Goal: Task Accomplishment & Management: Manage account settings

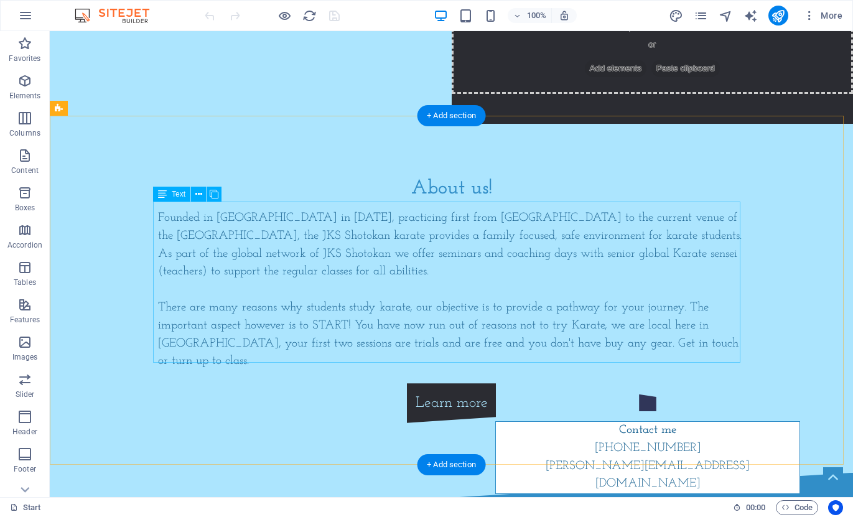
scroll to position [435, 0]
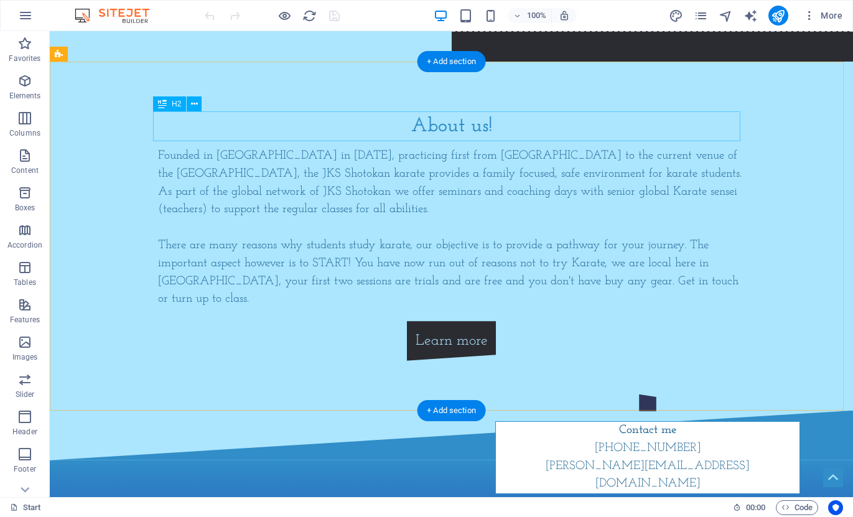
click at [474, 126] on div "About us!" at bounding box center [451, 126] width 587 height 30
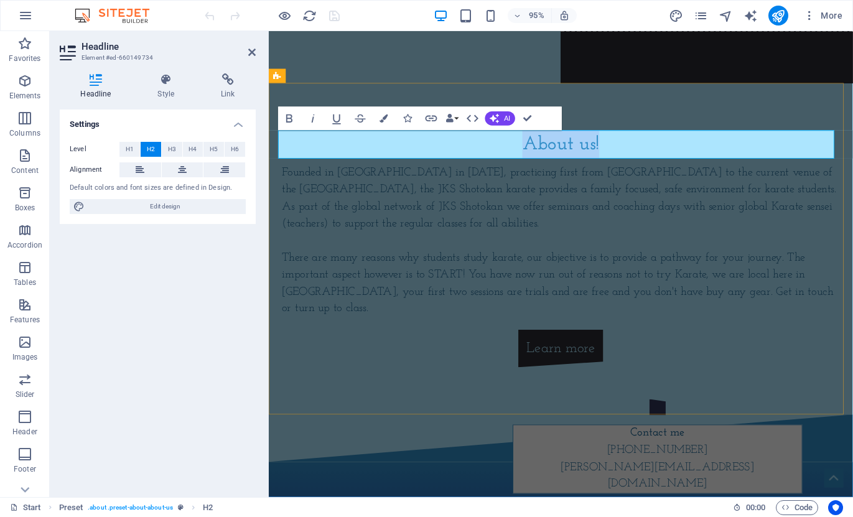
click at [594, 141] on h2 "About us!" at bounding box center [575, 151] width 587 height 30
drag, startPoint x: 592, startPoint y: 148, endPoint x: 621, endPoint y: 147, distance: 29.3
click at [621, 147] on h2 "About us!" at bounding box center [575, 151] width 587 height 30
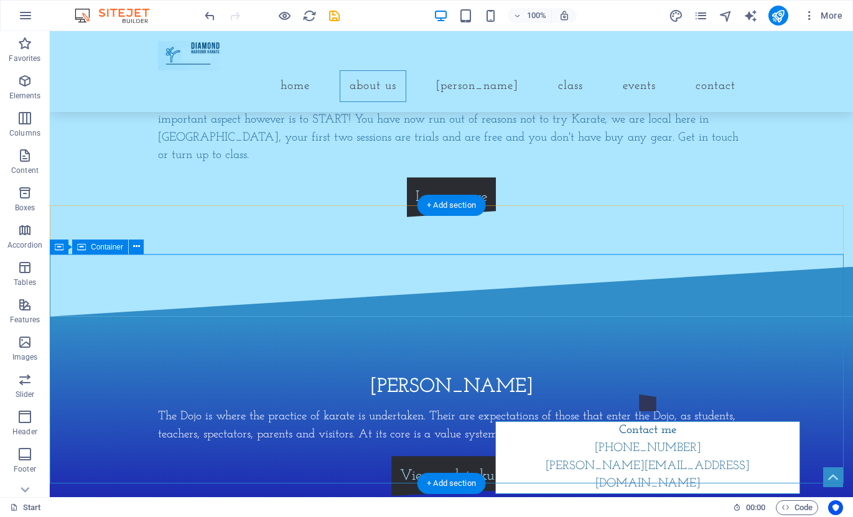
scroll to position [671, 0]
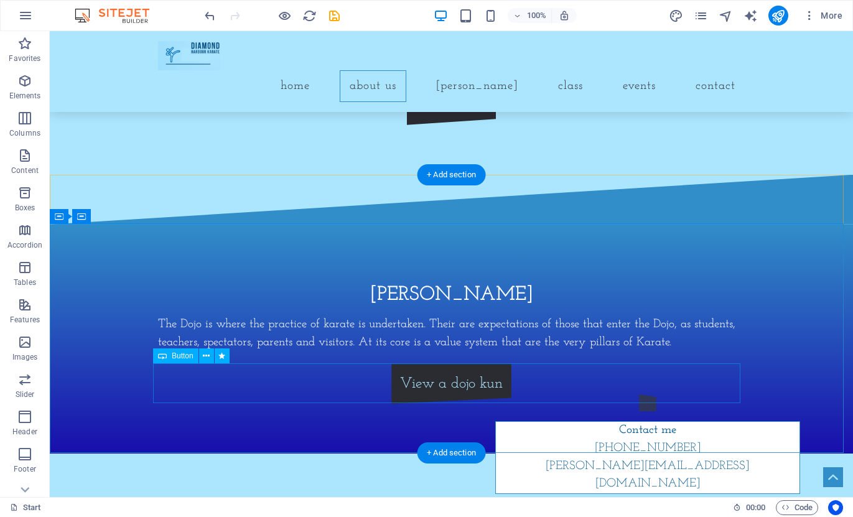
click at [448, 381] on div "View a dojo kun" at bounding box center [451, 384] width 587 height 40
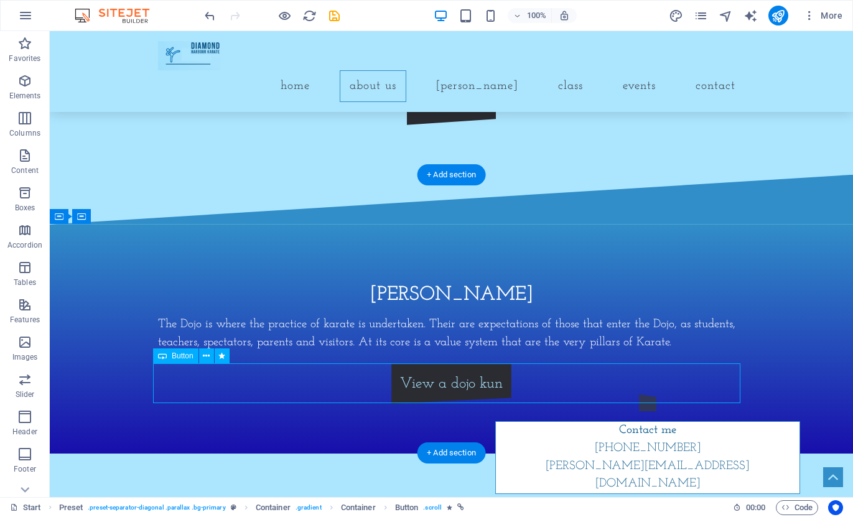
click at [444, 382] on div "View a dojo kun" at bounding box center [451, 384] width 587 height 40
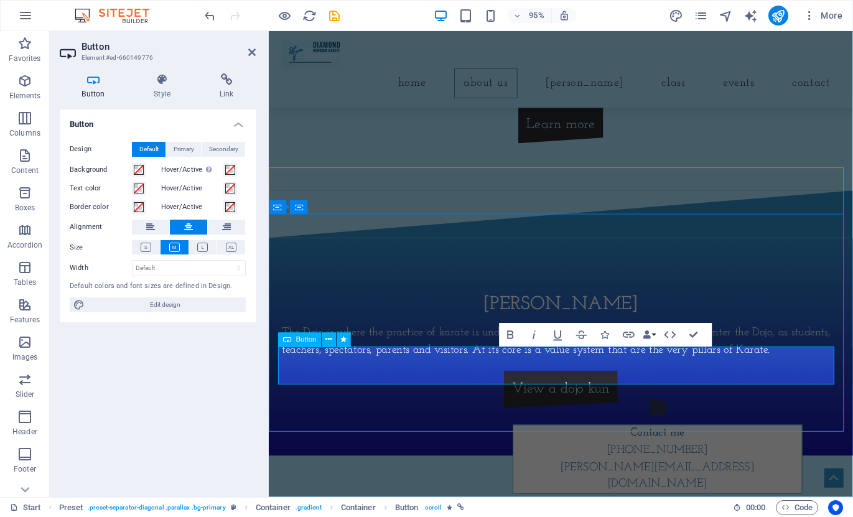
scroll to position [695, 0]
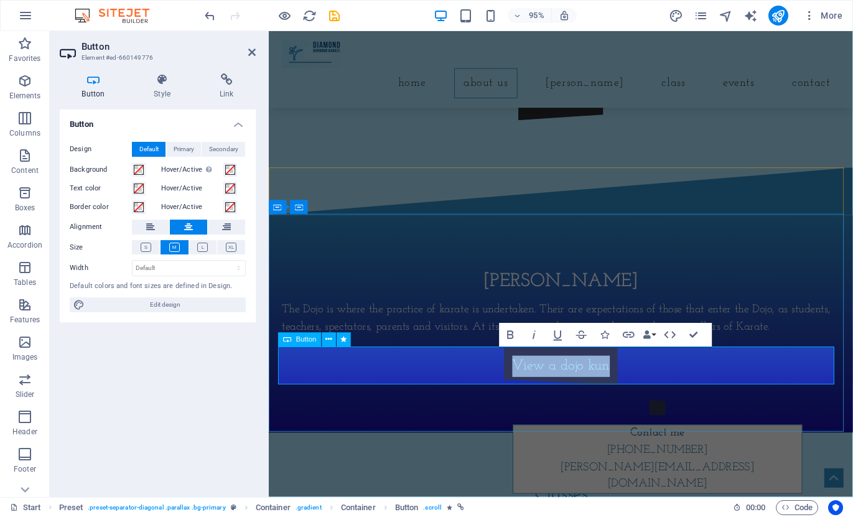
click at [570, 378] on link "View a dojo kun" at bounding box center [576, 384] width 120 height 40
click at [568, 384] on link "View a dojo kun" at bounding box center [576, 384] width 120 height 40
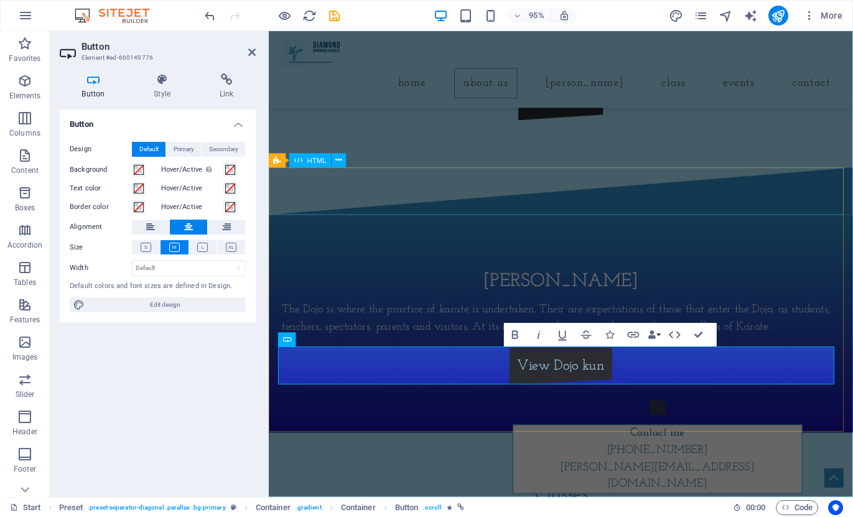
click at [636, 200] on div at bounding box center [576, 200] width 615 height 50
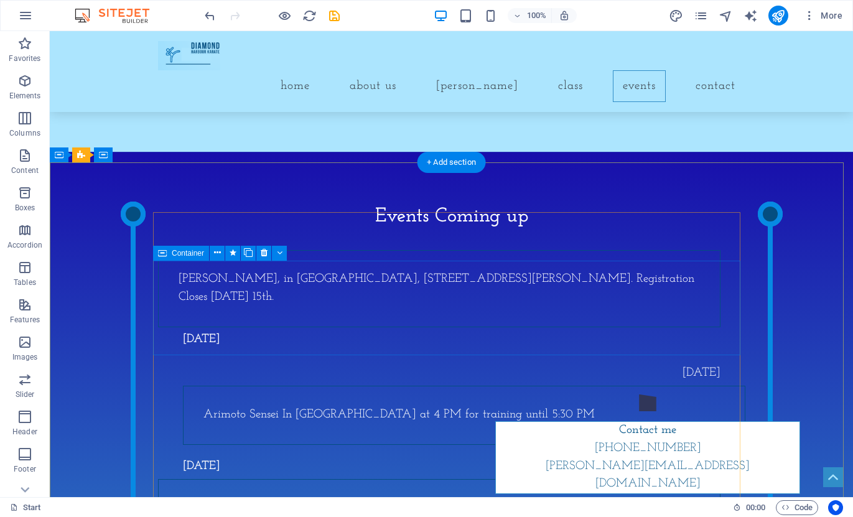
scroll to position [1418, 0]
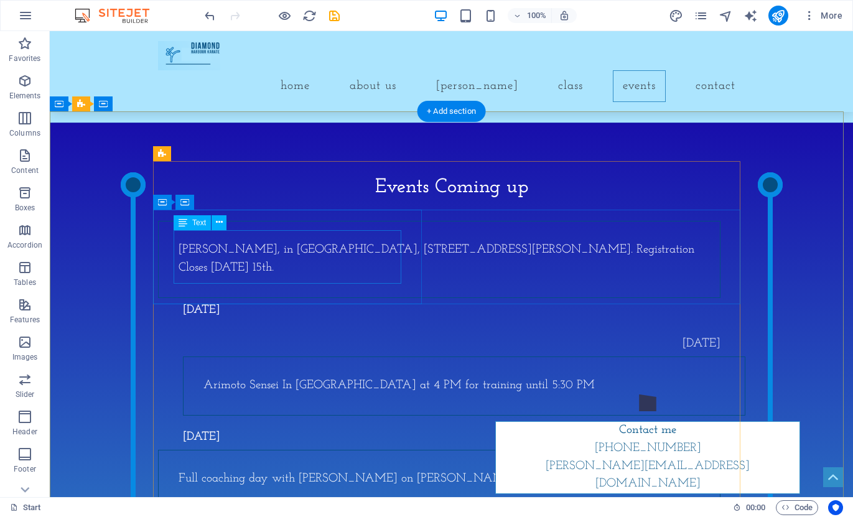
click at [280, 242] on div "Arimoto Sensei Semionar, in Christchurch, 8 Phillips Street. Registration Close…" at bounding box center [439, 259] width 521 height 36
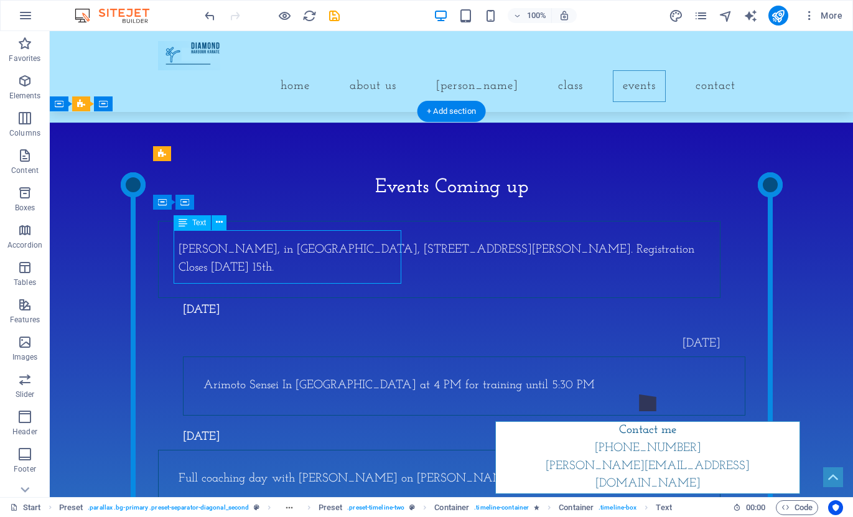
click at [278, 241] on div "Arimoto Sensei Semionar, in Christchurch, 8 Phillips Street. Registration Close…" at bounding box center [439, 259] width 521 height 36
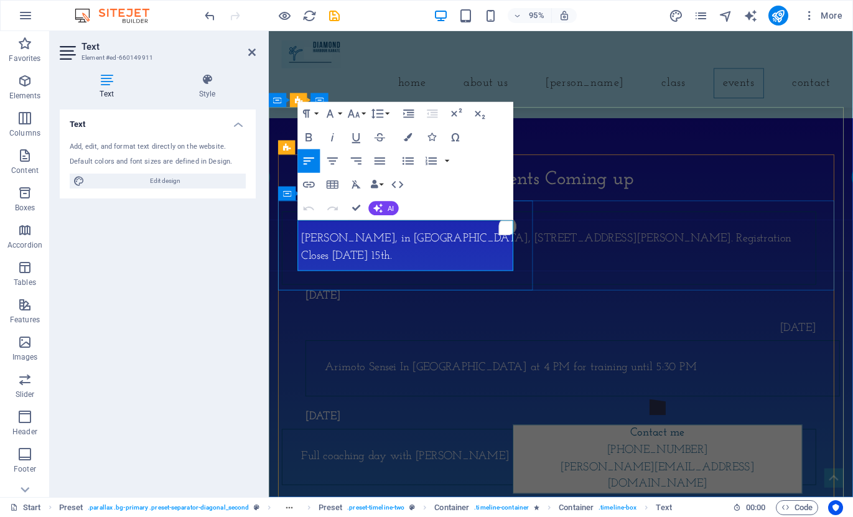
click at [405, 241] on p "Arimoto Sensei Semionar, in Christchurch, 8 Phillips Street. Registration Close…" at bounding box center [563, 259] width 521 height 36
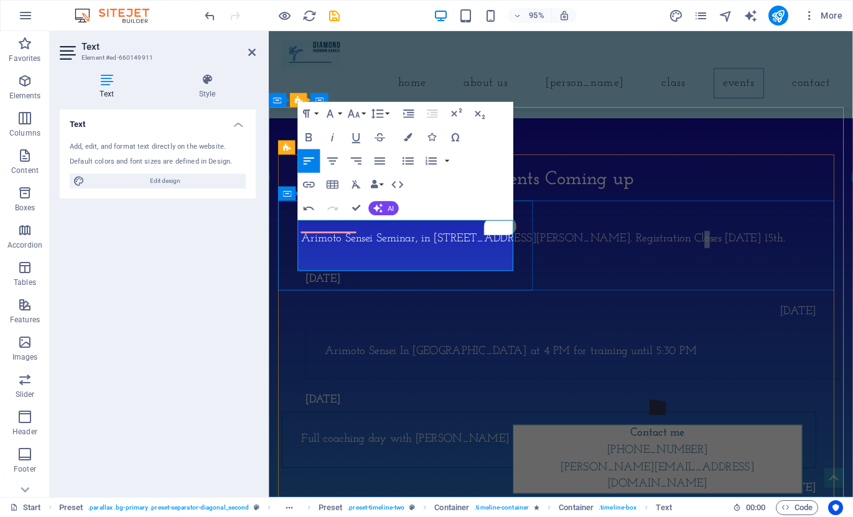
click at [437, 258] on p "Arimoto Sensei Seminar, in Christchurch, 8 Phillips Street. Registration Closes…" at bounding box center [563, 250] width 521 height 18
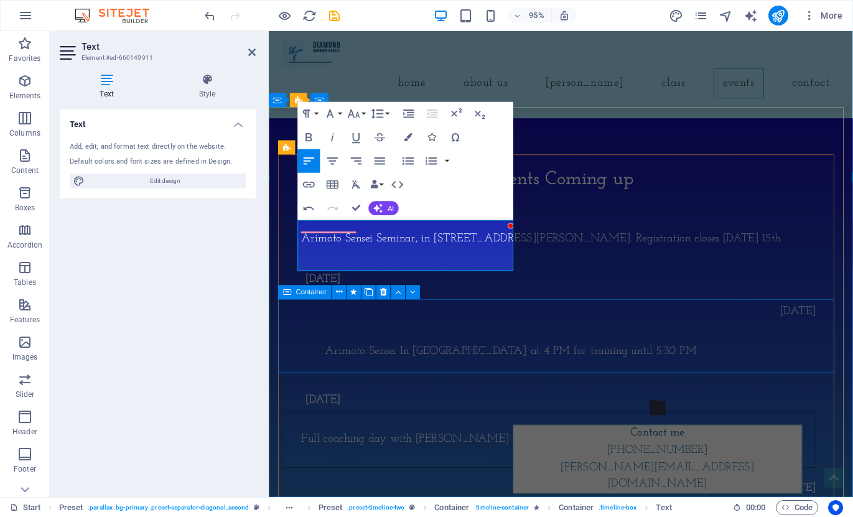
click at [440, 353] on div "Wednesday 22 October Arimoto Sensei In Dimaond Harbour at 4 PM for training unt…" at bounding box center [575, 356] width 587 height 84
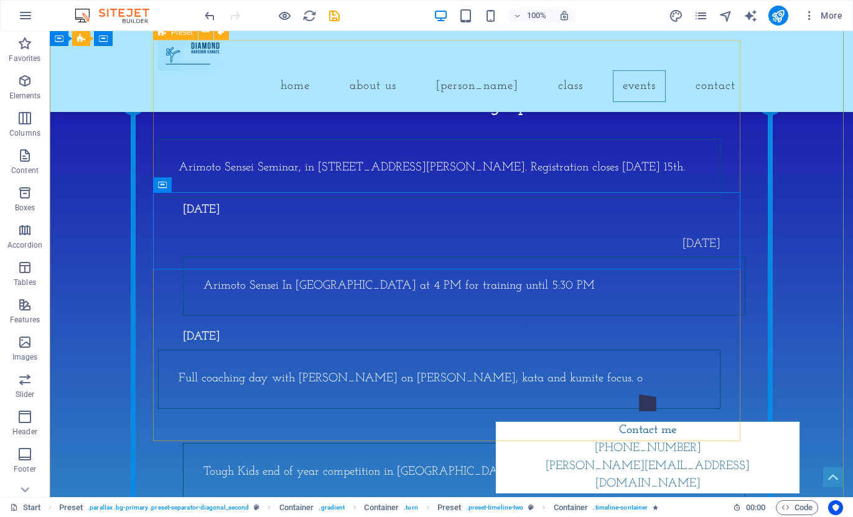
scroll to position [1542, 0]
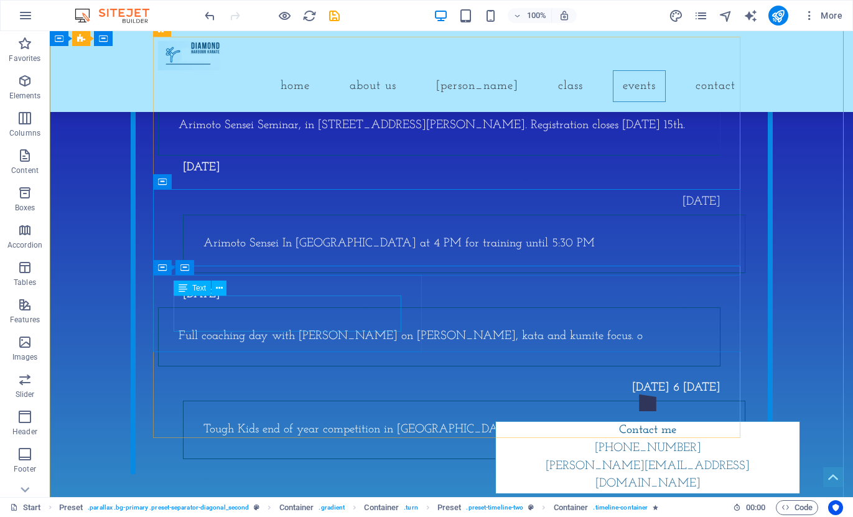
click at [206, 328] on div "Full coaching day with Jake Miller Sensei on Kihn, kata and kumite focus. o" at bounding box center [439, 337] width 521 height 18
click at [189, 328] on div "Full coaching day with Jake Miller Sensei on Kihn, kata and kumite focus. o" at bounding box center [439, 337] width 521 height 18
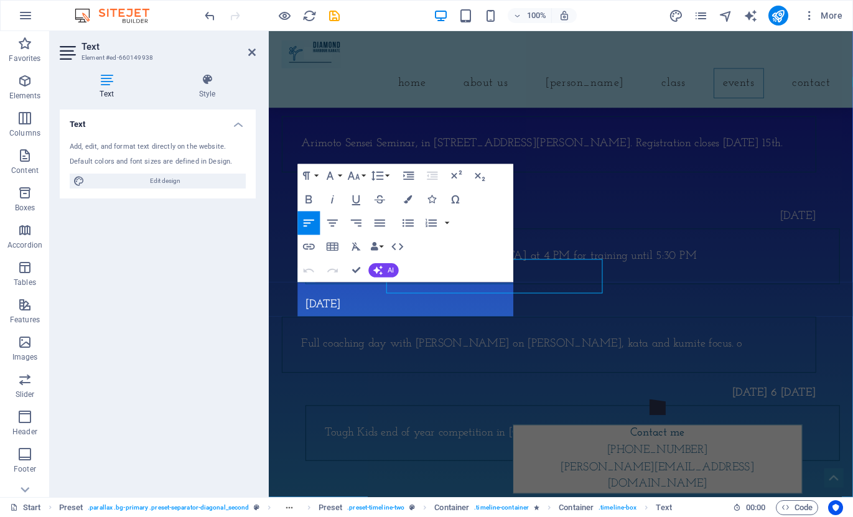
scroll to position [1566, 0]
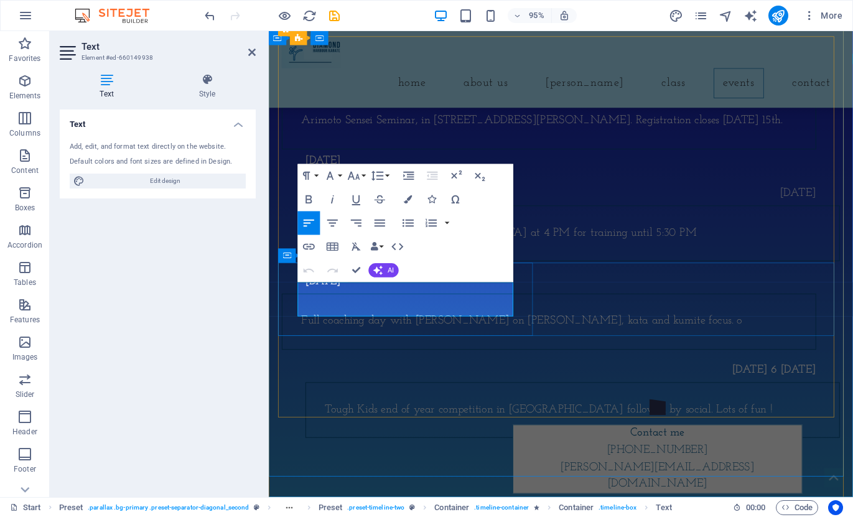
click at [315, 328] on p "Full coaching day with Jake Miller Sensei on Kihn, kata and kumite focus. o" at bounding box center [563, 337] width 521 height 18
click at [452, 328] on p "Full coaching day with Jake Miller Sensei on Kihcn, kata and kumite focus. o" at bounding box center [563, 337] width 521 height 18
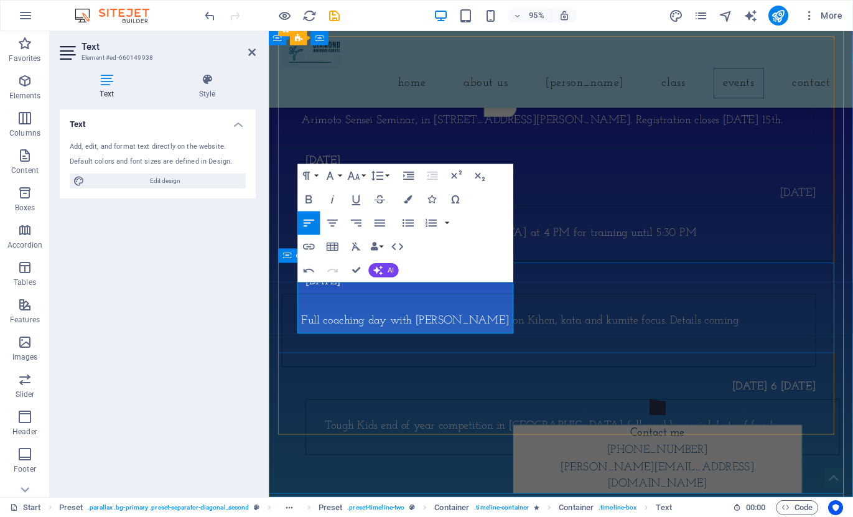
click at [684, 302] on div "Saturday 1 November Full coaching day with Jake Miller Sensei on Kihcn, kata an…" at bounding box center [575, 333] width 587 height 102
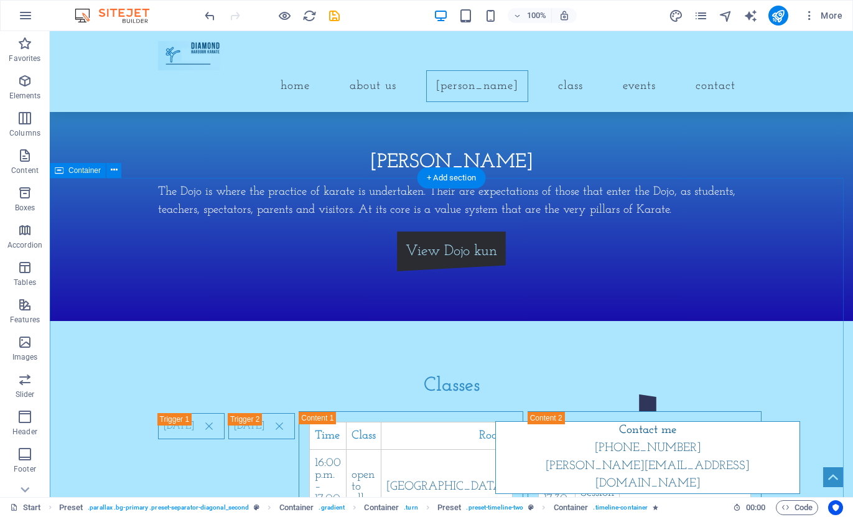
scroll to position [796, 0]
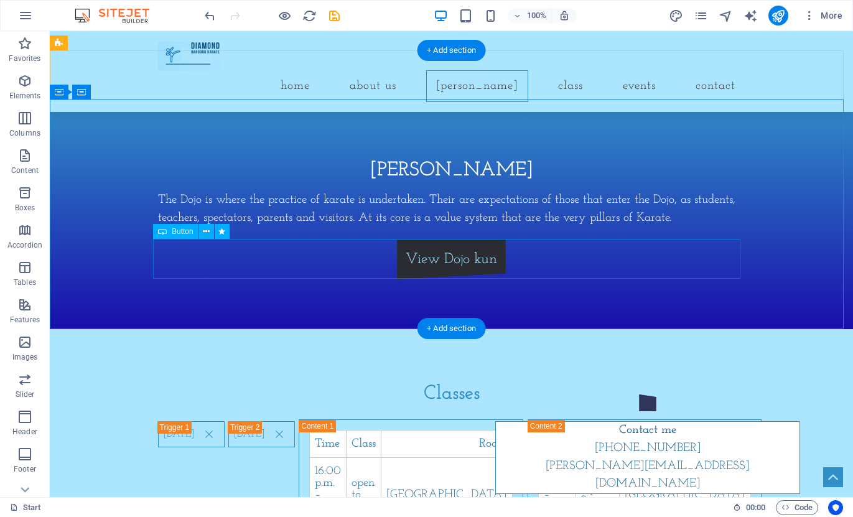
click at [450, 258] on div "View Dojo kun" at bounding box center [451, 259] width 587 height 40
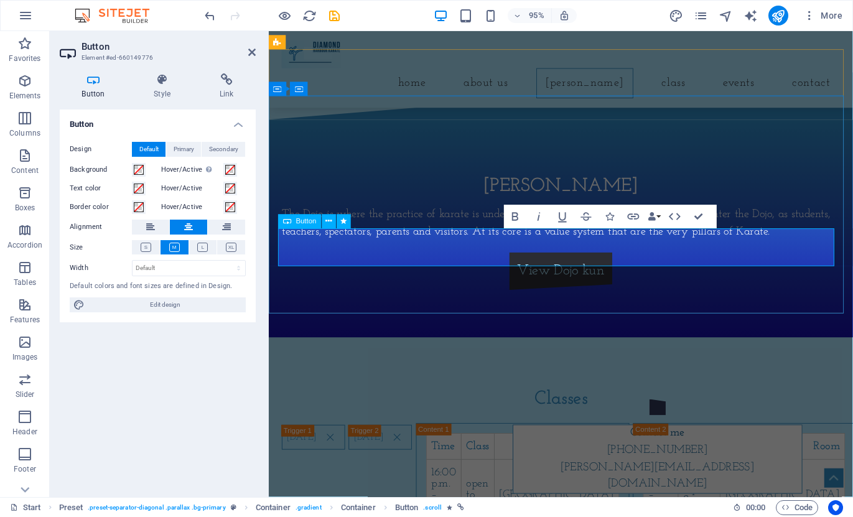
scroll to position [820, 0]
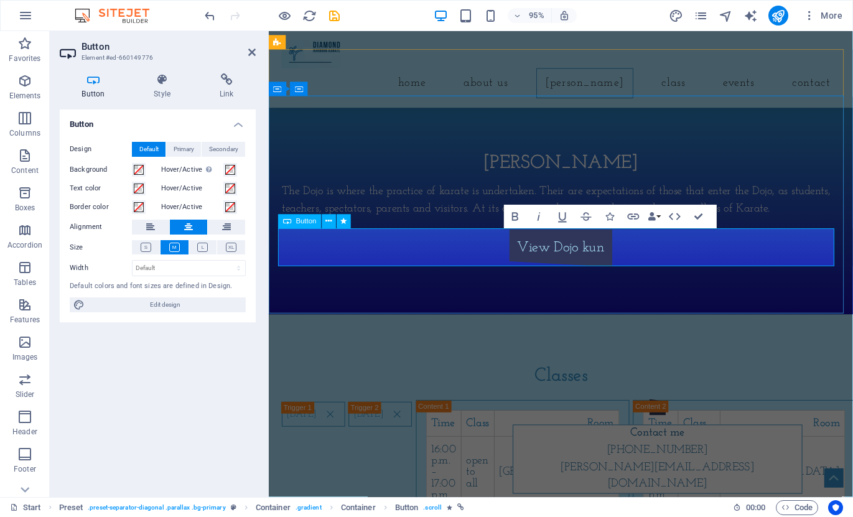
click at [549, 257] on link "View Dojo kun" at bounding box center [576, 259] width 109 height 40
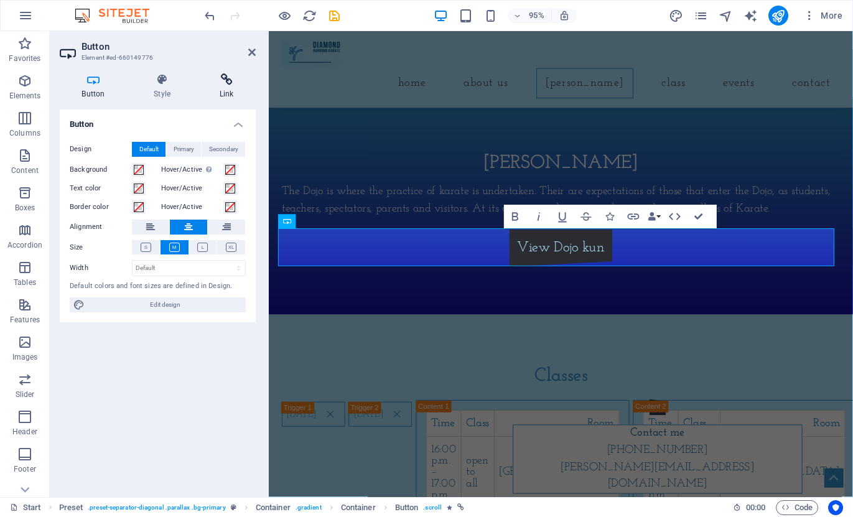
click at [233, 77] on icon at bounding box center [226, 79] width 58 height 12
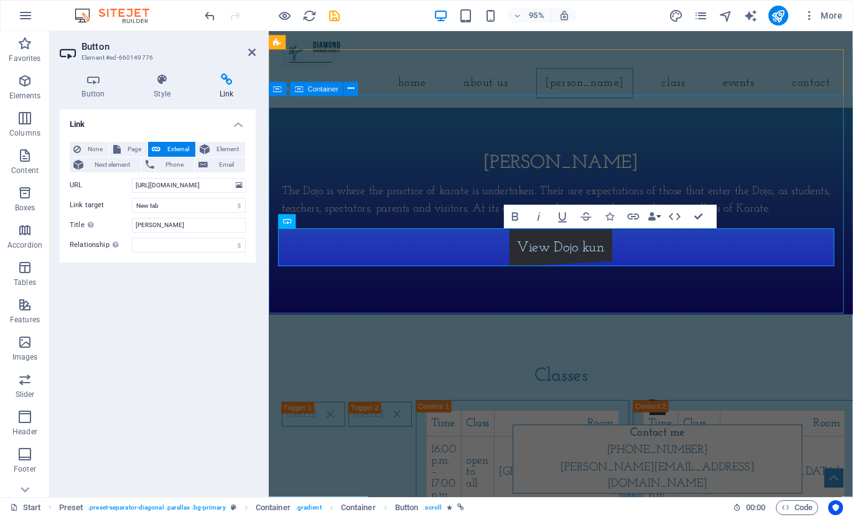
click at [536, 308] on div "Dojo Kun The Dojo is where the practice of karate is undertaken. Their are expe…" at bounding box center [576, 215] width 615 height 230
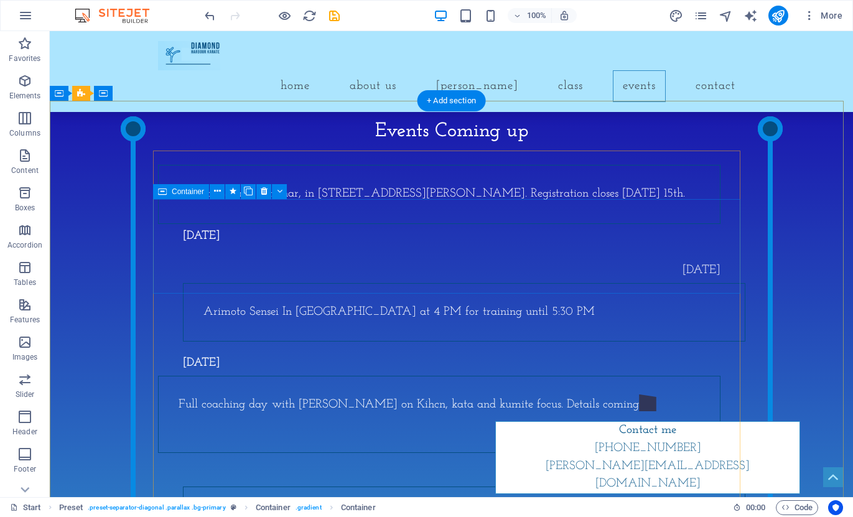
scroll to position [1480, 0]
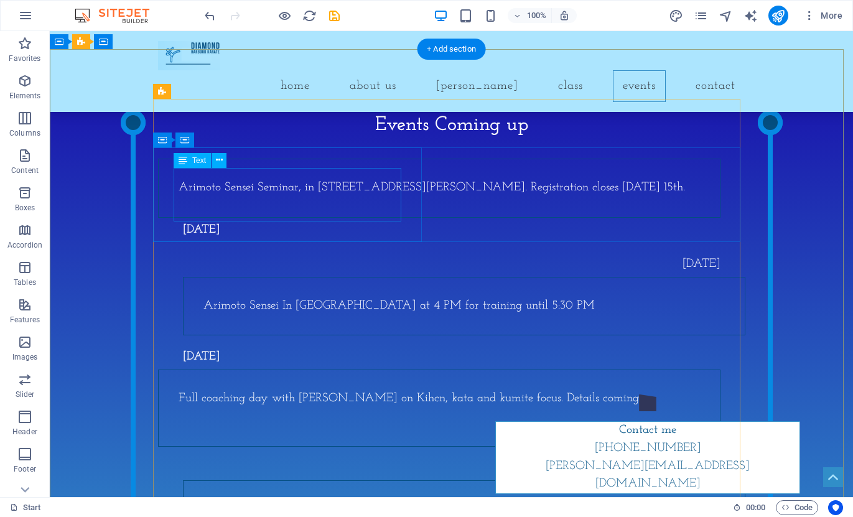
click at [291, 197] on div "Arimoto Sensei Seminar, in [STREET_ADDRESS][PERSON_NAME]. Registration closes […" at bounding box center [439, 188] width 521 height 18
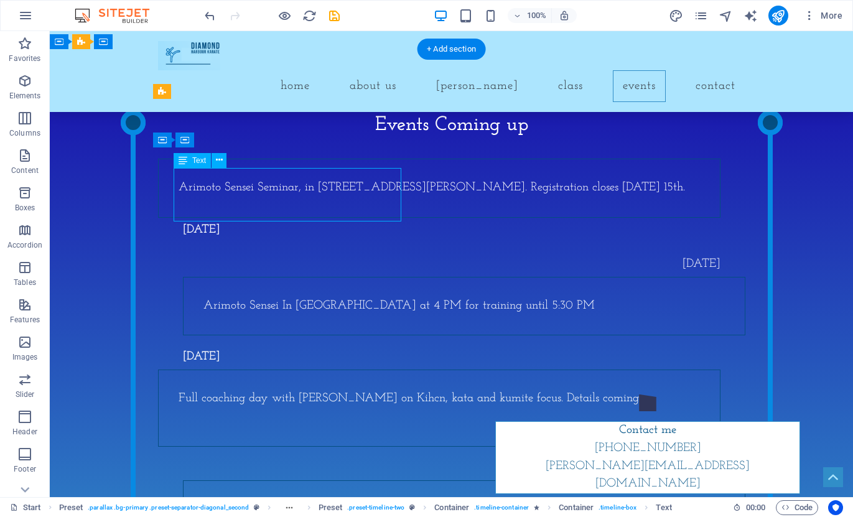
click at [290, 197] on div "Arimoto Sensei Seminar, in [STREET_ADDRESS][PERSON_NAME]. Registration closes […" at bounding box center [439, 188] width 521 height 18
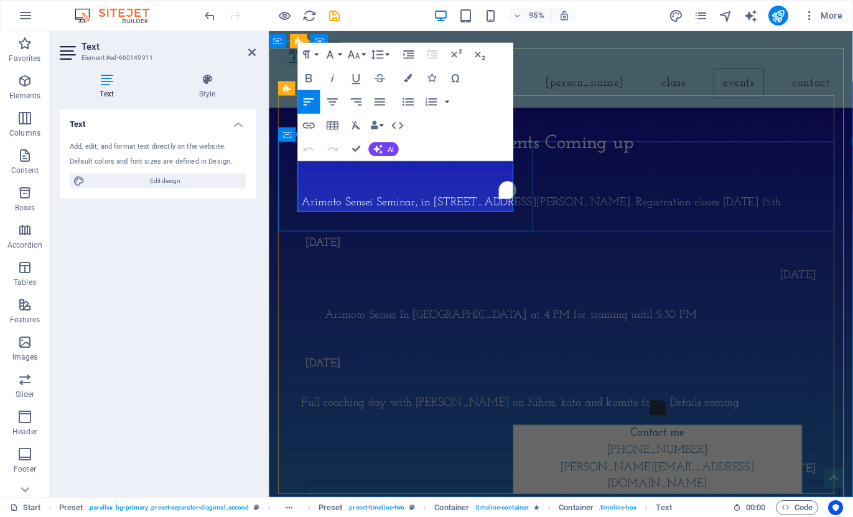
scroll to position [1504, 0]
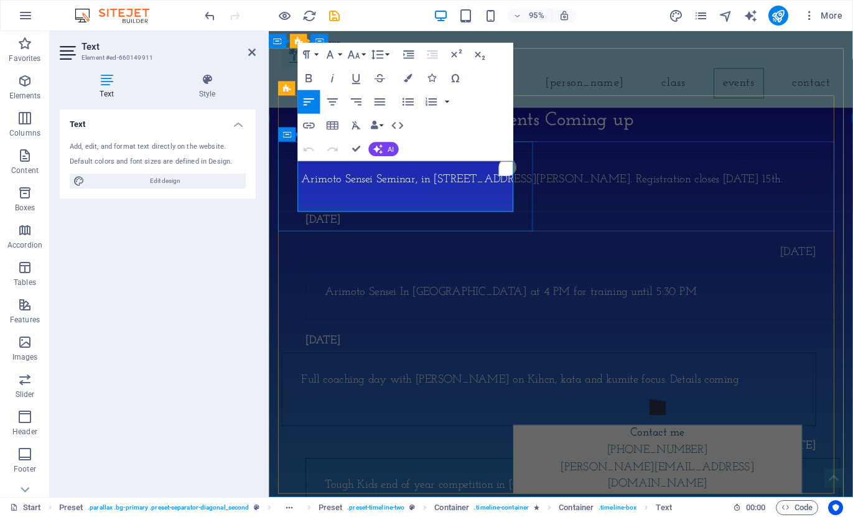
click at [398, 197] on p "Arimoto Sensei Seminar, in [STREET_ADDRESS][PERSON_NAME]. Registration closes […" at bounding box center [563, 188] width 521 height 18
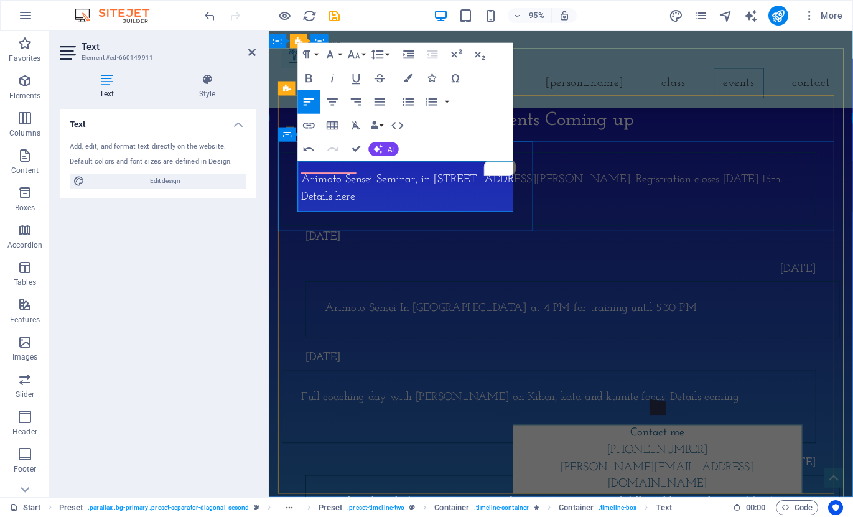
drag, startPoint x: 448, startPoint y: 210, endPoint x: 388, endPoint y: 207, distance: 60.4
click at [388, 207] on p "Arimoto Sensei Seminar, in Christchurch, 8 Phillips Street. Registration closes…" at bounding box center [563, 197] width 521 height 36
click at [312, 126] on icon "button" at bounding box center [309, 126] width 14 height 14
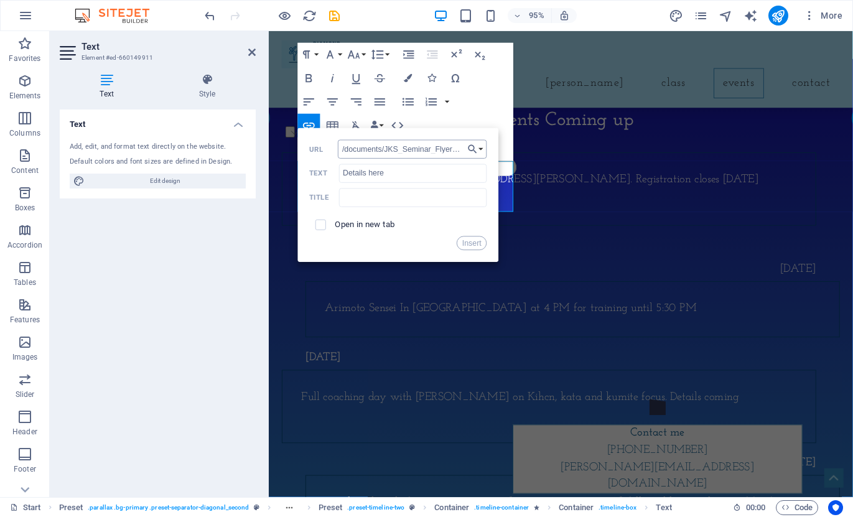
scroll to position [0, 90]
type input "/documents/JKS_Seminar_Flyer_Arimoto_Sensei_Oct-2025.pdf"
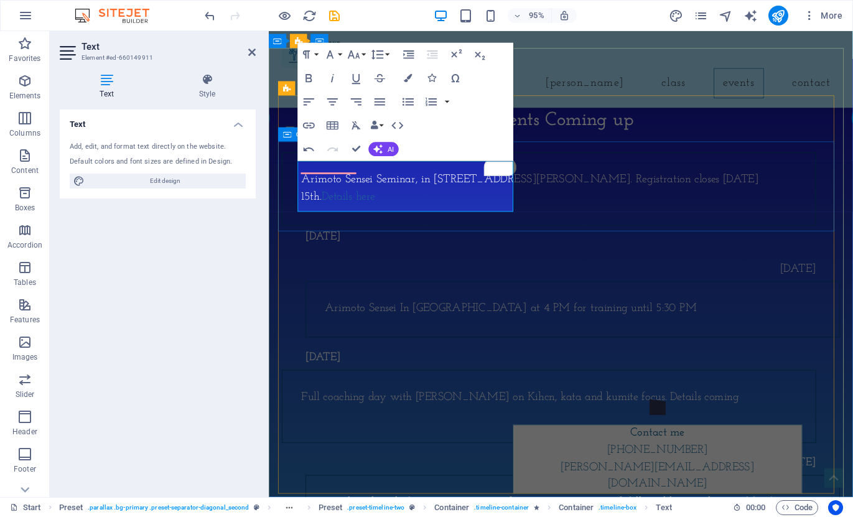
click at [812, 228] on div "Arimoto Sensei Seminar, in Christchurch, 8 Phillips Street. Registration closes…" at bounding box center [575, 210] width 587 height 102
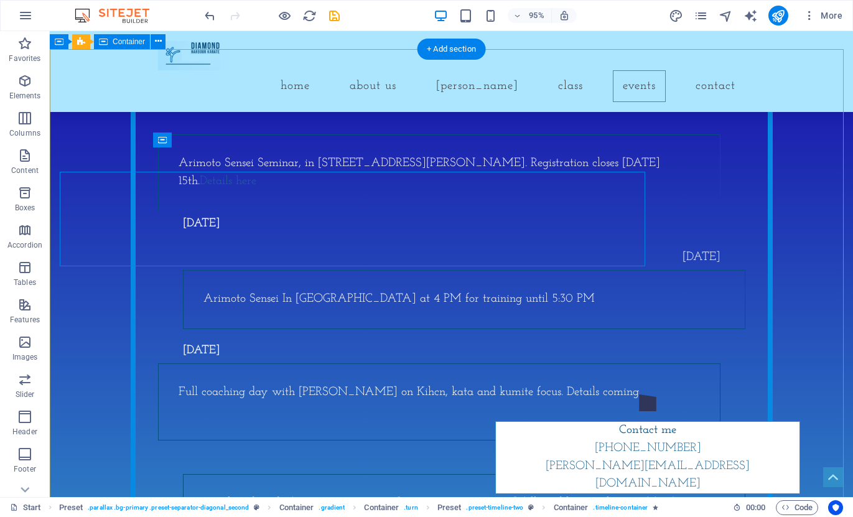
scroll to position [1480, 0]
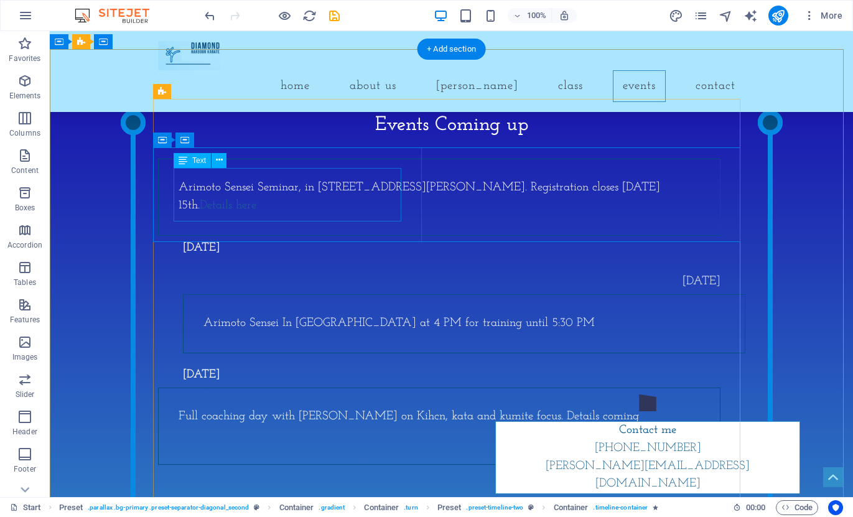
click at [280, 211] on div "Arimoto Sensei Seminar, in Christchurch, 8 Phillips Street. Registration closes…" at bounding box center [439, 197] width 521 height 36
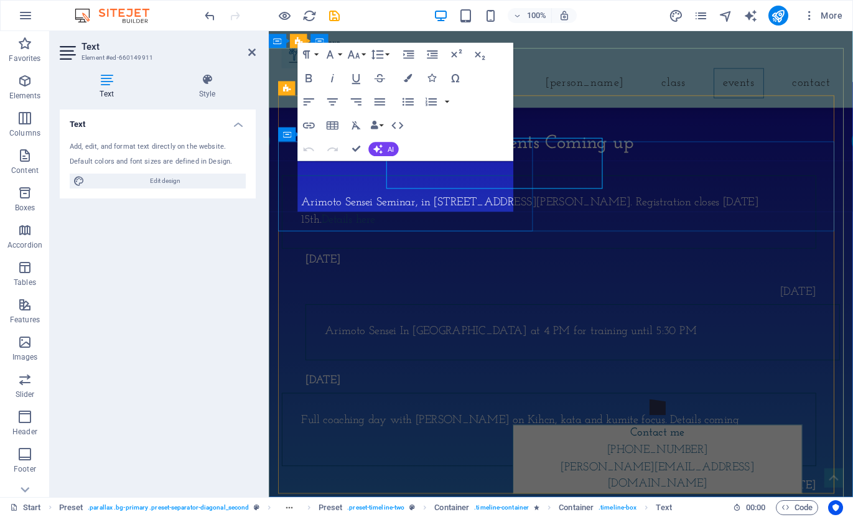
scroll to position [1504, 0]
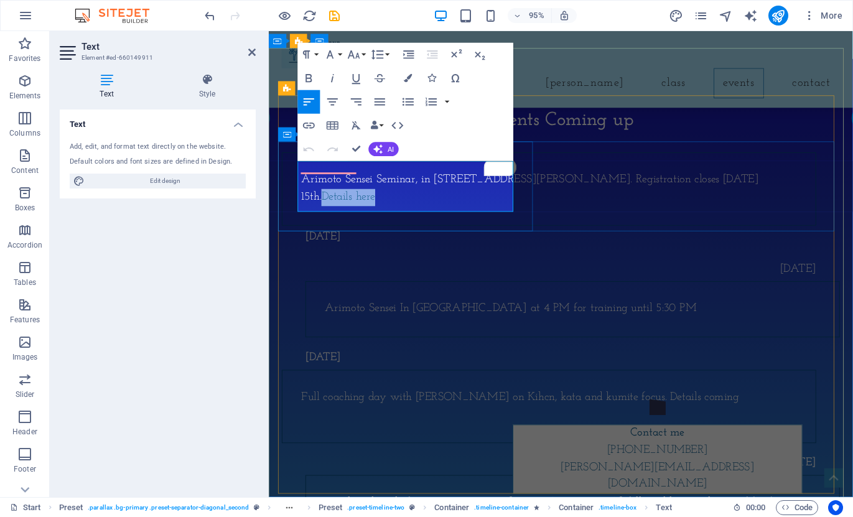
drag, startPoint x: 388, startPoint y: 212, endPoint x: 451, endPoint y: 211, distance: 62.8
click at [451, 211] on p "Arimoto Sensei Seminar, in Christchurch, 8 Phillips Street. Registration closes…" at bounding box center [563, 197] width 521 height 36
click at [112, 85] on icon at bounding box center [107, 79] width 94 height 12
click at [448, 100] on button "button" at bounding box center [446, 102] width 9 height 24
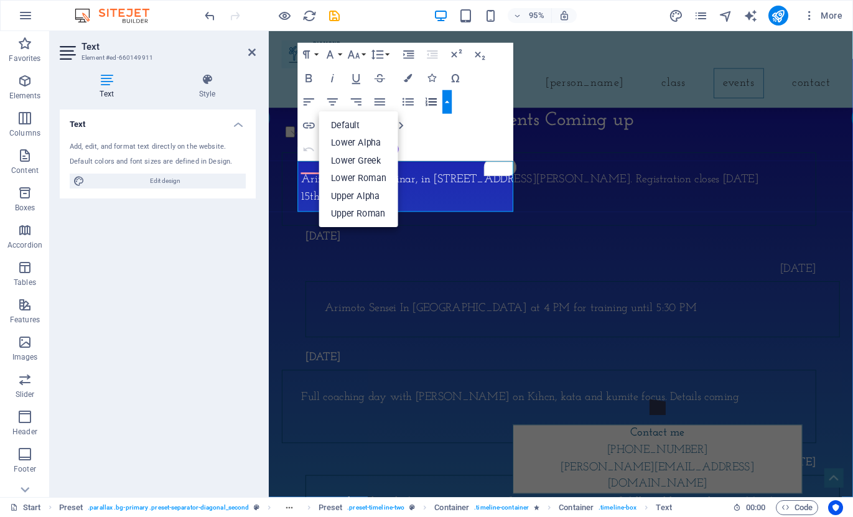
click at [448, 100] on button "button" at bounding box center [446, 102] width 9 height 24
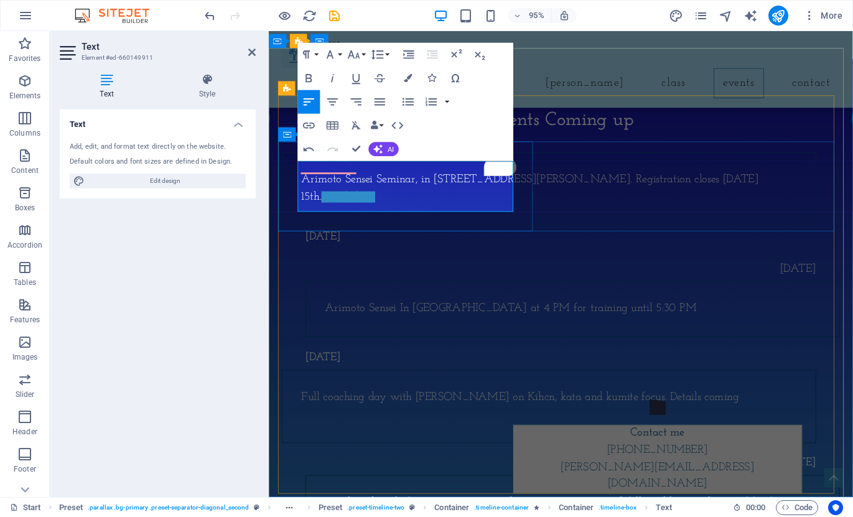
drag, startPoint x: 419, startPoint y: 212, endPoint x: 395, endPoint y: 211, distance: 24.3
click at [381, 211] on link "Details here" at bounding box center [352, 206] width 57 height 12
click at [309, 124] on icon "button" at bounding box center [309, 126] width 14 height 14
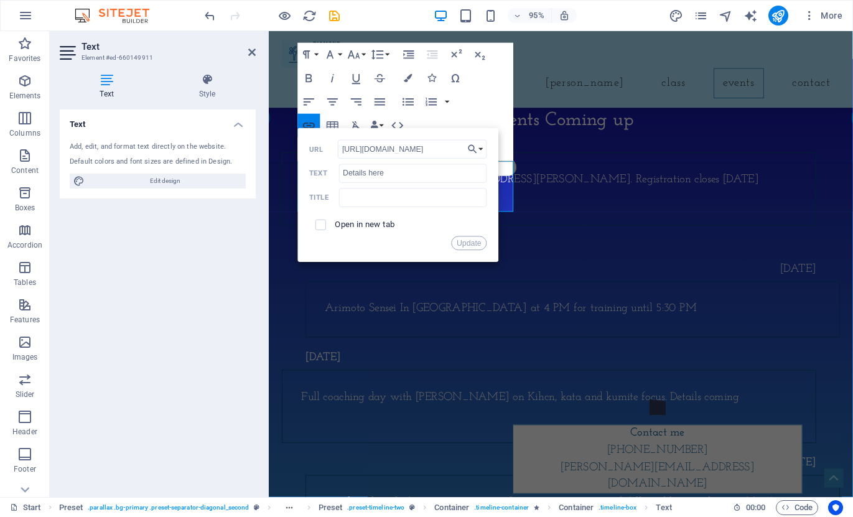
scroll to position [0, 192]
click at [401, 172] on input "Details here" at bounding box center [413, 173] width 148 height 19
click at [396, 193] on input "text" at bounding box center [413, 197] width 148 height 19
click at [322, 223] on input "checkbox" at bounding box center [319, 223] width 11 height 11
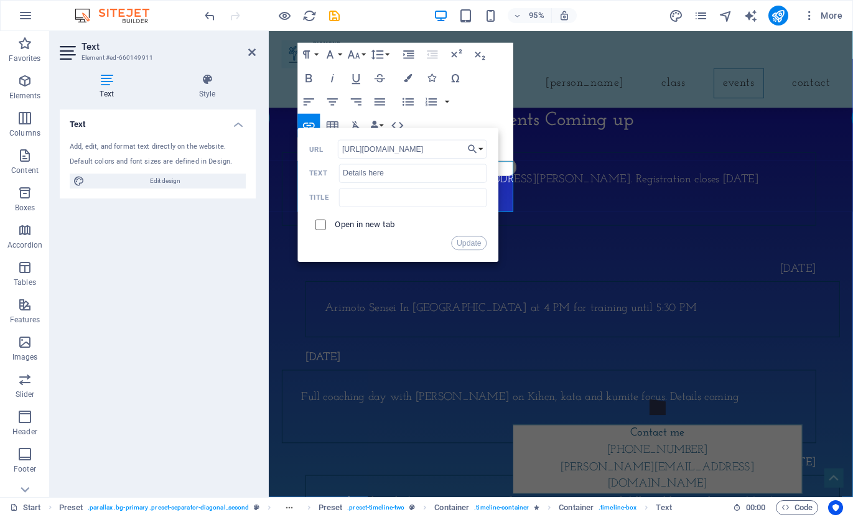
checkbox input "true"
drag, startPoint x: 343, startPoint y: 147, endPoint x: 426, endPoint y: 146, distance: 83.4
click at [426, 146] on input "https://preview.sitehub.io/documents/JKS_Seminar_Flyer_Arimoto_Sensei_Oct-2025.…" at bounding box center [412, 149] width 149 height 19
type input "dhk.org.nz/documents/JKS_Seminar_Flyer_Arimoto_Sensei_Oct-2025.pdf"
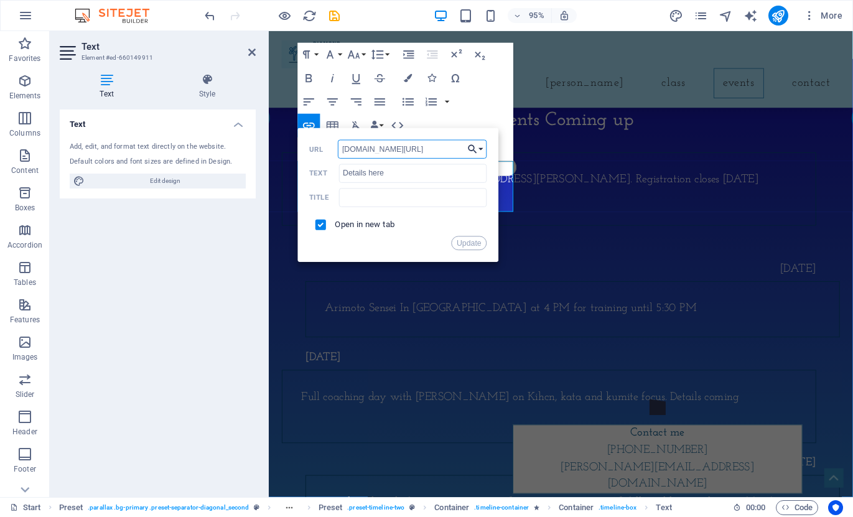
drag, startPoint x: 341, startPoint y: 147, endPoint x: 478, endPoint y: 147, distance: 136.8
click at [478, 147] on div "Back Choose Link Start Subpage Legal Notice Privacy Choose file ... dhk.org.nz/…" at bounding box center [398, 195] width 201 height 134
click at [475, 239] on button "Update" at bounding box center [469, 243] width 35 height 14
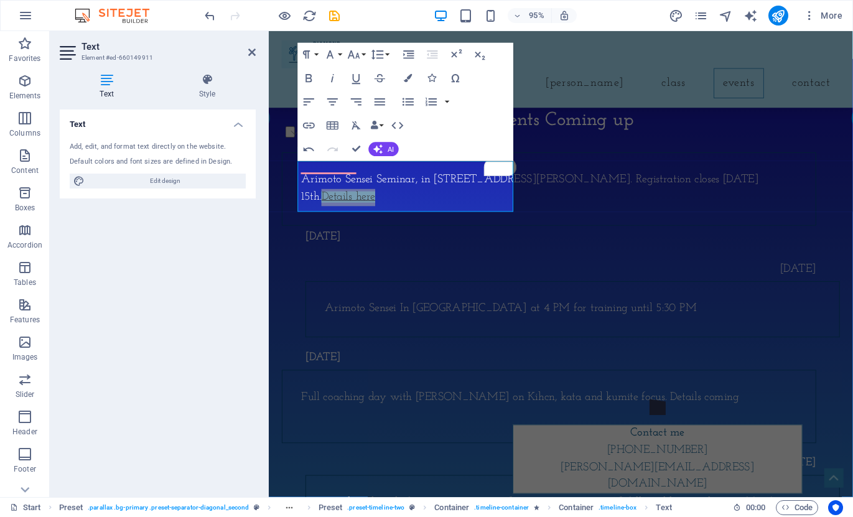
click at [249, 241] on div "Text Add, edit, and format text directly on the website. Default colors and fon…" at bounding box center [158, 298] width 196 height 378
click at [250, 49] on icon at bounding box center [251, 52] width 7 height 10
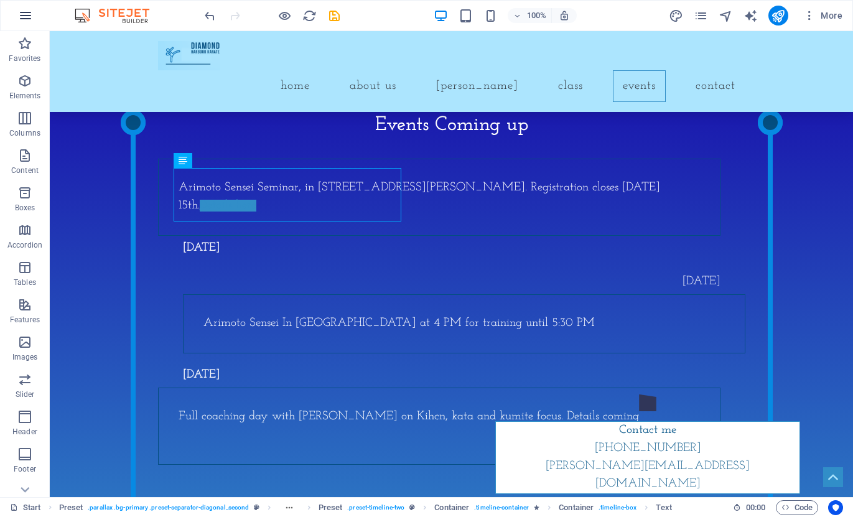
click at [26, 16] on icon "button" at bounding box center [25, 15] width 15 height 15
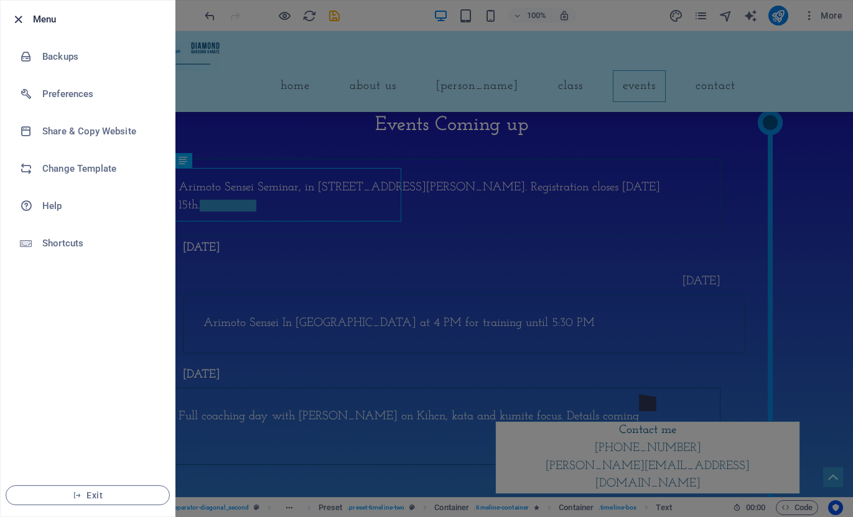
click at [16, 17] on icon "button" at bounding box center [18, 19] width 14 height 14
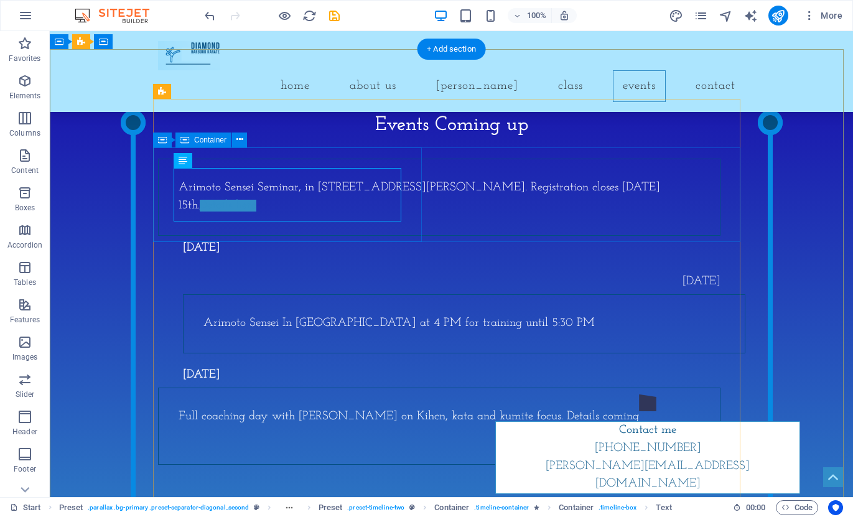
click at [298, 233] on div "Arimoto Sensei Seminar, in Christchurch, 8 Phillips Street. Registration closes…" at bounding box center [439, 197] width 562 height 77
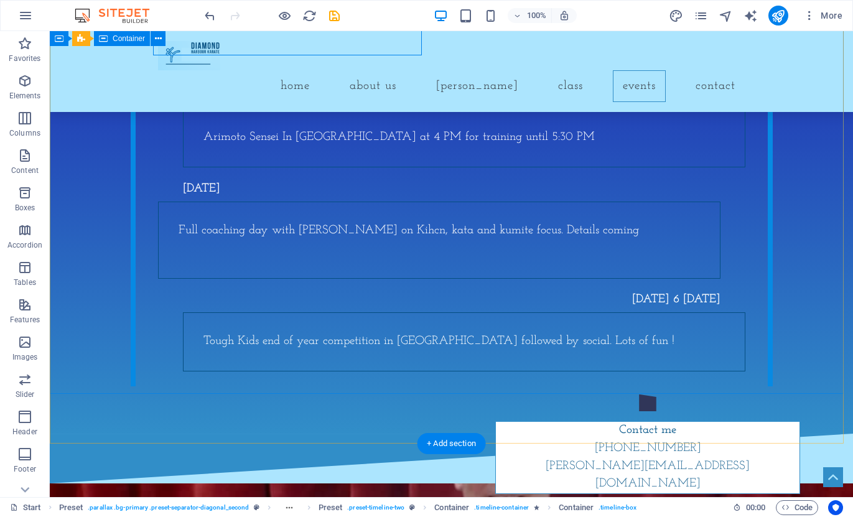
scroll to position [1666, 0]
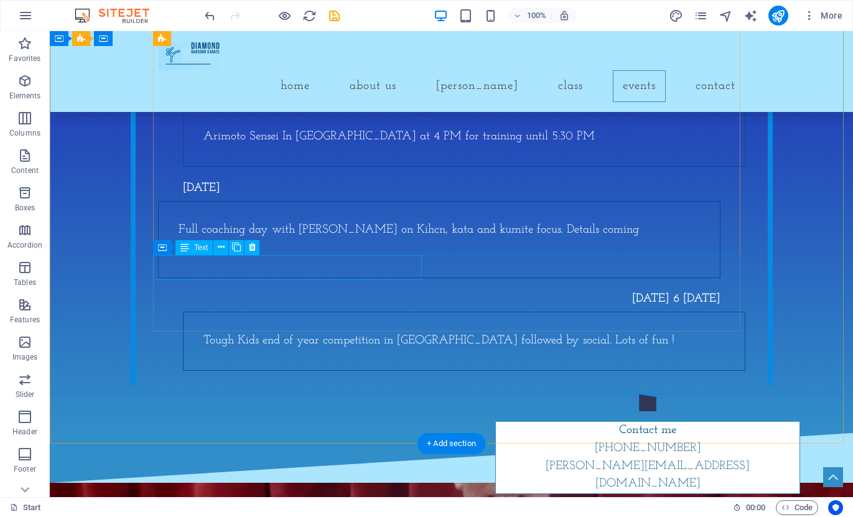
click at [409, 287] on div "Saturday 6 December9" at bounding box center [439, 299] width 562 height 25
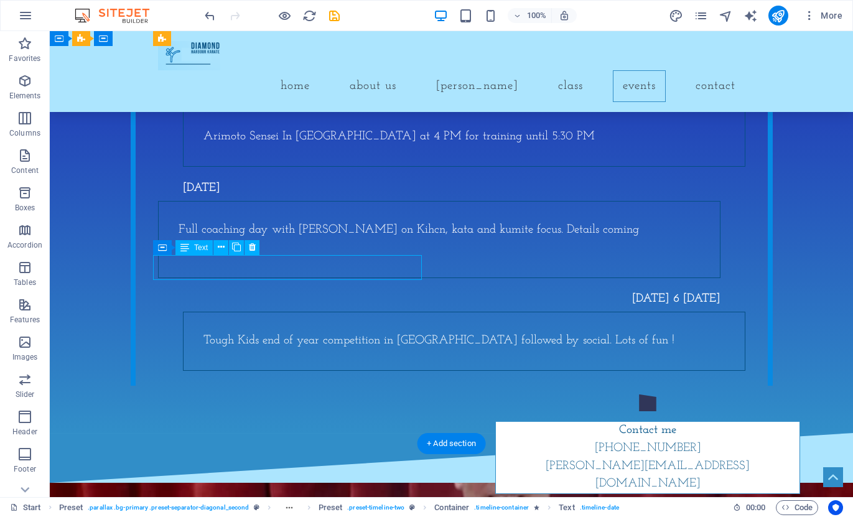
click at [414, 287] on div "Saturday 6 December9" at bounding box center [439, 299] width 562 height 25
click at [415, 287] on div "Saturday 6 December9" at bounding box center [439, 299] width 562 height 25
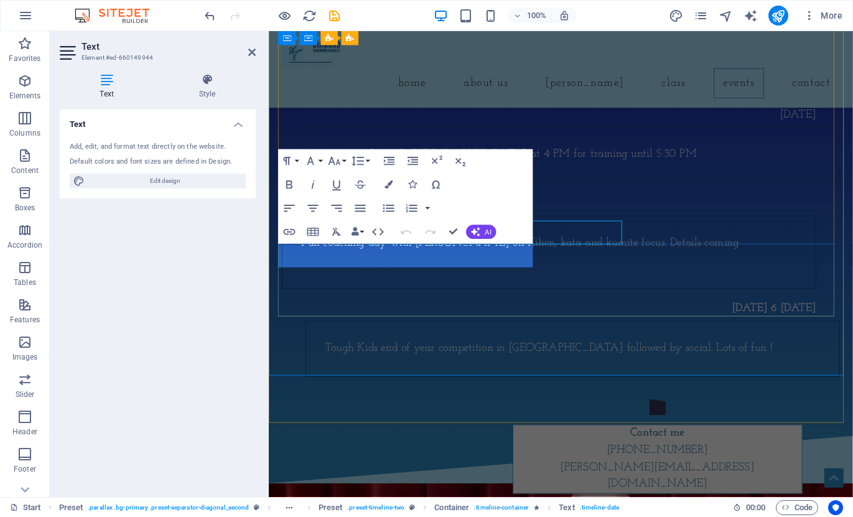
scroll to position [1691, 0]
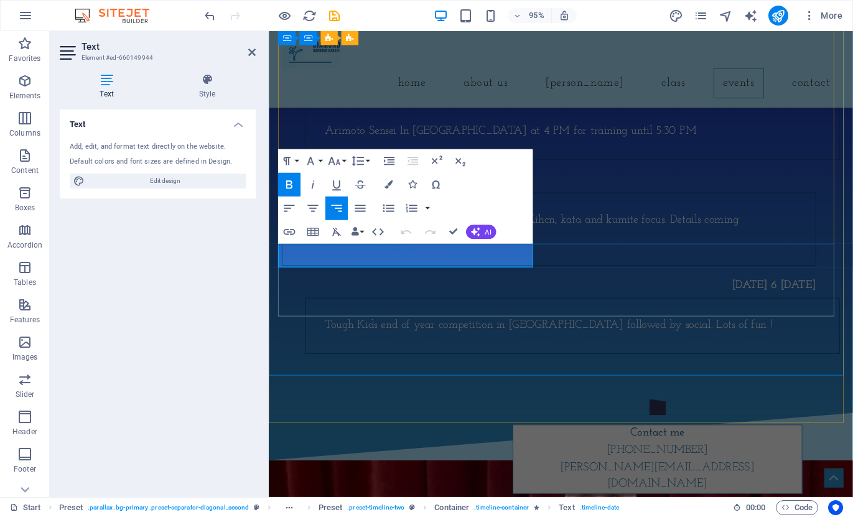
click at [756, 293] on strong "Saturday 6 December9" at bounding box center [800, 299] width 88 height 12
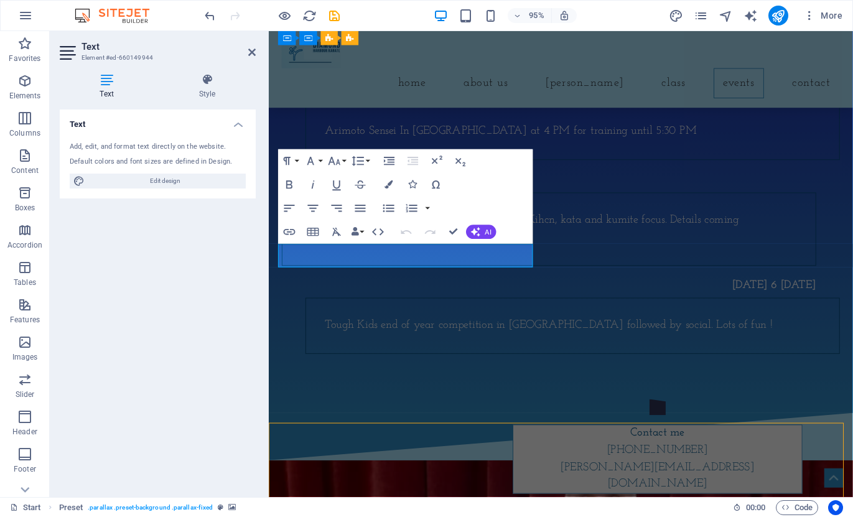
scroll to position [1666, 0]
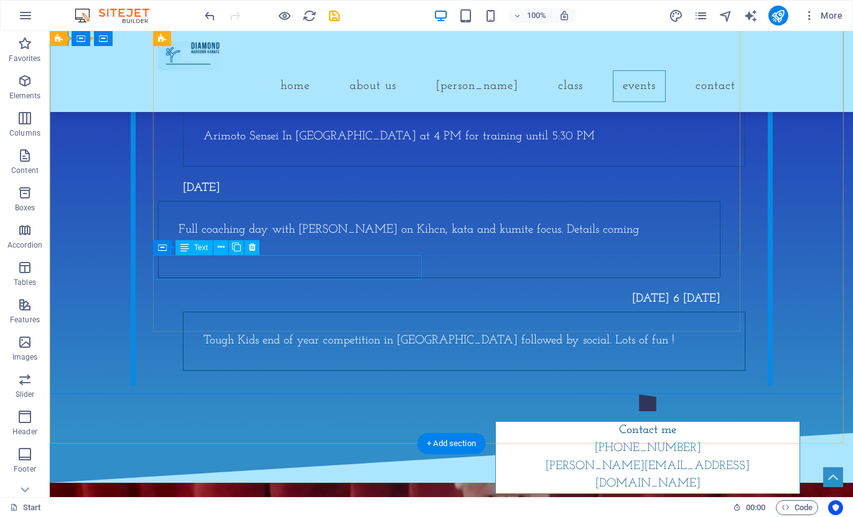
click at [416, 287] on div "Saturday 6 December9" at bounding box center [439, 299] width 562 height 25
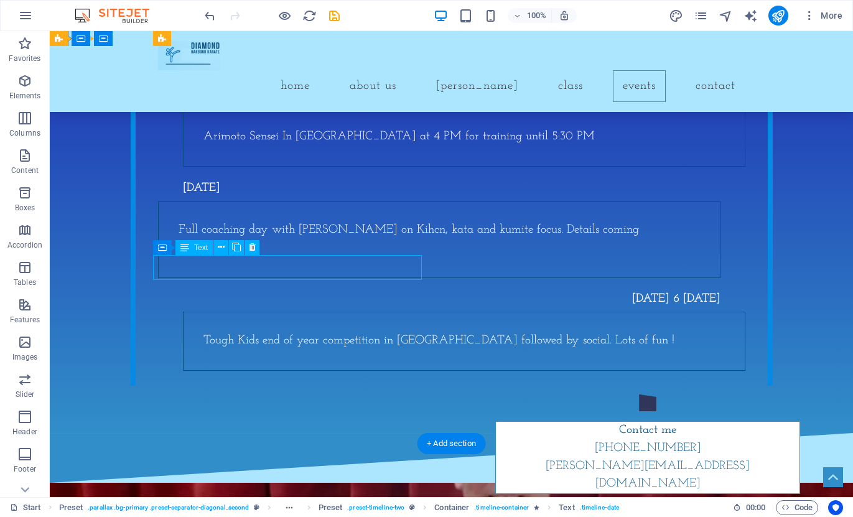
click at [416, 287] on div "Saturday 6 December9" at bounding box center [439, 299] width 562 height 25
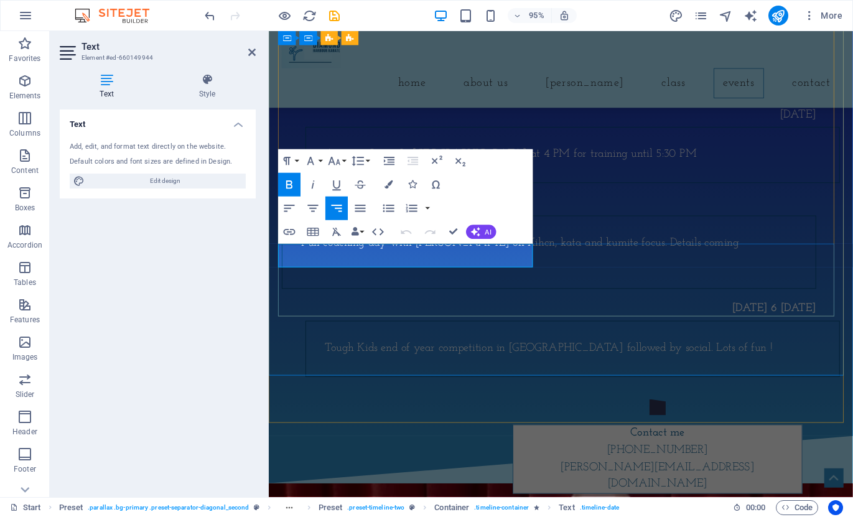
scroll to position [1691, 0]
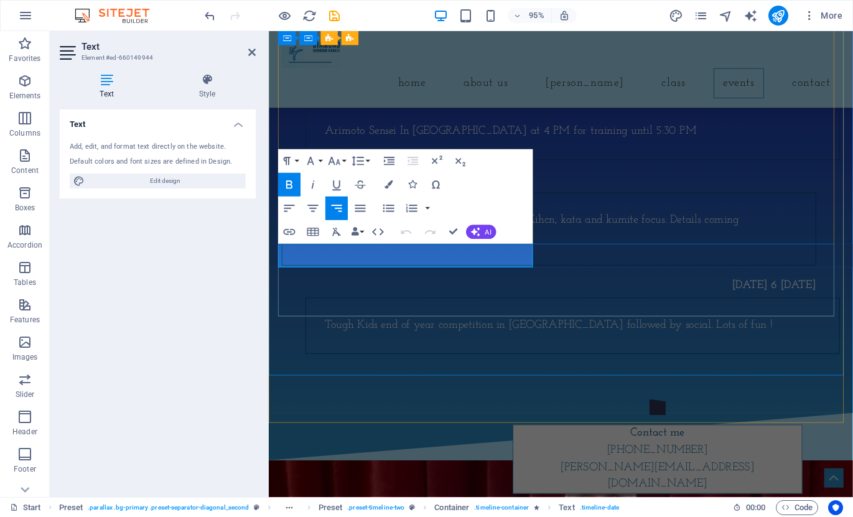
click at [756, 293] on strong "Saturday 6 December9" at bounding box center [800, 299] width 88 height 12
click at [588, 225] on div "Saturday 1 November Full coaching day with Jake Miller Sensei on Kihcn, kata an…" at bounding box center [575, 227] width 587 height 102
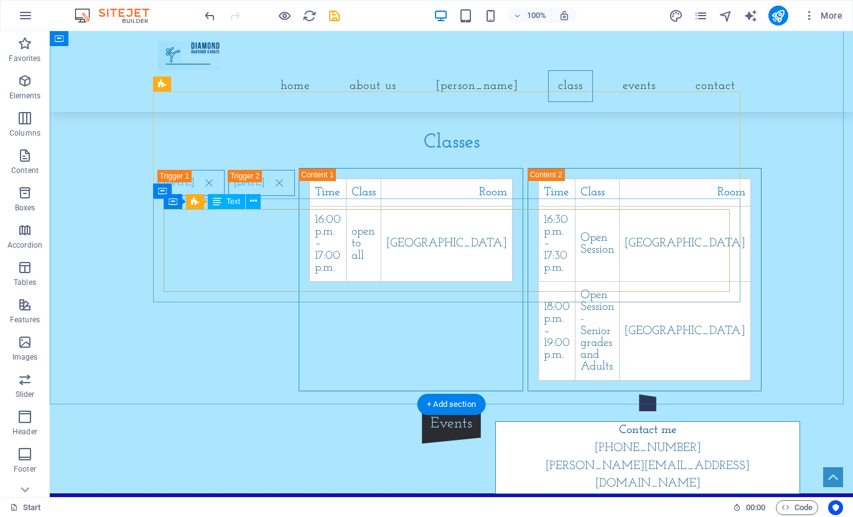
scroll to position [1044, 0]
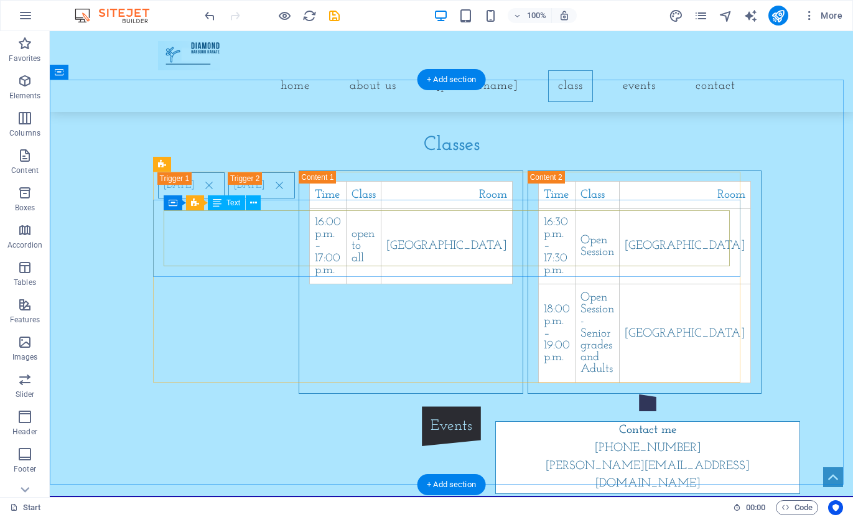
click at [356, 248] on div "Time Class Room 16:00 p.m. – 17:00 p.m. open to all Community Hall" at bounding box center [410, 232] width 203 height 103
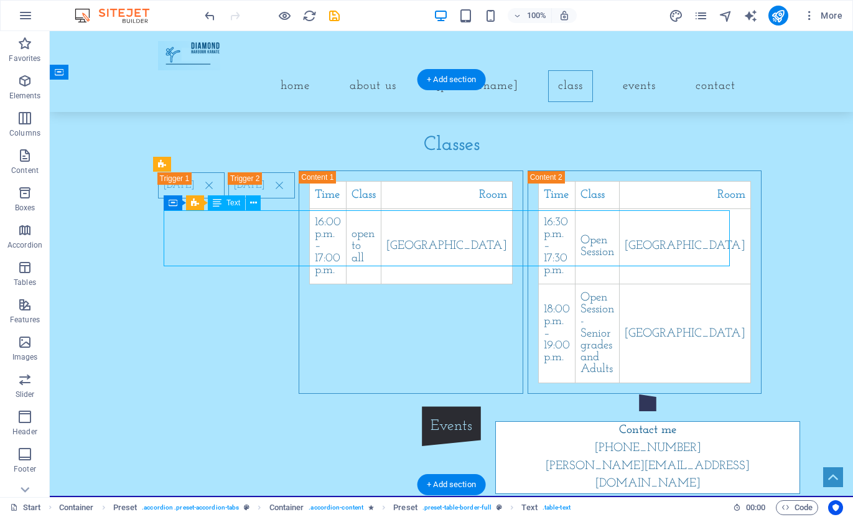
click at [356, 248] on div "Time Class Room 16:00 p.m. – 17:00 p.m. open to all Community Hall" at bounding box center [410, 232] width 203 height 103
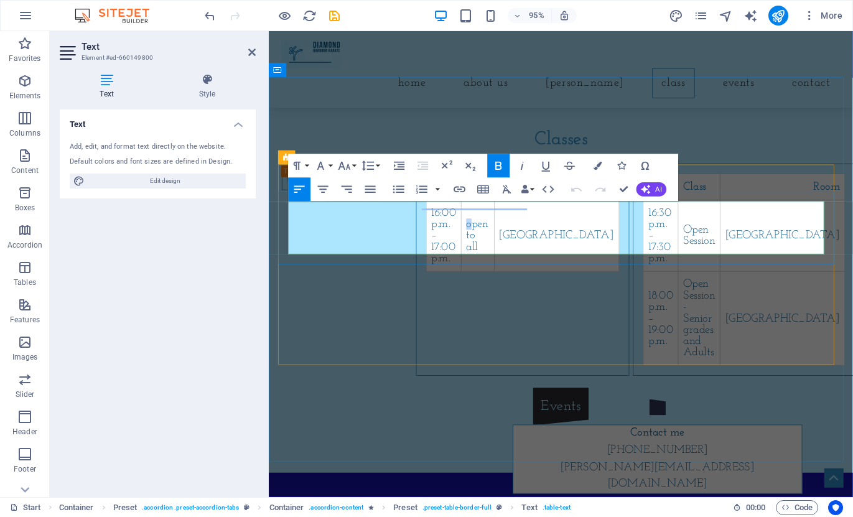
click at [480, 251] on td "open to all" at bounding box center [488, 245] width 35 height 75
click at [748, 146] on div "Classes" at bounding box center [575, 145] width 587 height 30
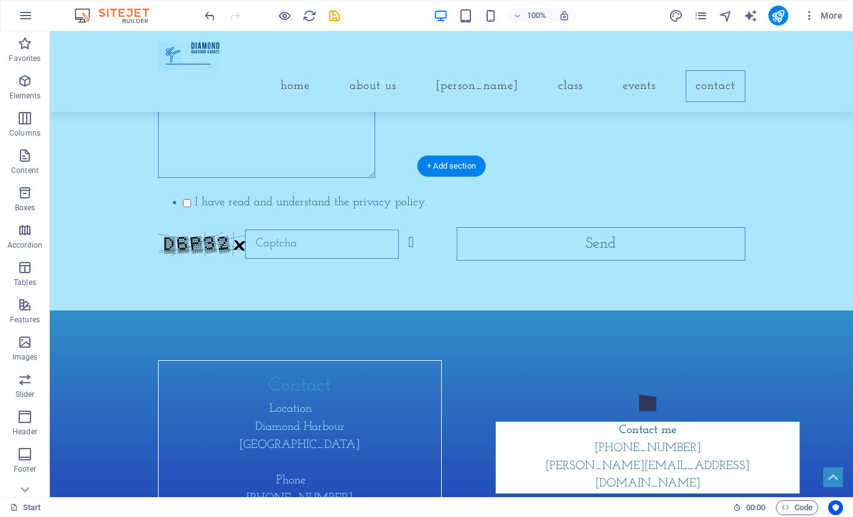
scroll to position [2654, 0]
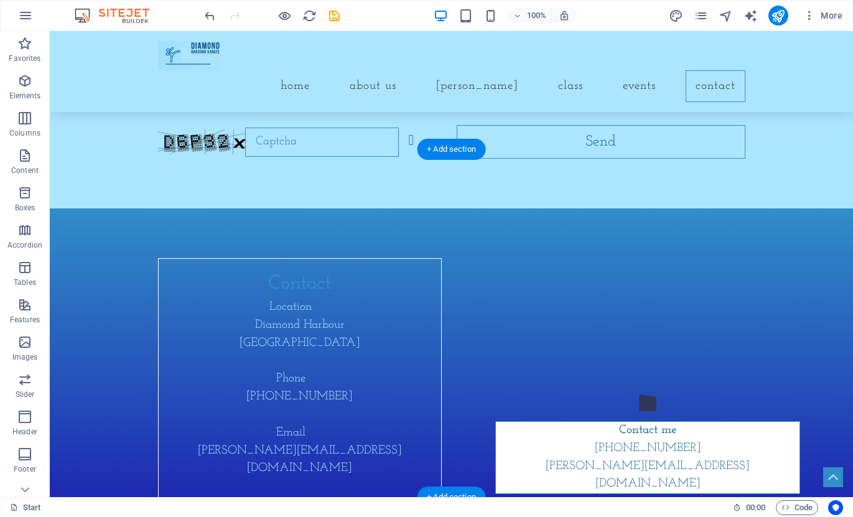
drag, startPoint x: 692, startPoint y: 351, endPoint x: 643, endPoint y: 314, distance: 61.6
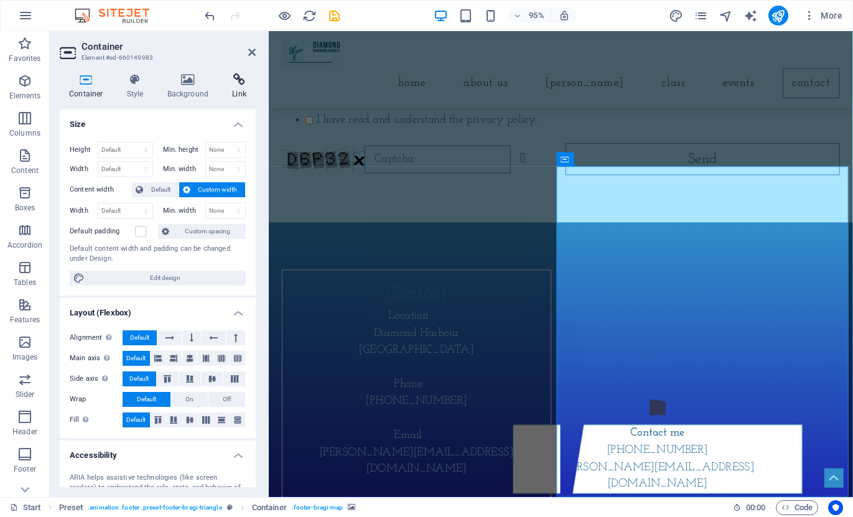
click at [236, 78] on icon at bounding box center [239, 79] width 33 height 12
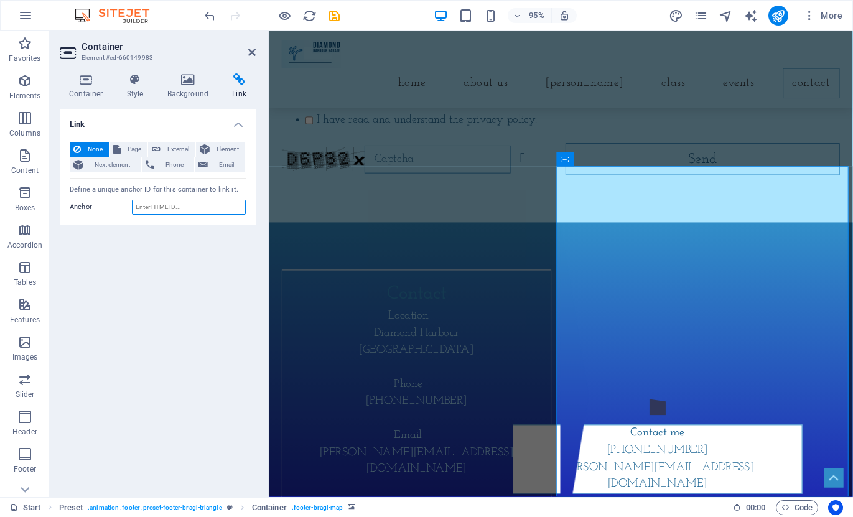
click at [190, 208] on input "Anchor" at bounding box center [189, 207] width 114 height 15
click at [210, 146] on button "Element" at bounding box center [220, 149] width 49 height 15
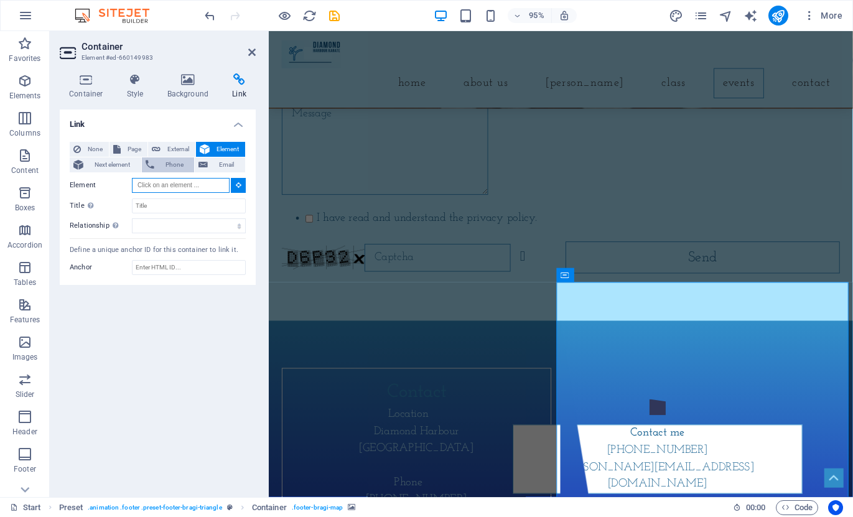
scroll to position [2499, 0]
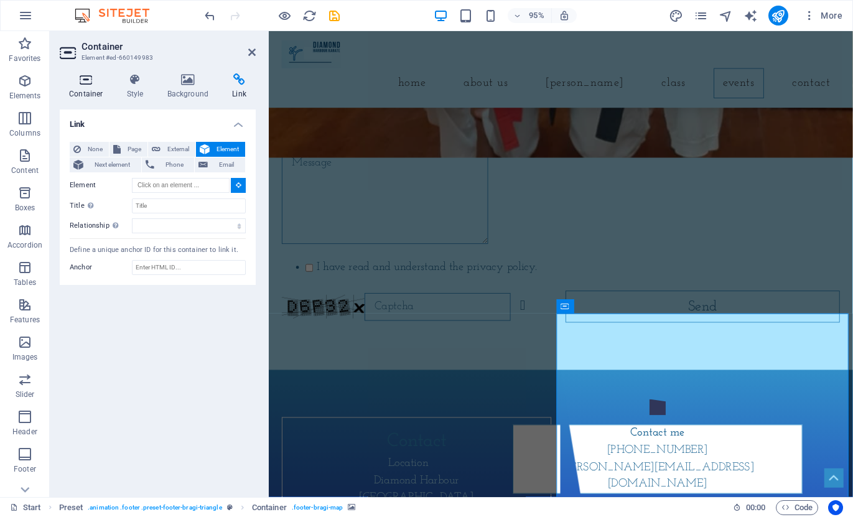
click at [93, 83] on icon at bounding box center [86, 79] width 53 height 12
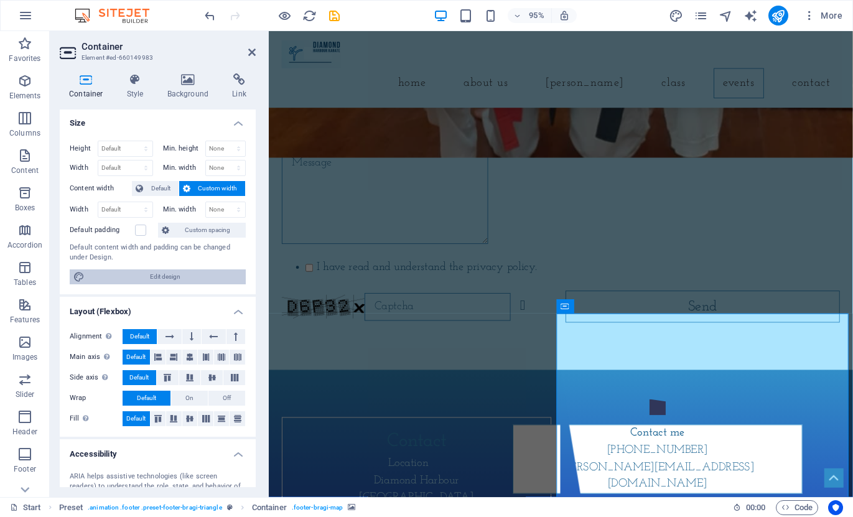
scroll to position [0, 0]
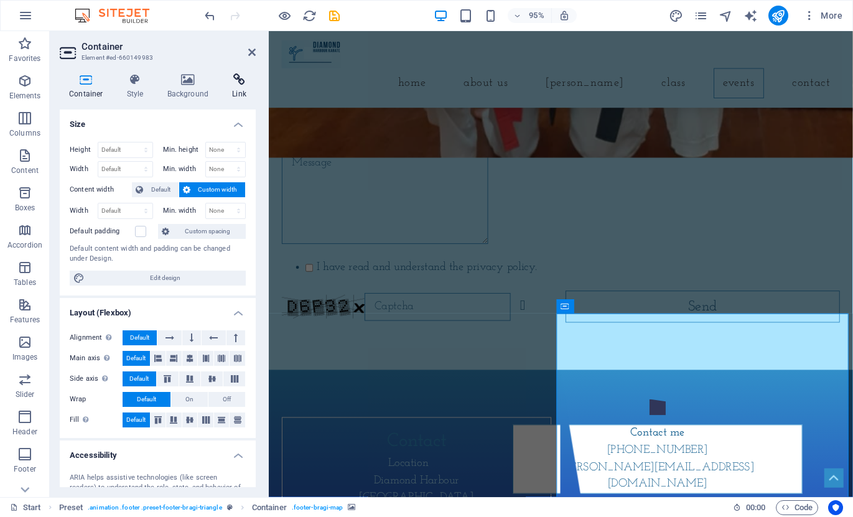
click at [234, 82] on icon at bounding box center [239, 79] width 33 height 12
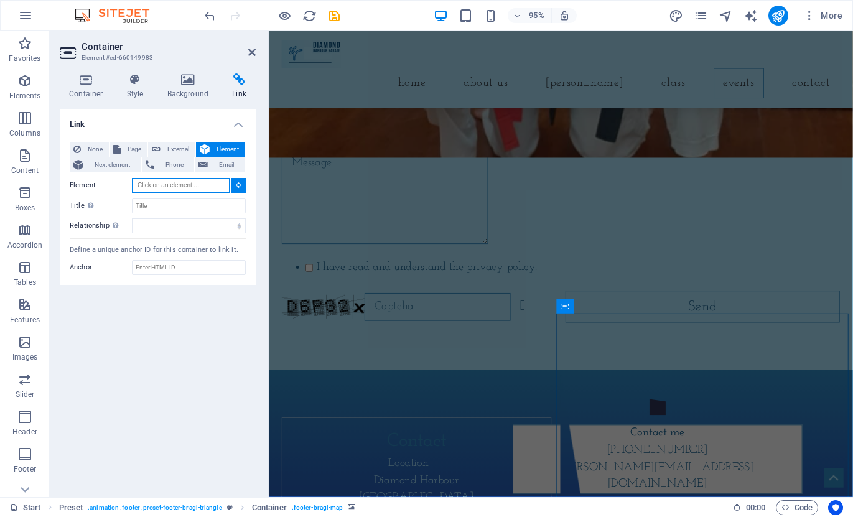
click at [180, 182] on input "Element" at bounding box center [181, 185] width 98 height 15
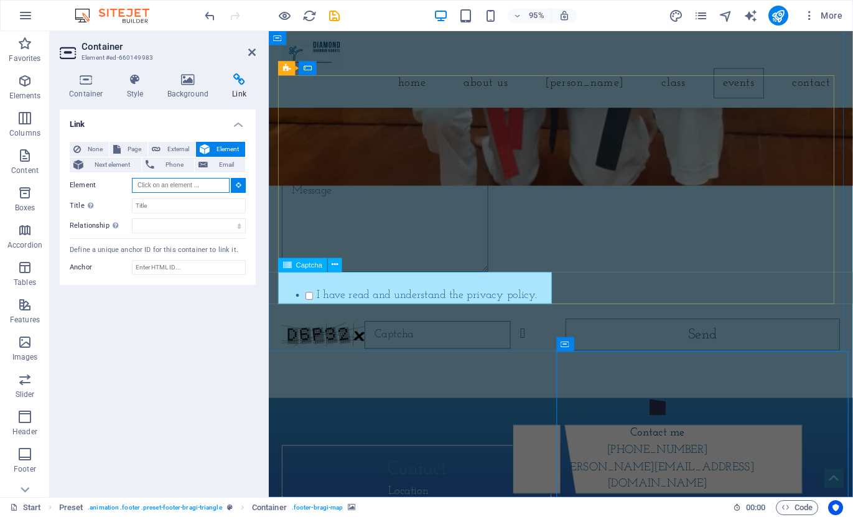
scroll to position [2448, 0]
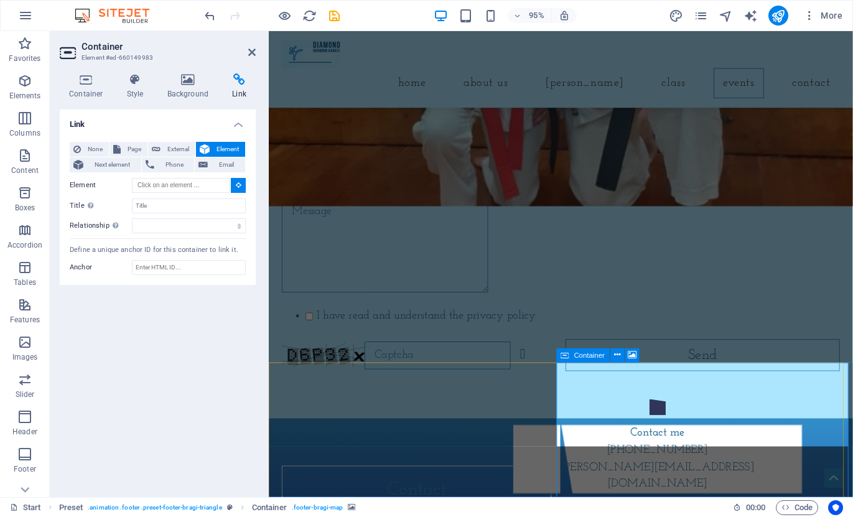
type input "#ed-660149983"
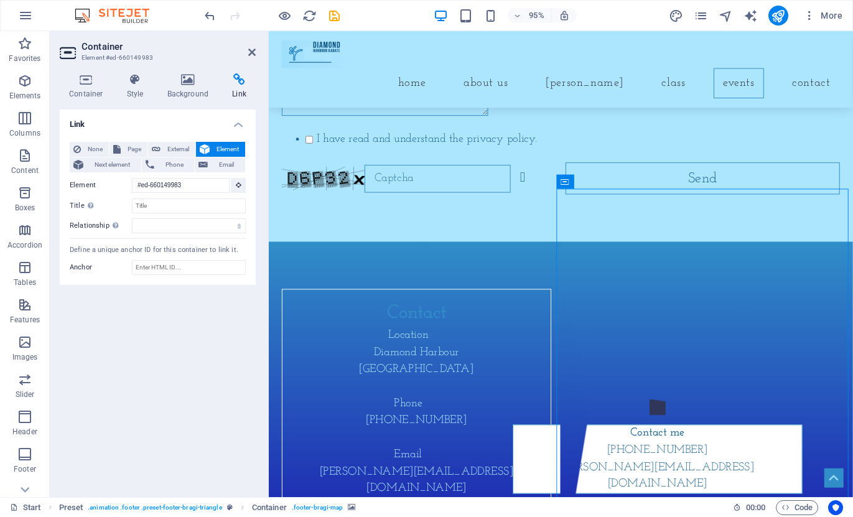
scroll to position [2634, 0]
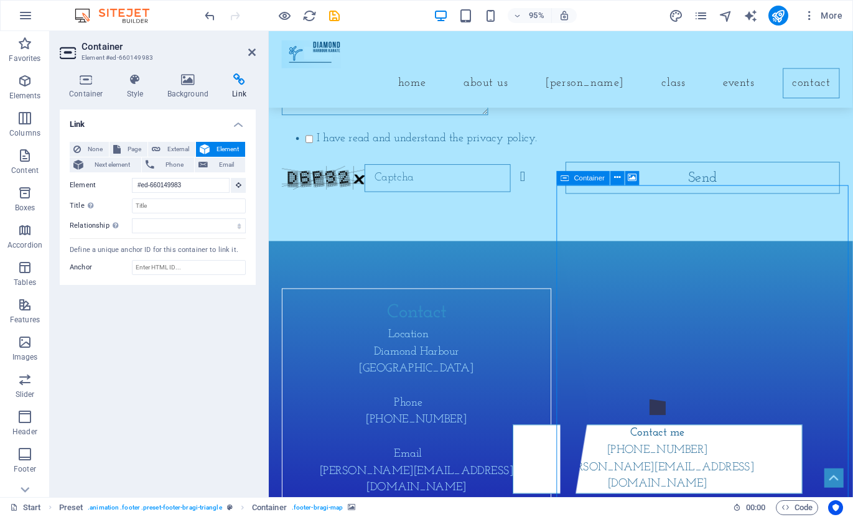
drag, startPoint x: 669, startPoint y: 254, endPoint x: 638, endPoint y: 274, distance: 36.9
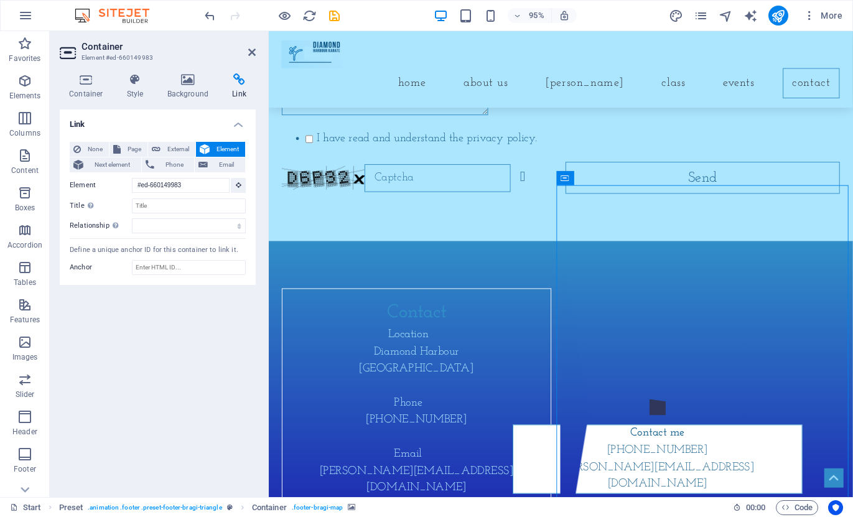
drag, startPoint x: 692, startPoint y: 248, endPoint x: 687, endPoint y: 282, distance: 34.7
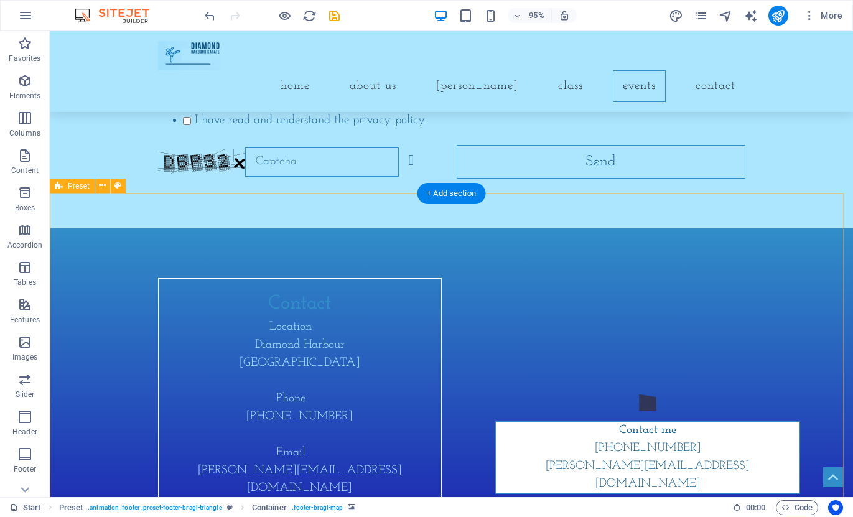
scroll to position [2610, 0]
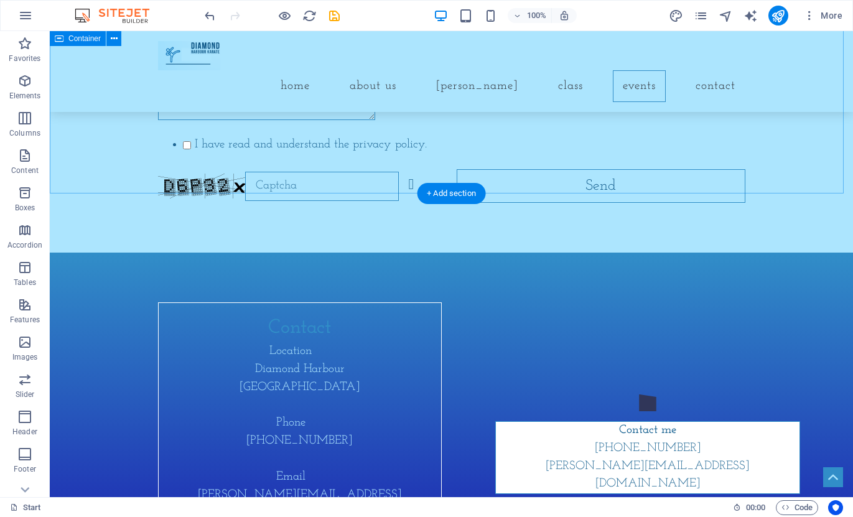
click at [391, 176] on div "Have a question? Send us a Message I have read and understand the privacy polic…" at bounding box center [451, 51] width 803 height 402
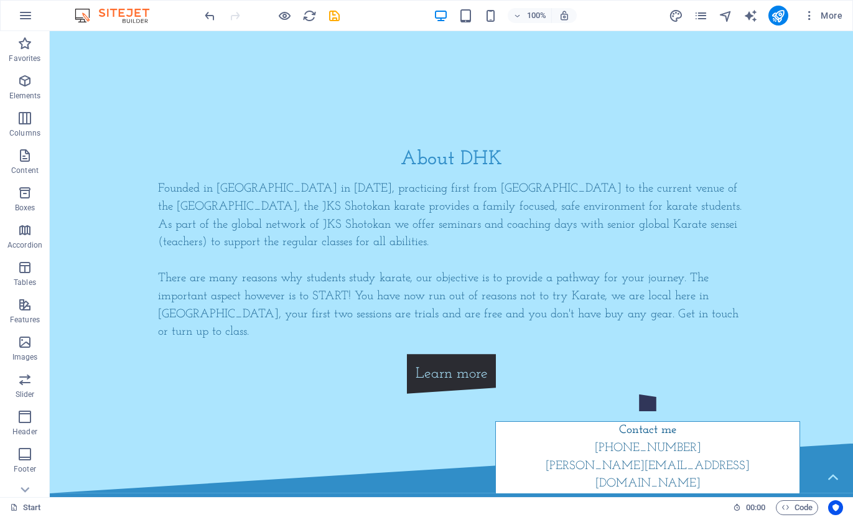
scroll to position [411, 0]
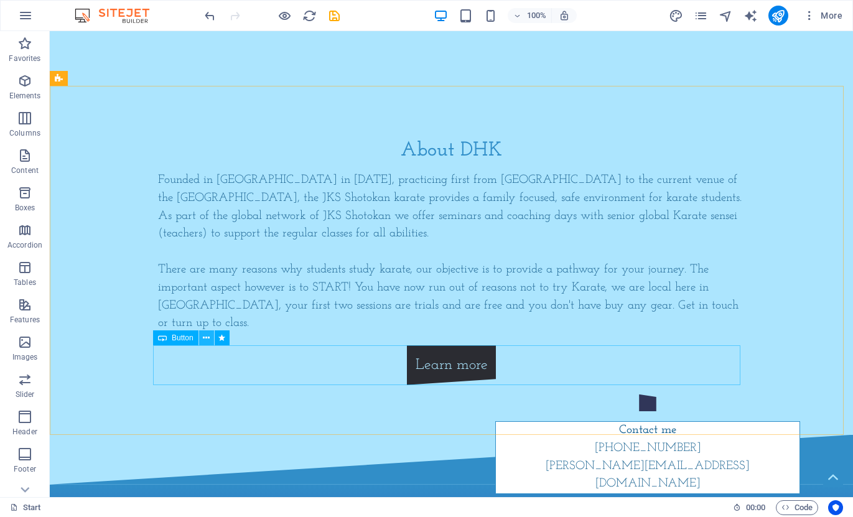
click at [205, 337] on icon at bounding box center [206, 338] width 7 height 13
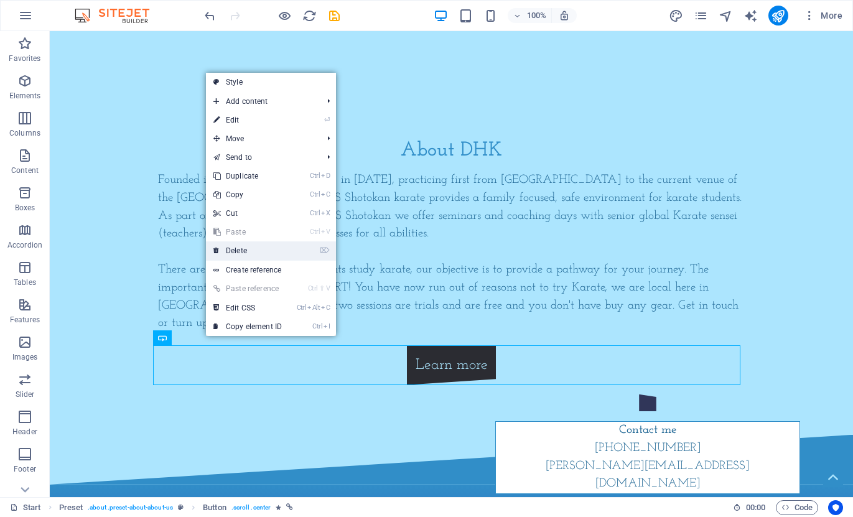
click at [233, 251] on link "⌦ Delete" at bounding box center [247, 250] width 83 height 19
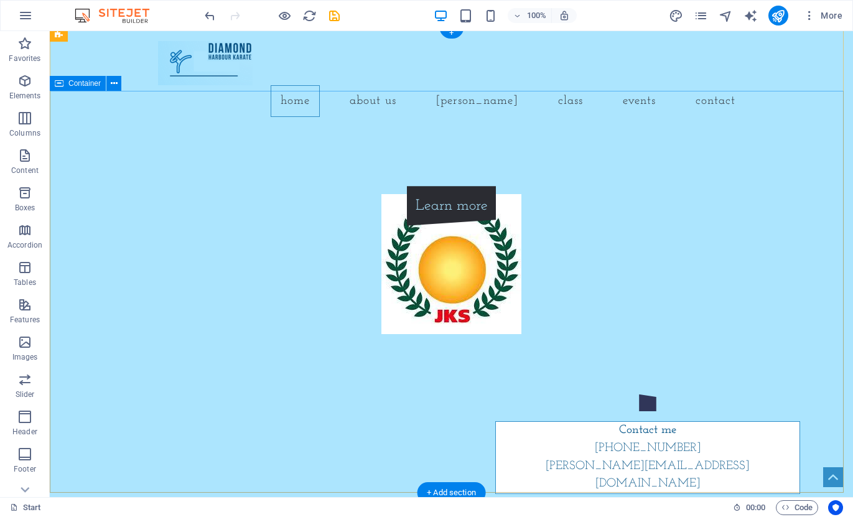
scroll to position [0, 0]
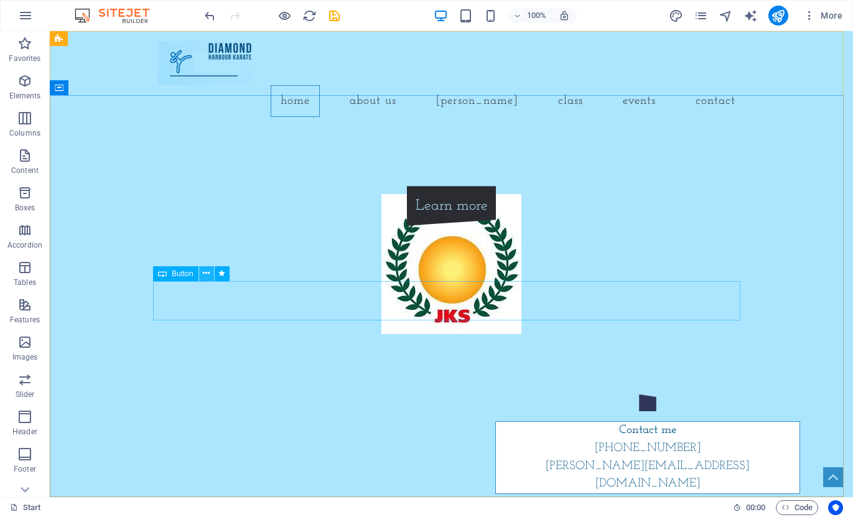
click at [205, 273] on icon at bounding box center [206, 273] width 7 height 13
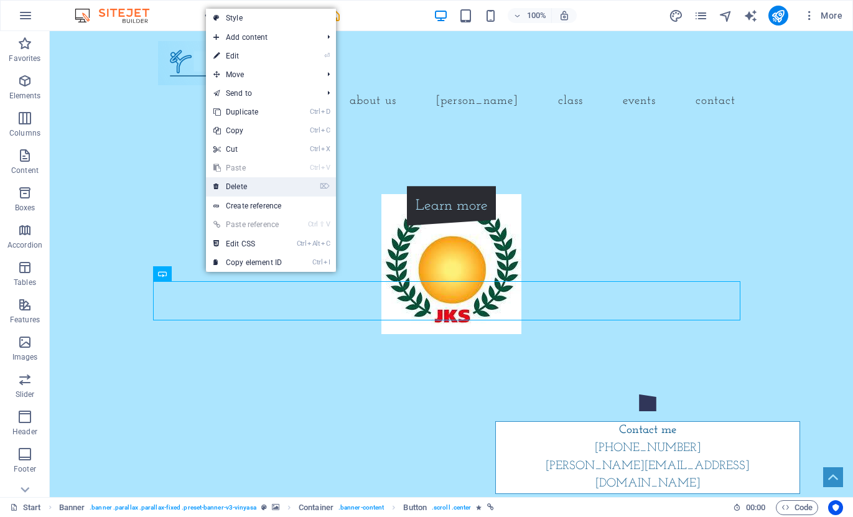
click at [237, 185] on link "⌦ Delete" at bounding box center [247, 186] width 83 height 19
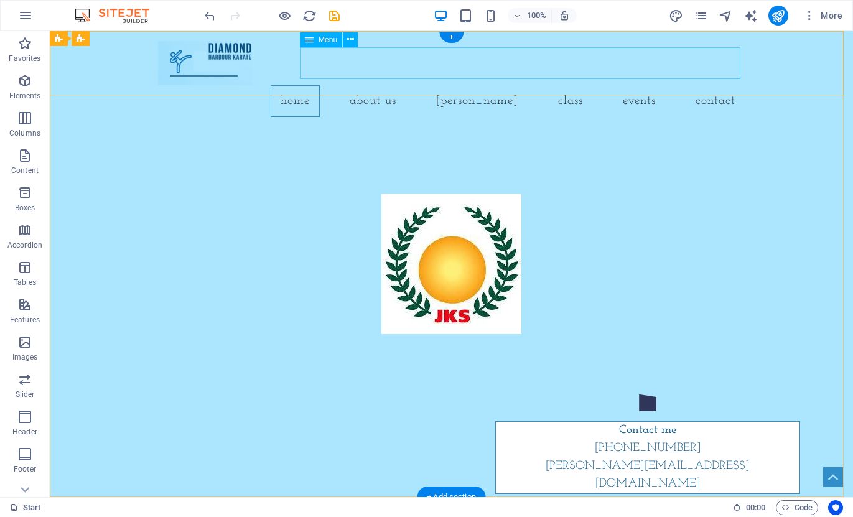
click at [393, 85] on nav "Home About us Dojo Kun Class Events Contact" at bounding box center [451, 101] width 587 height 32
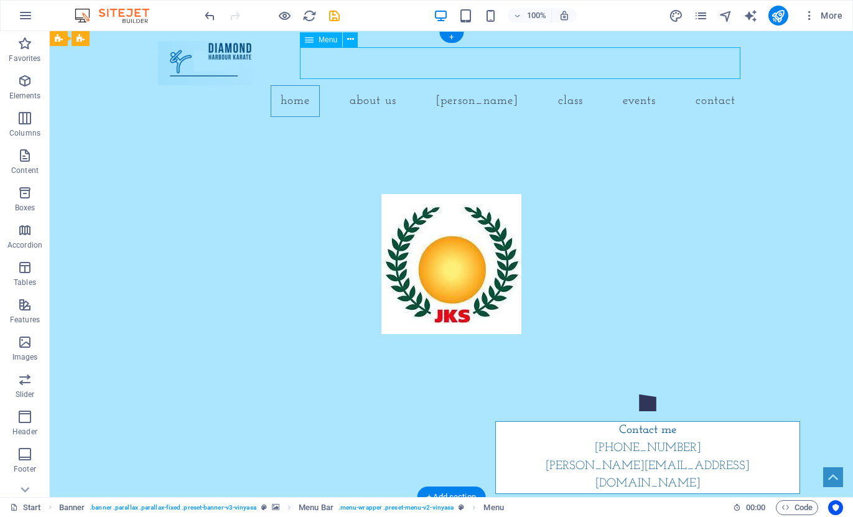
click at [391, 85] on nav "Home About us Dojo Kun Class Events Contact" at bounding box center [451, 101] width 587 height 32
click at [328, 85] on nav "Home About us Dojo Kun Class Events Contact" at bounding box center [451, 101] width 587 height 32
click at [318, 85] on nav "Home About us Dojo Kun Class Events Contact" at bounding box center [451, 101] width 587 height 32
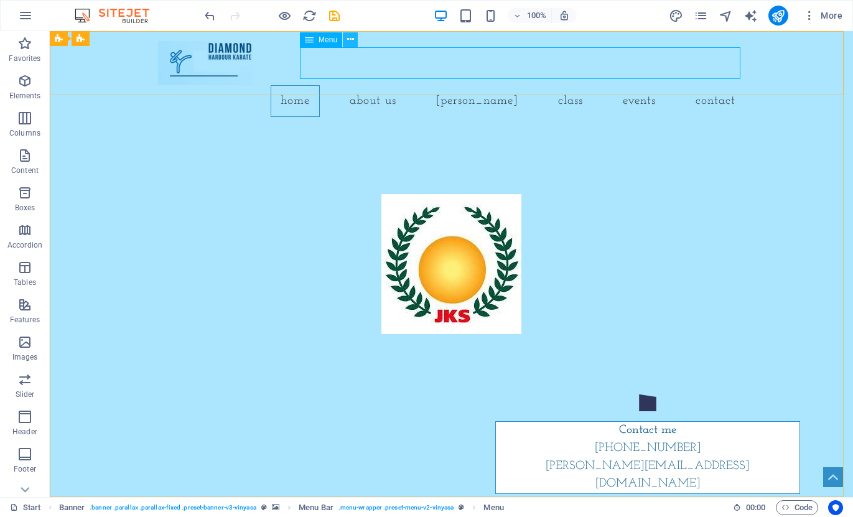
click at [352, 42] on icon at bounding box center [350, 39] width 7 height 13
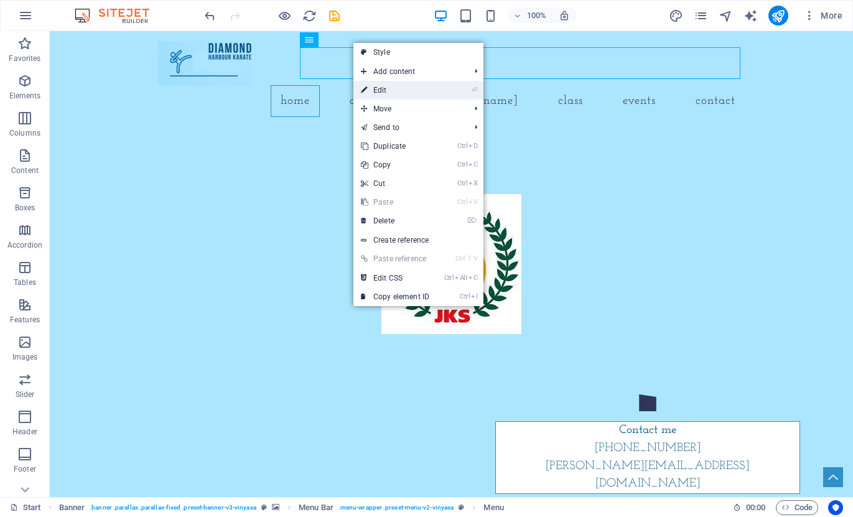
click at [395, 91] on link "⏎ Edit" at bounding box center [394, 90] width 83 height 19
select select
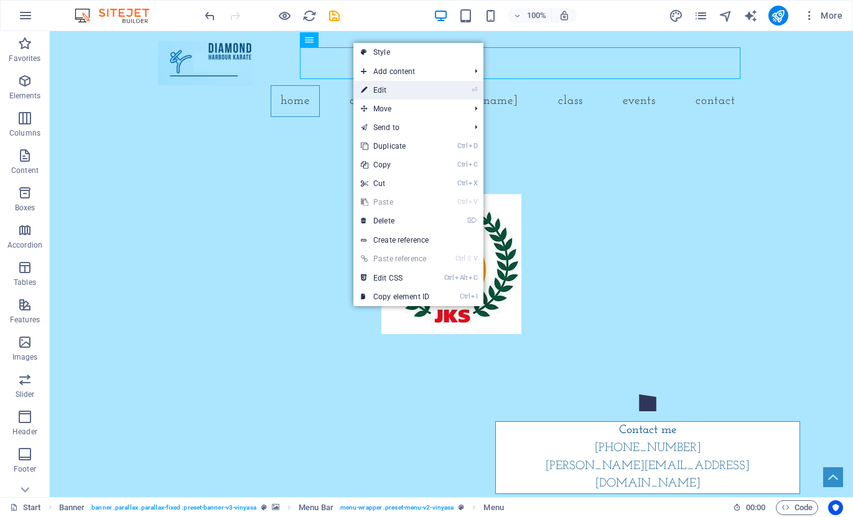
select select
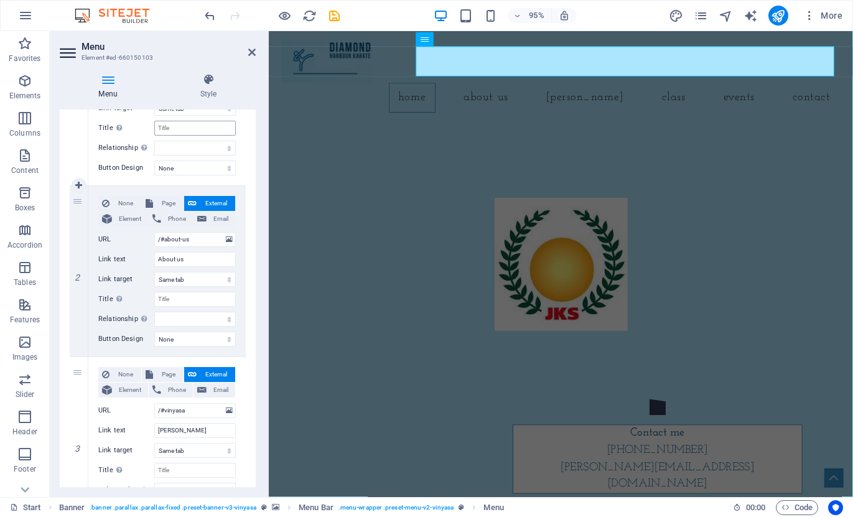
scroll to position [311, 0]
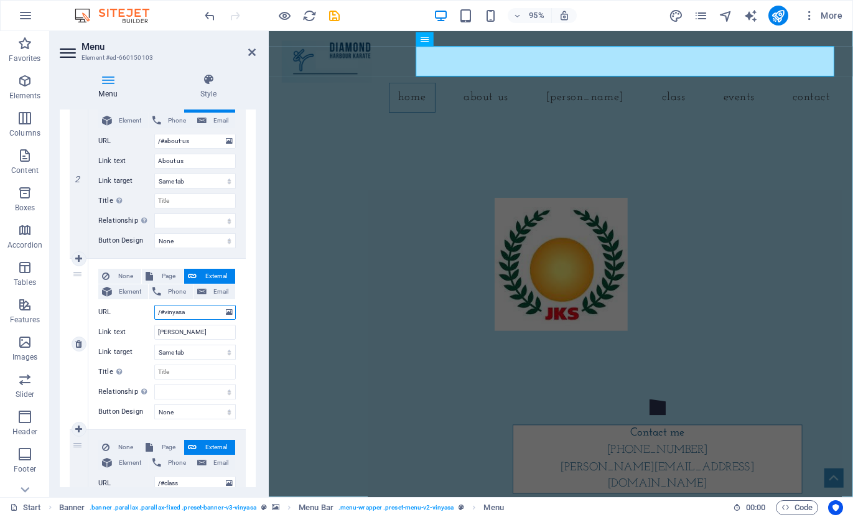
drag, startPoint x: 190, startPoint y: 313, endPoint x: 164, endPoint y: 314, distance: 26.2
click at [164, 314] on input "/#vinyasa" at bounding box center [194, 312] width 81 height 15
type input "/#Dojokun"
select select
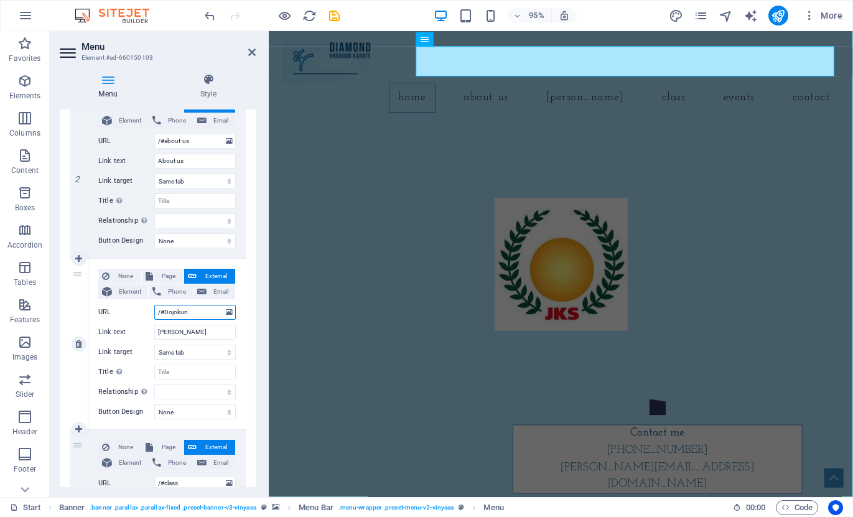
select select
type input "/#Dojokun"
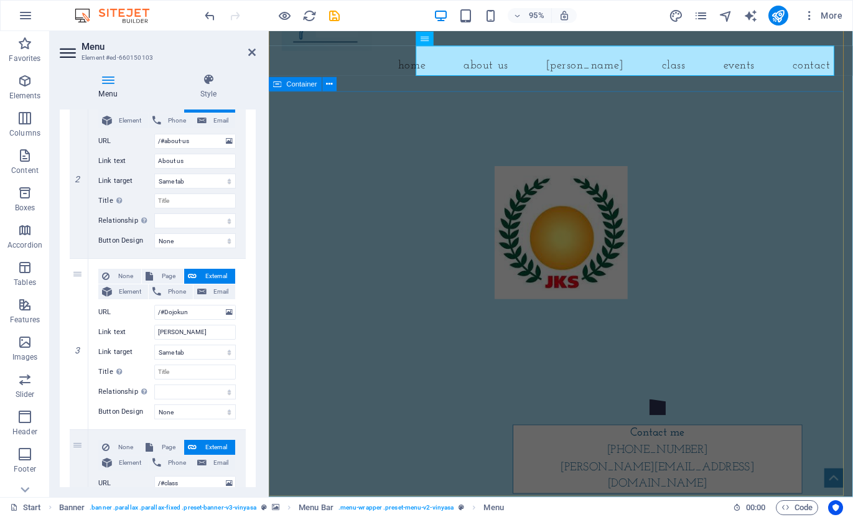
scroll to position [0, 0]
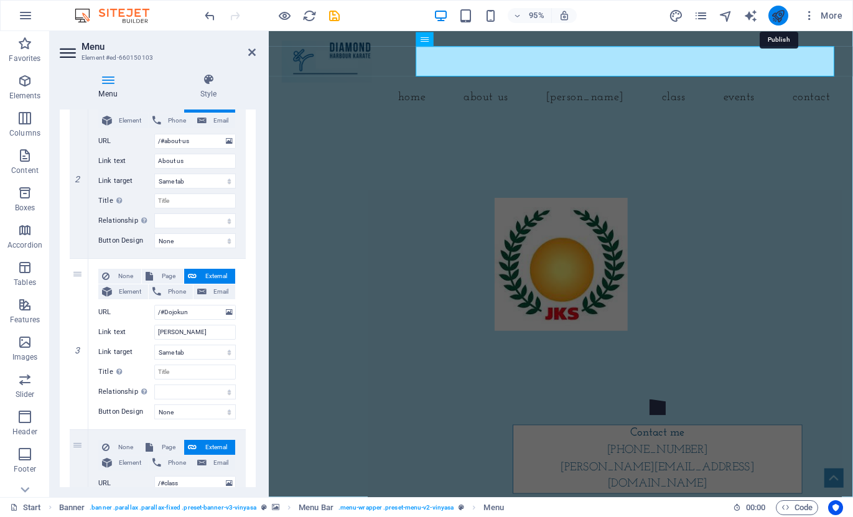
click at [775, 10] on icon "publish" at bounding box center [778, 16] width 14 height 14
checkbox input "false"
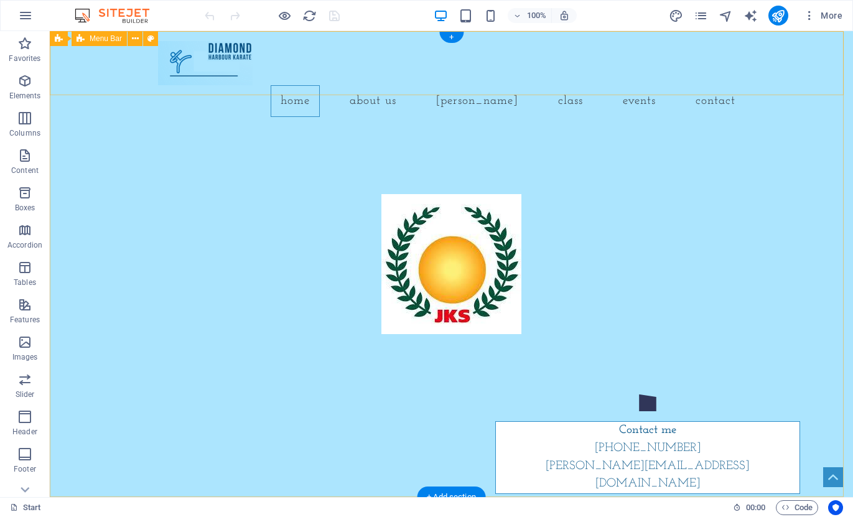
click at [750, 59] on div "Home About us Dojo Kun Class Events Contact" at bounding box center [451, 79] width 803 height 96
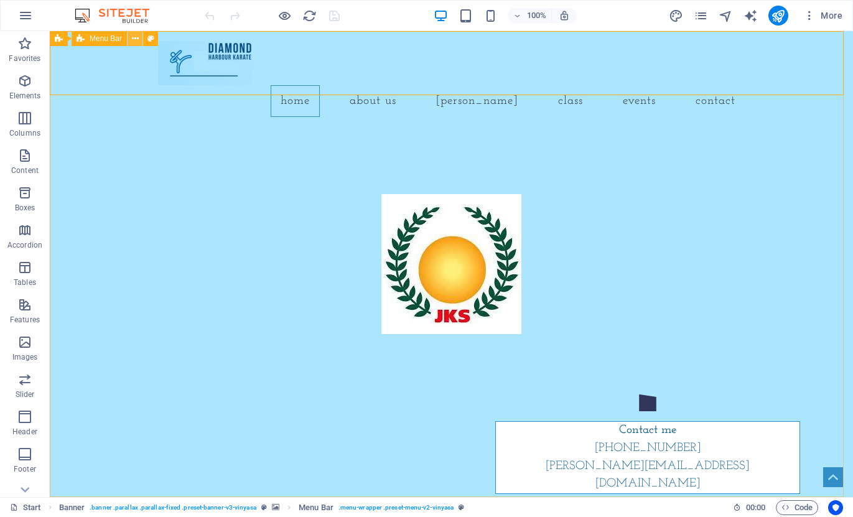
click at [137, 37] on icon at bounding box center [135, 38] width 7 height 13
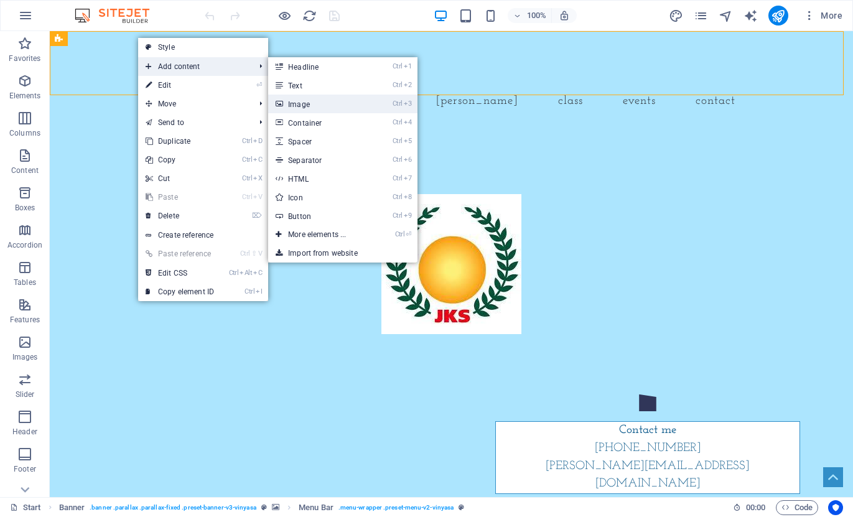
click at [307, 97] on link "Ctrl 3 Image" at bounding box center [319, 104] width 103 height 19
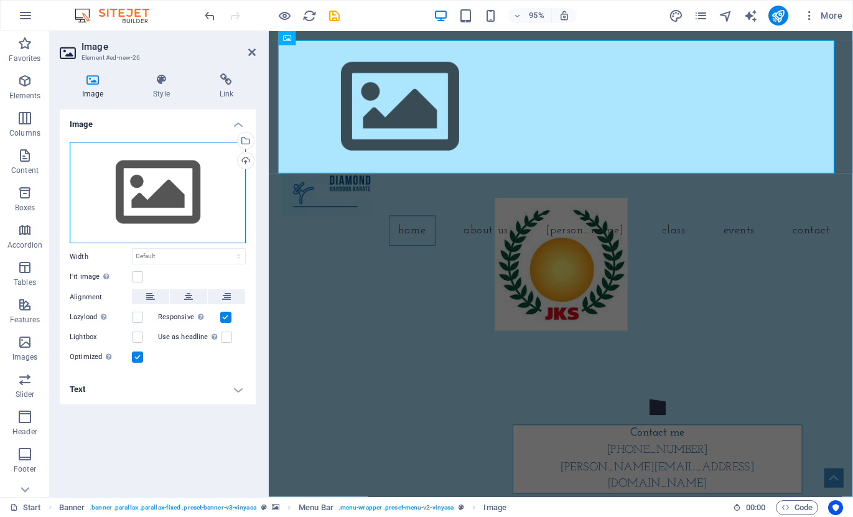
click at [193, 183] on div "Drag files here, click to choose files or select files from Files or our free s…" at bounding box center [158, 193] width 176 height 102
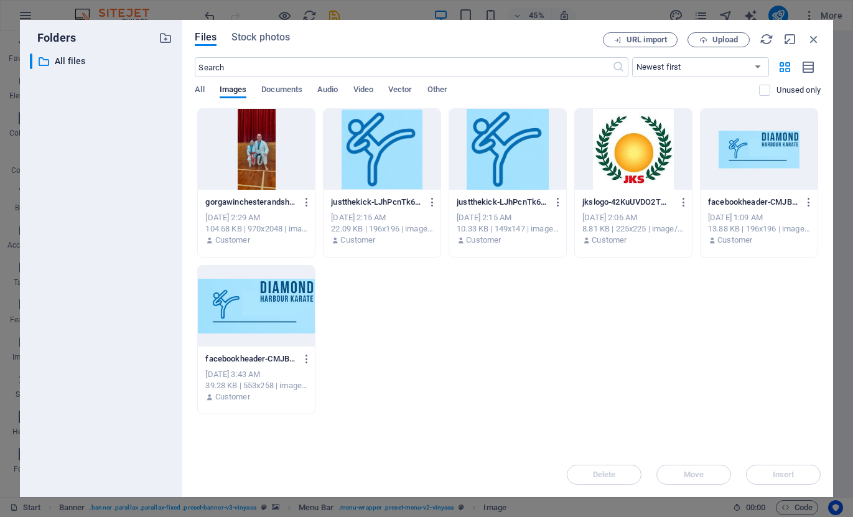
click at [608, 143] on div at bounding box center [633, 149] width 117 height 81
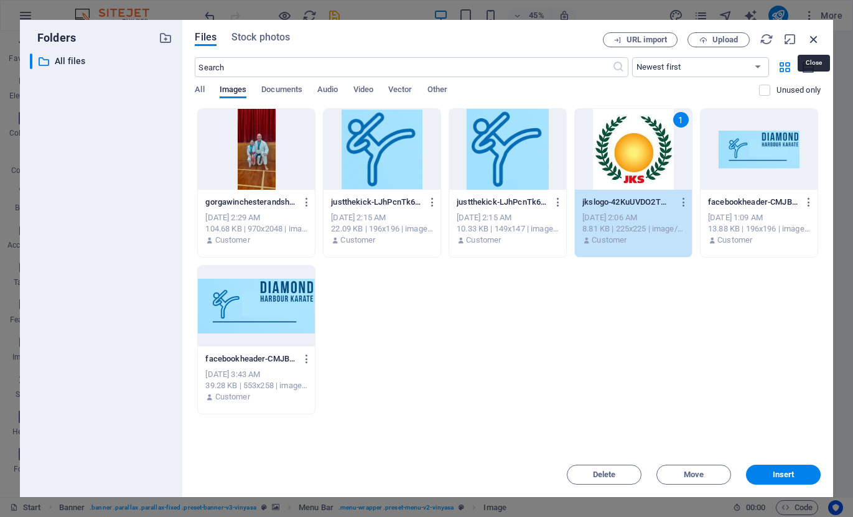
click at [814, 39] on icon "button" at bounding box center [814, 39] width 14 height 14
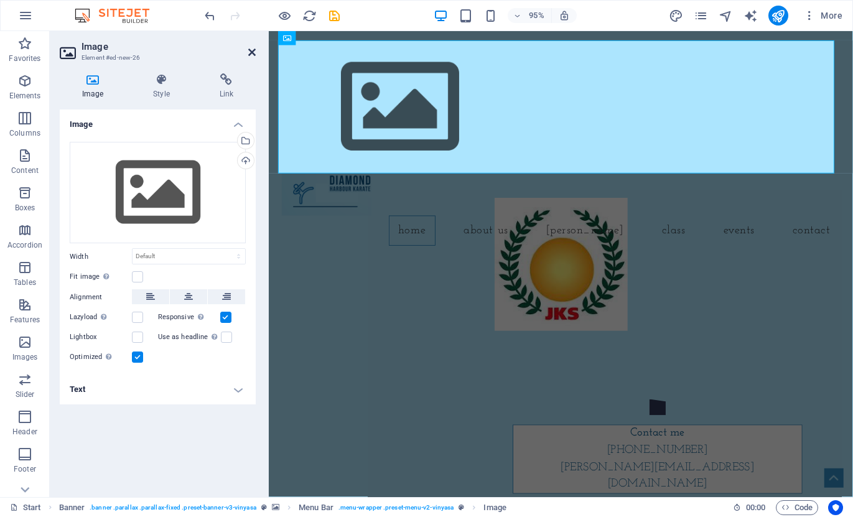
click at [251, 53] on icon at bounding box center [251, 52] width 7 height 10
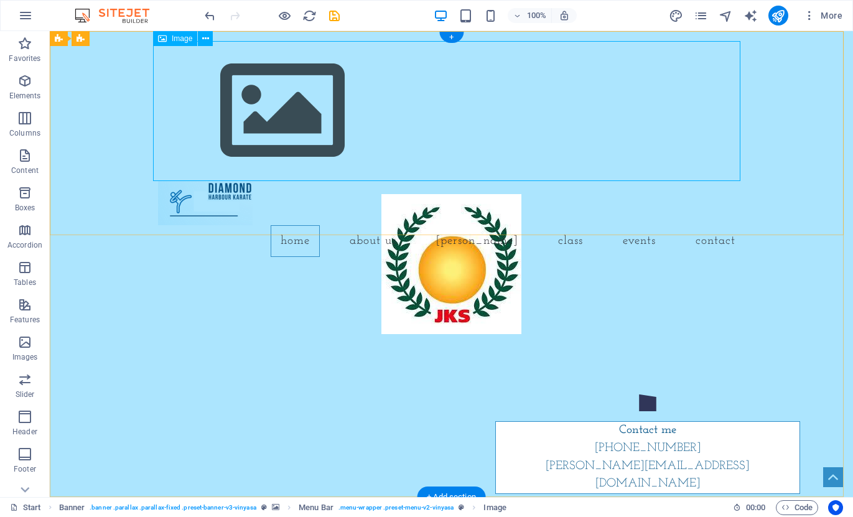
click at [309, 117] on figure at bounding box center [451, 111] width 587 height 140
click at [741, 182] on div "Home About us Dojo Kun Class Events Contact" at bounding box center [451, 149] width 803 height 236
click at [286, 96] on figure at bounding box center [451, 111] width 587 height 140
click at [209, 32] on button at bounding box center [205, 38] width 15 height 15
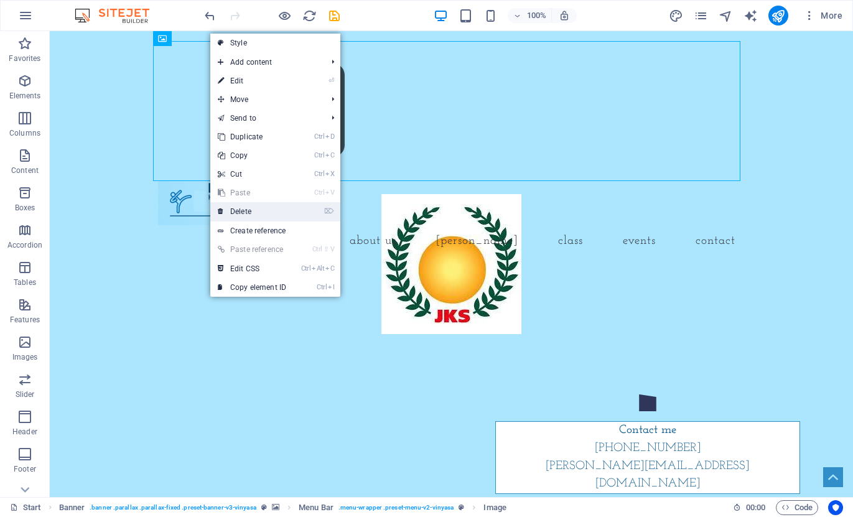
click at [249, 209] on link "⌦ Delete" at bounding box center [251, 211] width 83 height 19
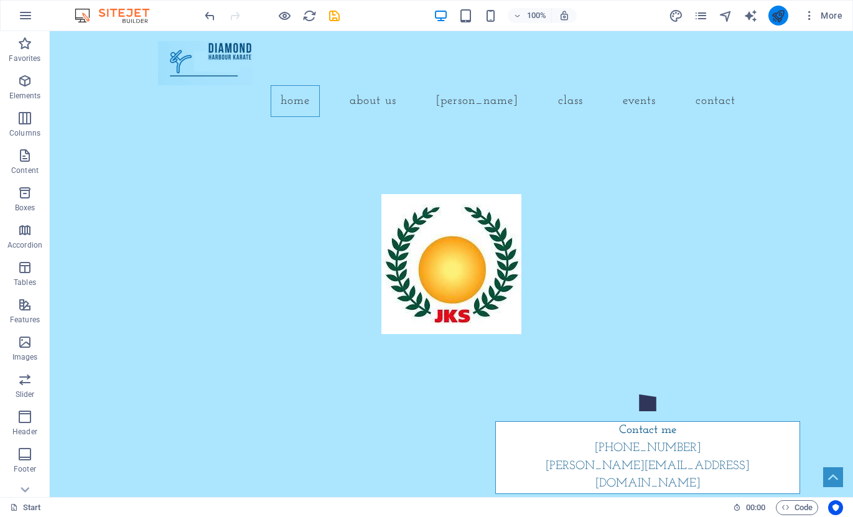
click at [776, 9] on icon "publish" at bounding box center [778, 16] width 14 height 14
checkbox input "false"
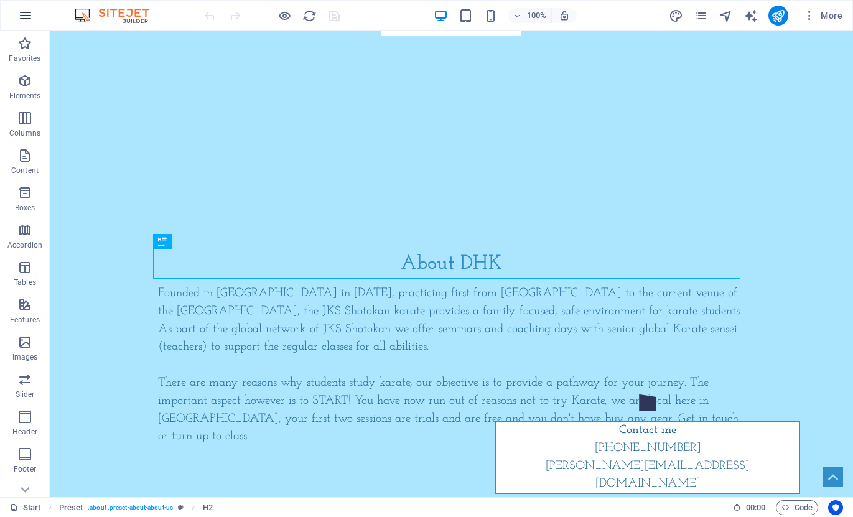
click at [24, 13] on icon "button" at bounding box center [25, 15] width 15 height 15
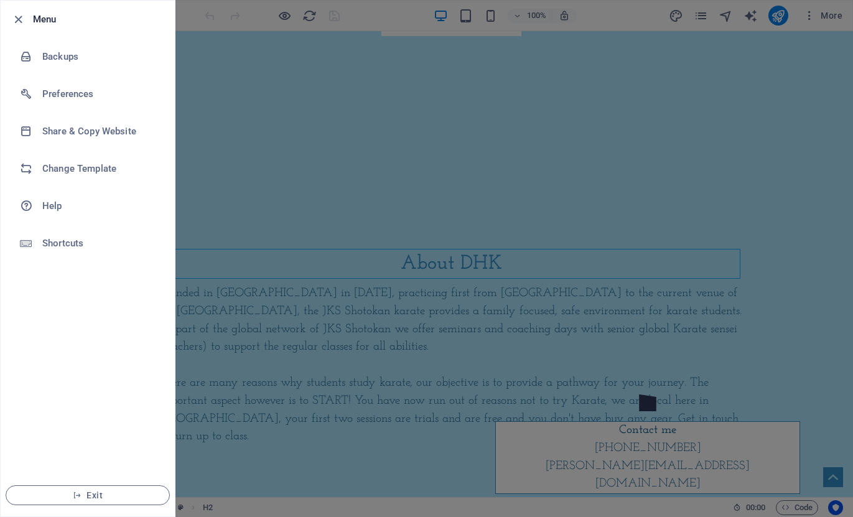
click at [211, 14] on div at bounding box center [426, 258] width 853 height 517
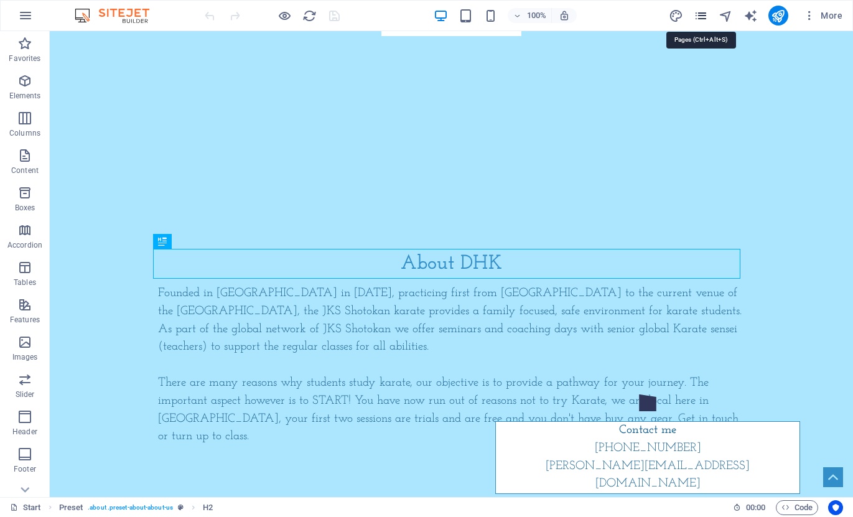
click at [704, 17] on icon "pages" at bounding box center [701, 16] width 14 height 14
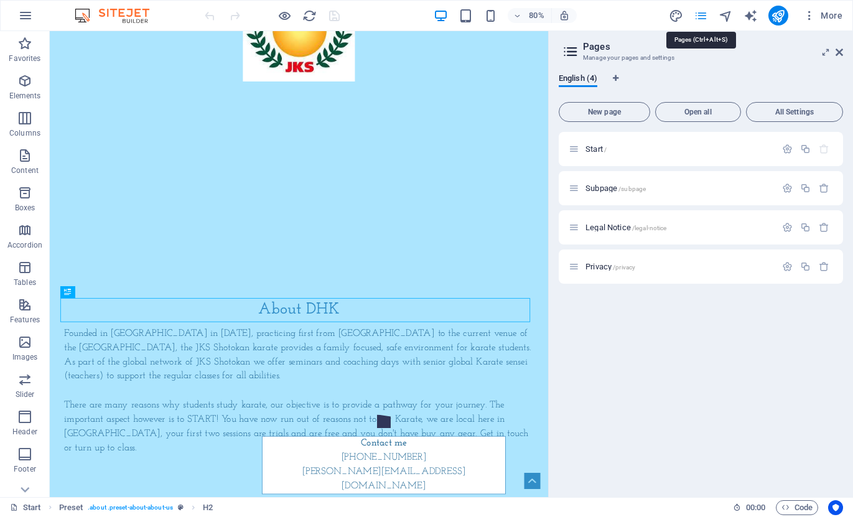
click at [704, 17] on icon "pages" at bounding box center [701, 16] width 14 height 14
click at [21, 157] on icon "button" at bounding box center [24, 155] width 15 height 15
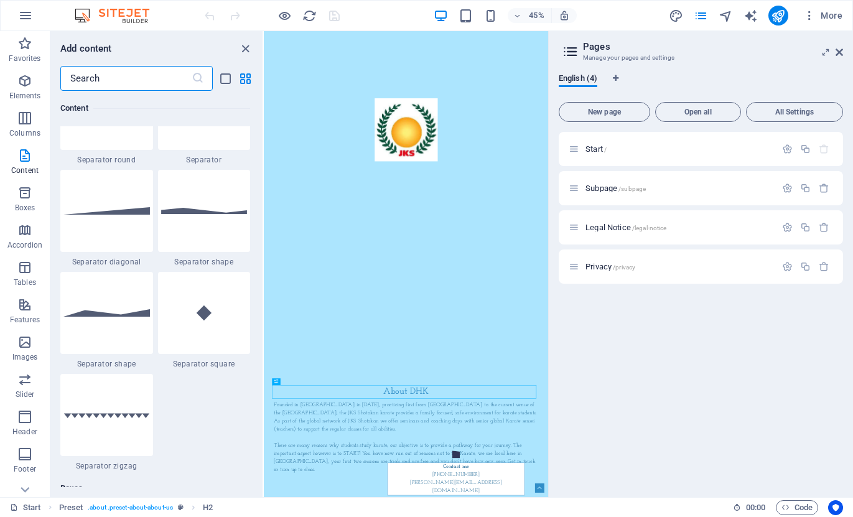
scroll to position [3047, 0]
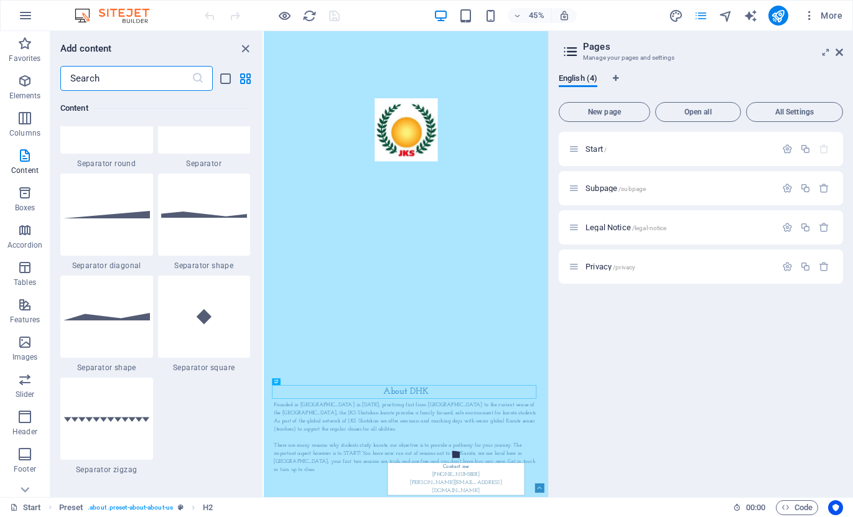
click at [700, 19] on icon "pages" at bounding box center [701, 16] width 14 height 14
click at [806, 14] on icon "button" at bounding box center [809, 15] width 12 height 12
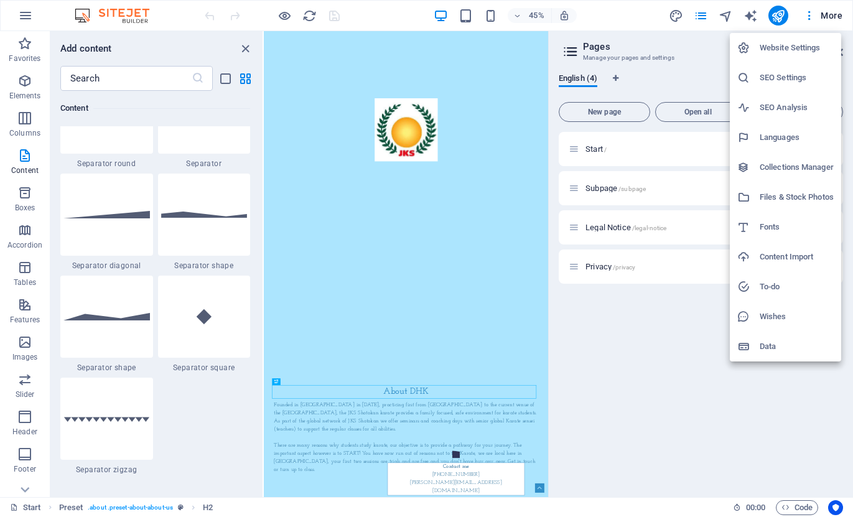
click at [781, 256] on h6 "Content Import" at bounding box center [797, 256] width 74 height 15
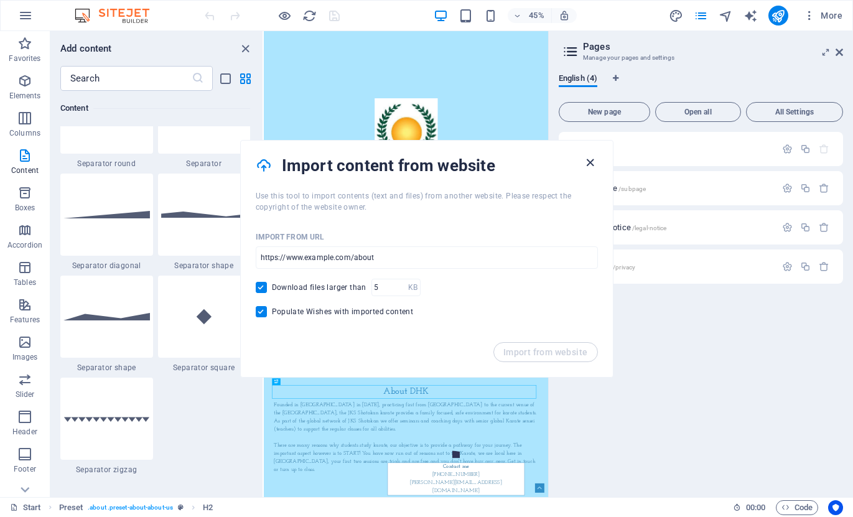
click at [588, 165] on icon "button" at bounding box center [590, 163] width 14 height 14
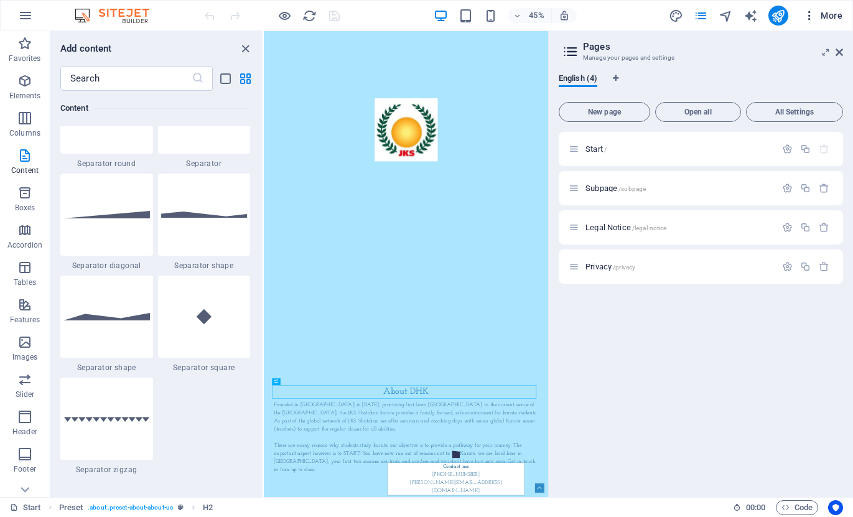
click at [833, 11] on span "More" at bounding box center [822, 15] width 39 height 12
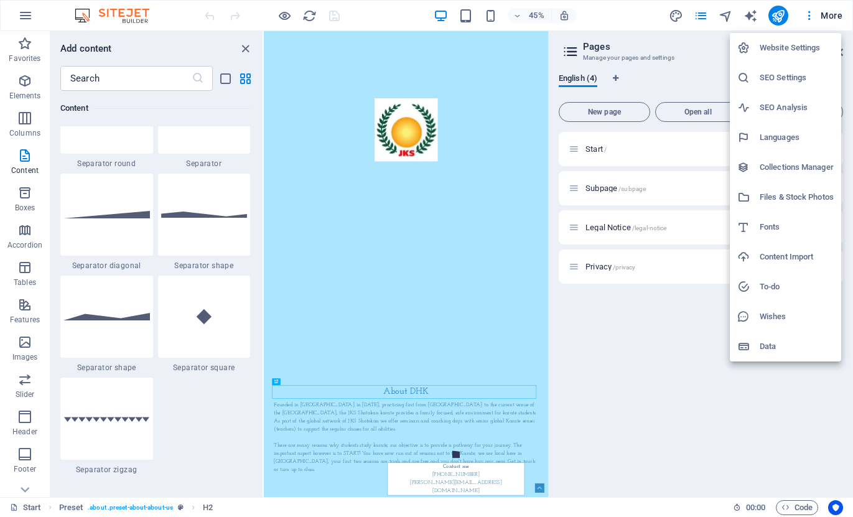
click at [783, 167] on h6 "Collections Manager" at bounding box center [797, 167] width 74 height 15
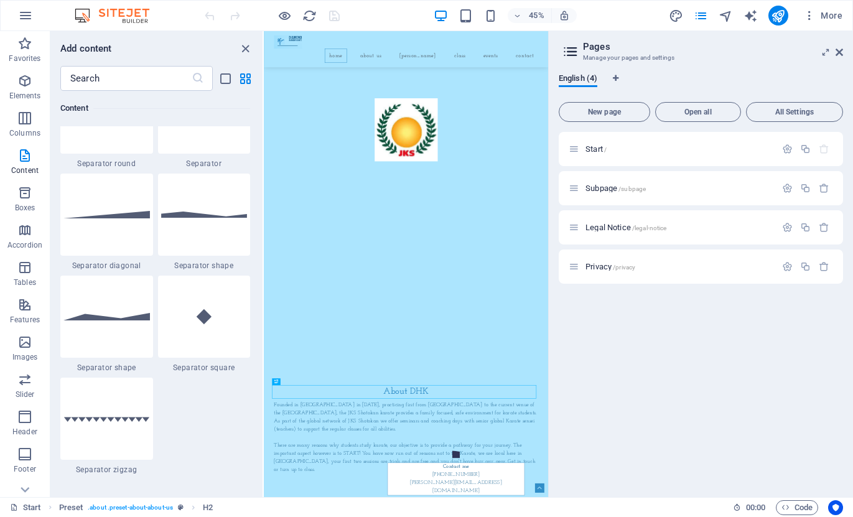
scroll to position [0, 0]
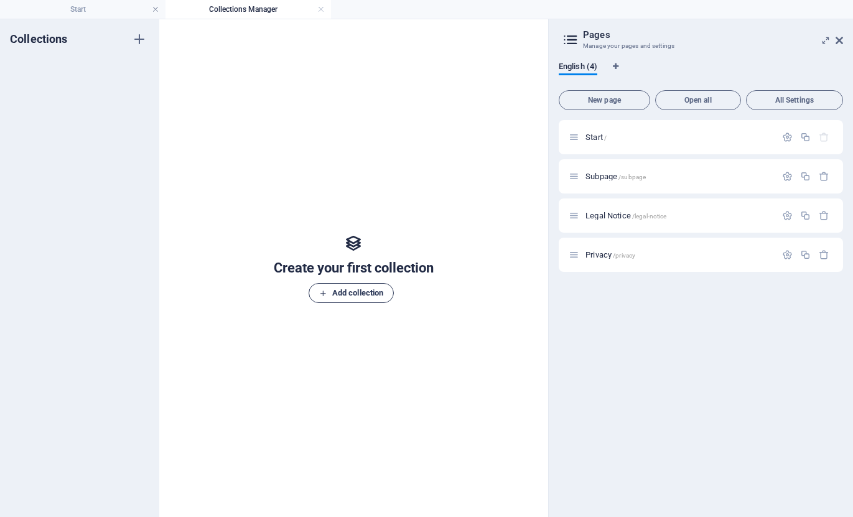
click at [339, 298] on span "Add collection" at bounding box center [351, 293] width 64 height 15
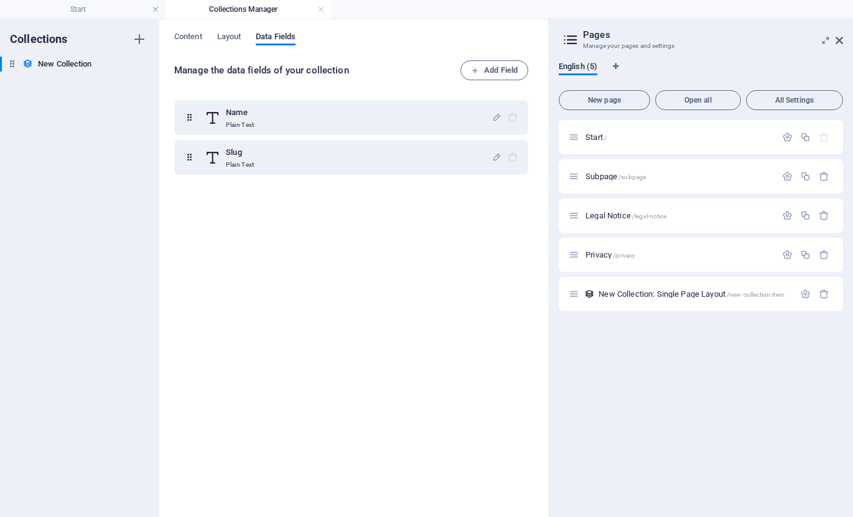
click at [326, 8] on h4 "Collections Manager" at bounding box center [247, 9] width 165 height 14
click at [319, 9] on link at bounding box center [320, 10] width 7 height 12
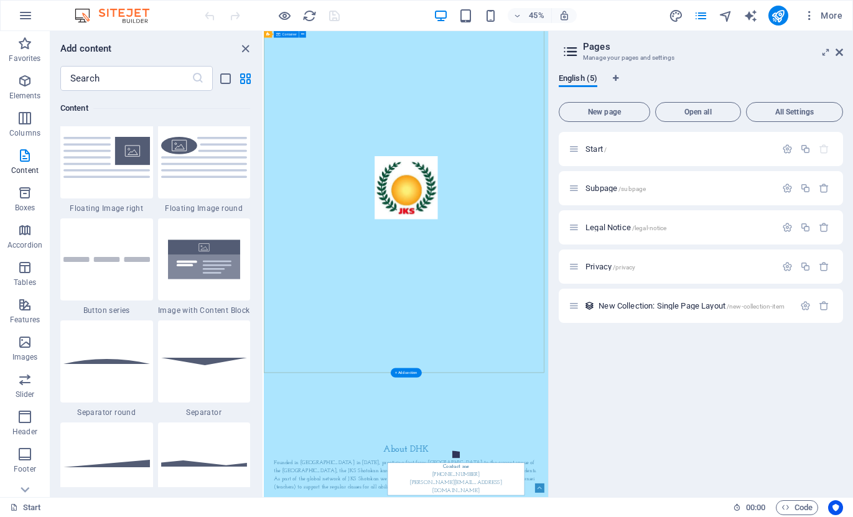
scroll to position [49, 0]
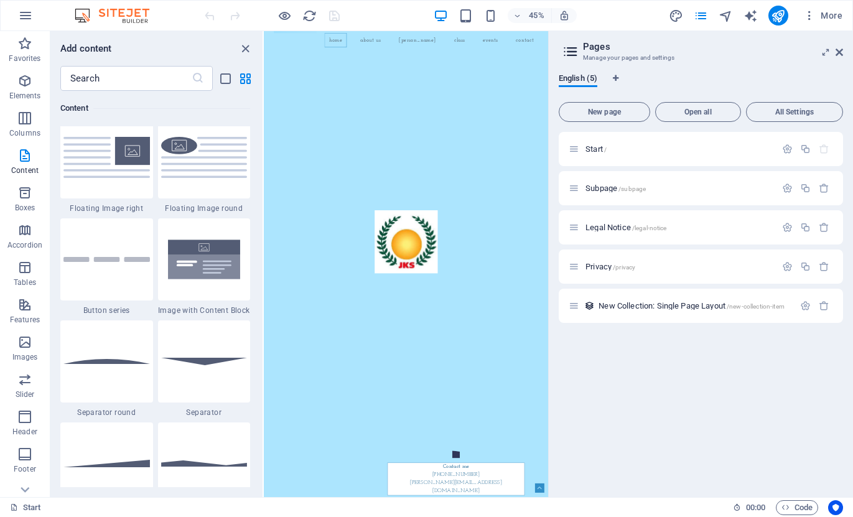
click at [334, 17] on div at bounding box center [271, 16] width 139 height 20
click at [27, 16] on icon "button" at bounding box center [25, 15] width 15 height 15
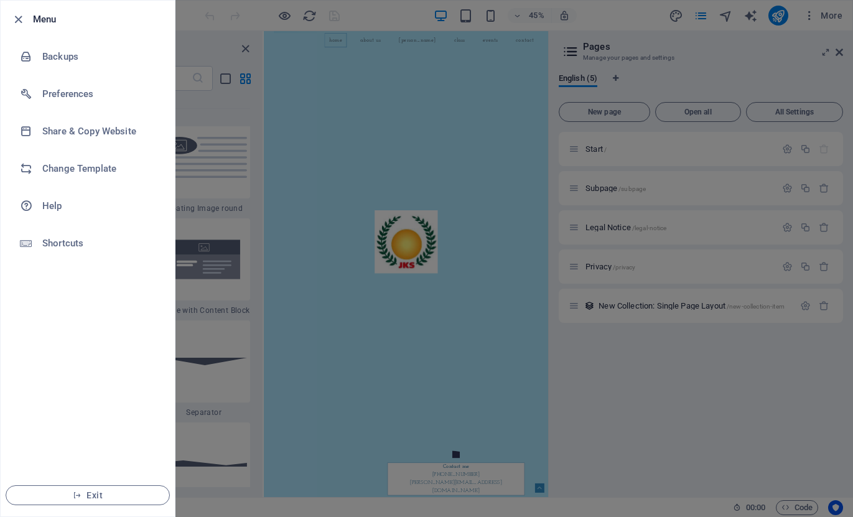
click at [47, 16] on h6 "Menu" at bounding box center [99, 19] width 132 height 15
click at [239, 16] on div at bounding box center [426, 258] width 853 height 517
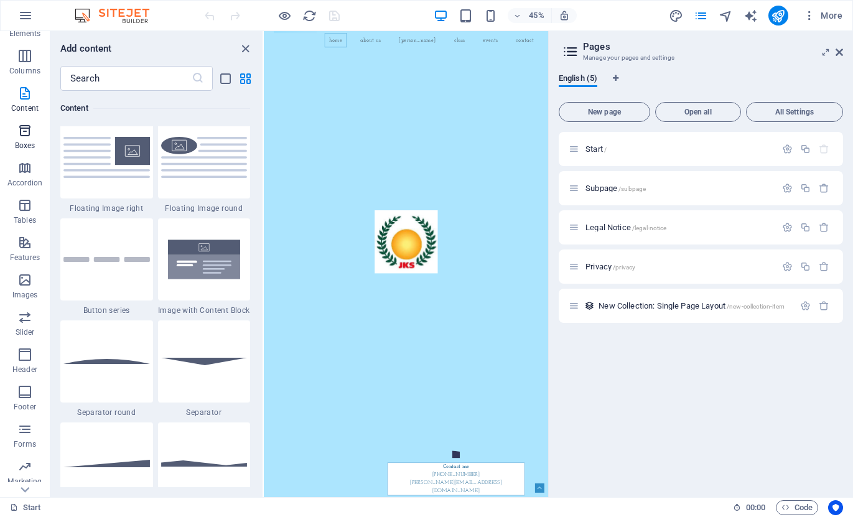
scroll to position [0, 0]
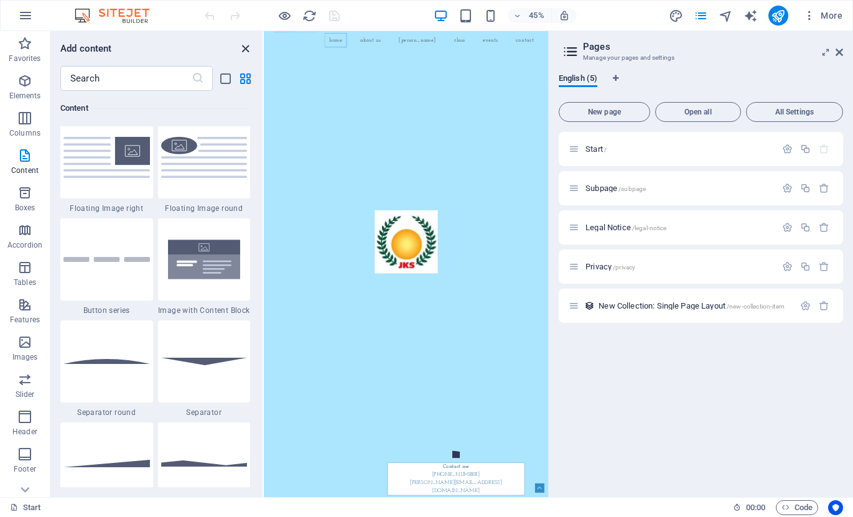
click at [244, 45] on icon "close panel" at bounding box center [245, 49] width 14 height 14
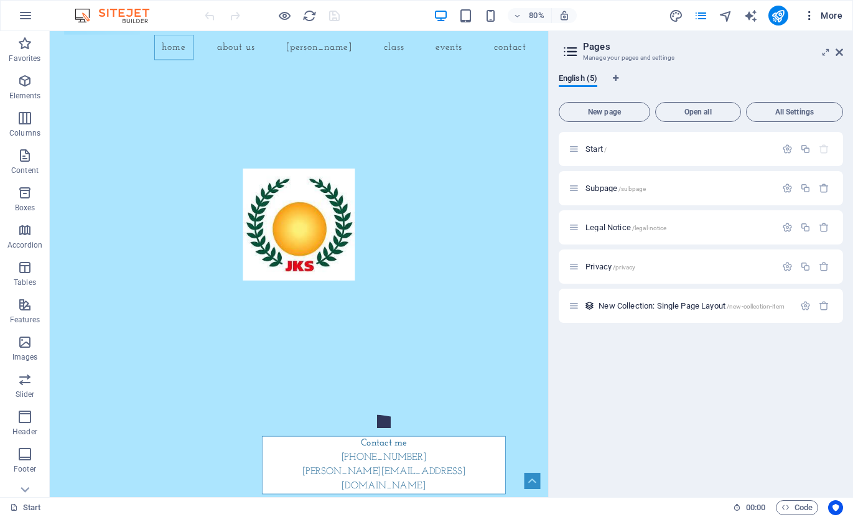
click at [835, 9] on span "More" at bounding box center [822, 15] width 39 height 12
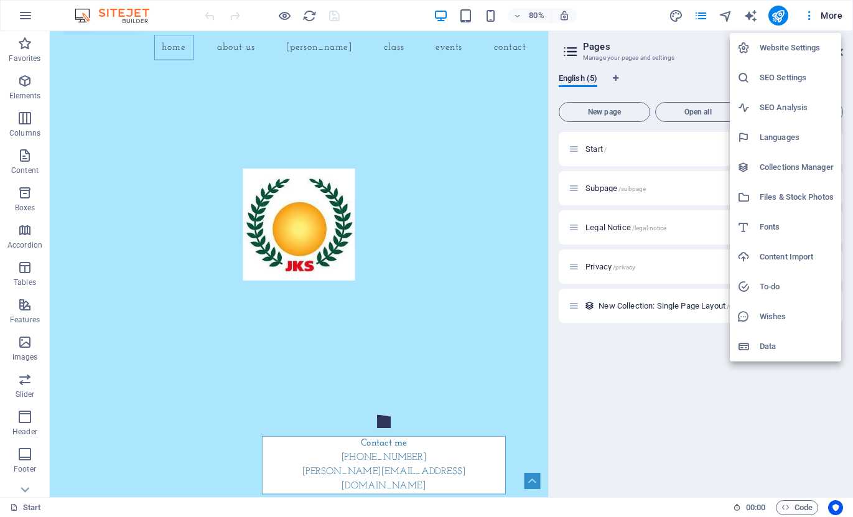
click at [774, 198] on h6 "Files & Stock Photos" at bounding box center [797, 197] width 74 height 15
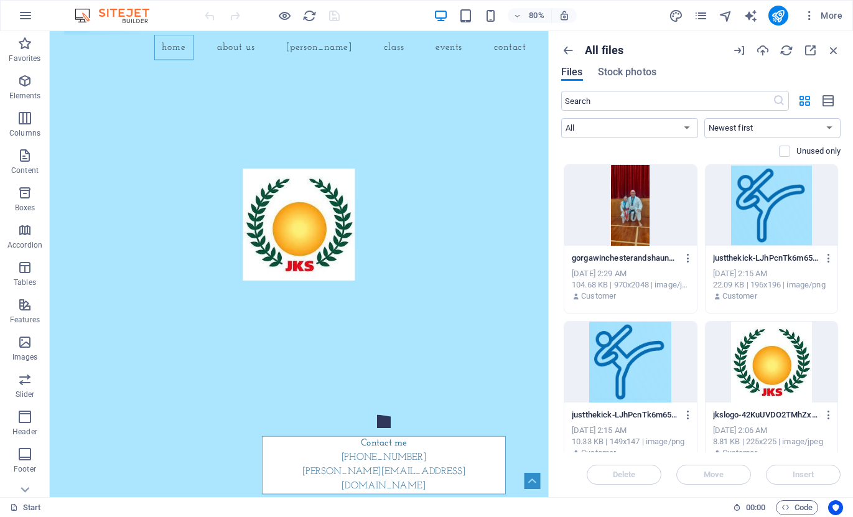
click at [569, 78] on span "Files" at bounding box center [572, 72] width 22 height 15
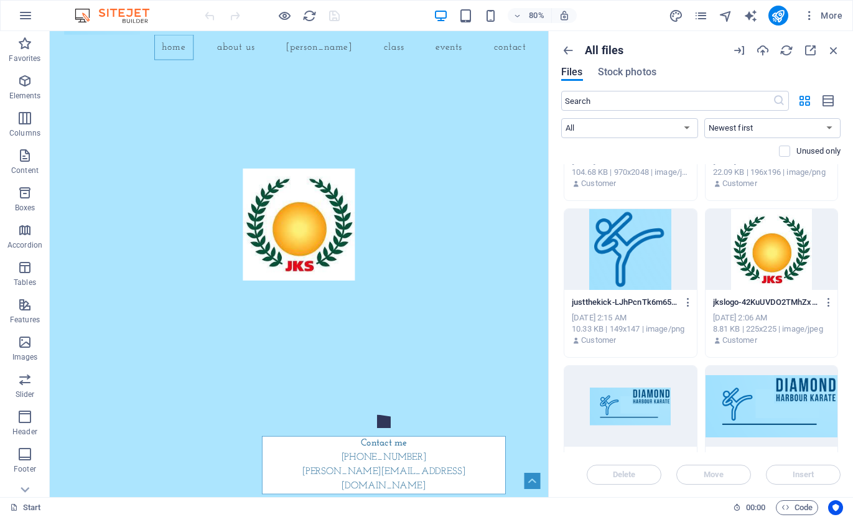
scroll to position [175, 0]
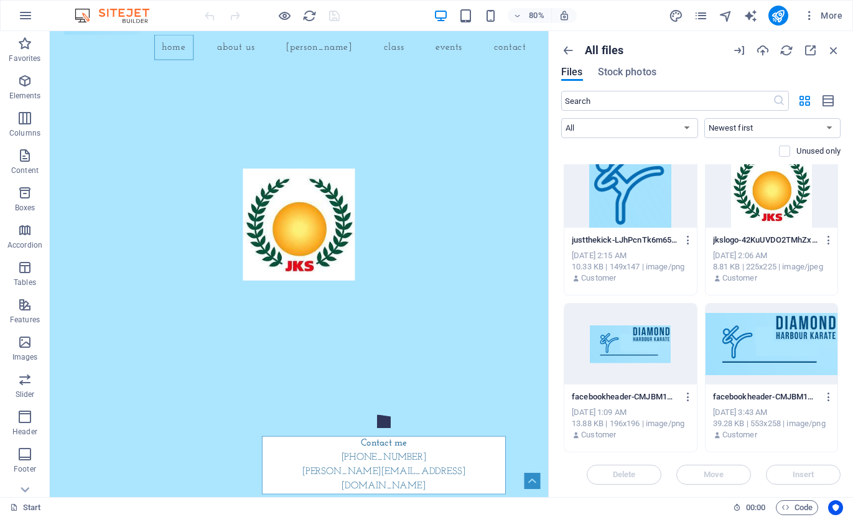
click at [801, 479] on div "Delete Move Insert" at bounding box center [700, 468] width 279 height 32
click at [798, 474] on div "Delete Move Insert" at bounding box center [700, 468] width 279 height 32
click at [761, 52] on icon "button" at bounding box center [763, 51] width 14 height 14
click at [760, 50] on icon "button" at bounding box center [763, 51] width 14 height 14
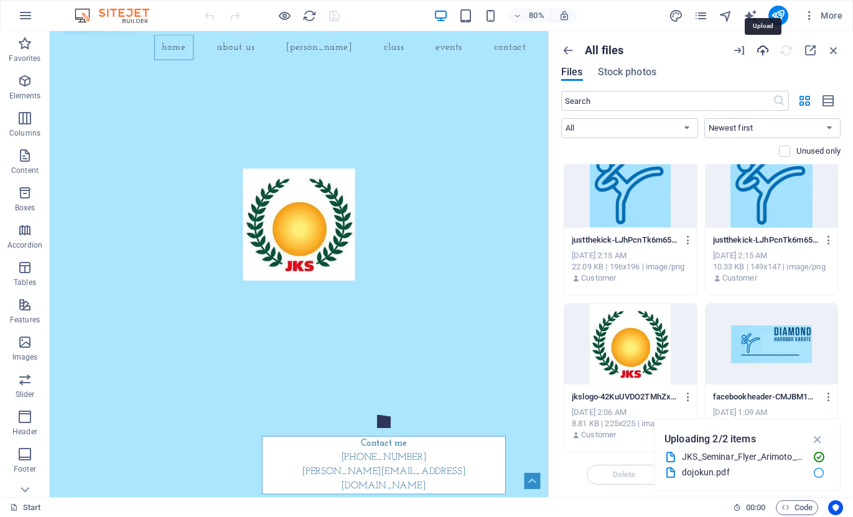
click at [763, 50] on icon "button" at bounding box center [763, 51] width 14 height 14
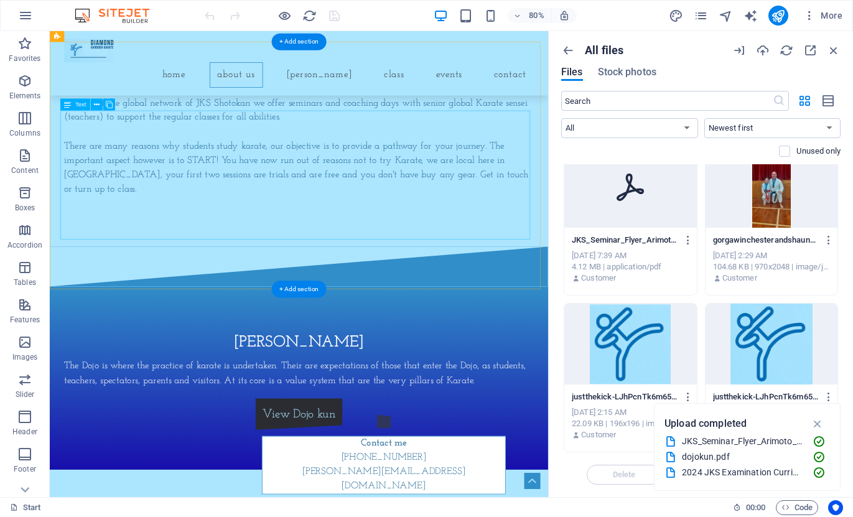
scroll to position [622, 0]
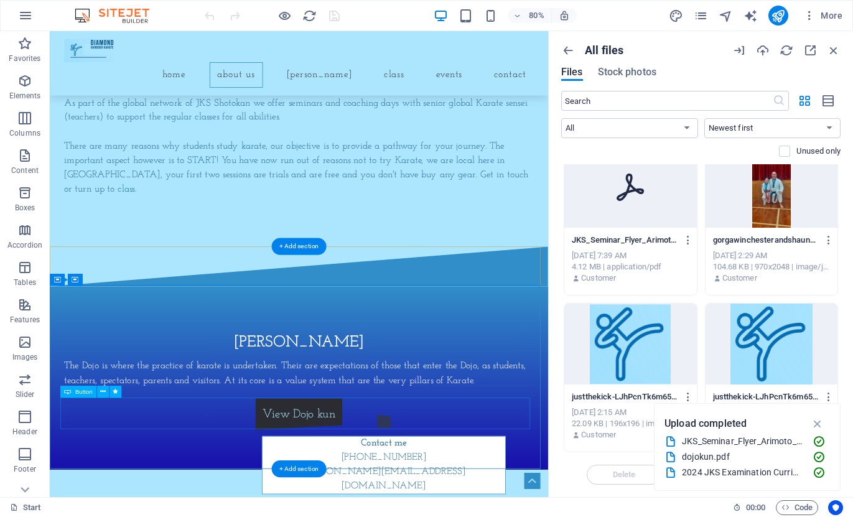
click at [351, 508] on div "View Dojo kun" at bounding box center [361, 510] width 587 height 40
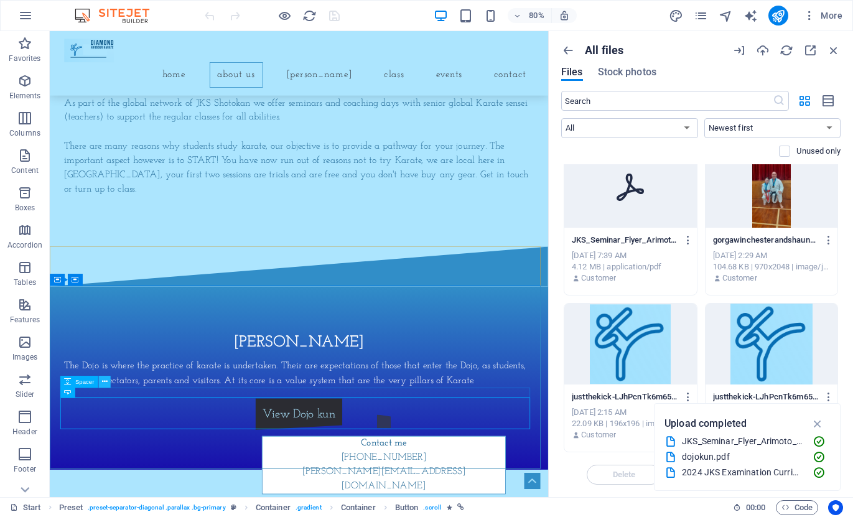
click at [104, 383] on icon at bounding box center [105, 381] width 6 height 11
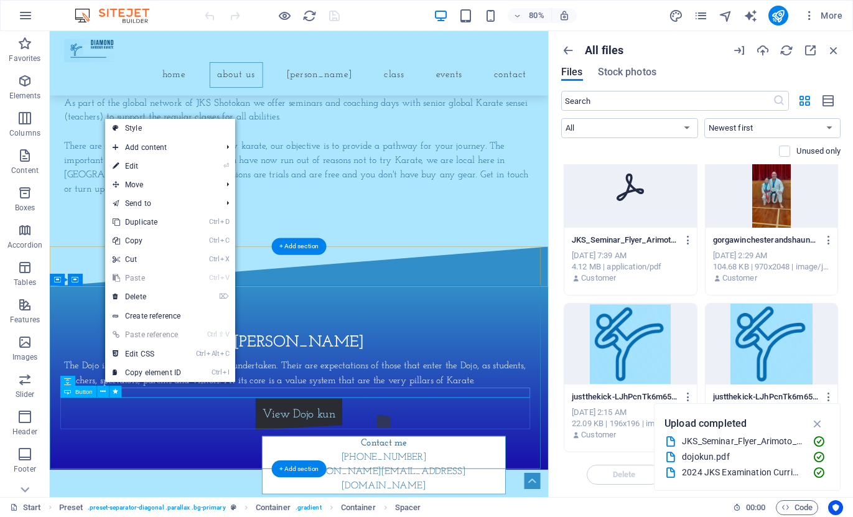
click at [327, 496] on div "View Dojo kun" at bounding box center [361, 510] width 587 height 40
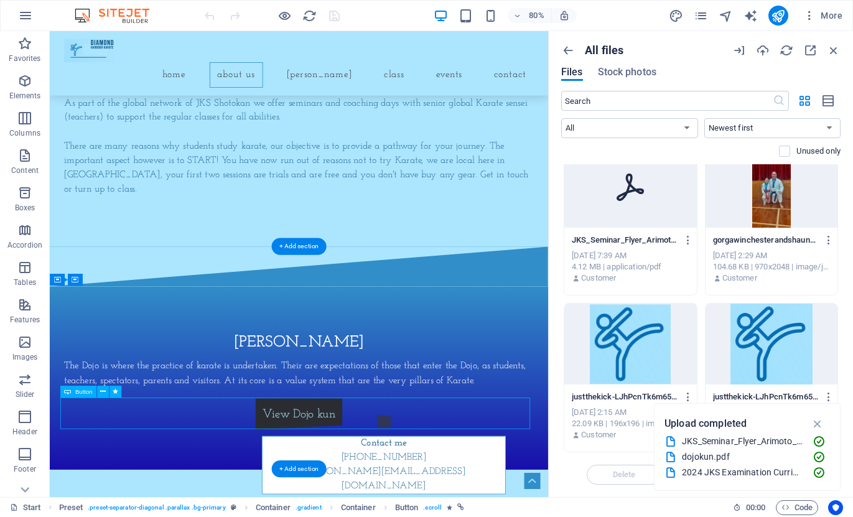
click at [340, 508] on div "View Dojo kun" at bounding box center [361, 510] width 587 height 40
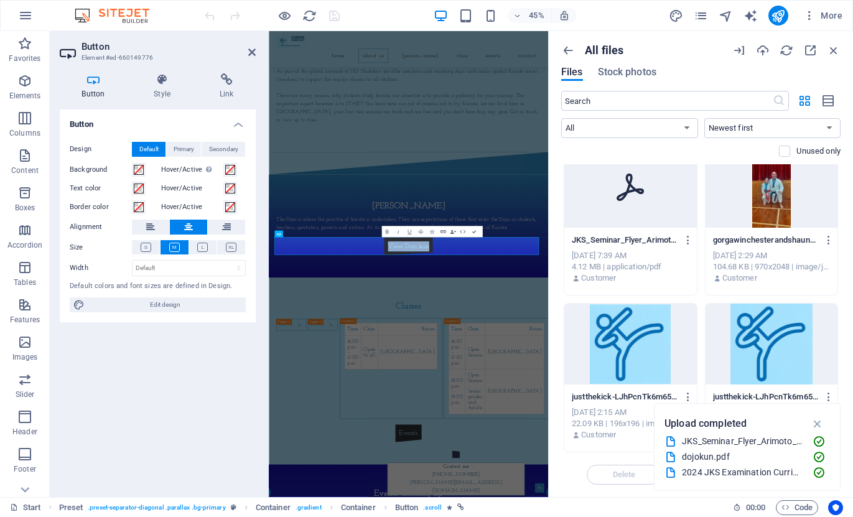
click at [442, 230] on icon "button" at bounding box center [443, 231] width 7 height 7
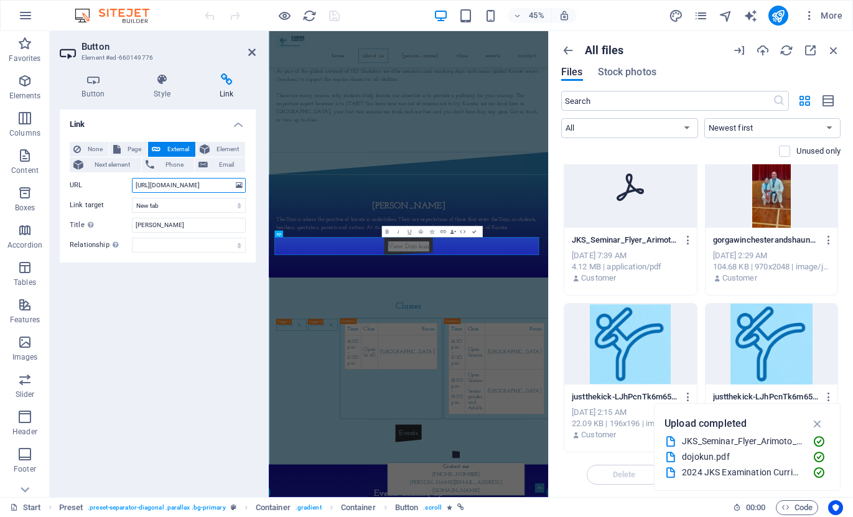
click at [163, 184] on input "https://dhk.org.nz/documents/dojokun.pdf" at bounding box center [189, 185] width 114 height 15
click at [236, 185] on icon at bounding box center [239, 186] width 7 height 14
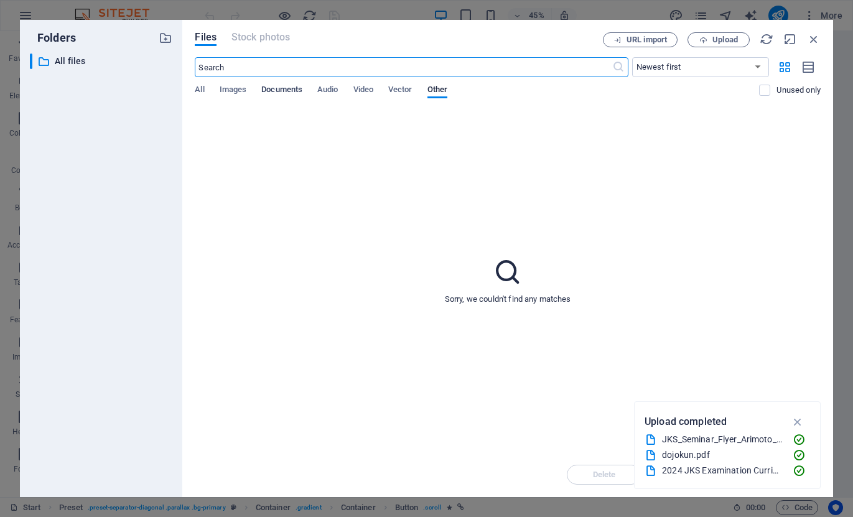
click at [265, 85] on span "Documents" at bounding box center [281, 90] width 41 height 17
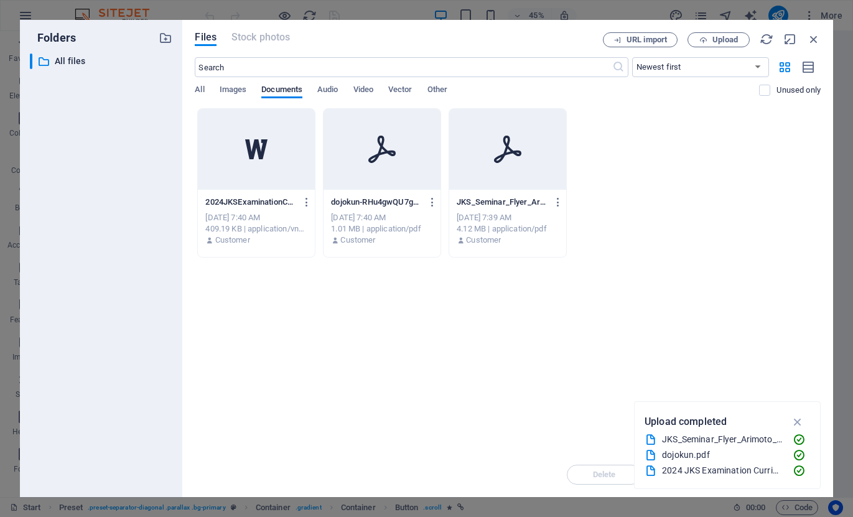
click at [385, 162] on icon at bounding box center [382, 149] width 30 height 30
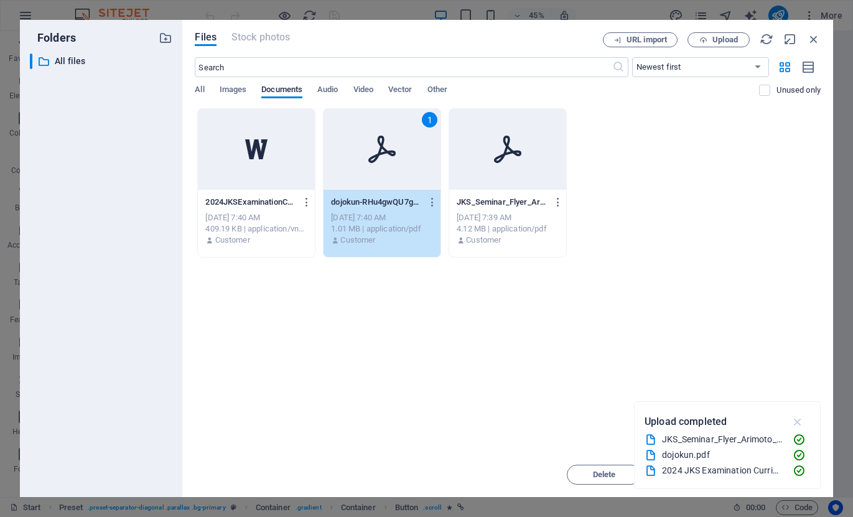
click at [797, 423] on icon "button" at bounding box center [798, 422] width 14 height 14
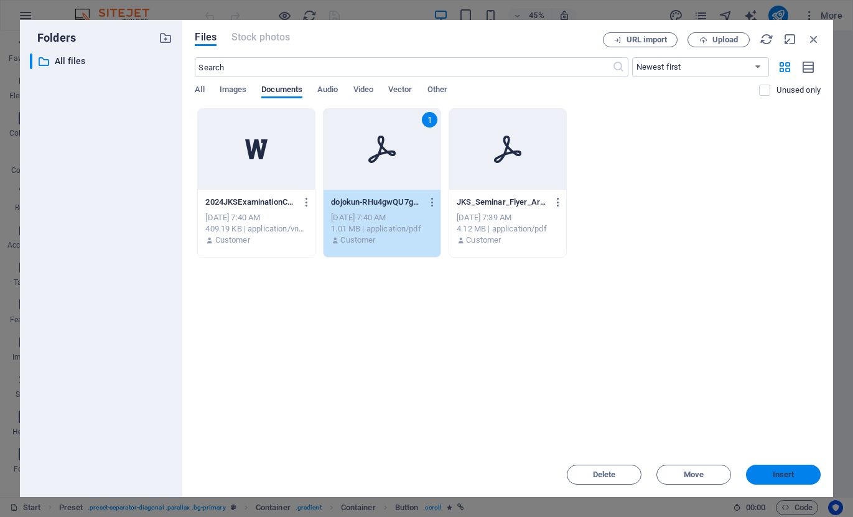
click at [779, 472] on span "Insert" at bounding box center [784, 474] width 22 height 7
type input "https://cdn1.site-media.eu/images/document/19756792/dojokun-RHu4gwQU7gzn_wtiQyX…"
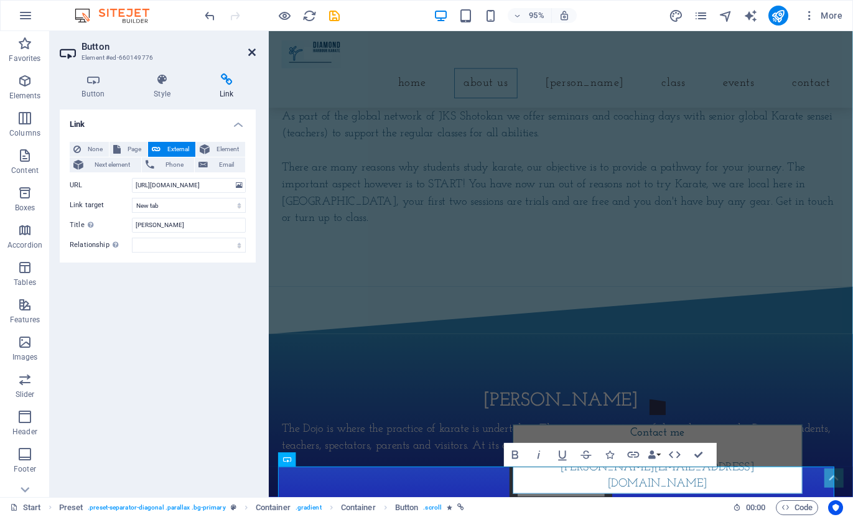
click at [251, 50] on icon at bounding box center [251, 52] width 7 height 10
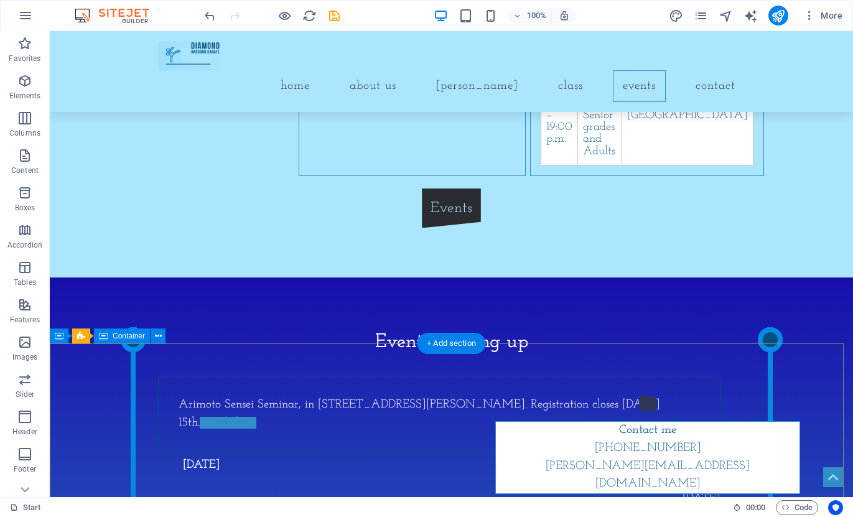
scroll to position [1377, 0]
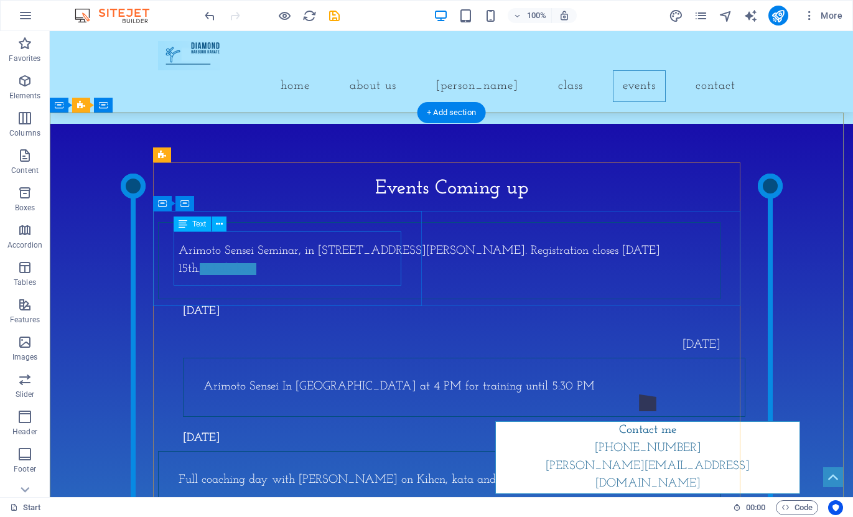
click at [289, 276] on div "Arimoto Sensei Seminar, in Christchurch, 8 Phillips Street. Registration closes…" at bounding box center [439, 261] width 521 height 36
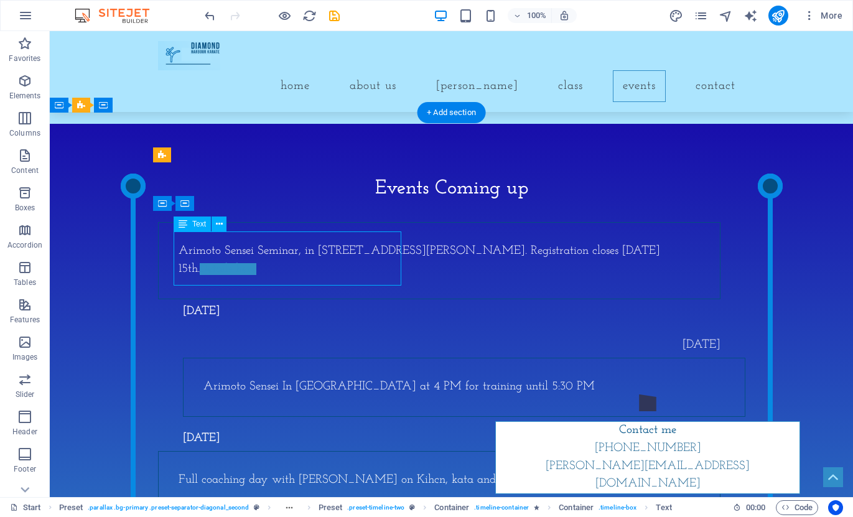
click at [289, 276] on div "Arimoto Sensei Seminar, in Christchurch, 8 Phillips Street. Registration closes…" at bounding box center [439, 261] width 521 height 36
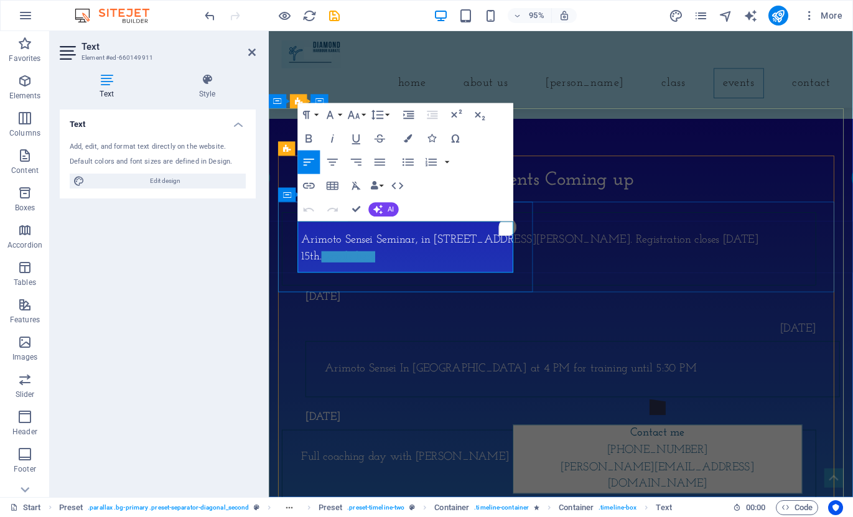
click at [381, 274] on link "Details here" at bounding box center [352, 269] width 57 height 12
drag, startPoint x: 394, startPoint y: 274, endPoint x: 446, endPoint y: 272, distance: 51.7
click at [381, 272] on link "Details here" at bounding box center [352, 269] width 57 height 12
drag, startPoint x: 391, startPoint y: 277, endPoint x: 447, endPoint y: 276, distance: 56.6
click at [447, 276] on p "Arimoto Sensei Seminar, in Christchurch, 8 Phillips Street. Registration closes…" at bounding box center [563, 261] width 521 height 36
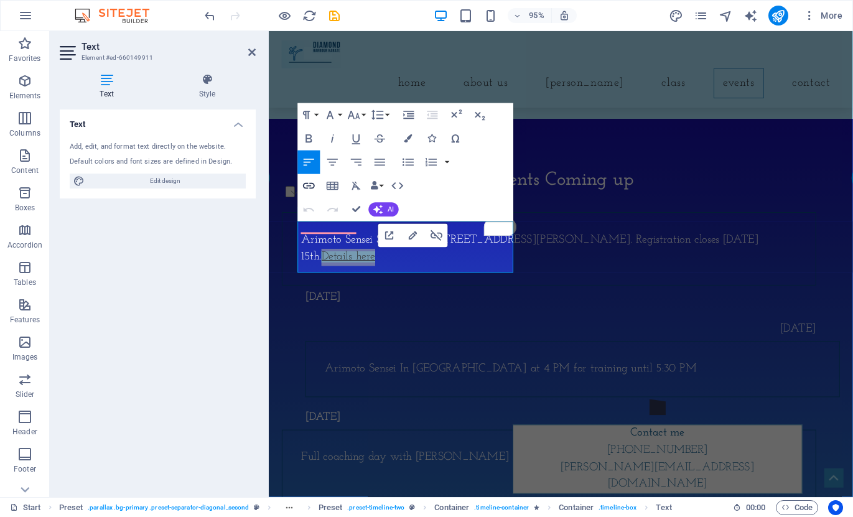
click at [310, 184] on icon "button" at bounding box center [309, 186] width 12 height 6
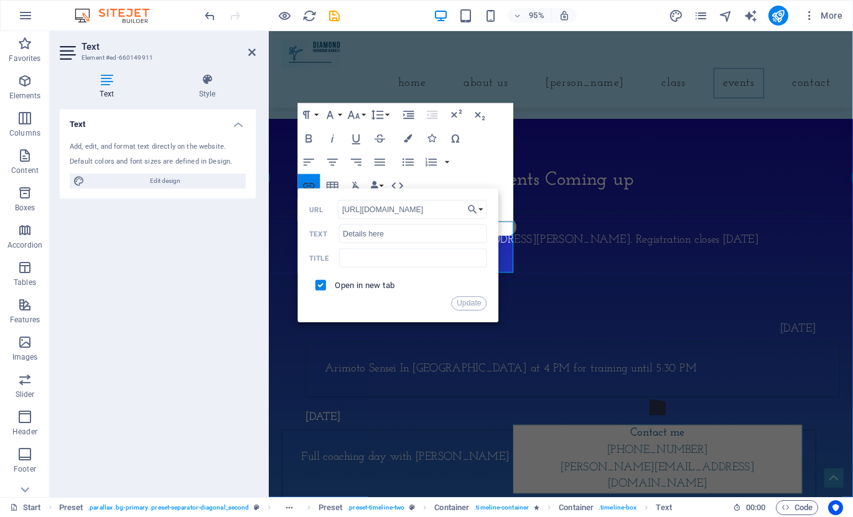
scroll to position [0, 161]
click at [478, 207] on icon "button" at bounding box center [473, 210] width 12 height 14
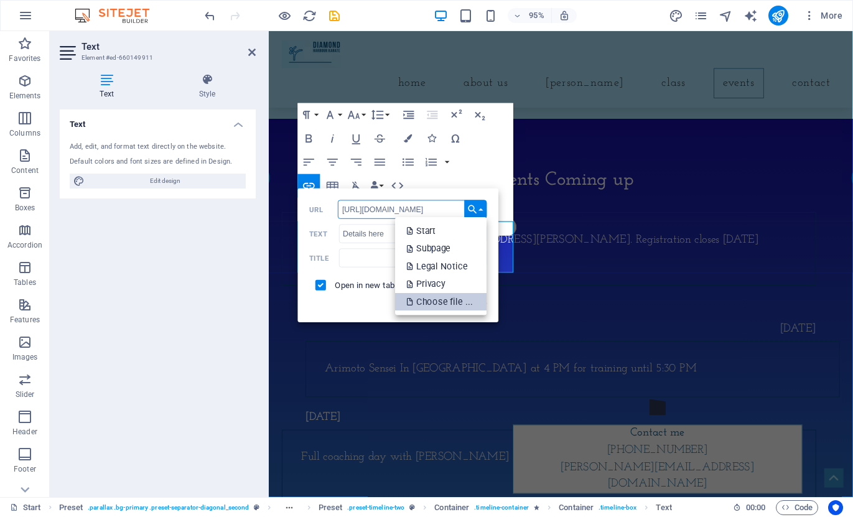
click at [440, 296] on p "Choose file ..." at bounding box center [441, 302] width 68 height 18
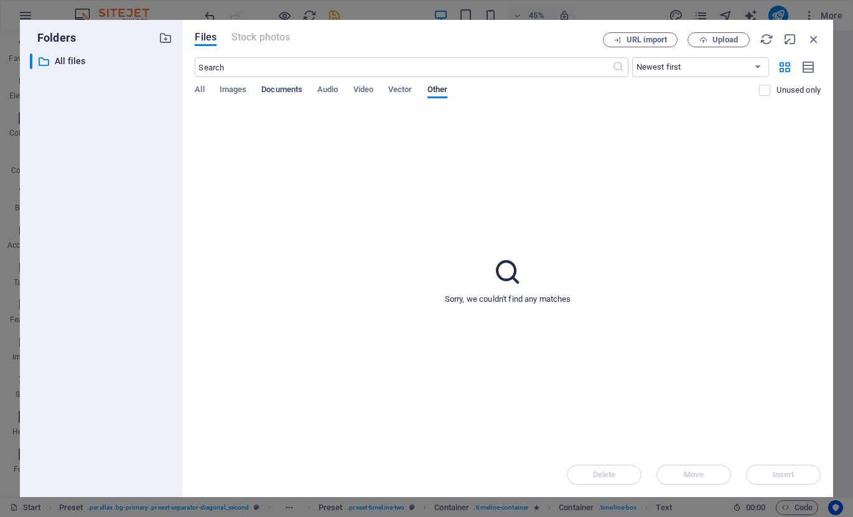
click at [269, 92] on span "Documents" at bounding box center [281, 90] width 41 height 17
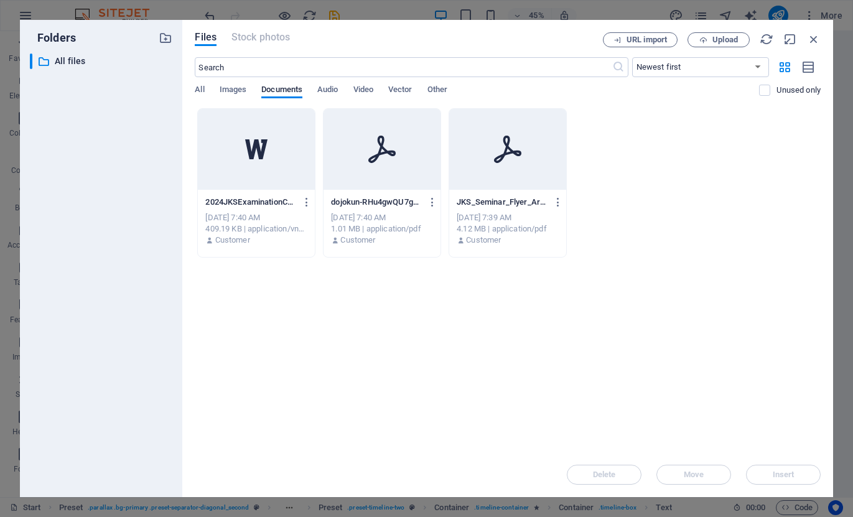
click at [478, 158] on div at bounding box center [507, 149] width 117 height 81
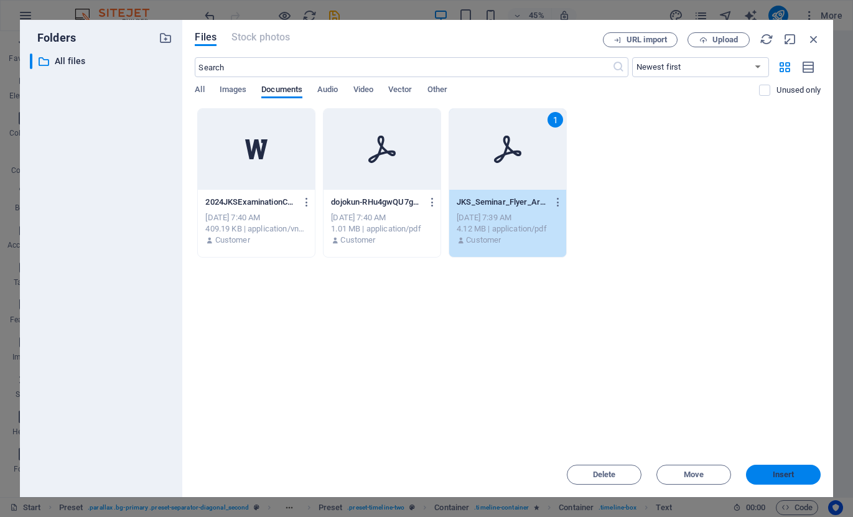
click at [795, 475] on span "Insert" at bounding box center [783, 474] width 65 height 7
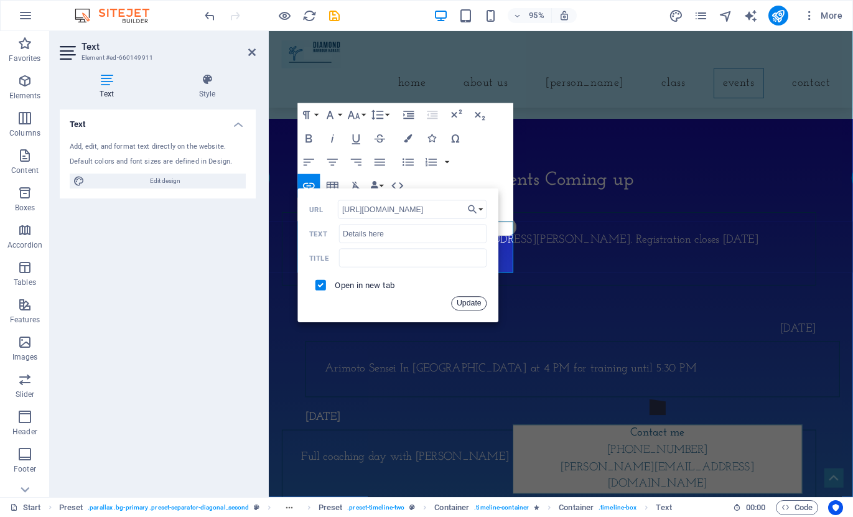
drag, startPoint x: 471, startPoint y: 302, endPoint x: 212, endPoint y: 282, distance: 259.5
click at [471, 302] on button "Update" at bounding box center [469, 304] width 35 height 14
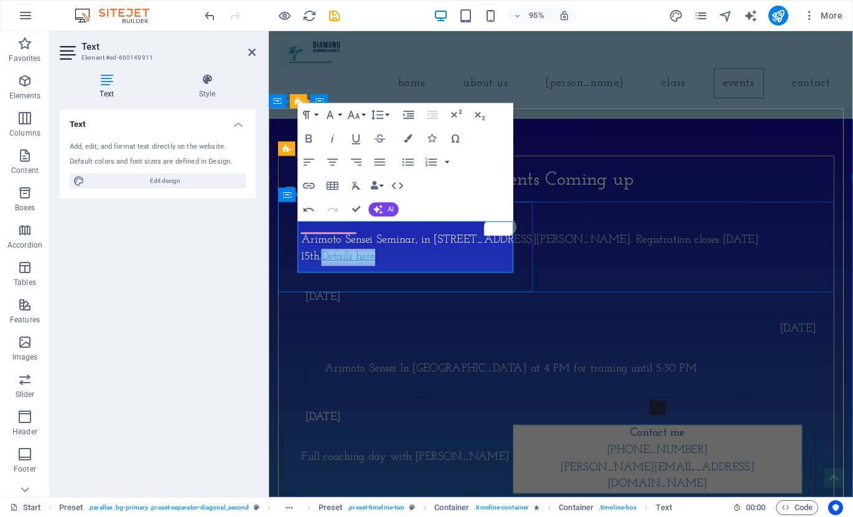
click at [459, 270] on p "Arimoto Sensei Seminar, in Christchurch, 8 Phillips Street. Registration closes…" at bounding box center [563, 261] width 521 height 36
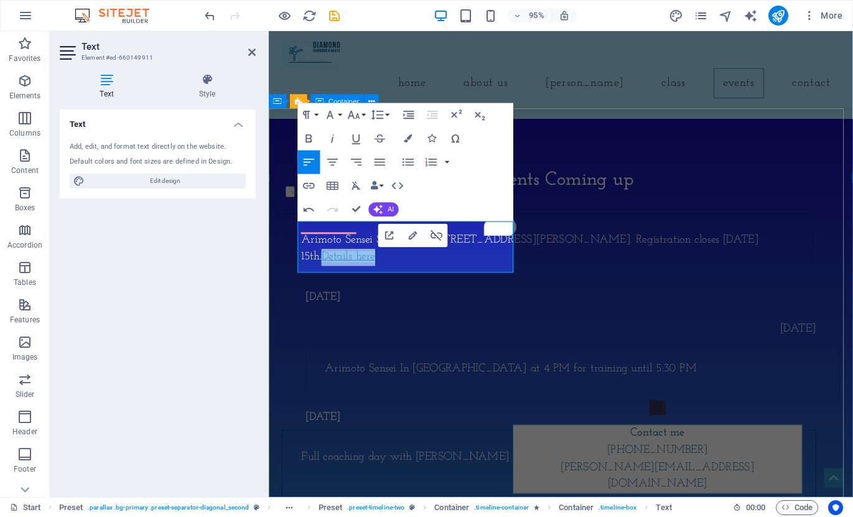
click at [684, 137] on div "Events Coming up Arimoto Sensei Seminar, in Christchurch, 8 Phillips Street. Re…" at bounding box center [576, 403] width 615 height 559
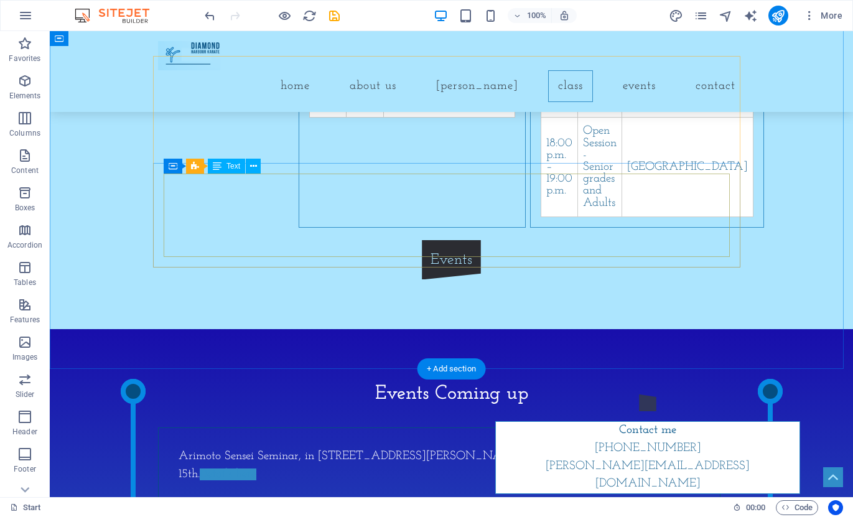
scroll to position [1190, 0]
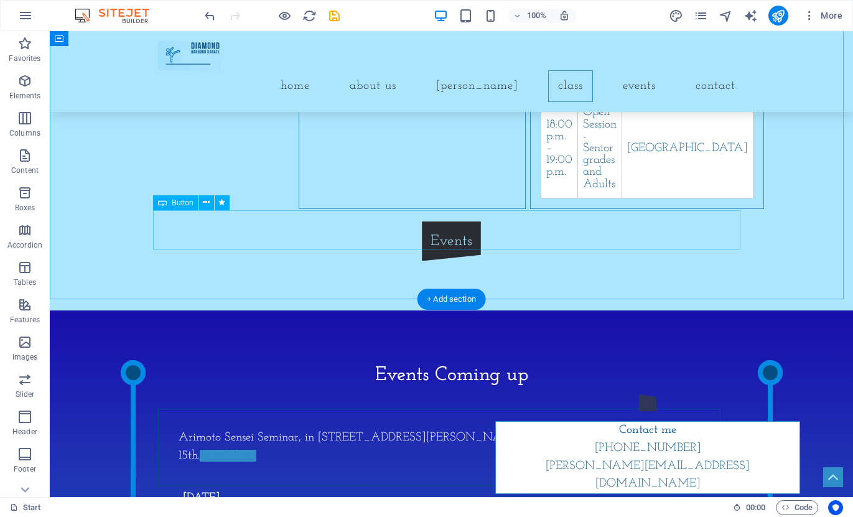
click at [450, 230] on div "Events" at bounding box center [451, 241] width 587 height 40
click at [202, 203] on button at bounding box center [206, 202] width 15 height 15
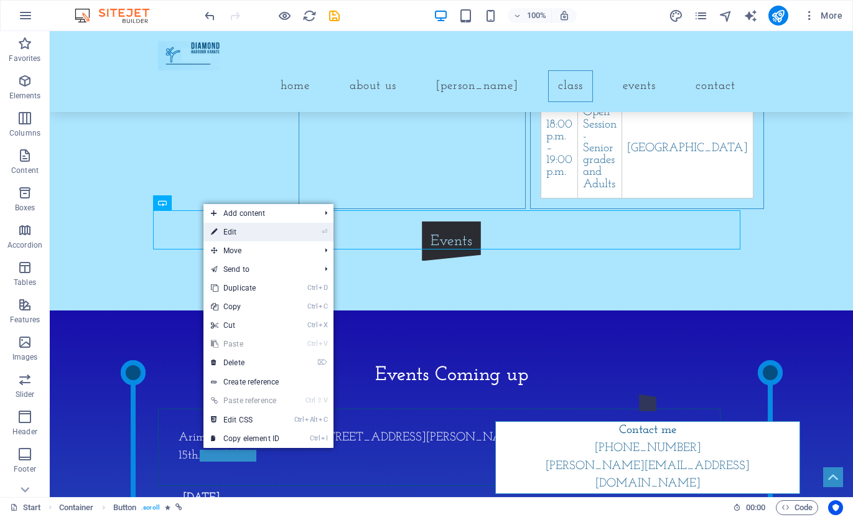
click at [243, 226] on link "⏎ Edit" at bounding box center [244, 232] width 83 height 19
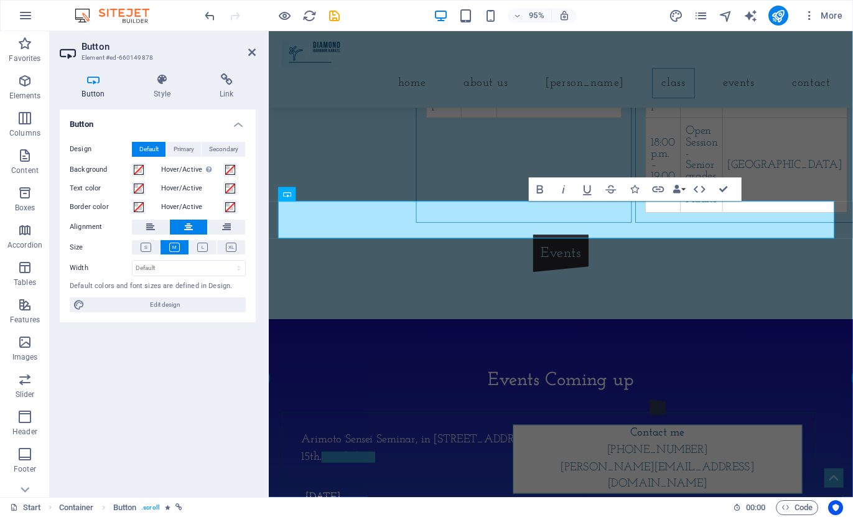
scroll to position [1214, 0]
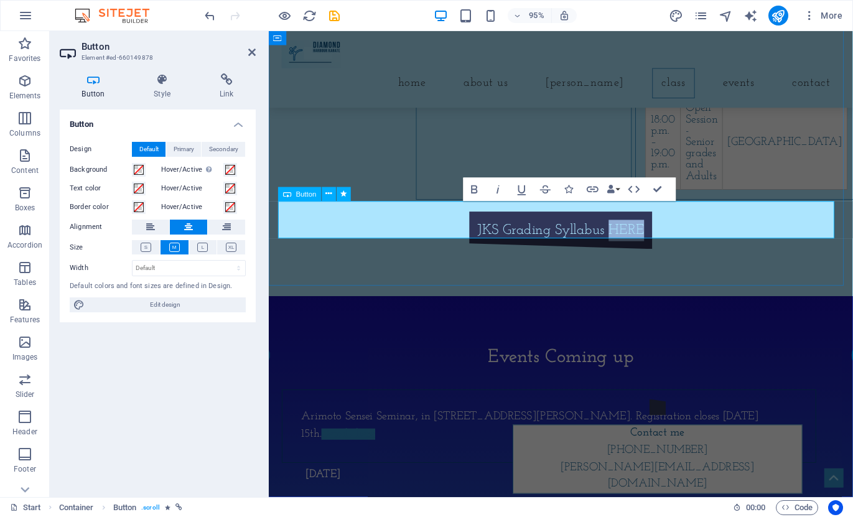
drag, startPoint x: 620, startPoint y: 225, endPoint x: 657, endPoint y: 224, distance: 37.3
click at [657, 224] on link "JKS Grading Syllabus HERE" at bounding box center [576, 241] width 193 height 40
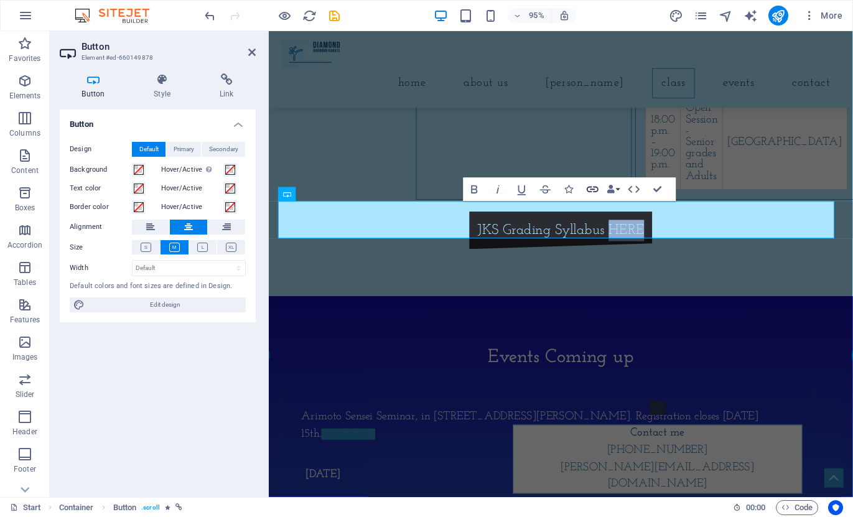
click at [596, 189] on icon "button" at bounding box center [592, 189] width 14 height 14
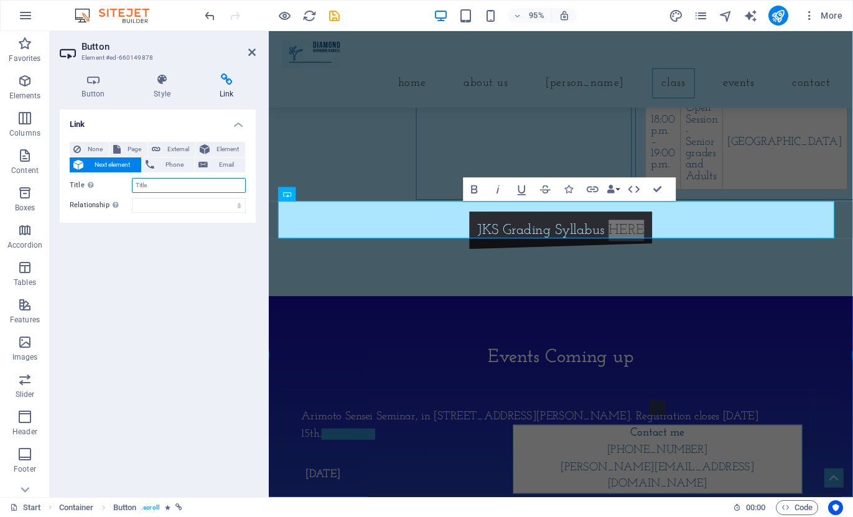
drag, startPoint x: 160, startPoint y: 185, endPoint x: 152, endPoint y: 185, distance: 8.7
click at [152, 185] on input "Title Additional link description, should not be the same as the link text. The…" at bounding box center [189, 185] width 114 height 15
click at [153, 182] on input "Title Additional link description, should not be the same as the link text. The…" at bounding box center [189, 185] width 114 height 15
drag, startPoint x: 161, startPoint y: 185, endPoint x: 121, endPoint y: 185, distance: 39.8
click at [121, 185] on div "Title Additional link description, should not be the same as the link text. The…" at bounding box center [158, 185] width 176 height 15
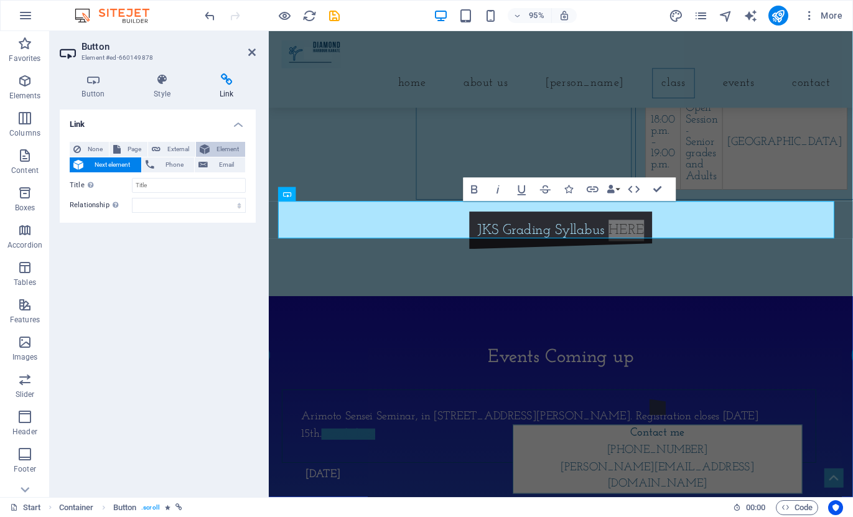
click at [220, 154] on span "Element" at bounding box center [227, 149] width 28 height 15
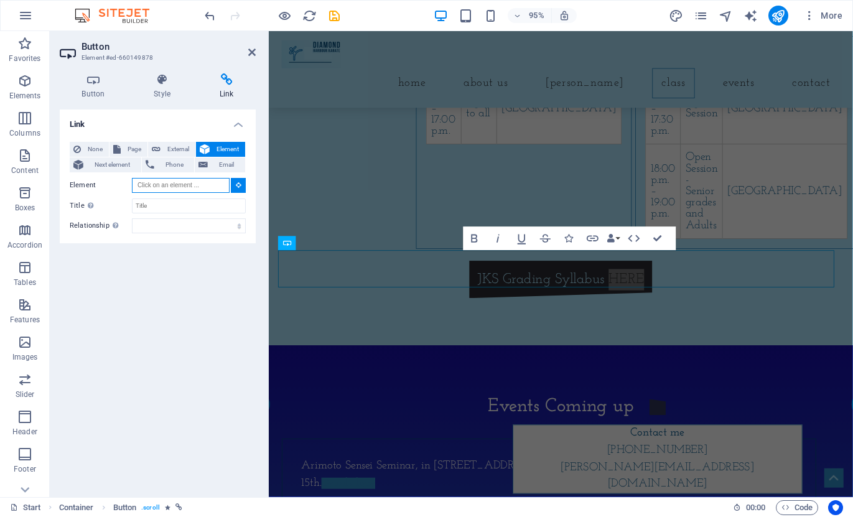
click at [209, 183] on input "Element" at bounding box center [181, 185] width 98 height 15
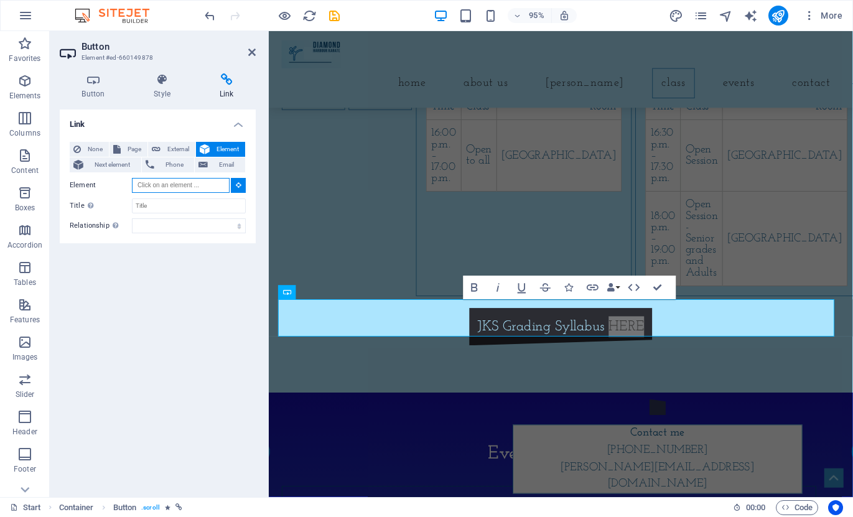
scroll to position [1111, 0]
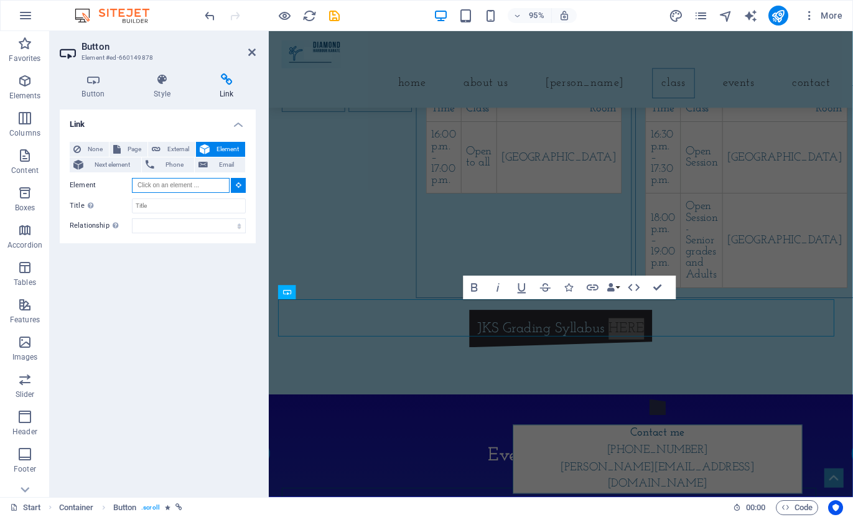
click at [204, 185] on input "Element" at bounding box center [181, 185] width 98 height 15
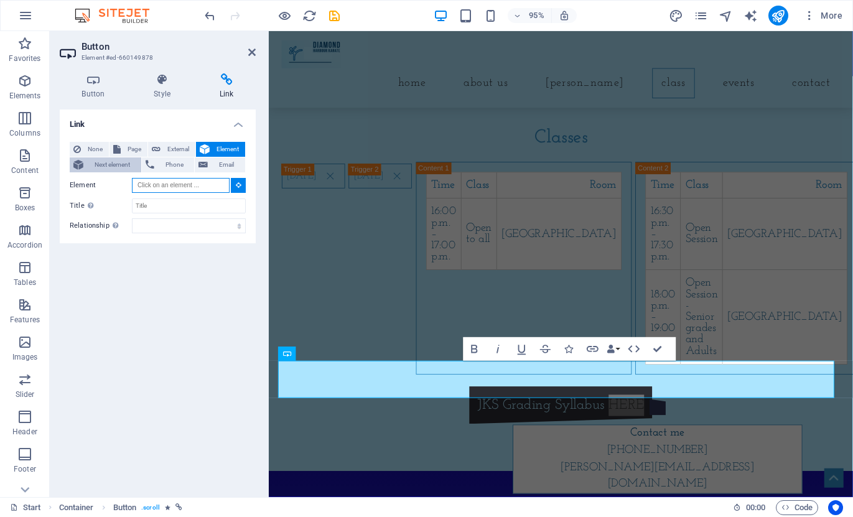
scroll to position [1008, 0]
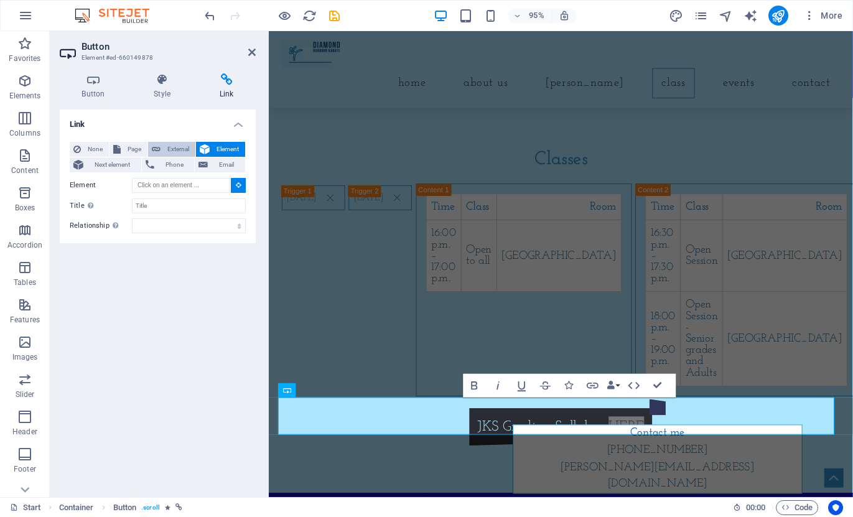
click at [166, 146] on span "External" at bounding box center [177, 149] width 27 height 15
select select "blank"
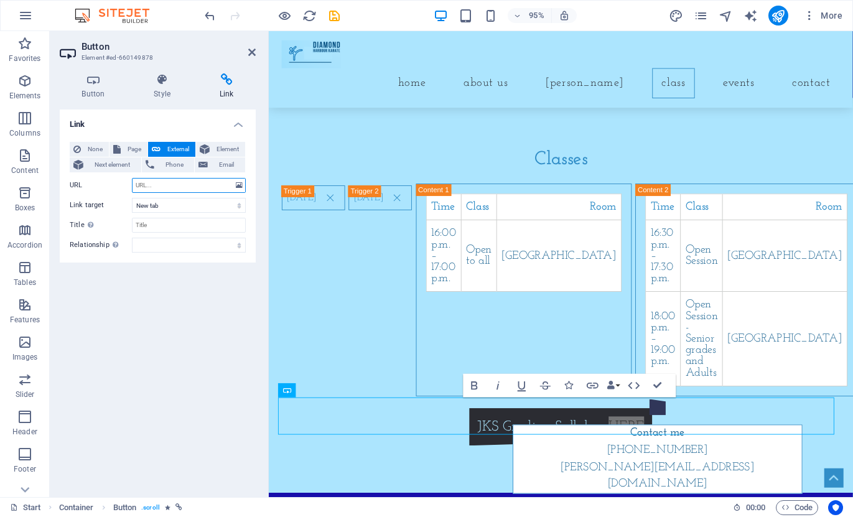
click at [177, 190] on input "URL" at bounding box center [189, 185] width 114 height 15
click at [177, 187] on input "URL" at bounding box center [189, 185] width 114 height 15
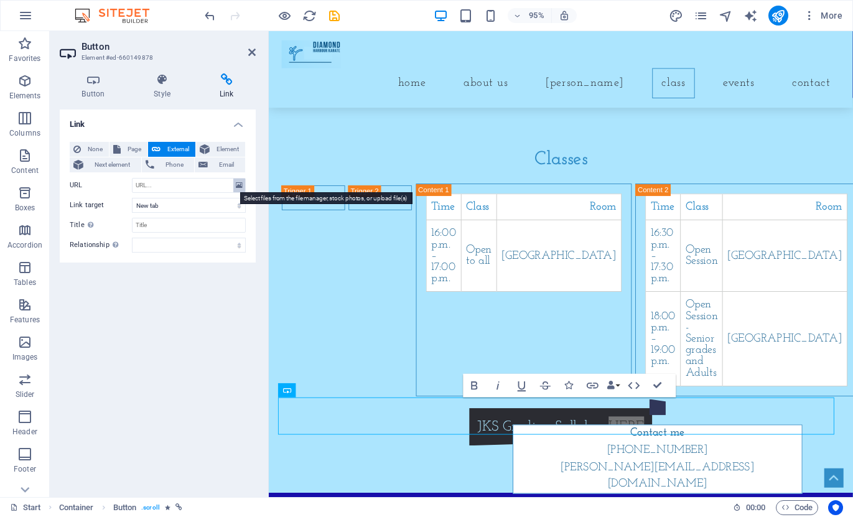
click at [239, 186] on icon at bounding box center [239, 186] width 7 height 14
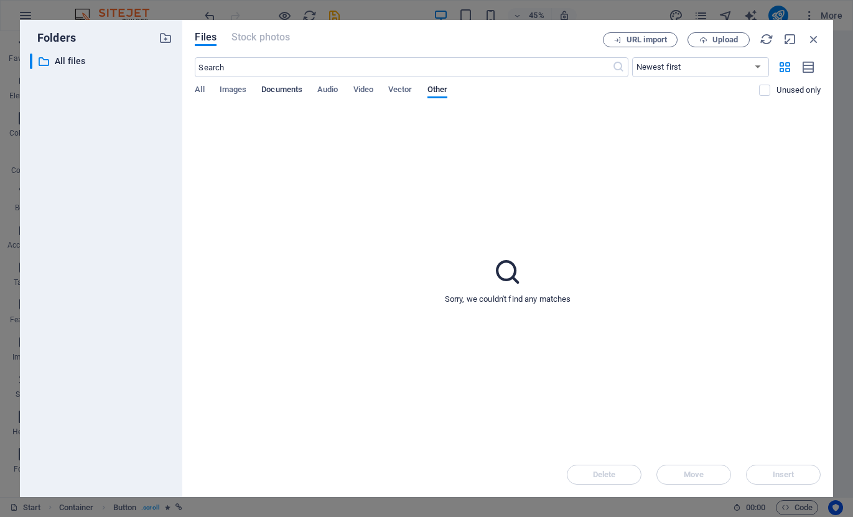
click at [279, 90] on span "Documents" at bounding box center [281, 90] width 41 height 17
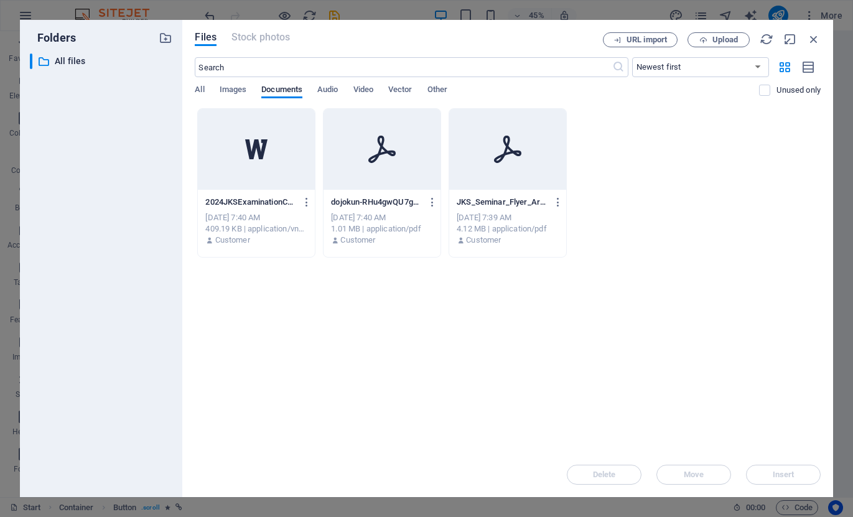
click at [253, 170] on div at bounding box center [256, 149] width 117 height 81
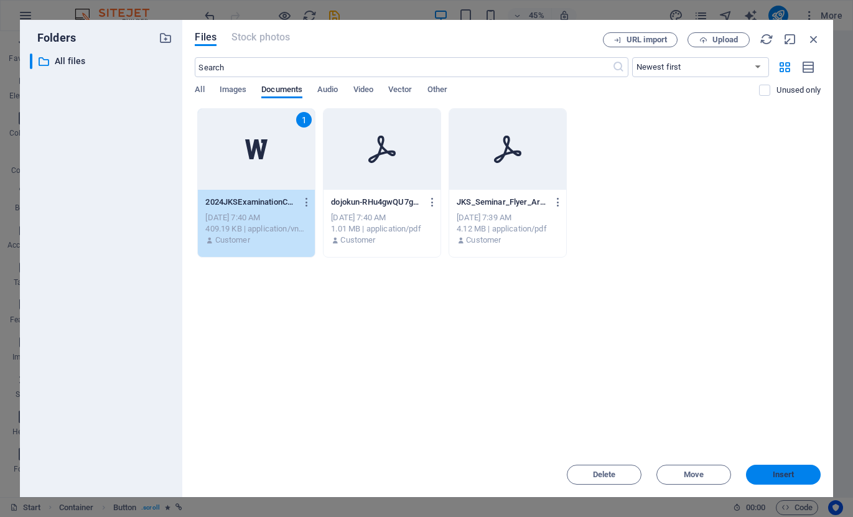
drag, startPoint x: 777, startPoint y: 473, endPoint x: 524, endPoint y: 463, distance: 253.4
click at [777, 473] on span "Insert" at bounding box center [784, 474] width 22 height 7
type input "https://cdn1.site-media.eu/images/document/19756798/2024JKSExaminationCurriculu…"
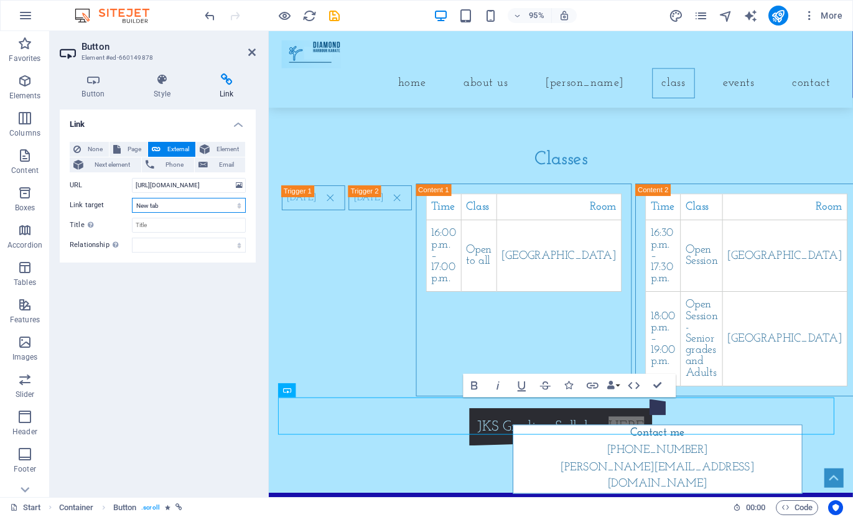
drag, startPoint x: 199, startPoint y: 210, endPoint x: 162, endPoint y: 206, distance: 36.9
click at [162, 206] on select "New tab Same tab Overlay" at bounding box center [189, 205] width 114 height 15
click at [169, 205] on select "New tab Same tab Overlay" at bounding box center [189, 205] width 114 height 15
drag, startPoint x: 161, startPoint y: 220, endPoint x: 129, endPoint y: 220, distance: 31.7
click at [129, 220] on div "Title Additional link description, should not be the same as the link text. The…" at bounding box center [158, 225] width 176 height 15
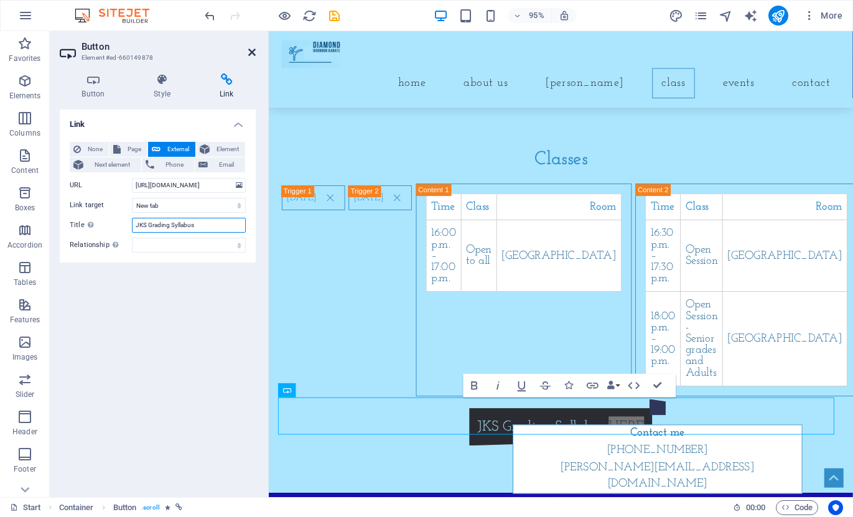
type input "JKS Grading Syllabus"
click at [252, 52] on icon at bounding box center [251, 52] width 7 height 10
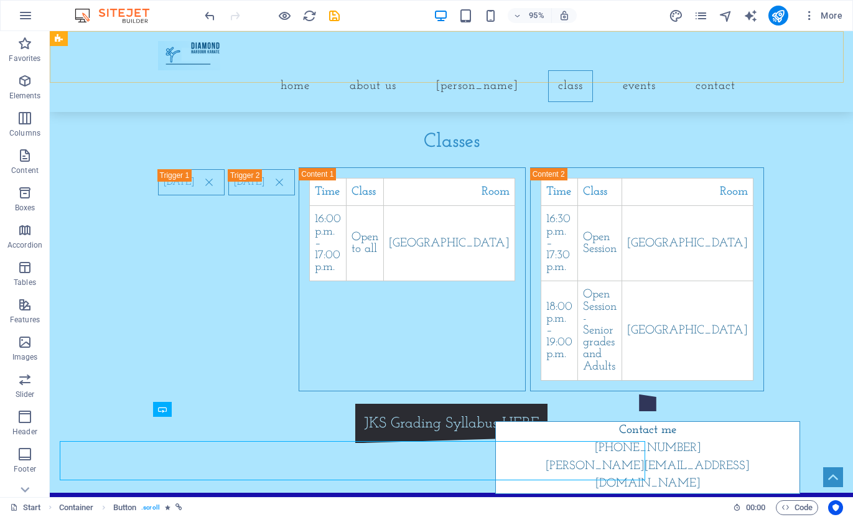
scroll to position [983, 0]
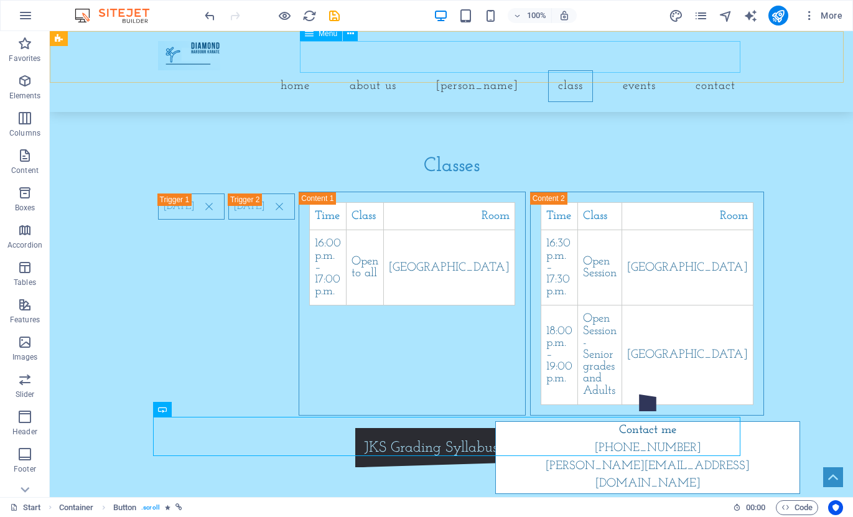
click at [625, 70] on nav "Home About us Dojo Kun Class Events Contact" at bounding box center [451, 86] width 587 height 32
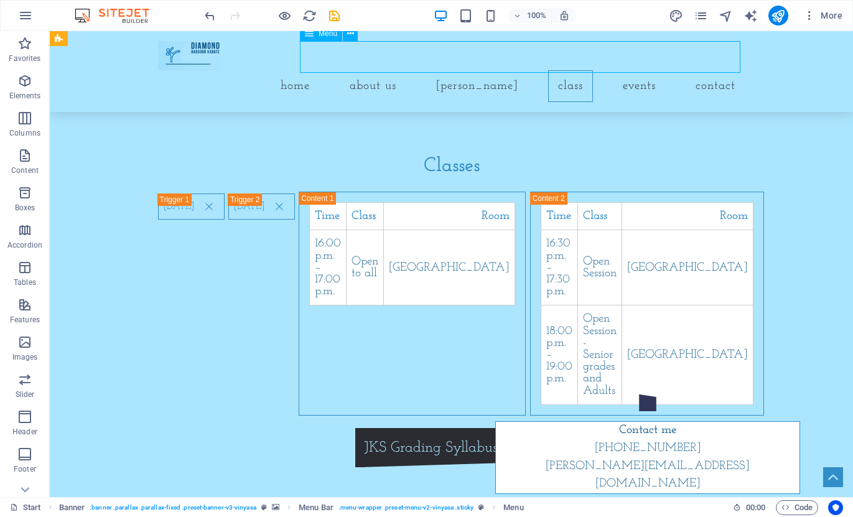
click at [625, 70] on nav "Home About us Dojo Kun Class Events Contact" at bounding box center [451, 86] width 587 height 32
select select
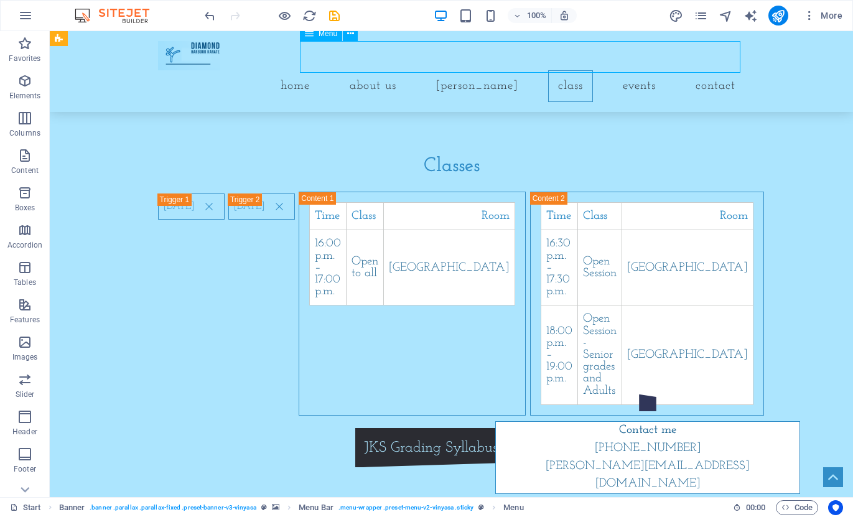
select select
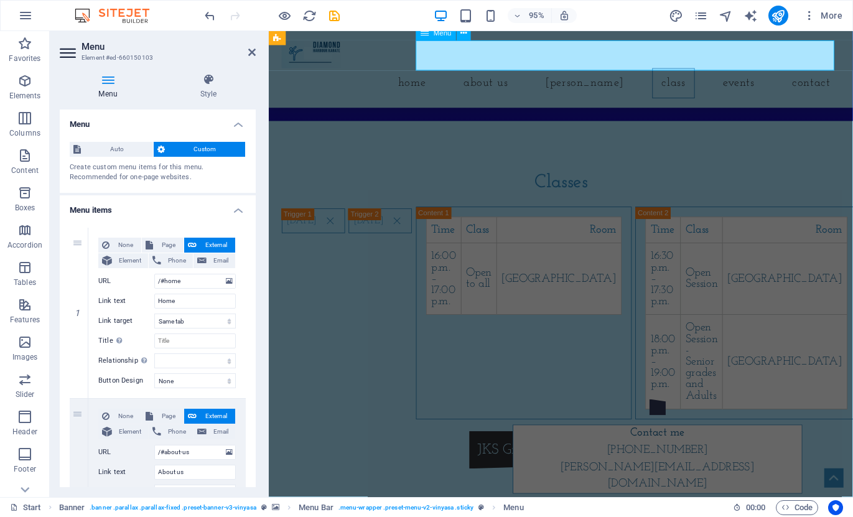
scroll to position [1008, 0]
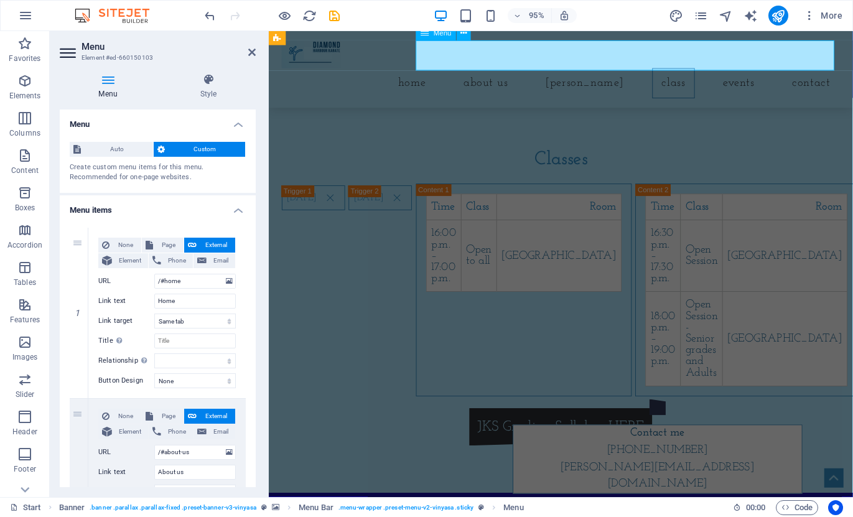
click at [747, 70] on nav "Home About us Dojo Kun Class Events Contact" at bounding box center [575, 86] width 587 height 32
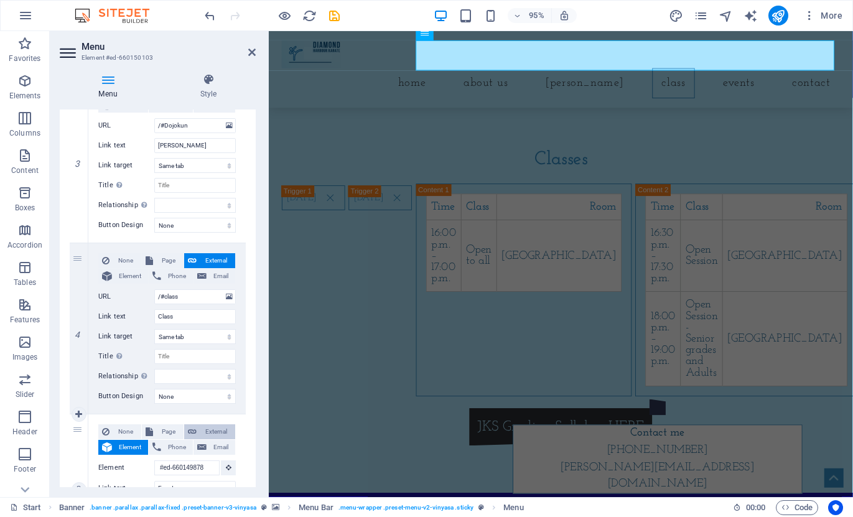
scroll to position [684, 0]
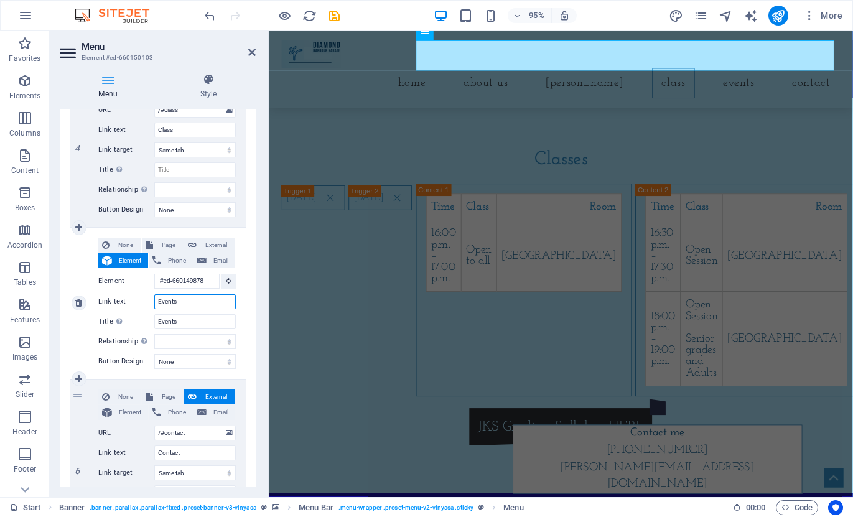
click at [190, 300] on input "Events" at bounding box center [194, 301] width 81 height 15
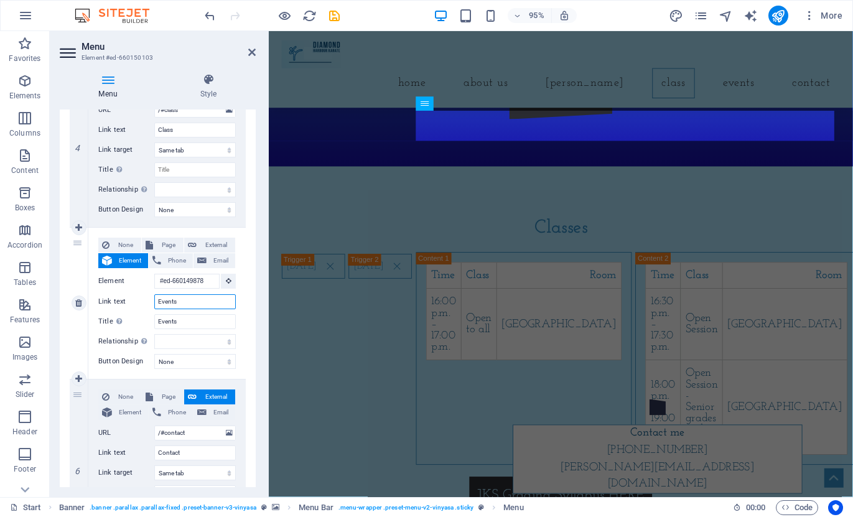
scroll to position [904, 0]
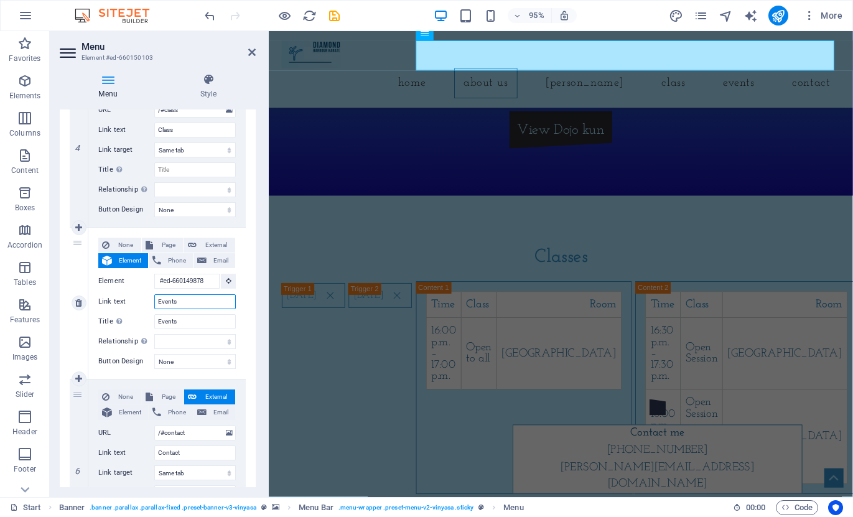
drag, startPoint x: 188, startPoint y: 300, endPoint x: 153, endPoint y: 300, distance: 35.5
click at [153, 300] on div "Link text Events" at bounding box center [166, 301] width 137 height 15
select select
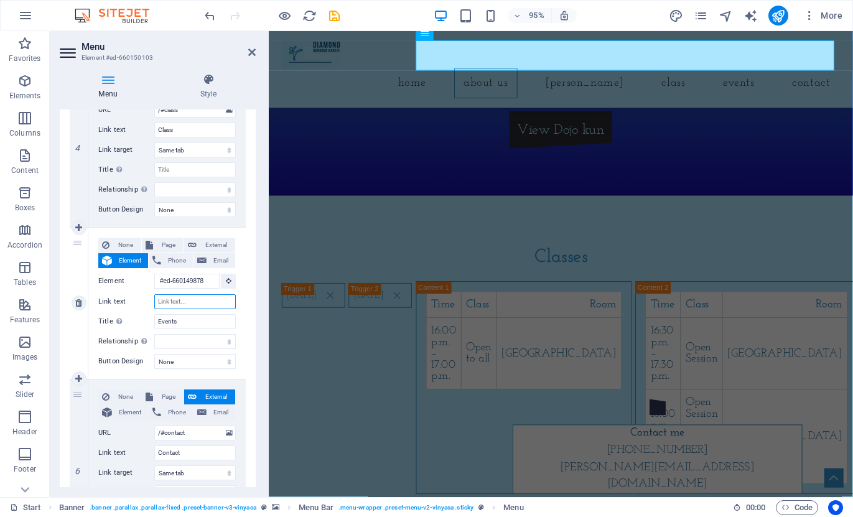
select select
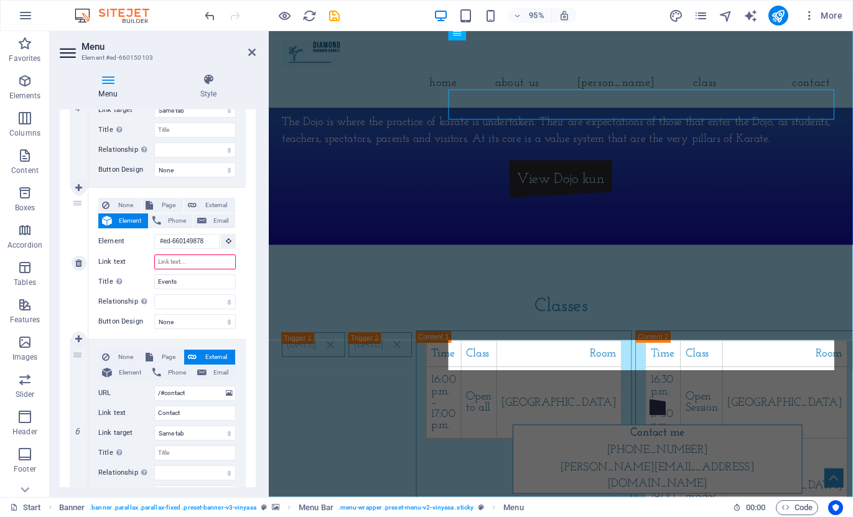
scroll to position [746, 0]
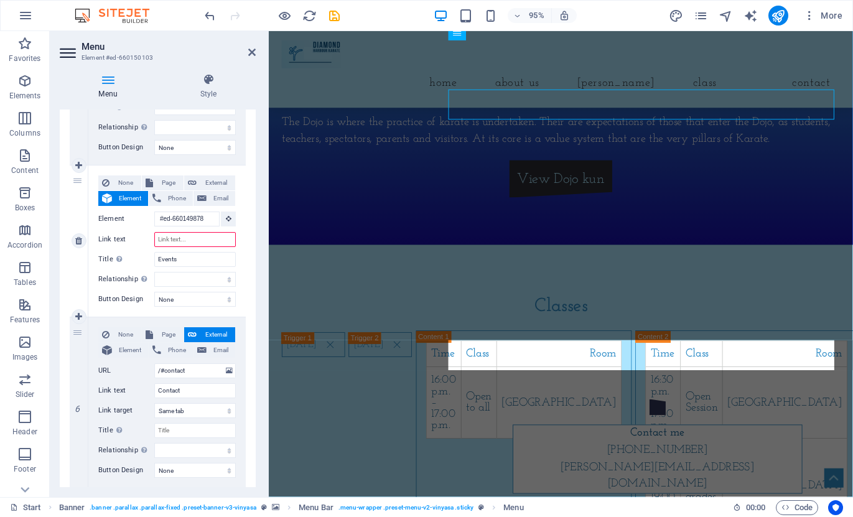
click at [187, 239] on input "Link text" at bounding box center [194, 239] width 81 height 15
type input "Events"
select select
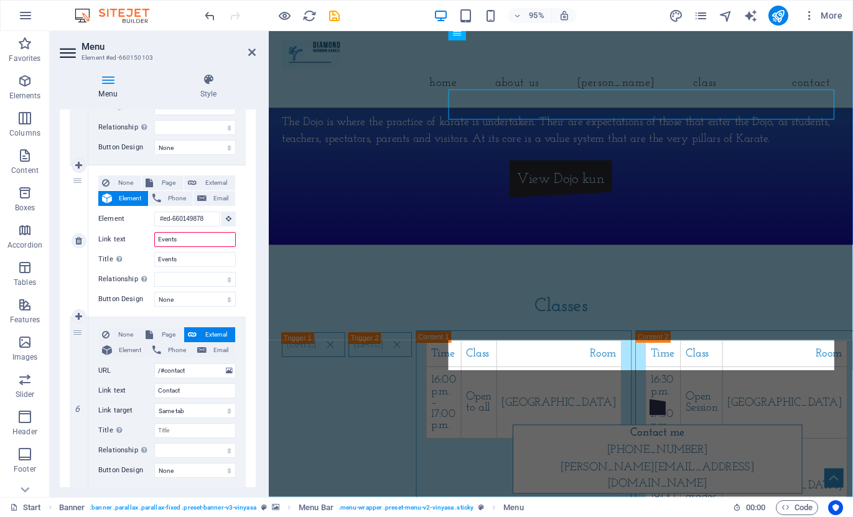
select select
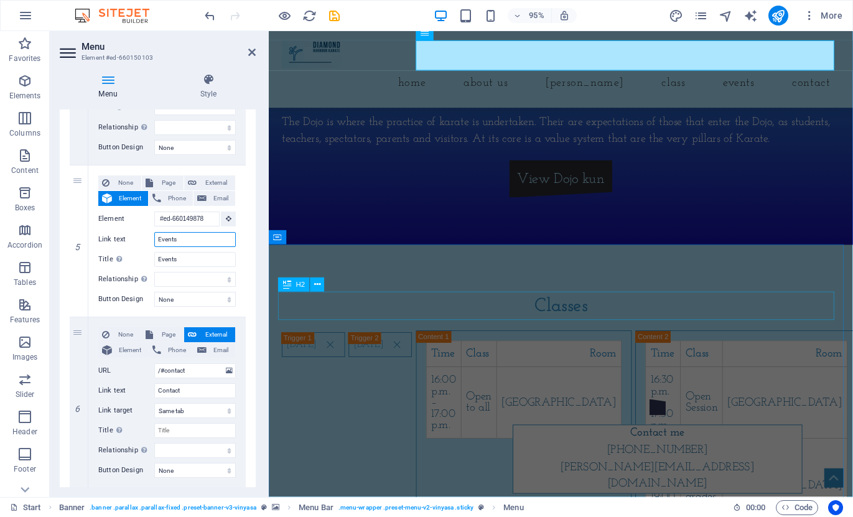
type input "Events"
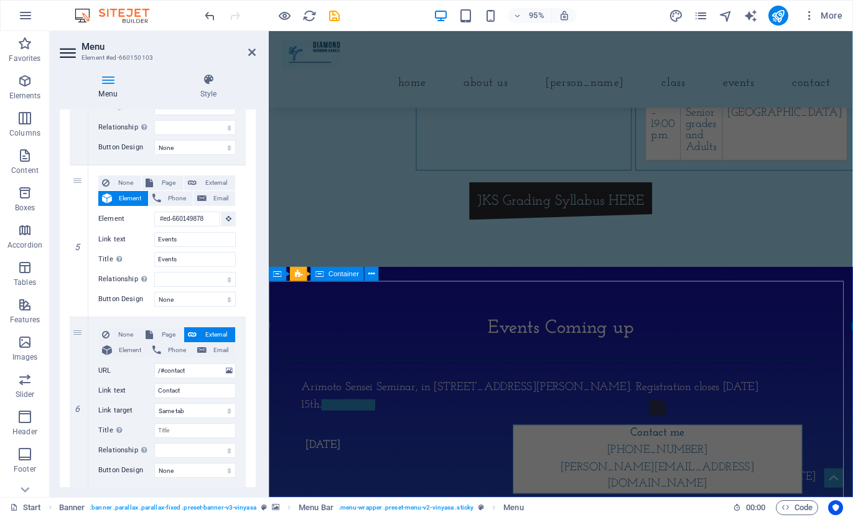
scroll to position [1288, 0]
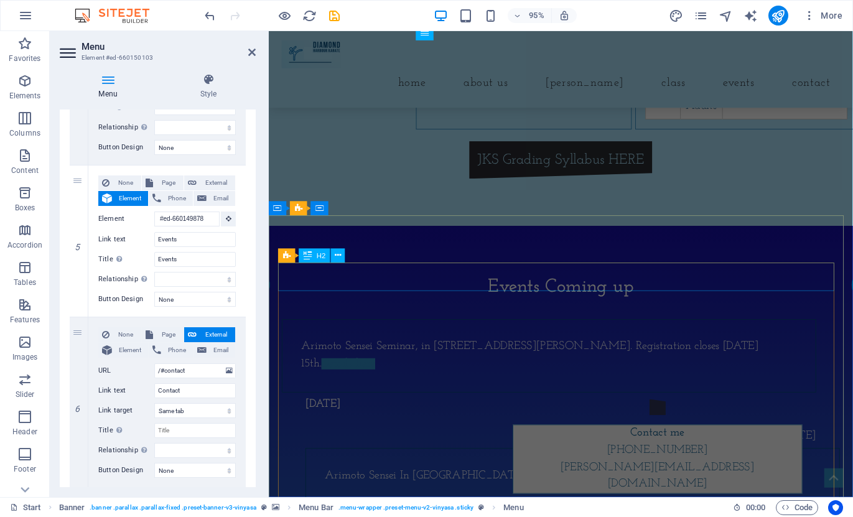
click at [583, 292] on div "Events Coming up" at bounding box center [575, 301] width 587 height 30
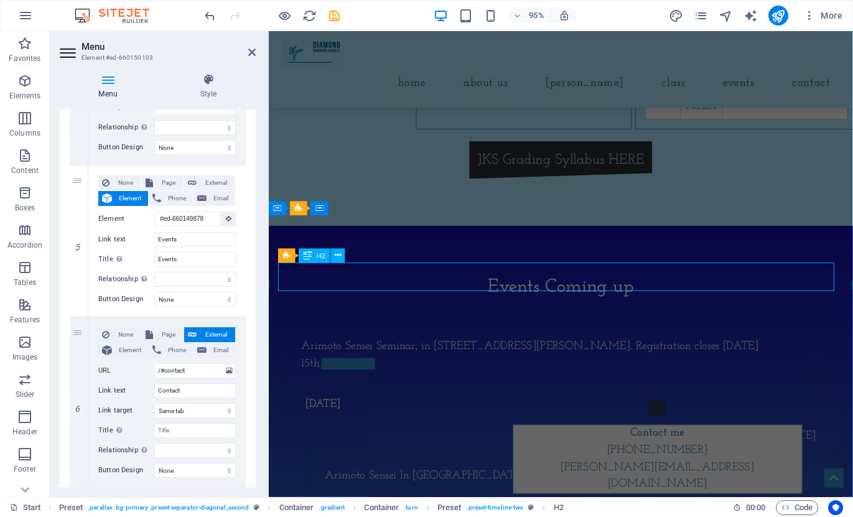
scroll to position [1264, 0]
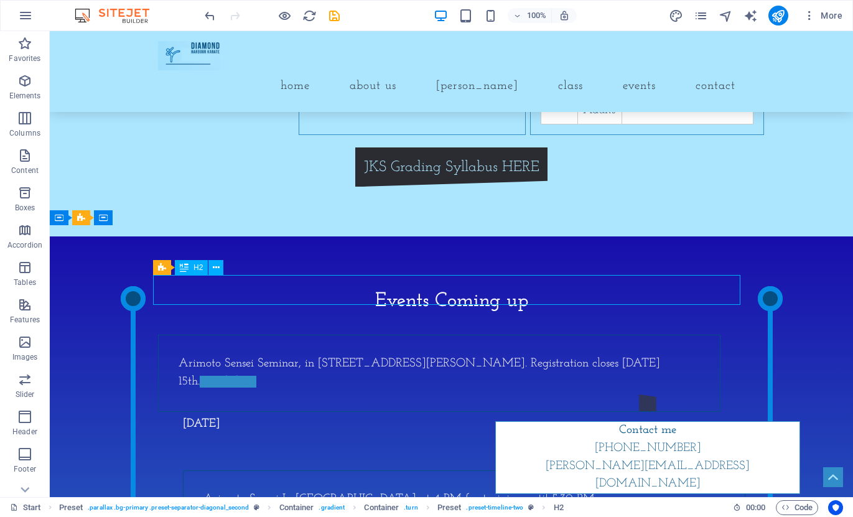
click at [539, 286] on div "Events Coming up" at bounding box center [451, 301] width 587 height 30
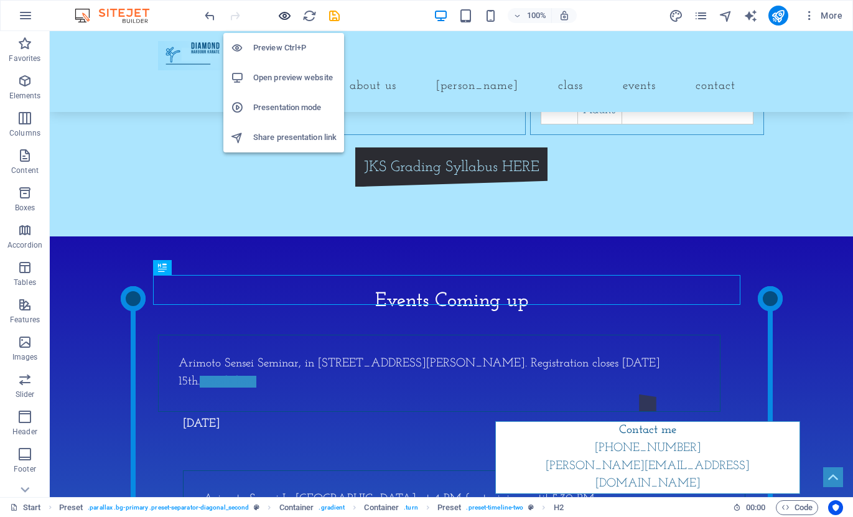
click at [284, 14] on icon "button" at bounding box center [284, 16] width 14 height 14
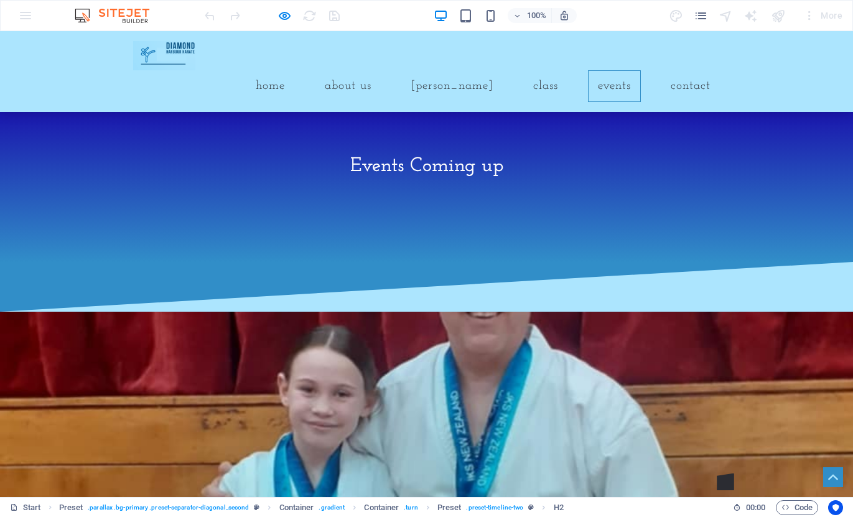
click at [618, 70] on link "Events" at bounding box center [614, 86] width 53 height 32
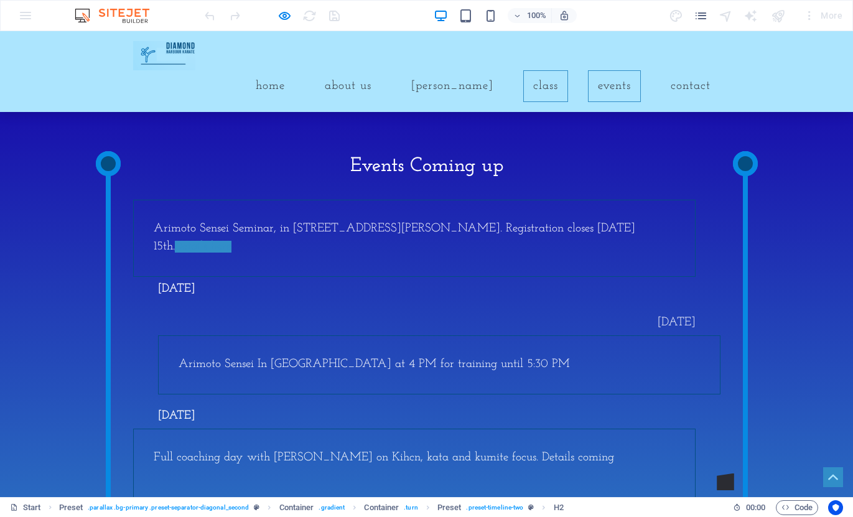
click at [538, 70] on link "Class" at bounding box center [545, 86] width 45 height 32
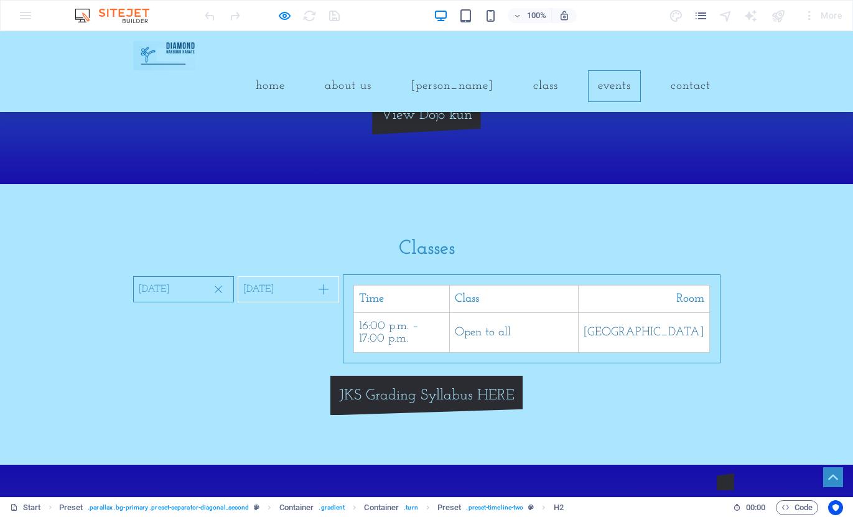
scroll to position [900, 0]
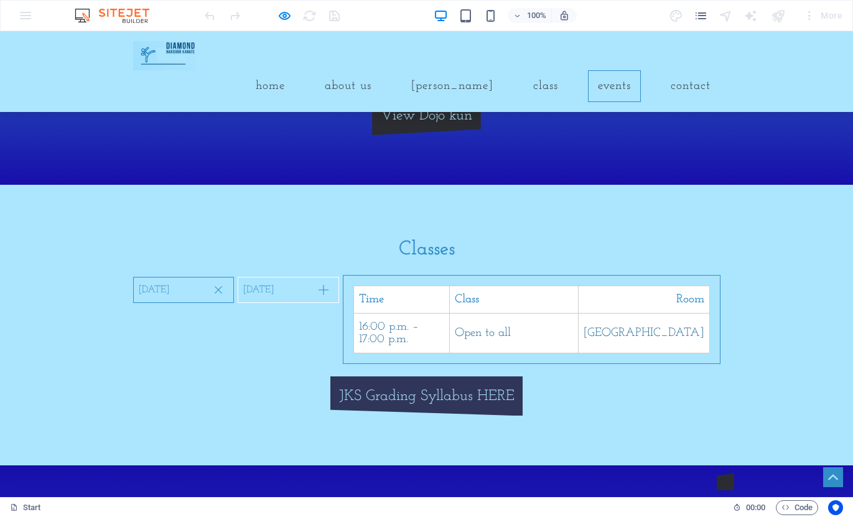
click at [412, 416] on link "JKS Grading Syllabus HERE" at bounding box center [426, 396] width 193 height 40
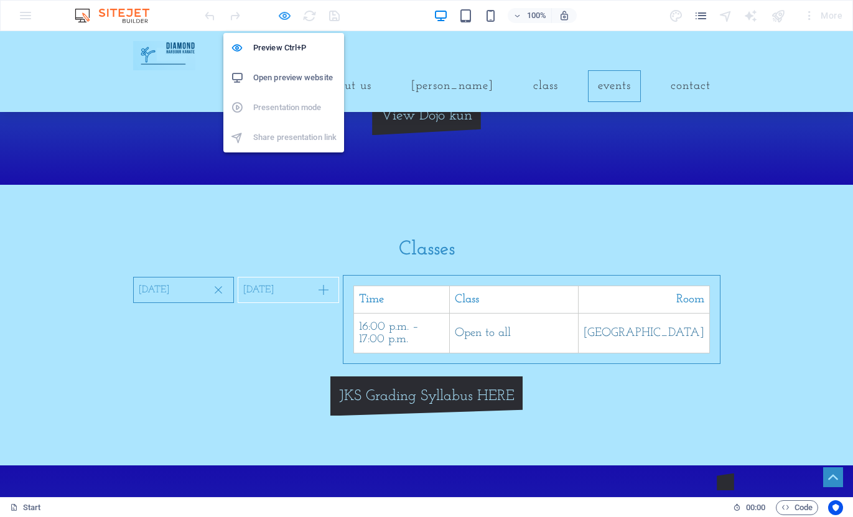
click at [283, 16] on icon "button" at bounding box center [284, 16] width 14 height 14
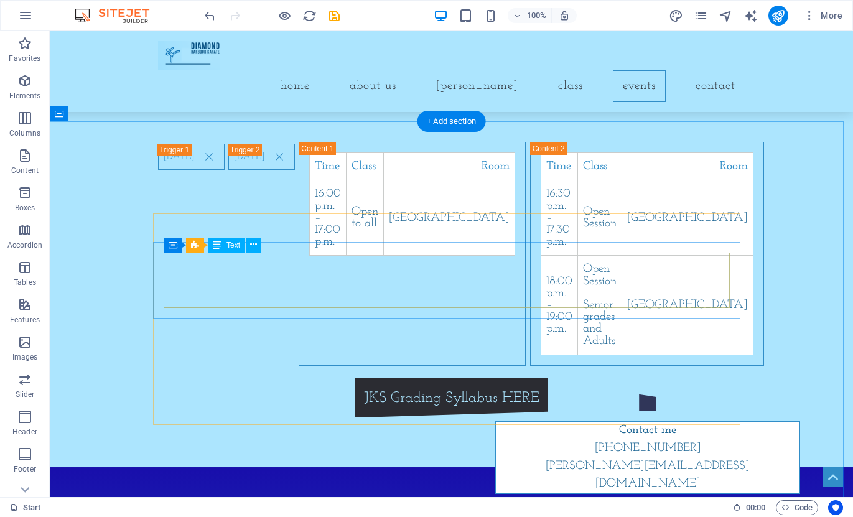
scroll to position [1087, 0]
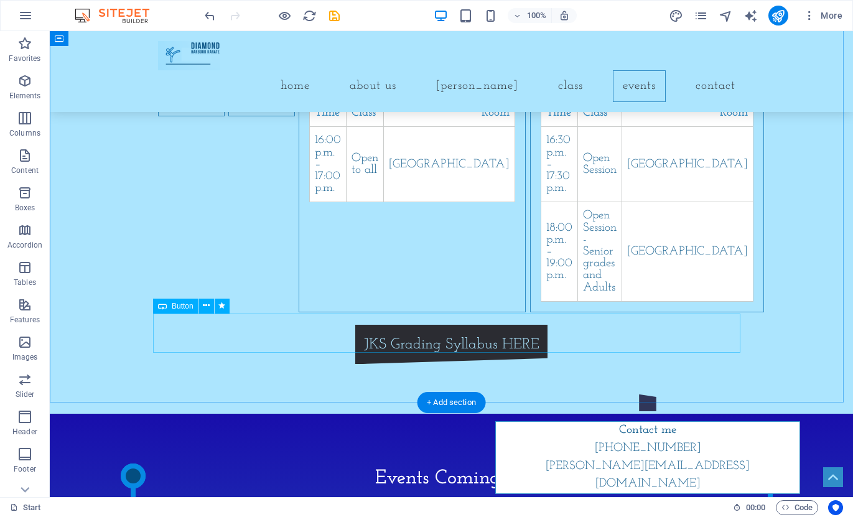
click at [433, 325] on div "JKS Grading Syllabus HERE" at bounding box center [451, 345] width 587 height 40
click at [453, 338] on div "JKS Grading Syllabus HERE" at bounding box center [451, 345] width 587 height 40
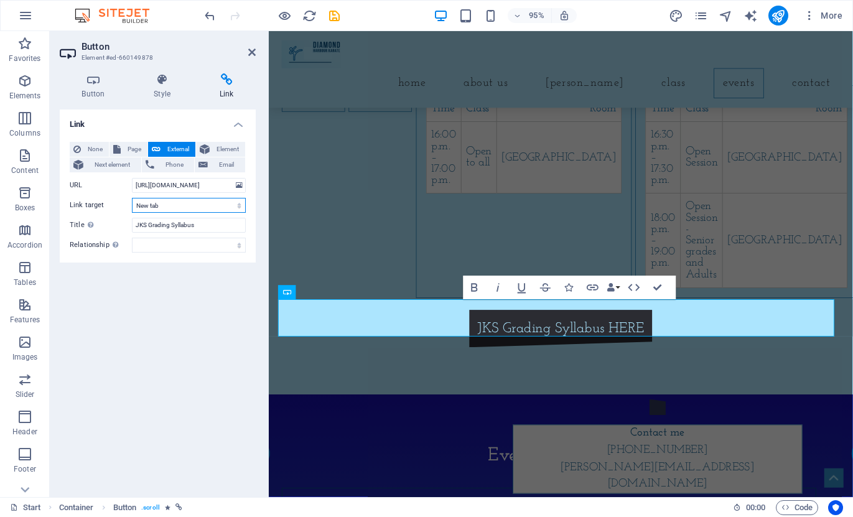
click at [165, 208] on select "New tab Same tab Overlay" at bounding box center [189, 205] width 114 height 15
click at [169, 207] on select "New tab Same tab Overlay" at bounding box center [189, 205] width 114 height 15
click at [164, 249] on select "alternate author bookmark external help license next nofollow noreferrer noopen…" at bounding box center [189, 245] width 114 height 15
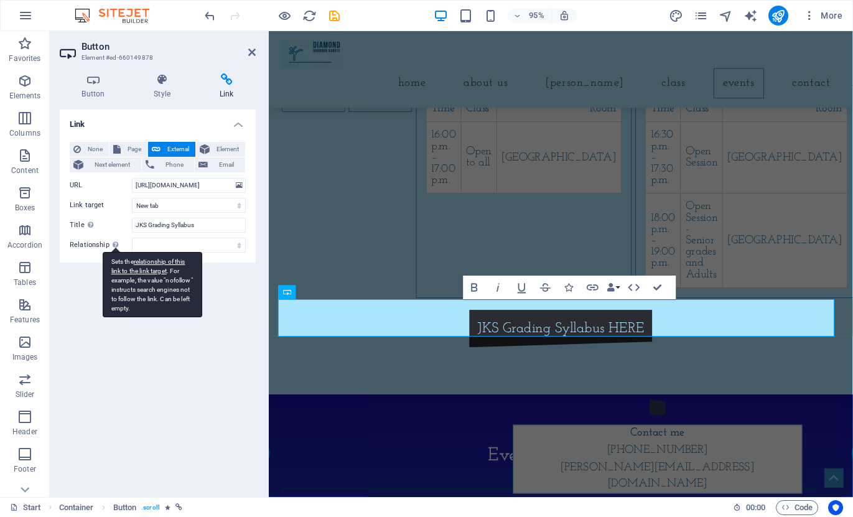
click at [119, 252] on div "Sets the relationship of this link to the link target . For example, the value …" at bounding box center [153, 284] width 100 height 65
click at [132, 249] on select "alternate author bookmark external help license next nofollow noreferrer noopen…" at bounding box center [189, 245] width 114 height 15
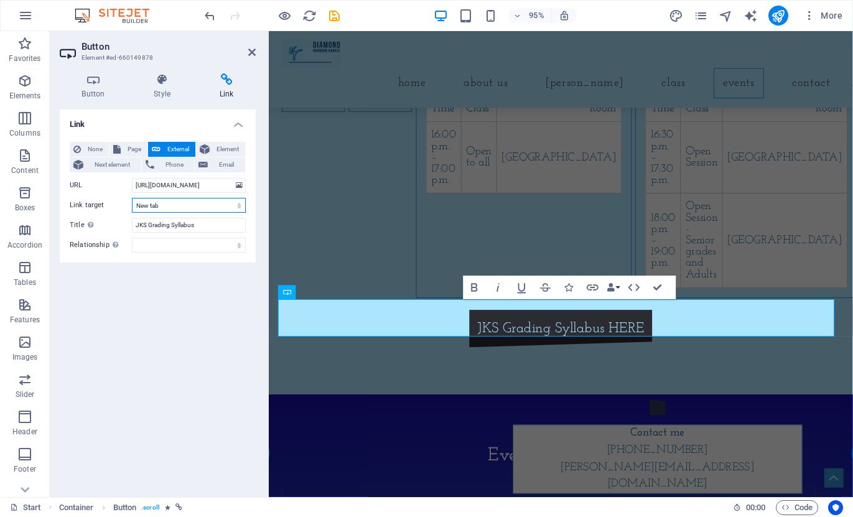
click at [165, 207] on select "New tab Same tab Overlay" at bounding box center [189, 205] width 114 height 15
click at [221, 84] on icon at bounding box center [226, 79] width 58 height 12
click at [251, 50] on icon at bounding box center [251, 52] width 7 height 10
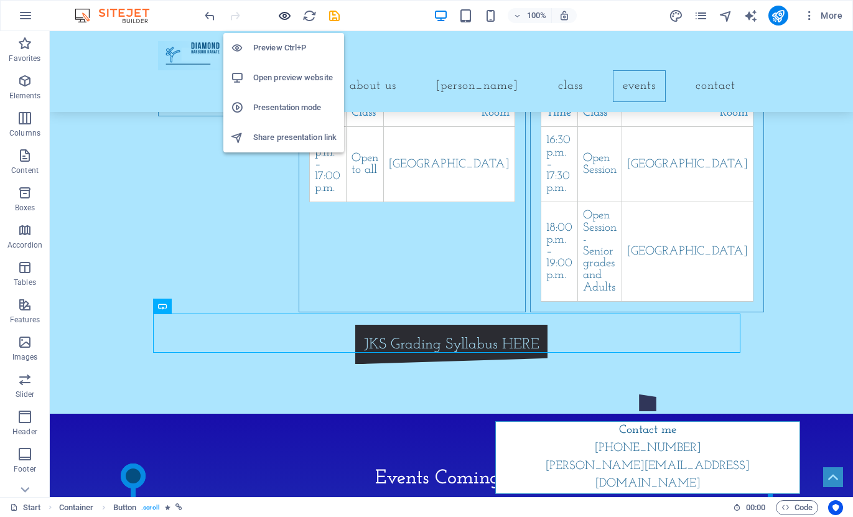
click at [285, 15] on icon "button" at bounding box center [284, 16] width 14 height 14
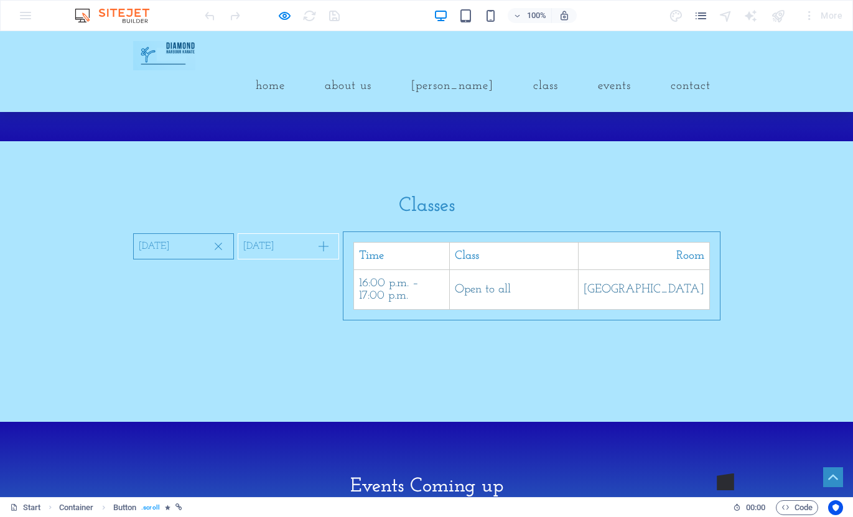
scroll to position [838, 0]
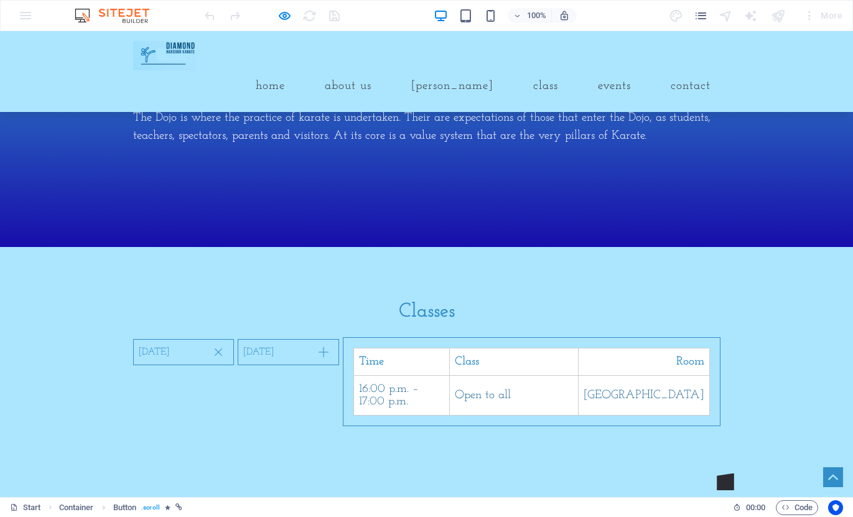
click at [338, 345] on link "[DATE]" at bounding box center [288, 352] width 101 height 26
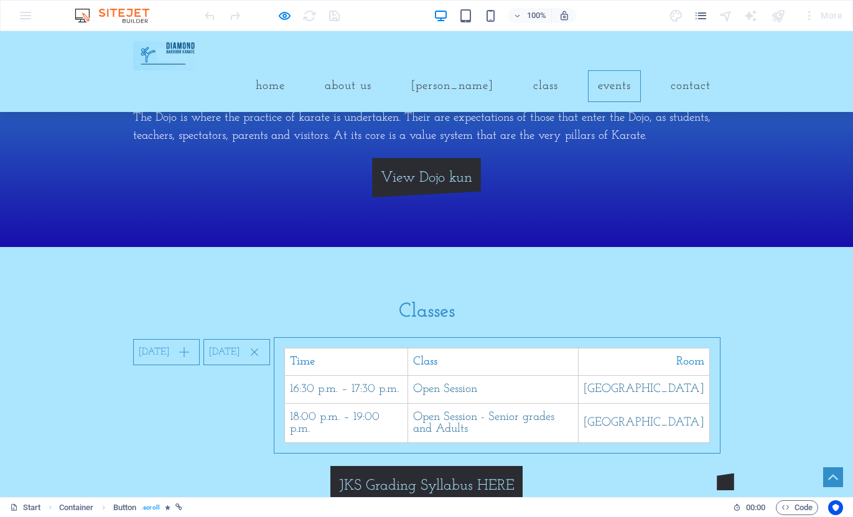
click at [200, 346] on link "[DATE]" at bounding box center [166, 352] width 67 height 26
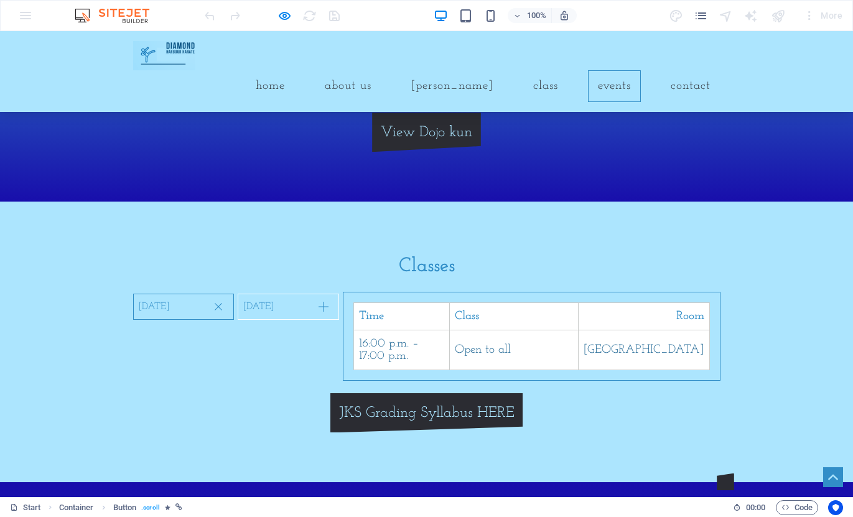
scroll to position [900, 0]
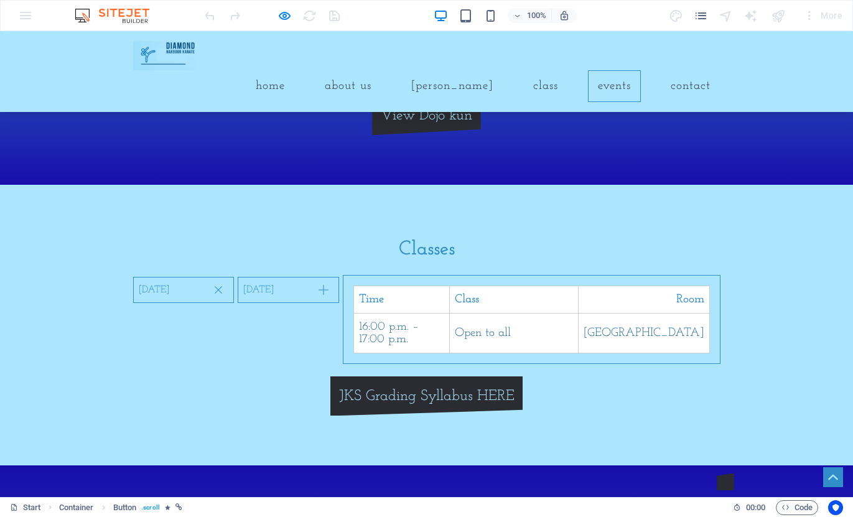
click at [338, 287] on link "[DATE]" at bounding box center [288, 290] width 101 height 26
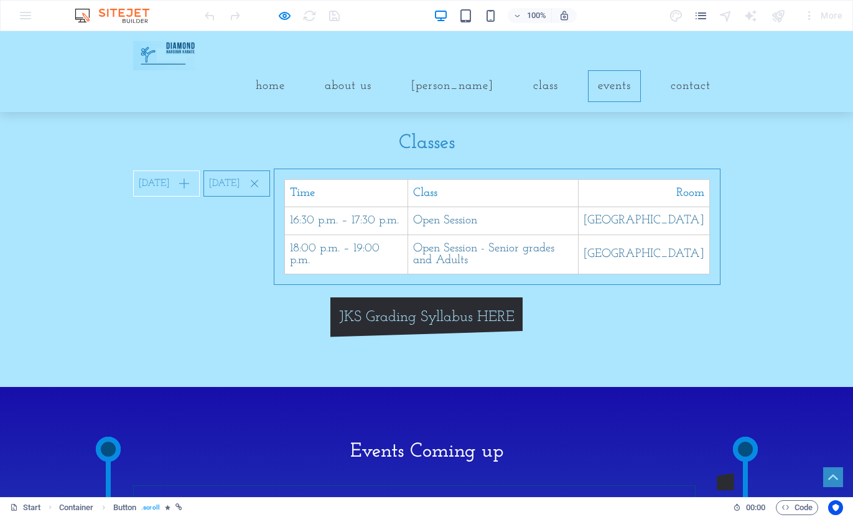
scroll to position [1024, 0]
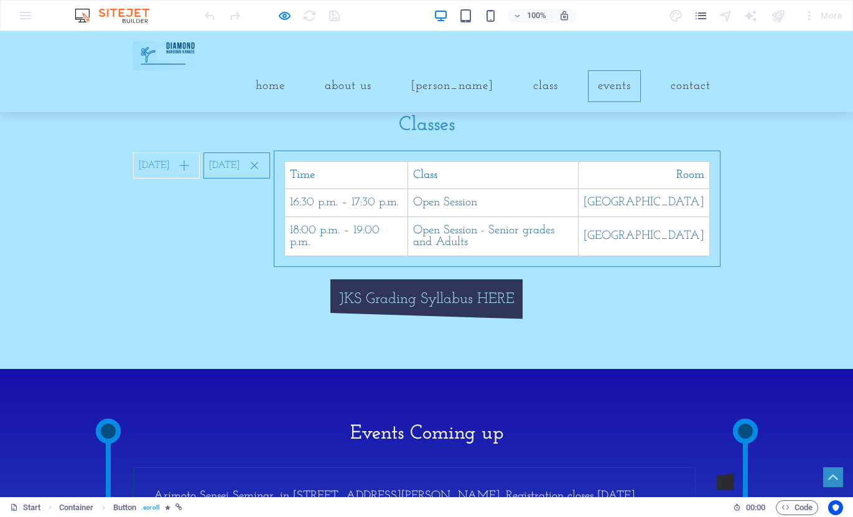
click at [421, 317] on link "JKS Grading Syllabus HERE" at bounding box center [426, 299] width 193 height 40
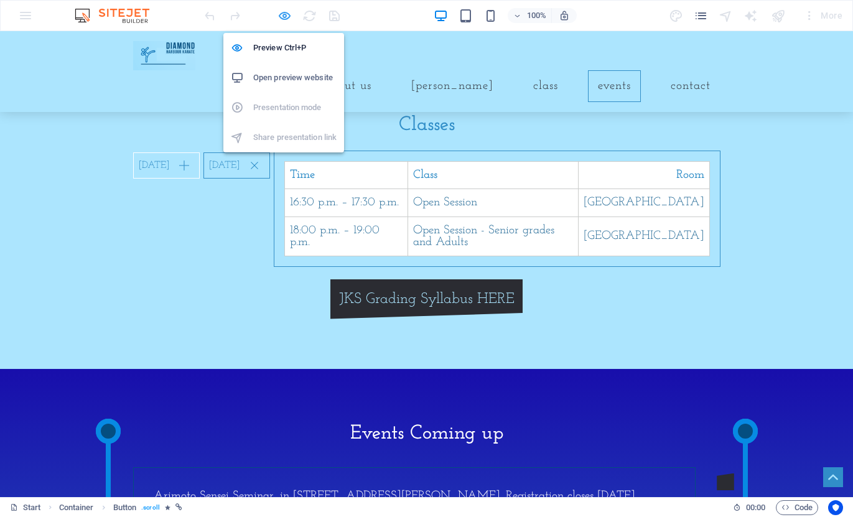
click at [280, 17] on icon "button" at bounding box center [284, 16] width 14 height 14
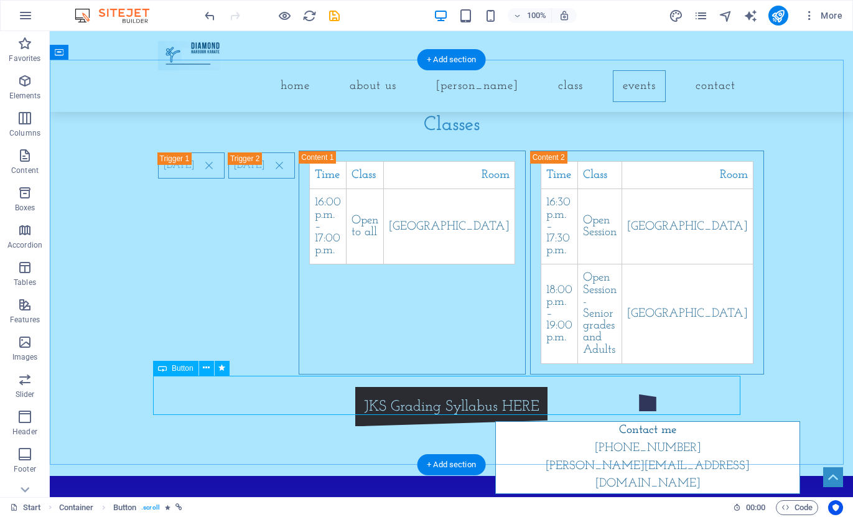
click at [384, 397] on div "JKS Grading Syllabus HERE" at bounding box center [451, 407] width 587 height 40
click at [360, 394] on div "JKS Grading Syllabus HERE" at bounding box center [451, 407] width 587 height 40
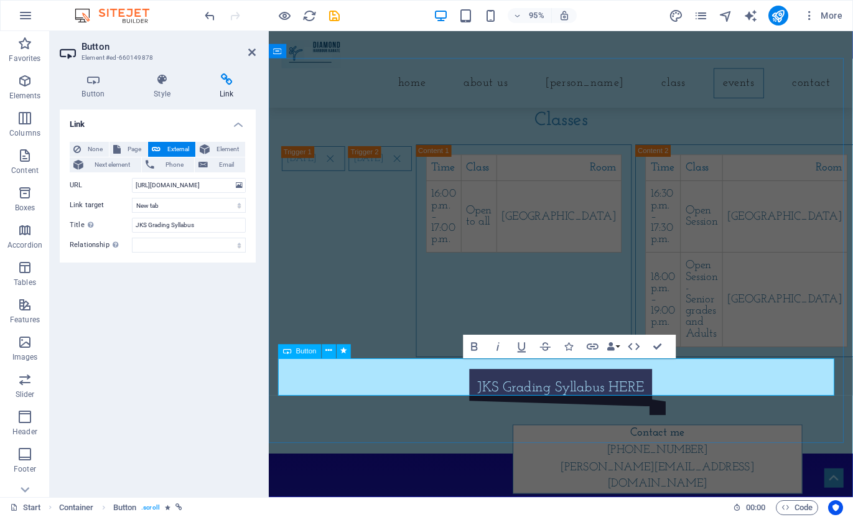
click at [480, 399] on link "JKS Grading Syllabus HERE" at bounding box center [576, 407] width 193 height 40
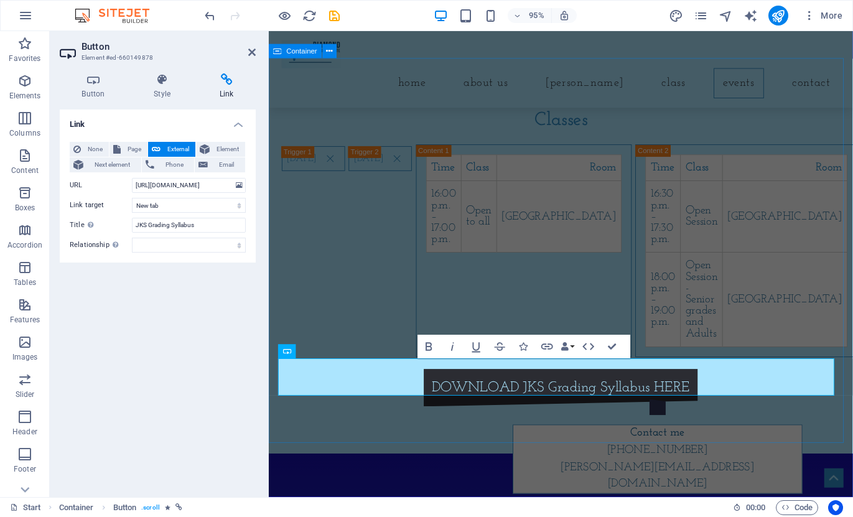
click at [405, 424] on div "Classes Monday Time Class Room 16:00 p.m. – 17:00 p.m. Open to all Community Ha…" at bounding box center [576, 268] width 615 height 416
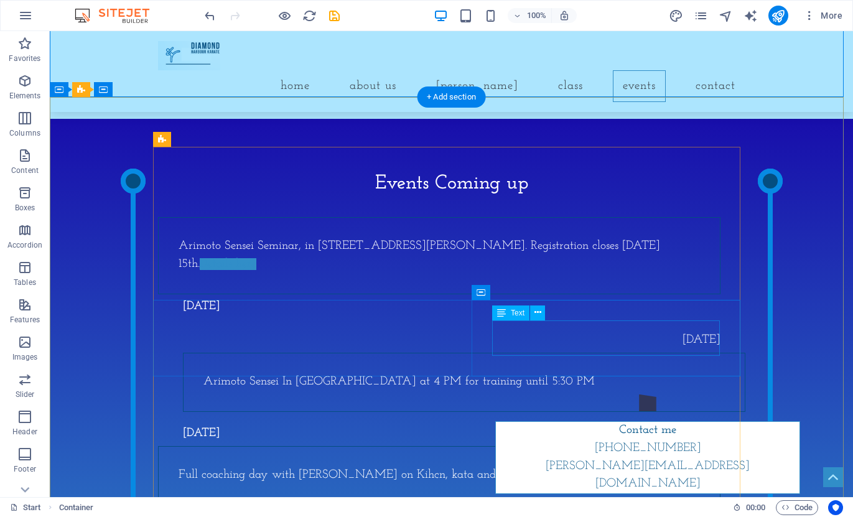
scroll to position [1398, 0]
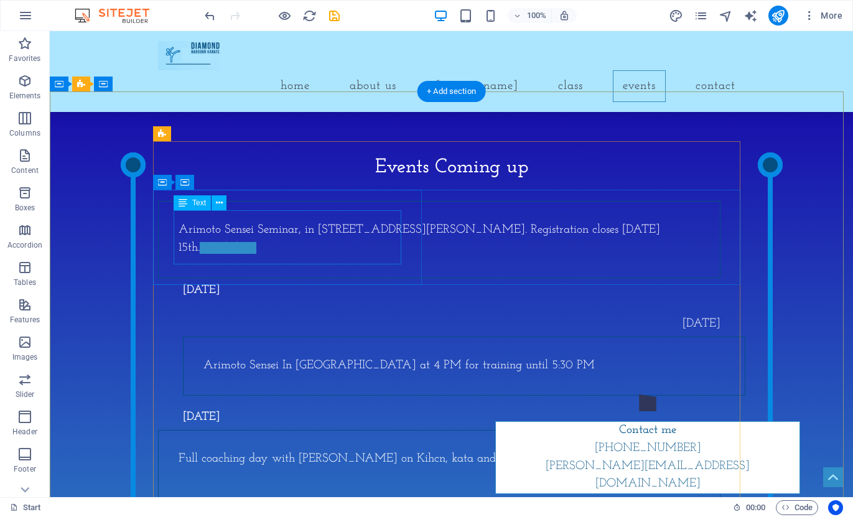
click at [297, 254] on div "Arimoto Sensei Seminar, in Christchurch, 8 Phillips Street. Registration closes…" at bounding box center [439, 239] width 521 height 36
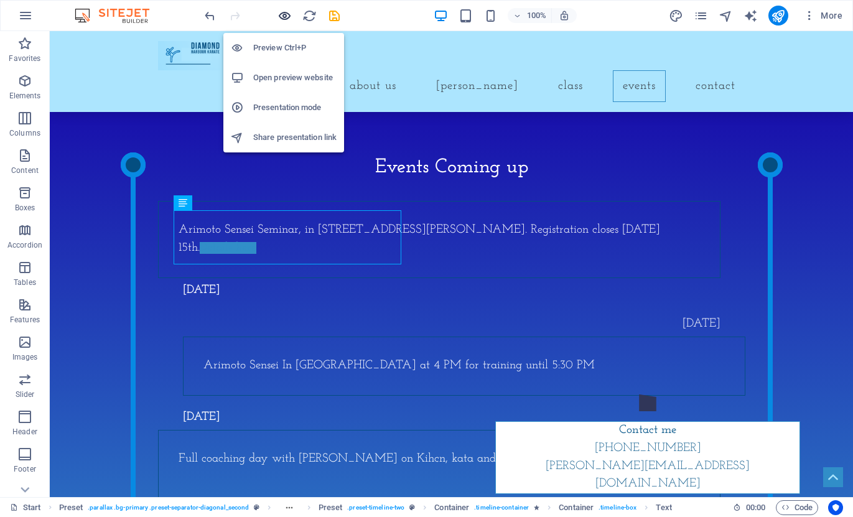
click at [285, 19] on icon "button" at bounding box center [284, 16] width 14 height 14
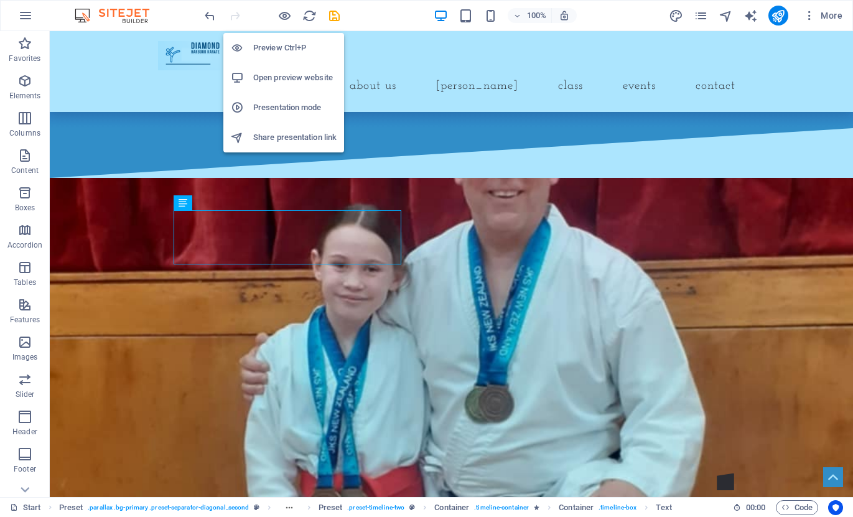
scroll to position [1291, 0]
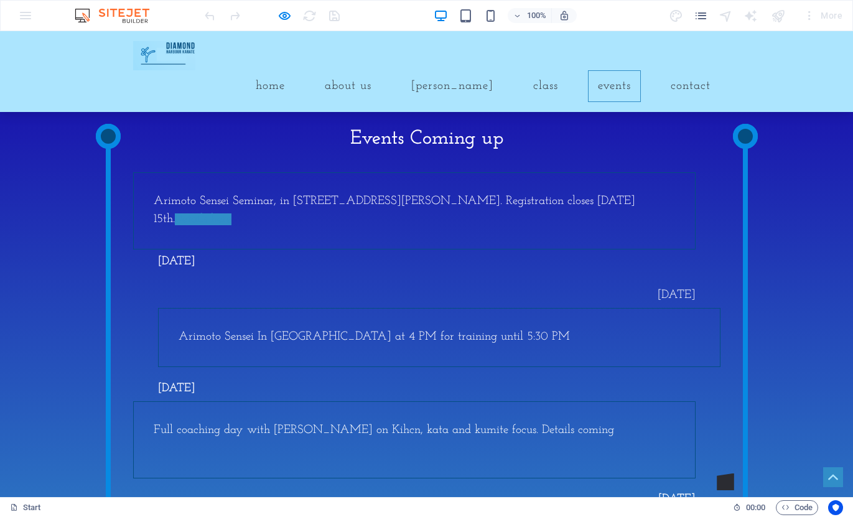
click at [231, 225] on link "Details here" at bounding box center [203, 219] width 57 height 12
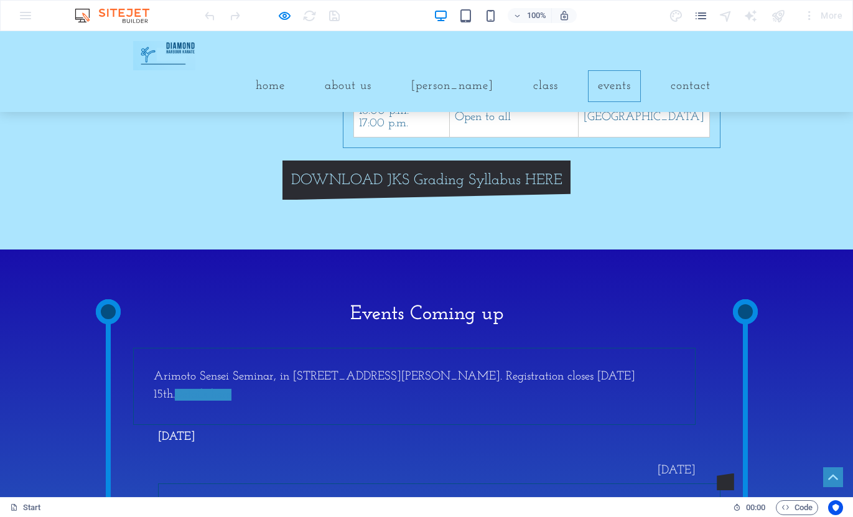
scroll to position [980, 0]
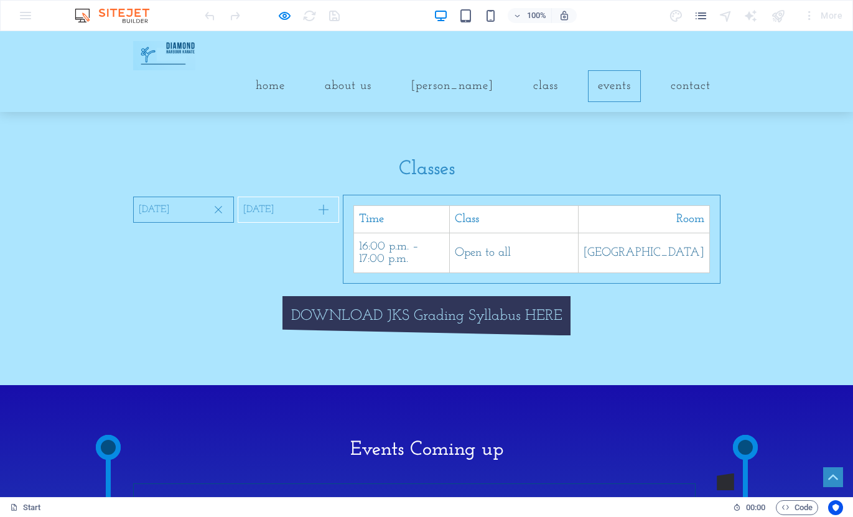
click at [383, 333] on link "DOWNLOAD JKS Grading Syllabus HERE" at bounding box center [426, 316] width 289 height 40
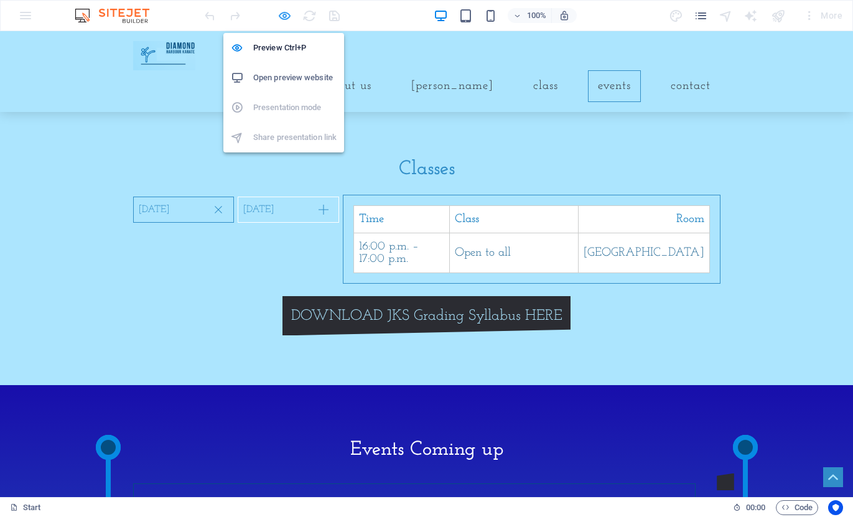
click at [283, 14] on icon "button" at bounding box center [284, 16] width 14 height 14
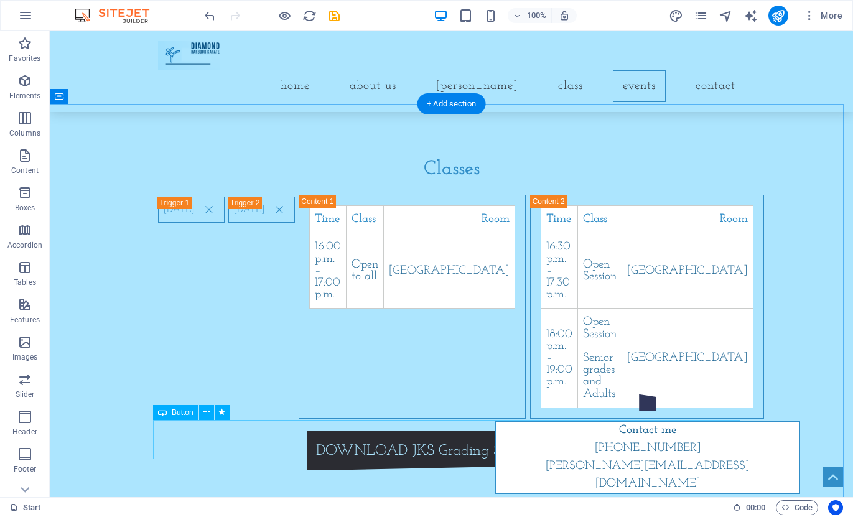
click at [366, 439] on div "DOWNLOAD JKS Grading Syllabus HERE" at bounding box center [451, 451] width 587 height 40
click at [393, 439] on div "DOWNLOAD JKS Grading Syllabus HERE" at bounding box center [451, 451] width 587 height 40
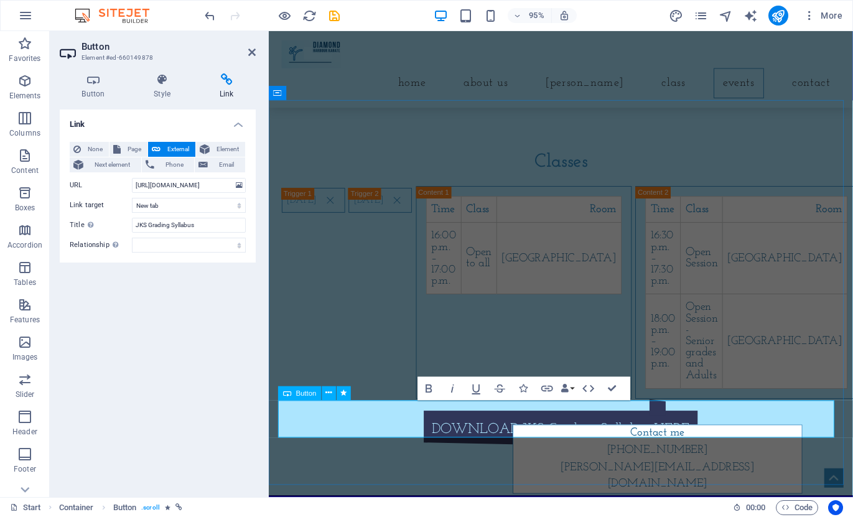
click at [526, 435] on link "DOWNLOAD JKS Grading Syllabus HERE" at bounding box center [576, 451] width 289 height 40
drag, startPoint x: 526, startPoint y: 435, endPoint x: 432, endPoint y: 435, distance: 93.9
click at [432, 435] on link "DOWNLOAD JKS Grading Syllabus HERE" at bounding box center [576, 451] width 289 height 40
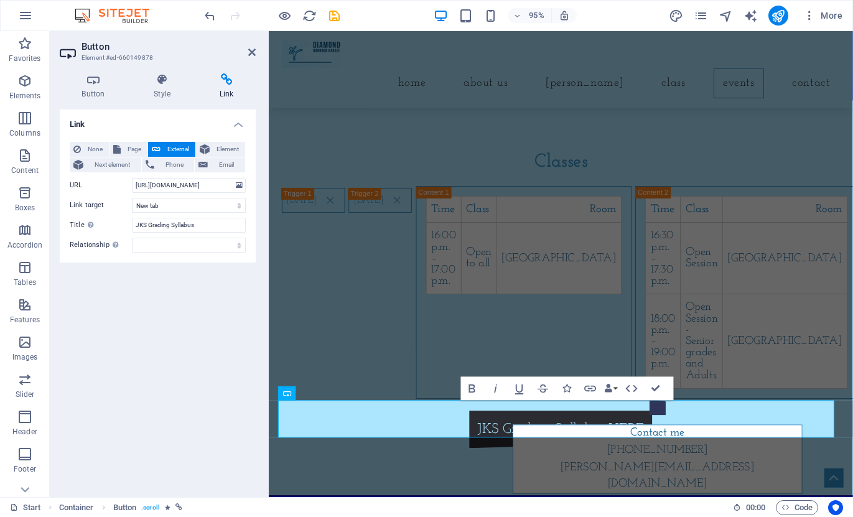
click at [623, 3] on div "95% More" at bounding box center [427, 16] width 852 height 30
click at [251, 53] on icon at bounding box center [251, 52] width 7 height 10
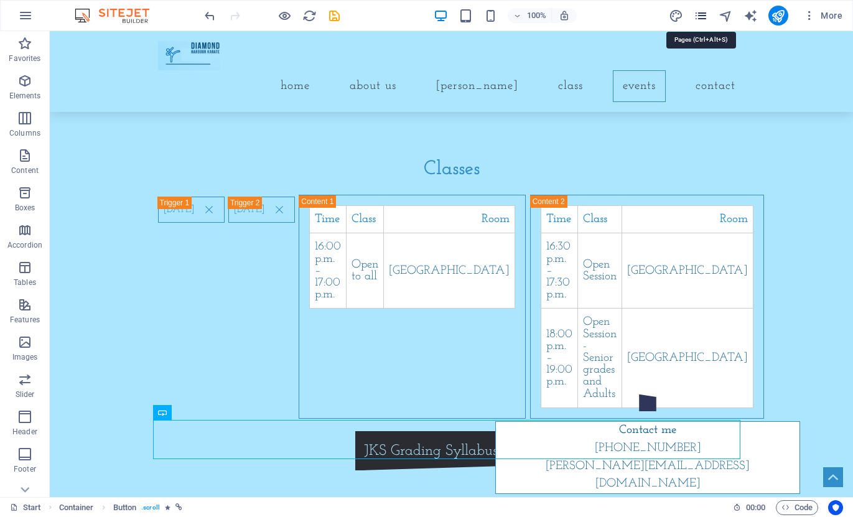
click at [703, 19] on icon "pages" at bounding box center [701, 16] width 14 height 14
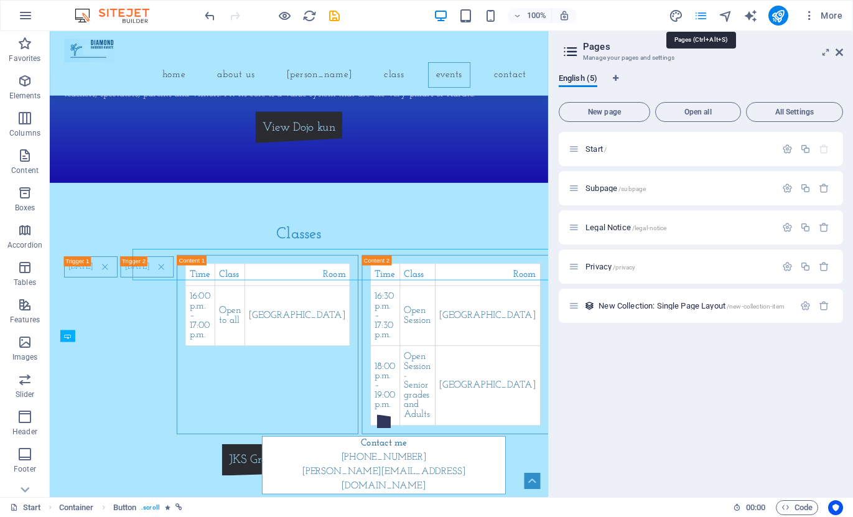
scroll to position [1097, 0]
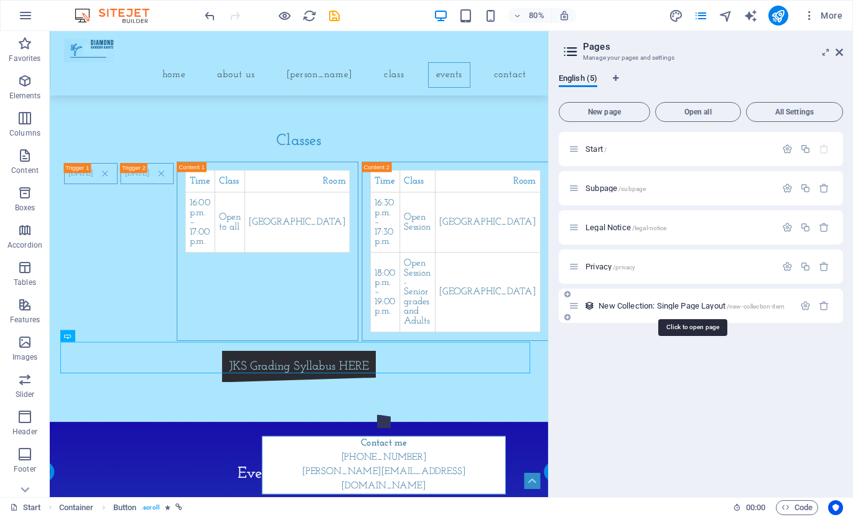
click at [638, 303] on span "New Collection: Single Page Layout /new-collection-item" at bounding box center [691, 305] width 186 height 9
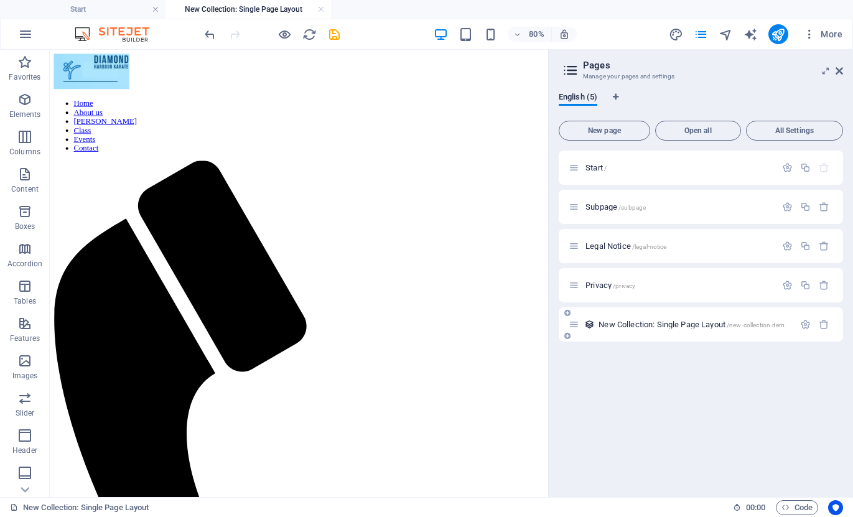
scroll to position [0, 0]
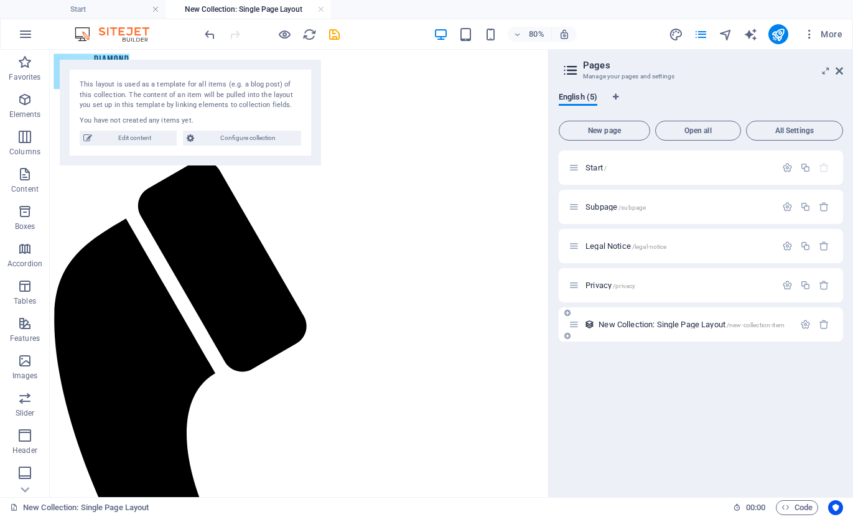
click at [631, 327] on span "New Collection: Single Page Layout /new-collection-item" at bounding box center [691, 324] width 186 height 9
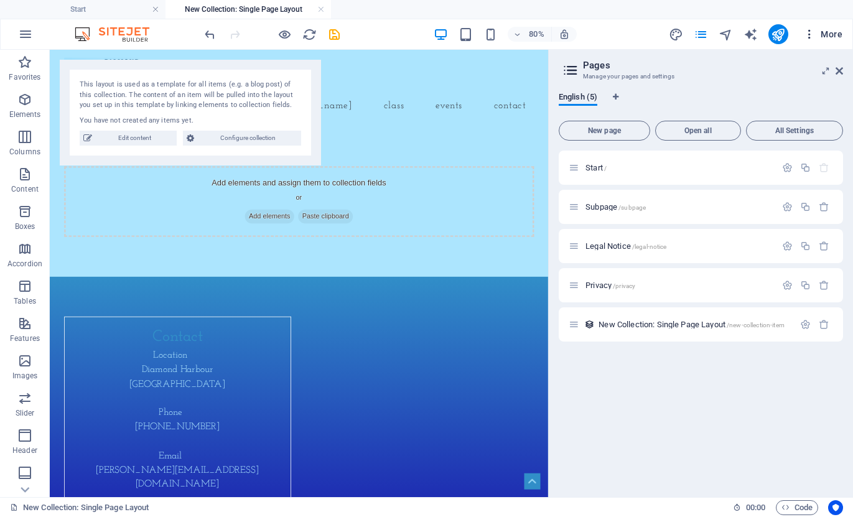
click at [836, 39] on span "More" at bounding box center [822, 34] width 39 height 12
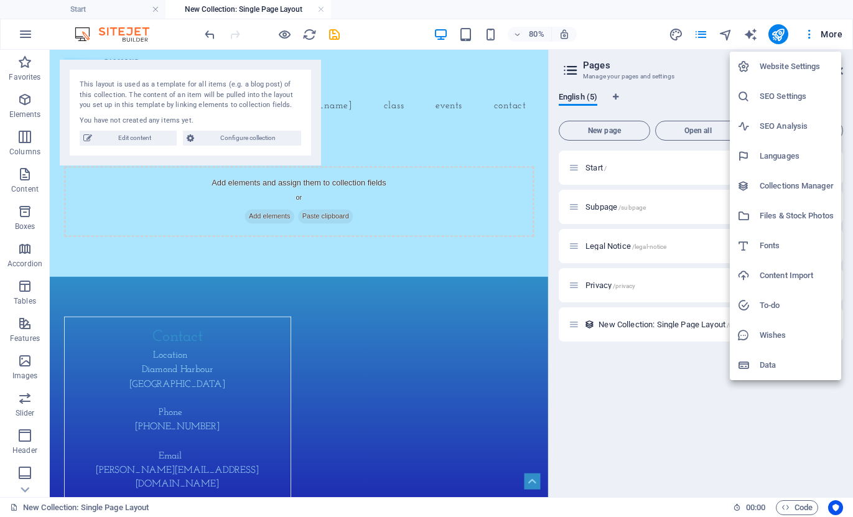
click at [333, 34] on div at bounding box center [426, 258] width 853 height 517
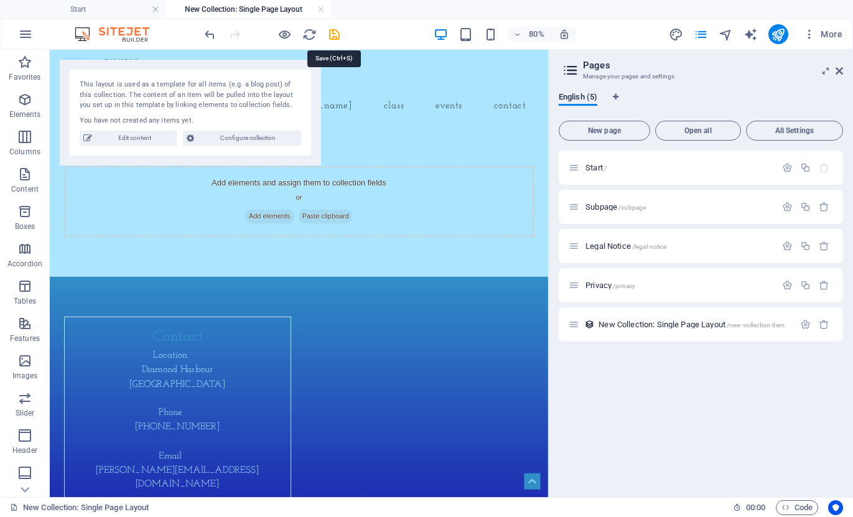
click at [333, 34] on icon "save" at bounding box center [334, 34] width 14 height 14
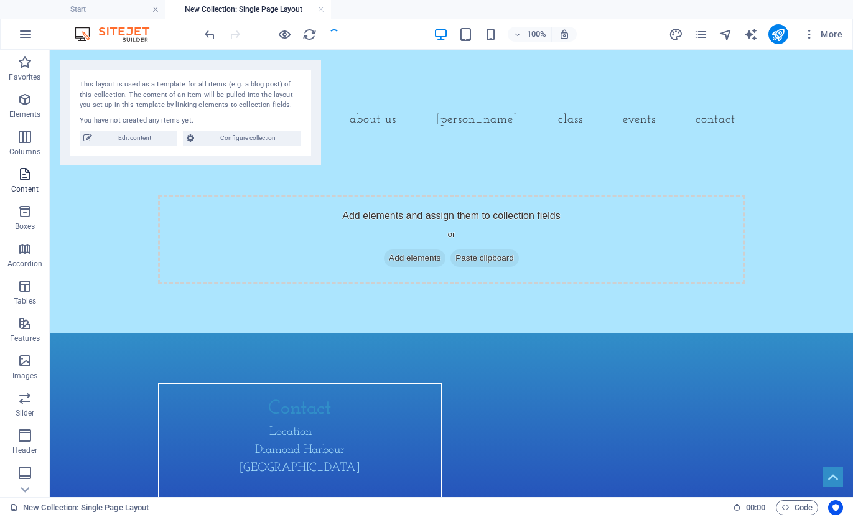
click at [24, 175] on icon "button" at bounding box center [24, 174] width 15 height 15
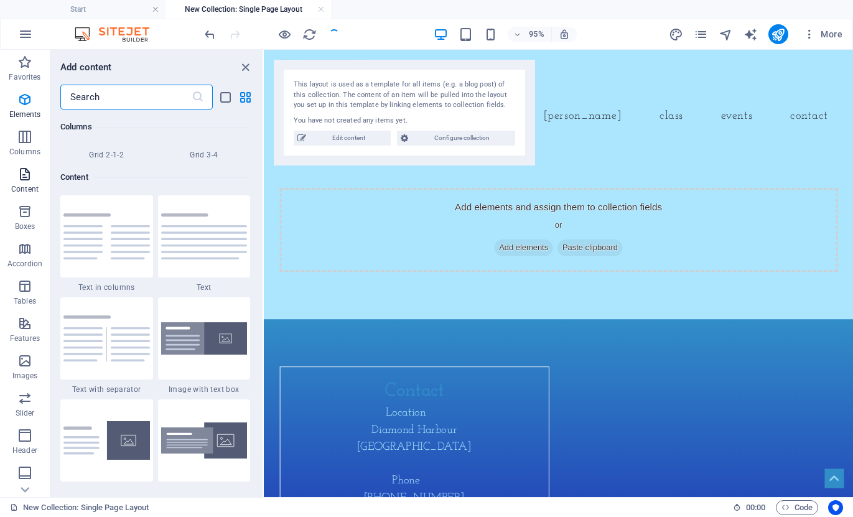
scroll to position [2176, 0]
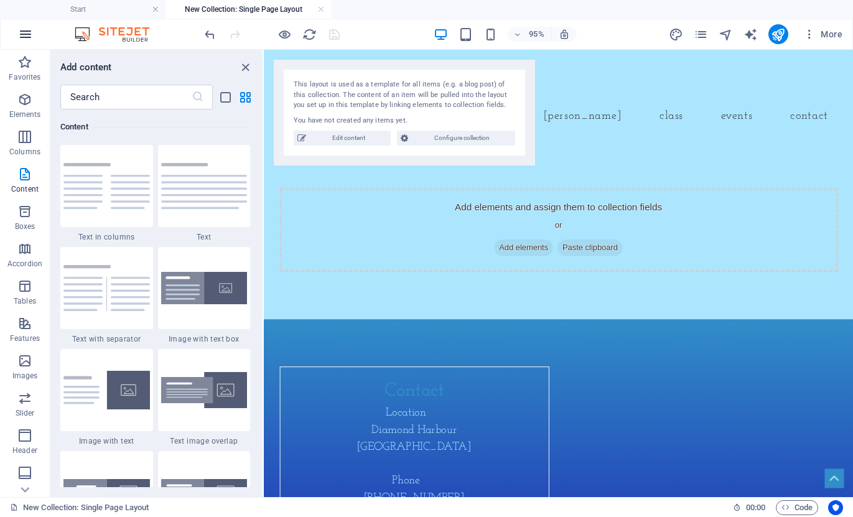
click at [27, 34] on icon "button" at bounding box center [25, 34] width 15 height 15
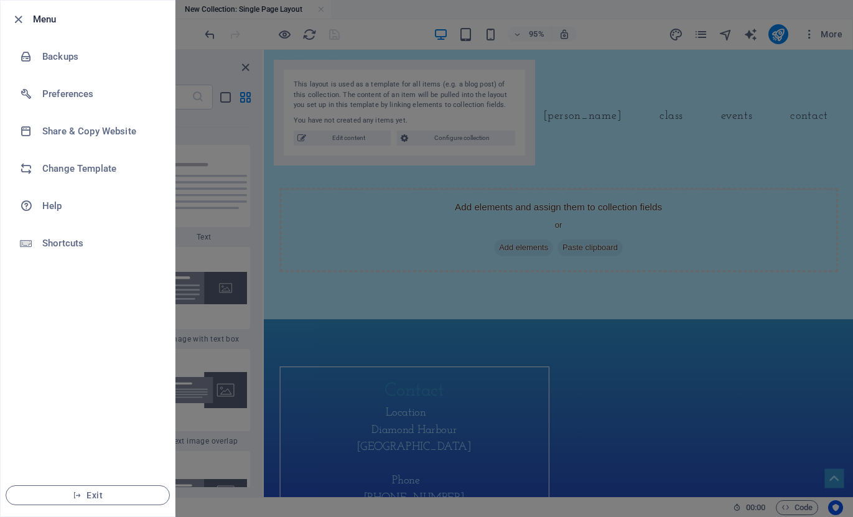
click at [383, 45] on div at bounding box center [426, 258] width 853 height 517
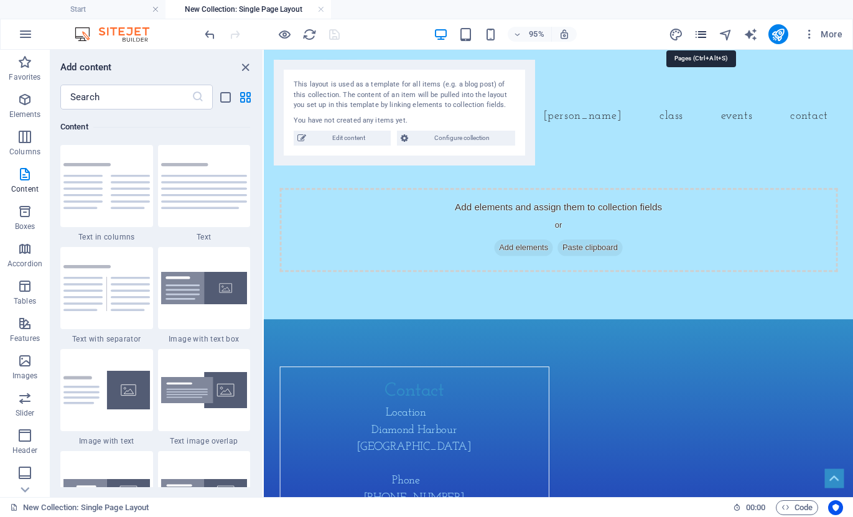
click at [702, 34] on icon "pages" at bounding box center [701, 34] width 14 height 14
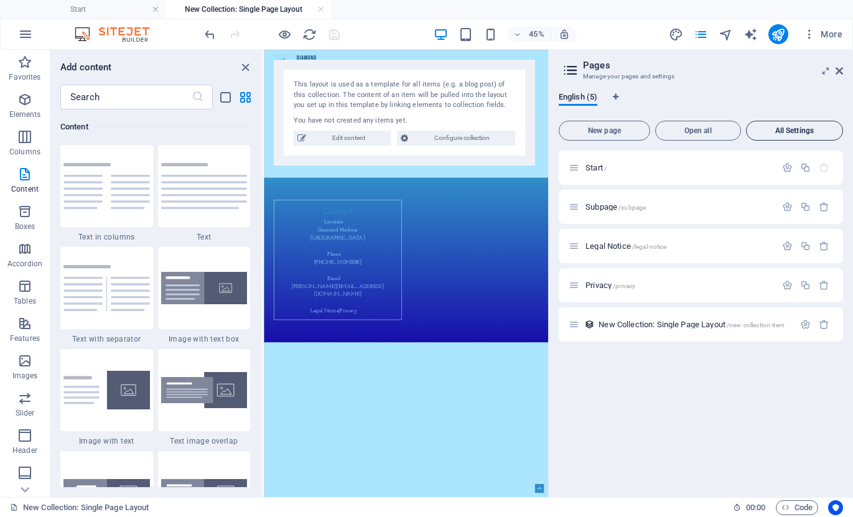
click at [773, 124] on button "All Settings" at bounding box center [794, 131] width 97 height 20
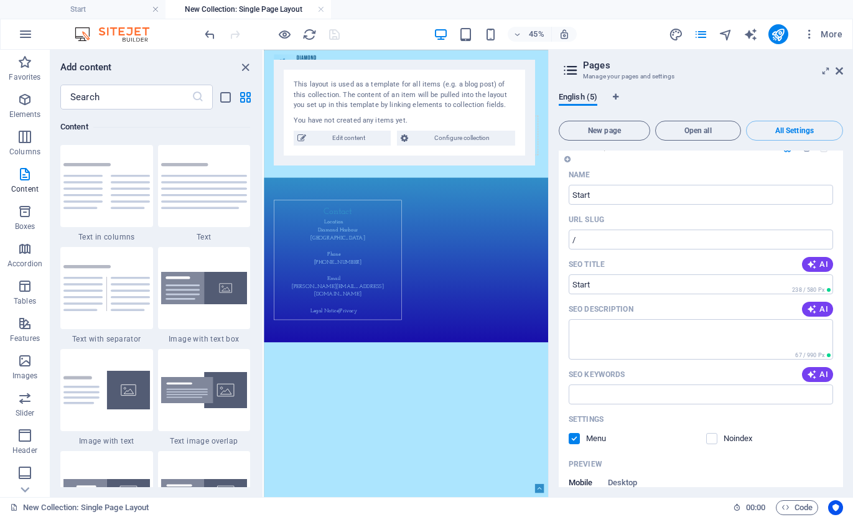
scroll to position [0, 0]
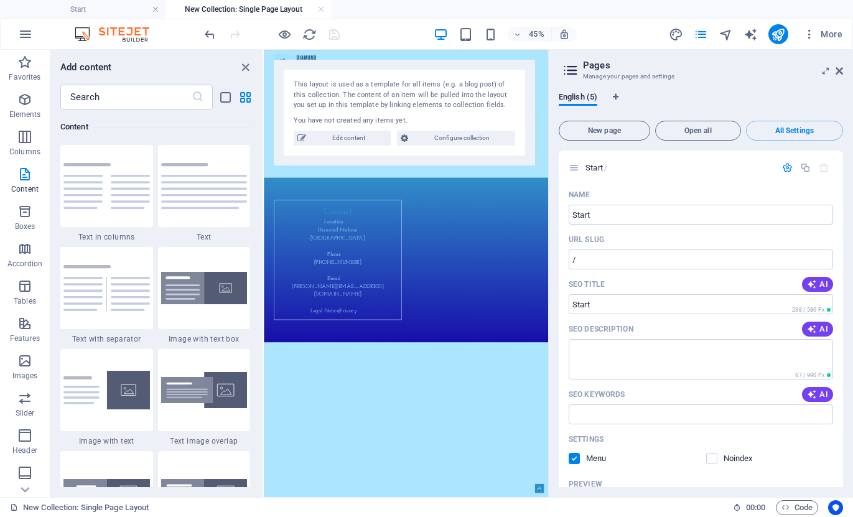
click at [571, 66] on icon at bounding box center [570, 70] width 19 height 17
click at [593, 64] on h2 "Pages" at bounding box center [713, 65] width 260 height 11
click at [839, 69] on icon at bounding box center [838, 71] width 7 height 10
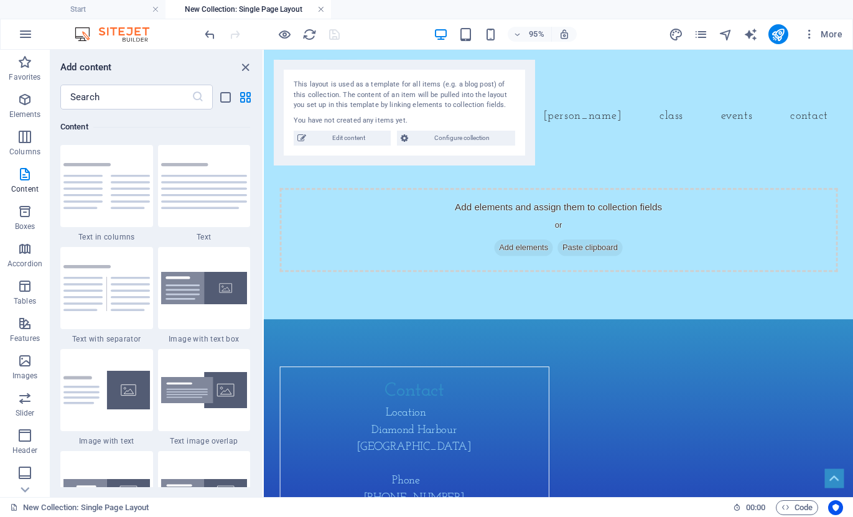
click at [321, 7] on link at bounding box center [320, 10] width 7 height 12
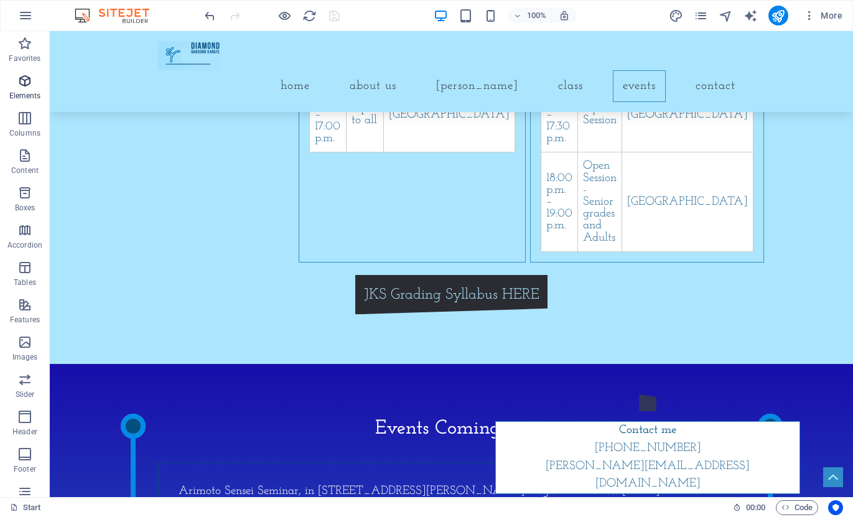
click at [28, 89] on span "Elements" at bounding box center [25, 88] width 50 height 30
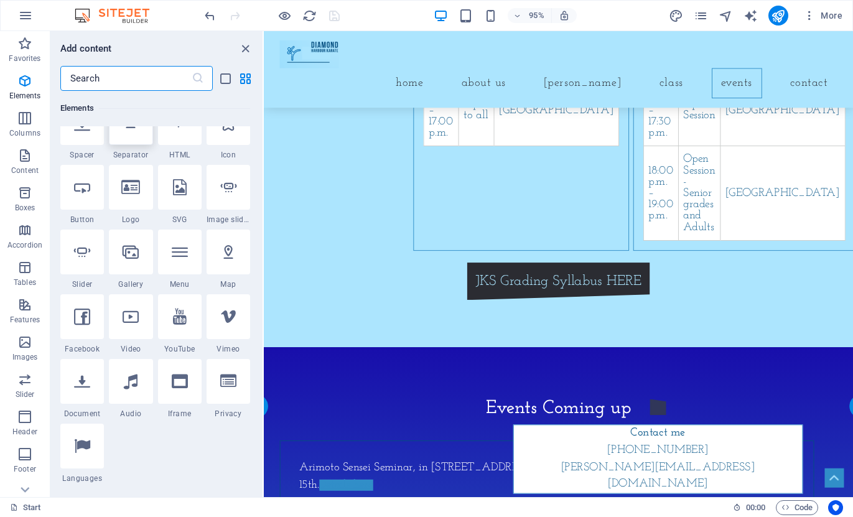
scroll to position [319, 0]
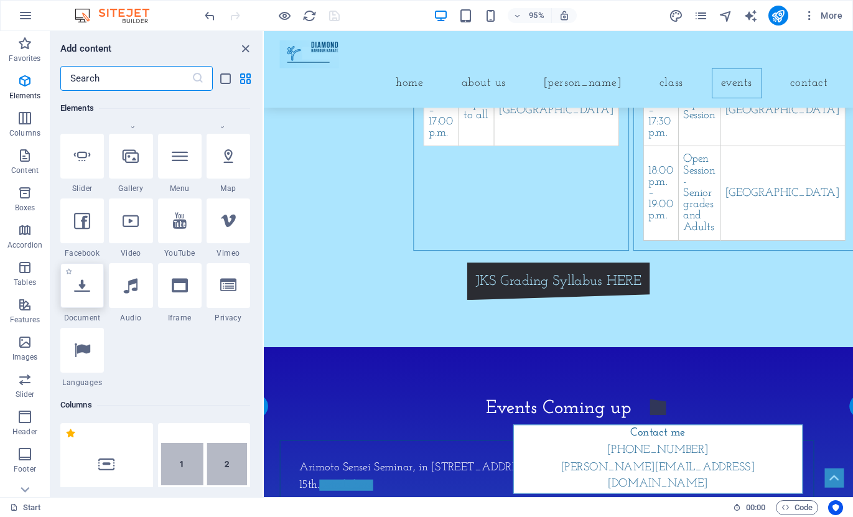
click at [79, 303] on div at bounding box center [82, 285] width 44 height 45
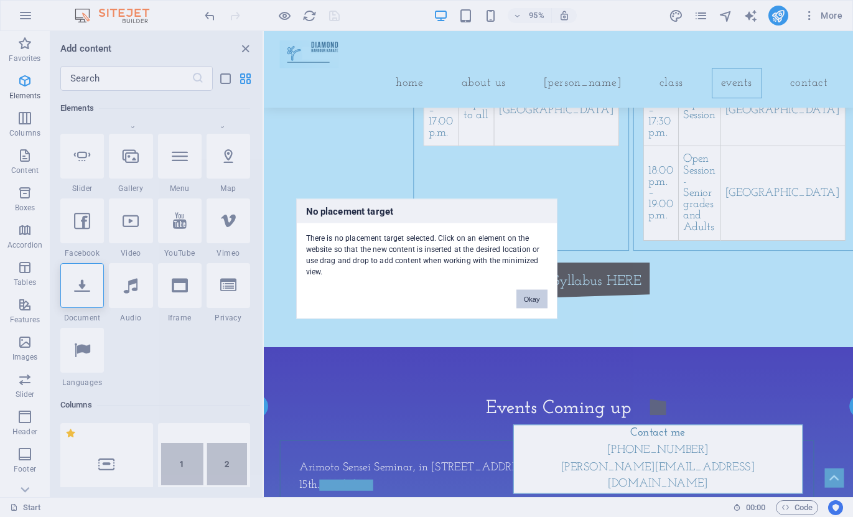
click at [536, 299] on button "Okay" at bounding box center [531, 298] width 31 height 19
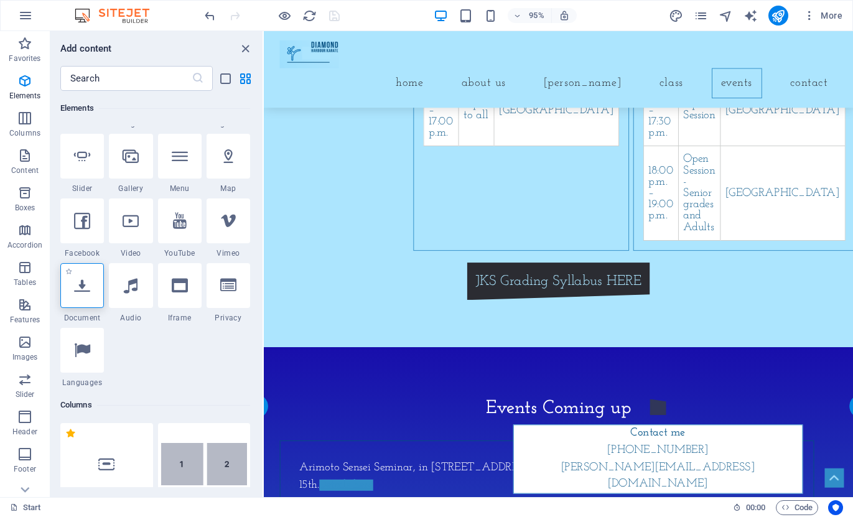
click at [86, 285] on icon at bounding box center [82, 285] width 16 height 16
click at [88, 292] on icon at bounding box center [82, 285] width 16 height 16
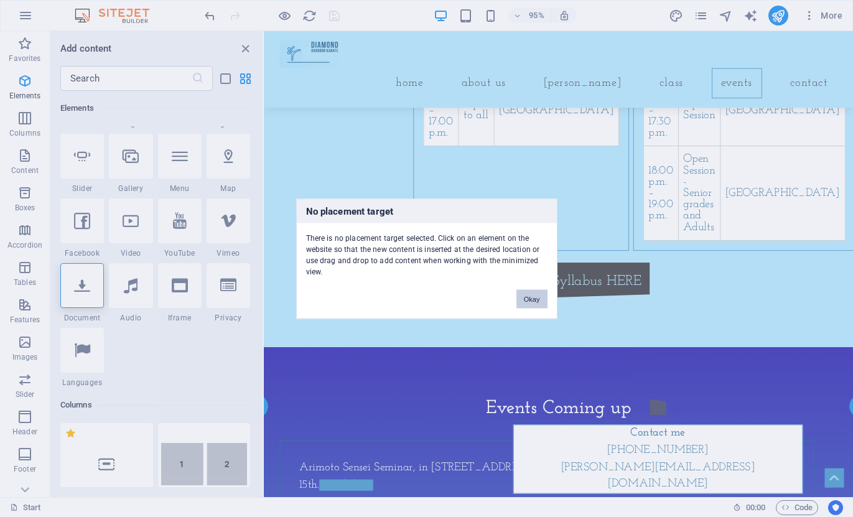
click at [529, 297] on button "Okay" at bounding box center [531, 298] width 31 height 19
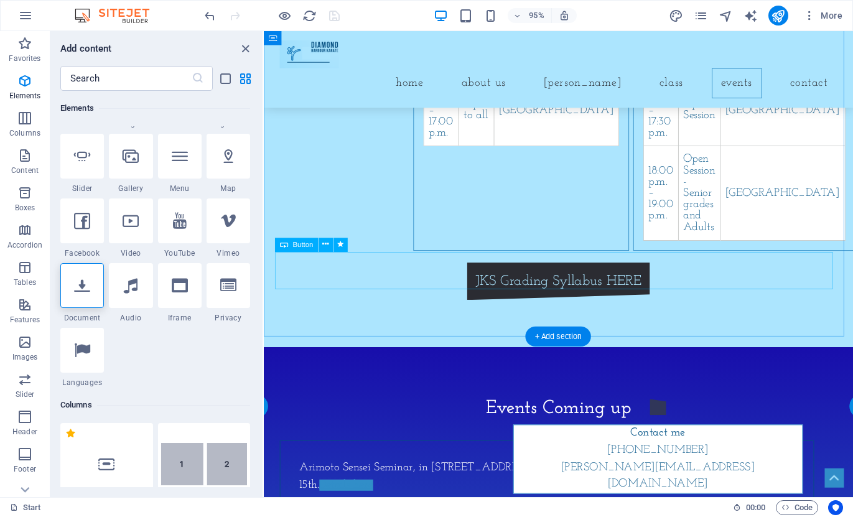
click at [587, 284] on div "JKS Grading Syllabus HERE" at bounding box center [574, 295] width 587 height 40
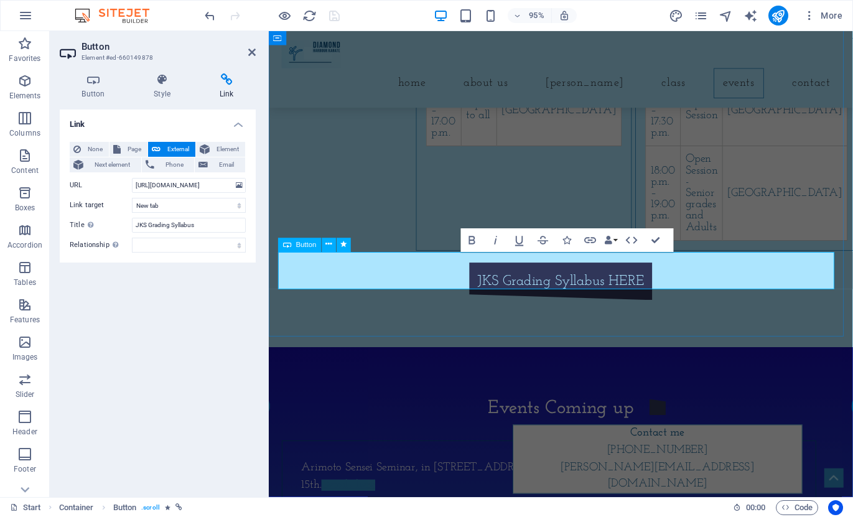
click at [587, 284] on link "JKS Grading Syllabus HERE" at bounding box center [576, 295] width 193 height 40
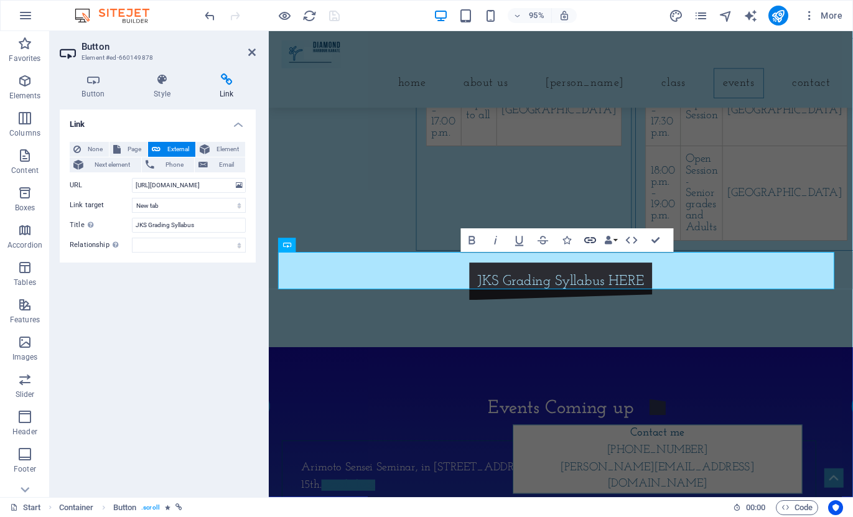
click at [583, 239] on icon "button" at bounding box center [590, 240] width 14 height 14
click at [585, 239] on icon "button" at bounding box center [591, 240] width 12 height 6
click at [238, 188] on icon at bounding box center [239, 186] width 7 height 14
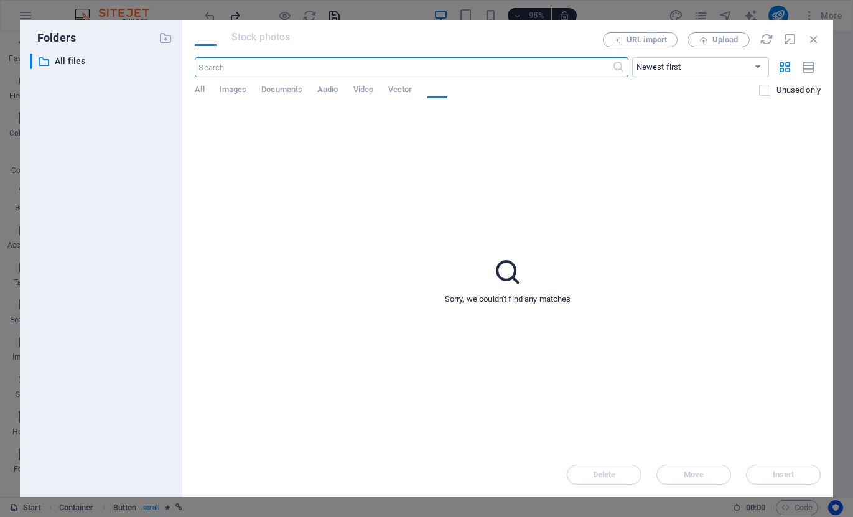
scroll to position [1706, 0]
click at [270, 91] on span "Documents" at bounding box center [281, 90] width 41 height 17
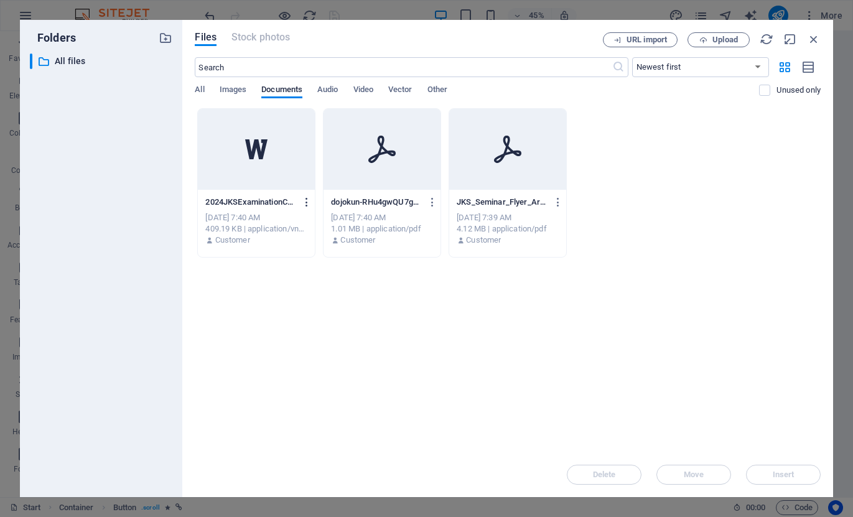
click at [308, 200] on icon "button" at bounding box center [307, 202] width 12 height 11
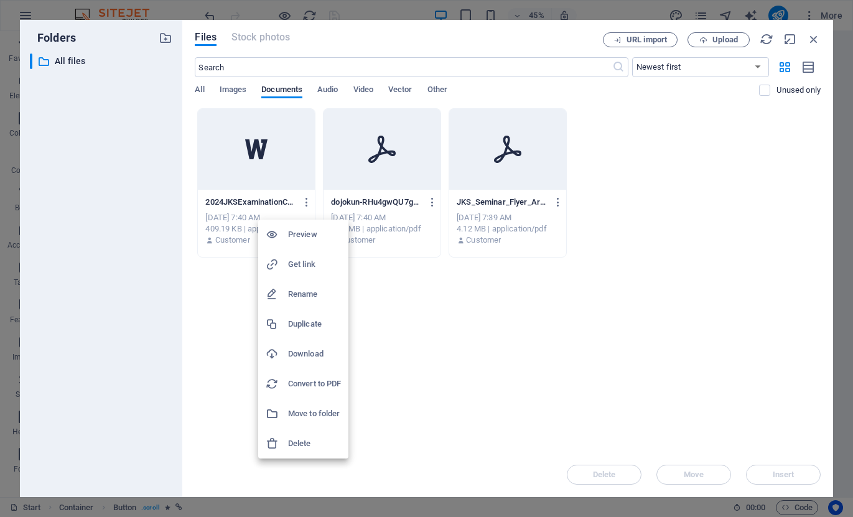
click at [299, 435] on li "Delete" at bounding box center [303, 444] width 90 height 30
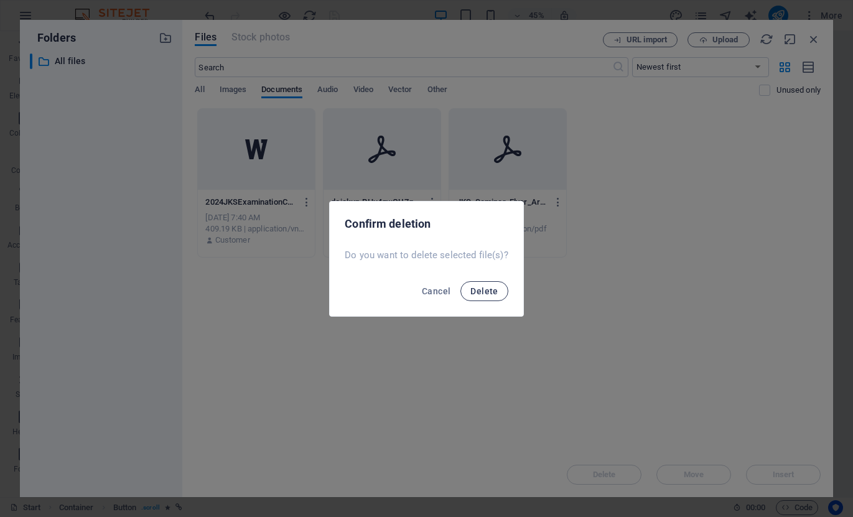
click at [477, 287] on span "Delete" at bounding box center [483, 291] width 27 height 10
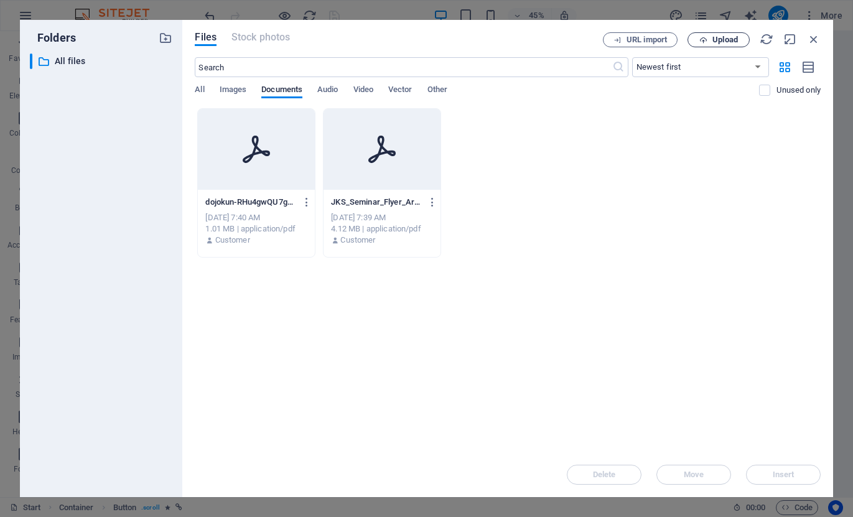
click at [723, 45] on button "Upload" at bounding box center [718, 39] width 62 height 15
type input "https://cdn1.site-media.eu/images/document/19756896/jks_2024_examination_curric…"
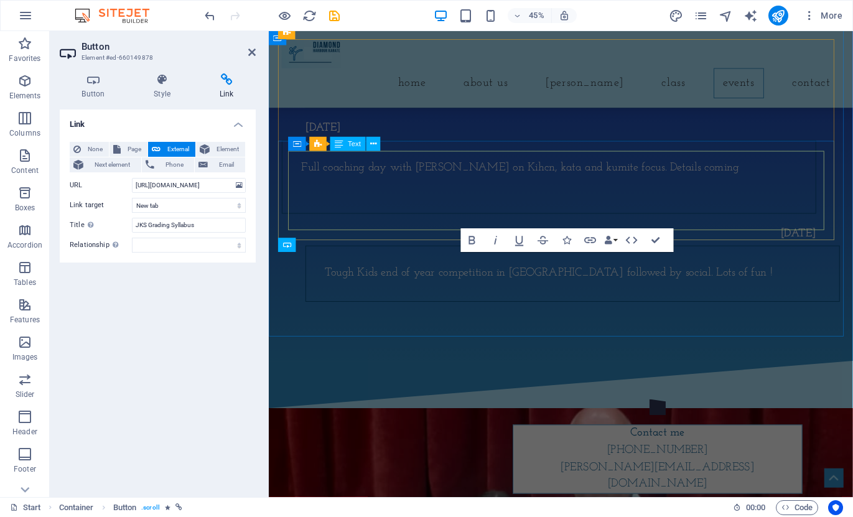
scroll to position [1161, 0]
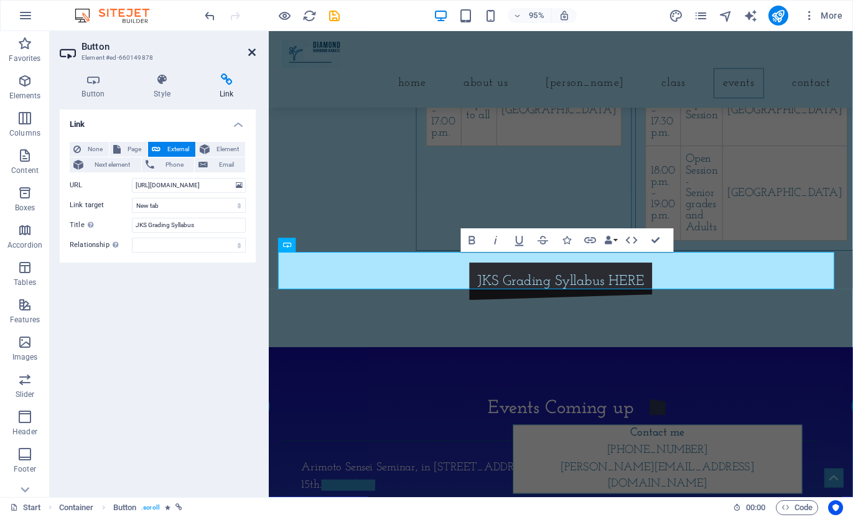
click at [253, 53] on icon at bounding box center [251, 52] width 7 height 10
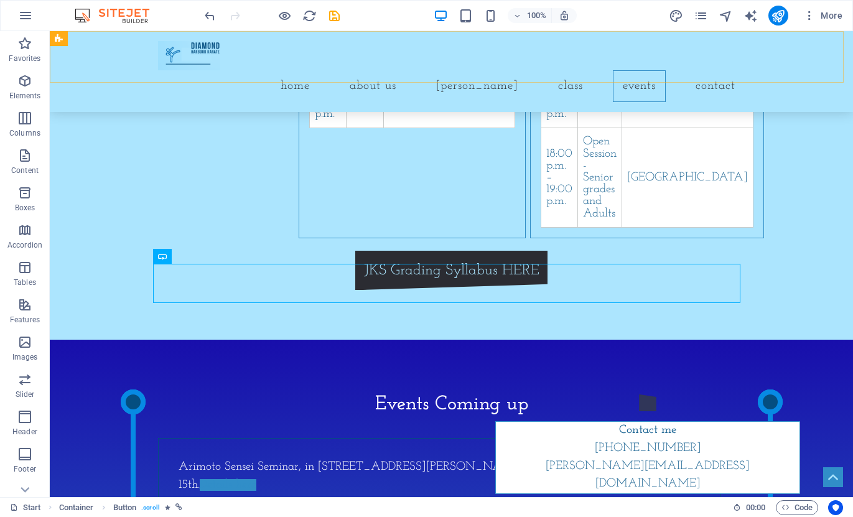
scroll to position [1136, 0]
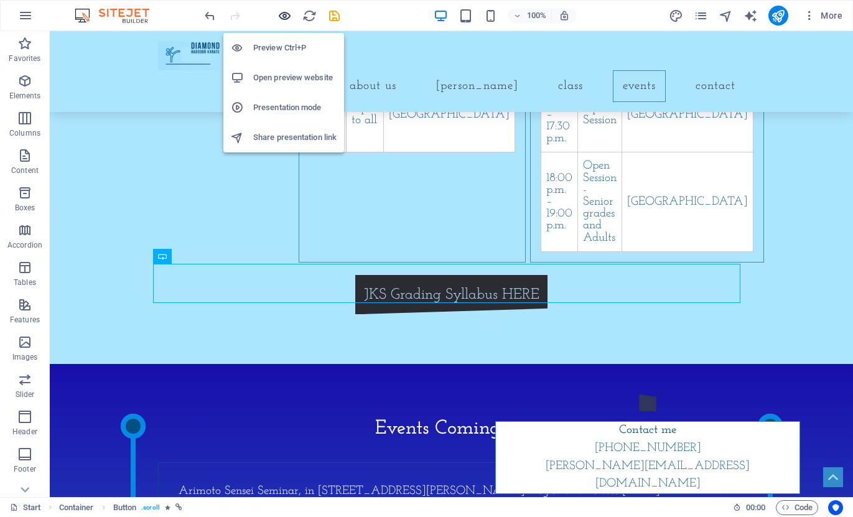
click at [281, 18] on icon "button" at bounding box center [284, 16] width 14 height 14
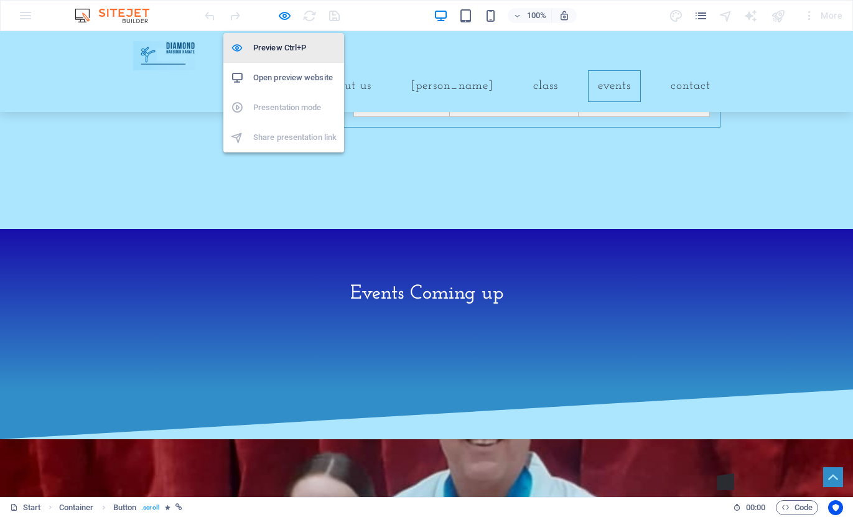
click at [284, 39] on li "Preview Ctrl+P" at bounding box center [283, 48] width 121 height 30
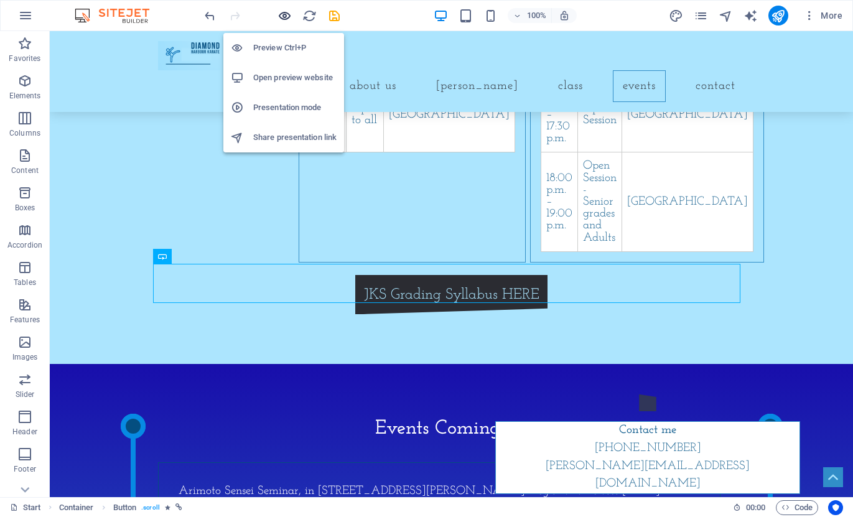
click at [286, 19] on icon "button" at bounding box center [284, 16] width 14 height 14
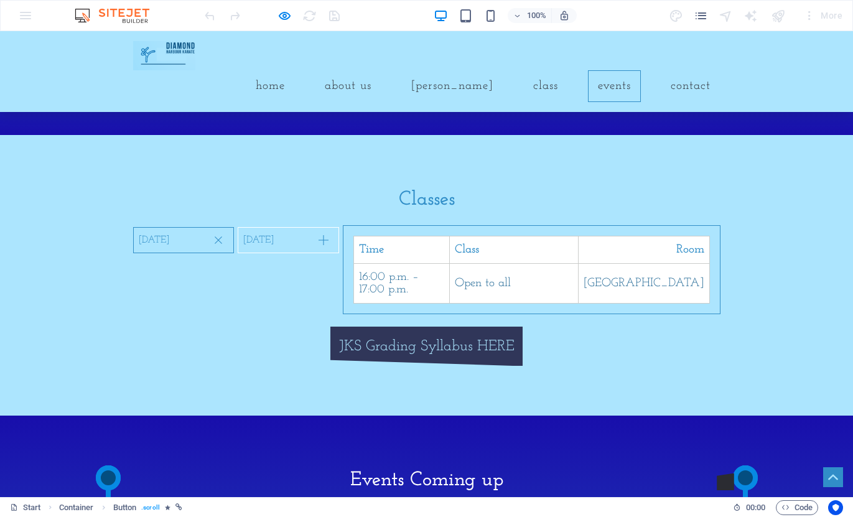
scroll to position [1012, 0]
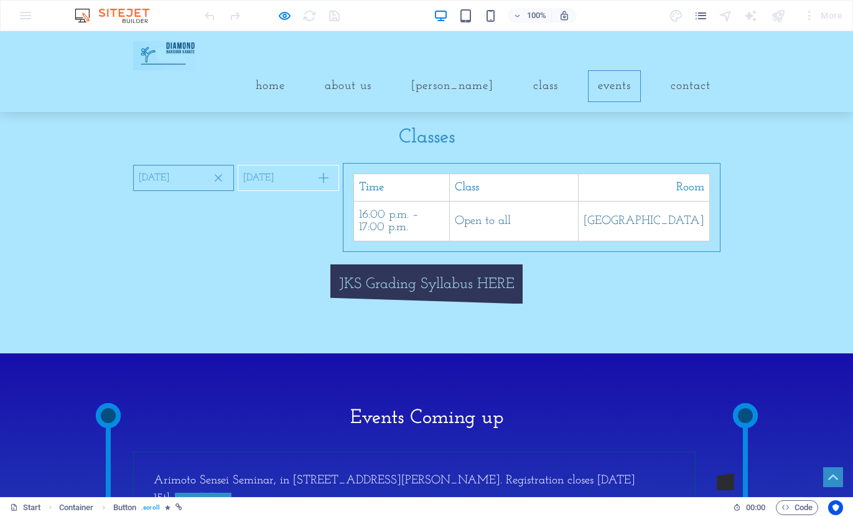
click at [415, 300] on link "JKS Grading Syllabus HERE" at bounding box center [426, 284] width 193 height 40
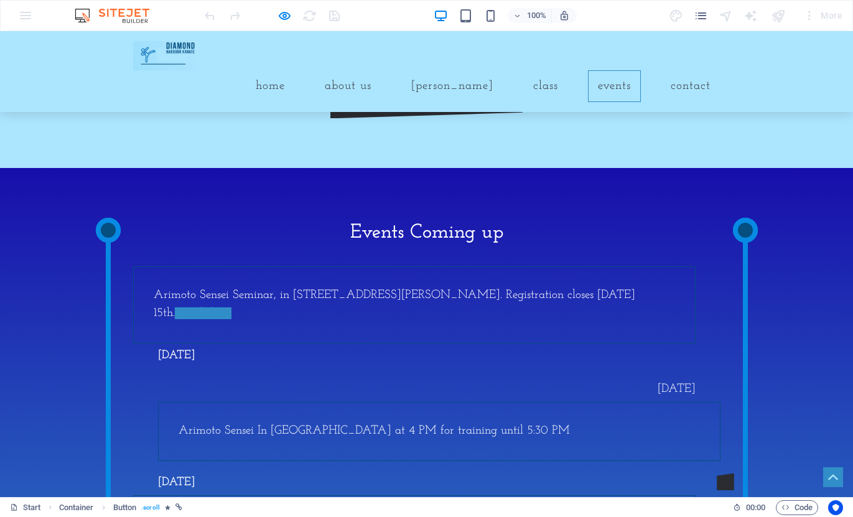
scroll to position [1199, 0]
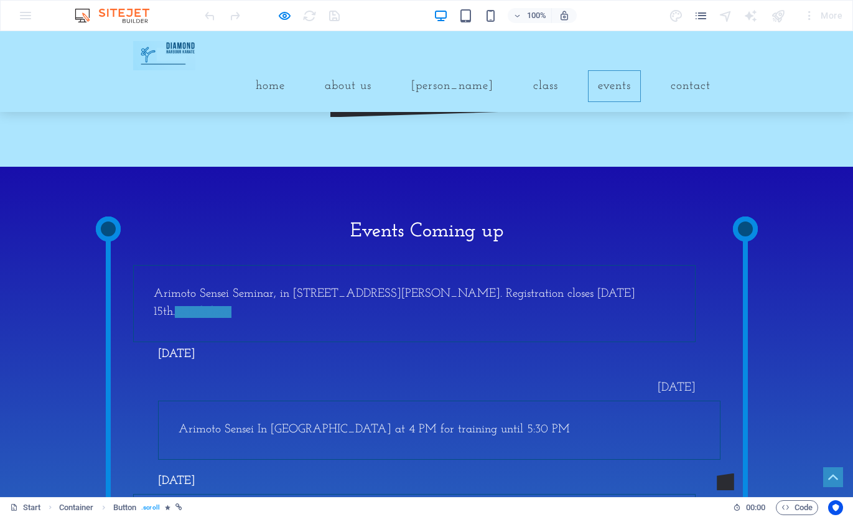
click at [603, 70] on link "Events" at bounding box center [614, 86] width 53 height 32
click at [531, 70] on link "Class" at bounding box center [545, 86] width 45 height 32
click at [544, 70] on link "Class" at bounding box center [545, 86] width 45 height 32
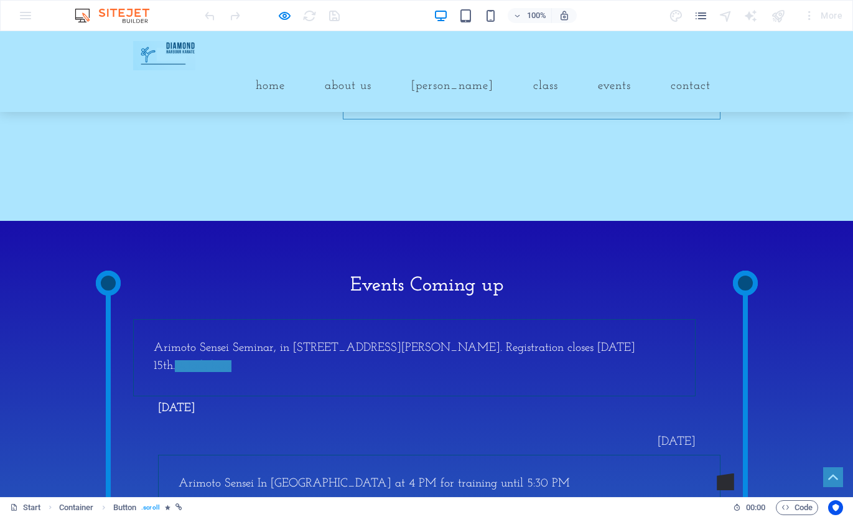
scroll to position [1074, 0]
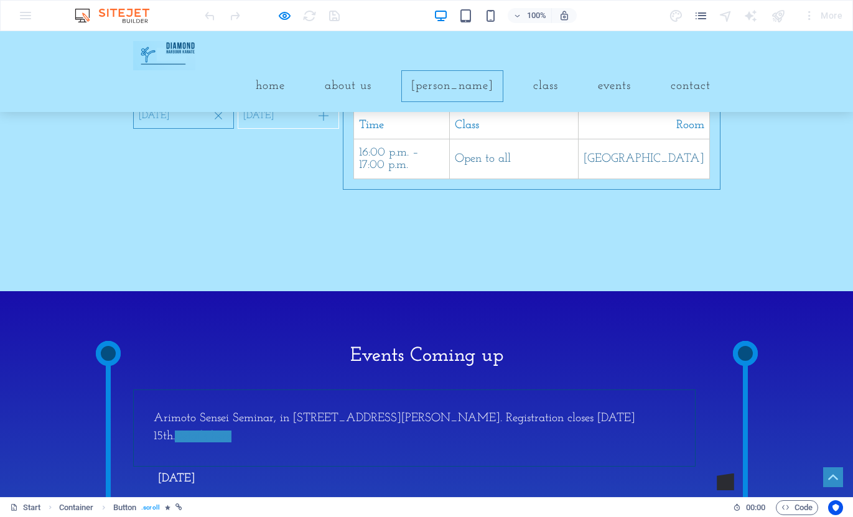
click at [478, 70] on link "[PERSON_NAME]" at bounding box center [452, 86] width 102 height 32
click at [380, 70] on link "About us" at bounding box center [348, 86] width 67 height 32
click at [295, 70] on link "Home" at bounding box center [270, 86] width 49 height 32
click at [669, 70] on link "Contact" at bounding box center [691, 86] width 60 height 32
click at [606, 70] on link "Events" at bounding box center [614, 86] width 53 height 32
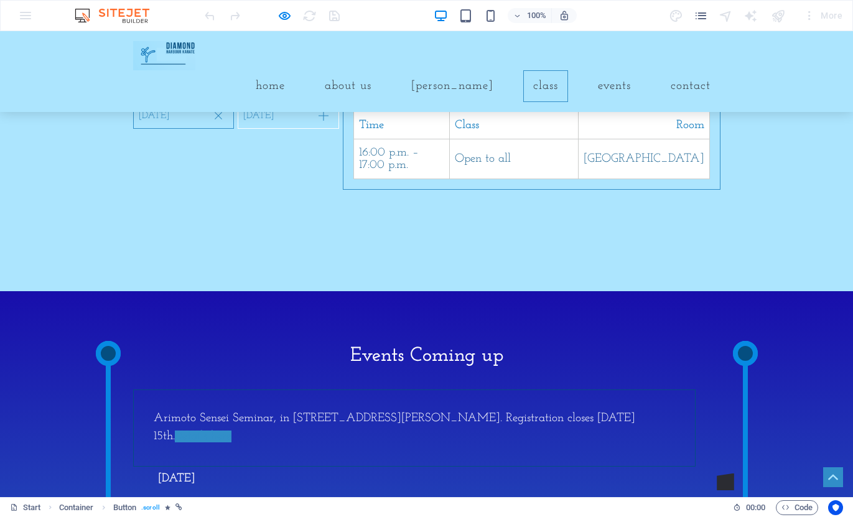
click at [541, 70] on link "Class" at bounding box center [545, 86] width 45 height 32
click at [452, 70] on link "[PERSON_NAME]" at bounding box center [452, 86] width 102 height 32
click at [381, 70] on link "About us" at bounding box center [348, 86] width 67 height 32
click at [295, 70] on link "Home" at bounding box center [270, 86] width 49 height 32
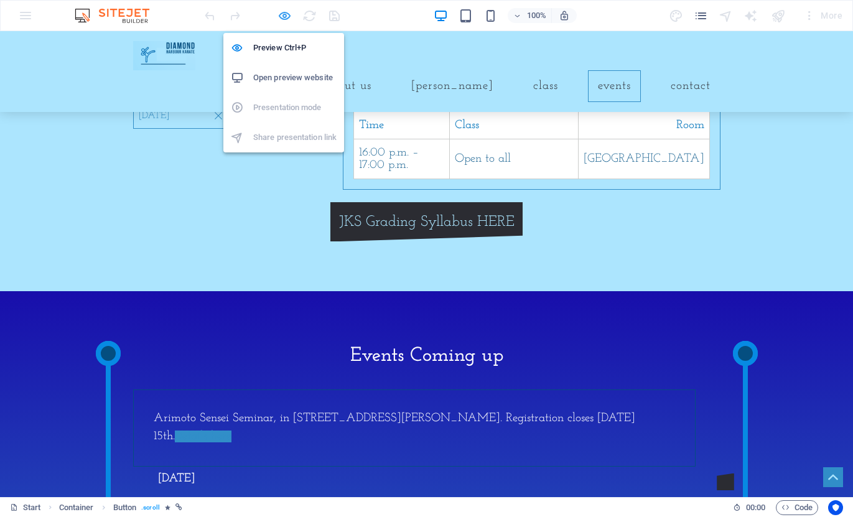
click at [284, 17] on icon "button" at bounding box center [284, 16] width 14 height 14
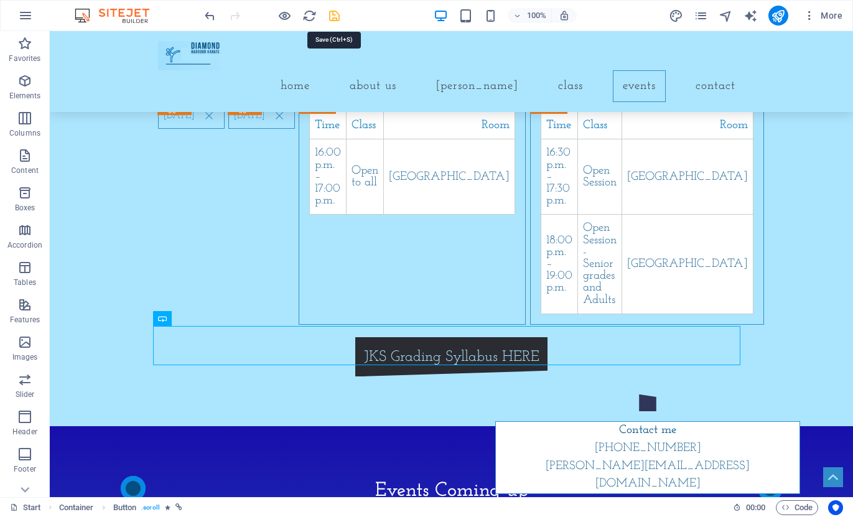
click at [330, 20] on icon "save" at bounding box center [334, 16] width 14 height 14
checkbox input "false"
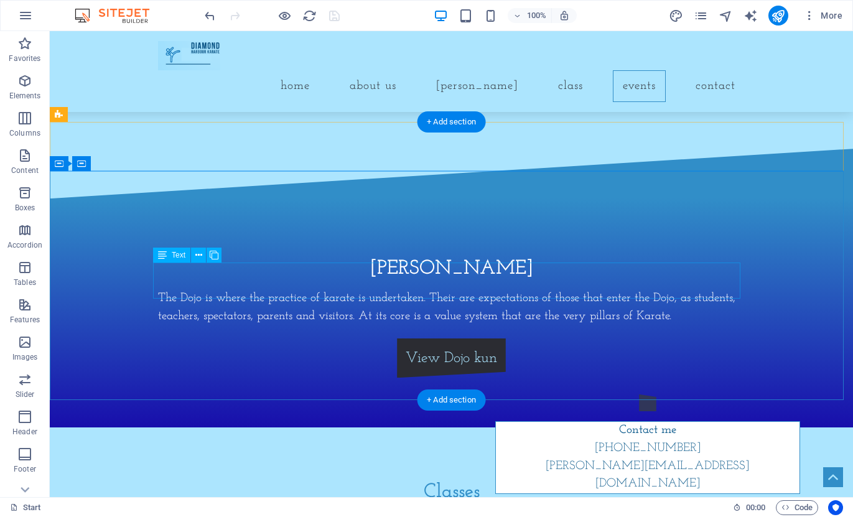
scroll to position [684, 0]
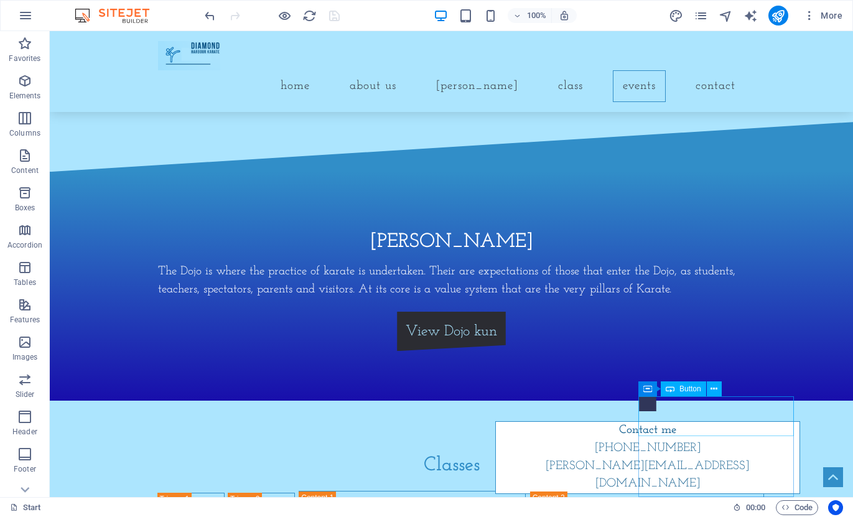
click at [714, 412] on div at bounding box center [647, 406] width 311 height 24
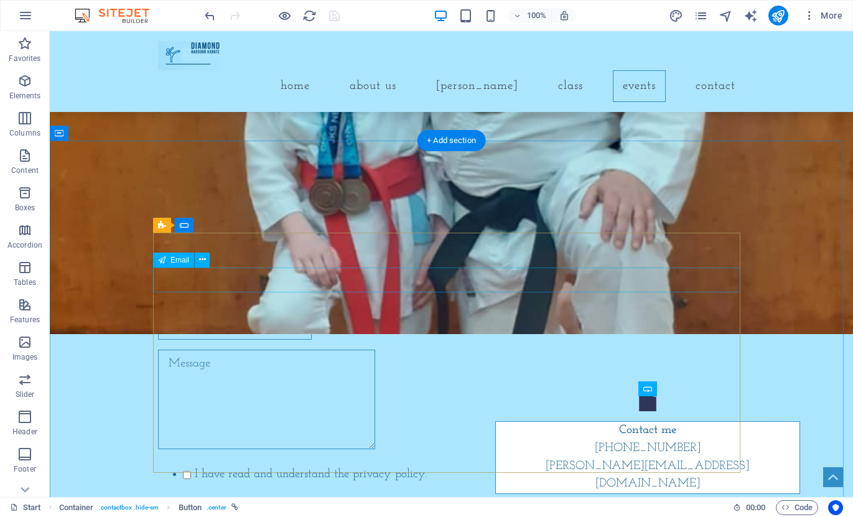
scroll to position [1992, 0]
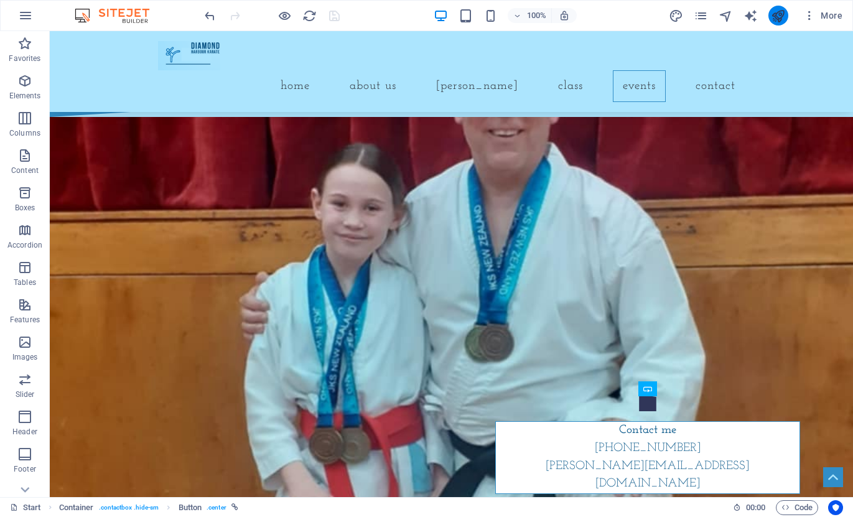
click at [778, 12] on icon "publish" at bounding box center [778, 16] width 14 height 14
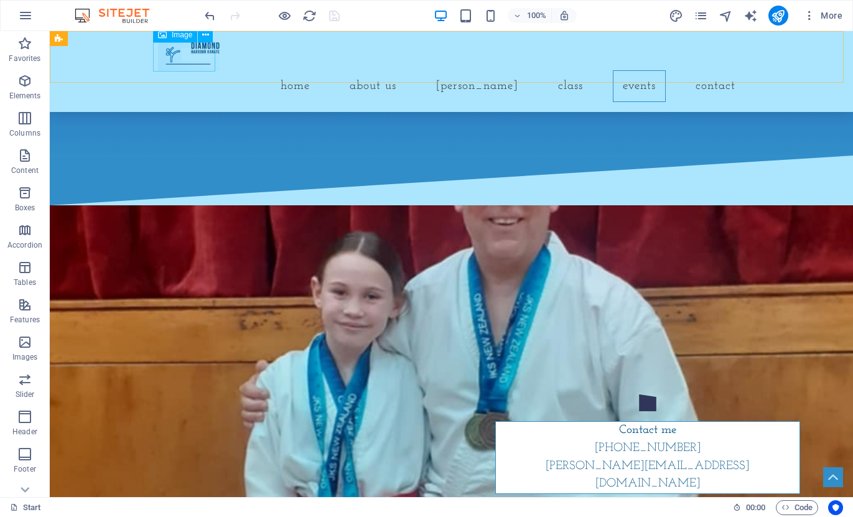
scroll to position [1868, 0]
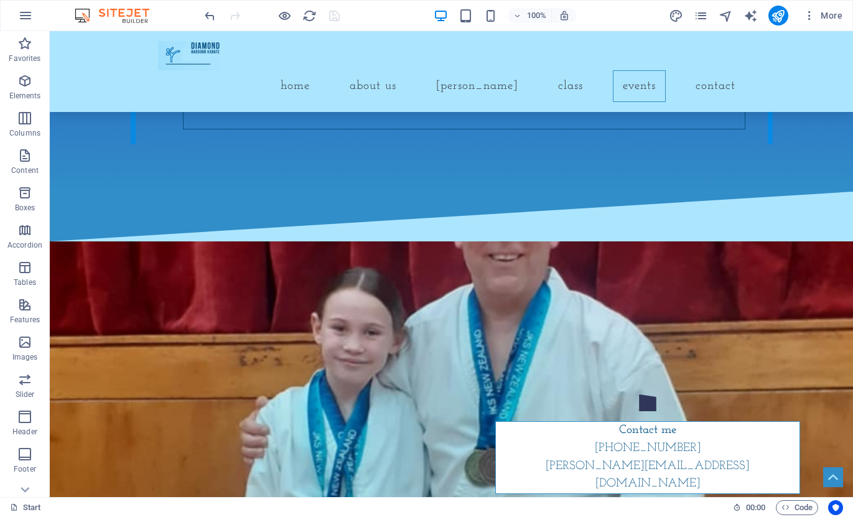
click at [330, 16] on div at bounding box center [271, 16] width 139 height 20
click at [782, 14] on icon "publish" at bounding box center [778, 16] width 14 height 14
click at [773, 12] on icon "publish" at bounding box center [778, 16] width 14 height 14
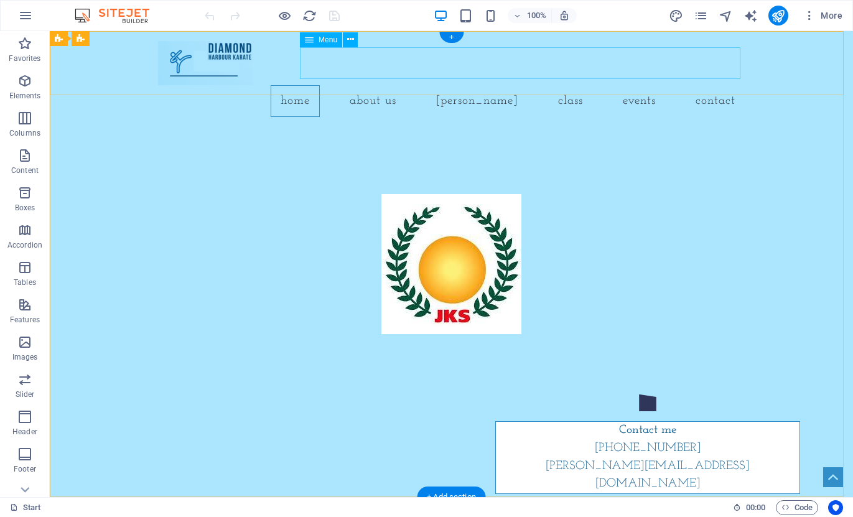
click at [392, 85] on nav "Home About us Dojo Kun Class Events Contact" at bounding box center [451, 101] width 587 height 32
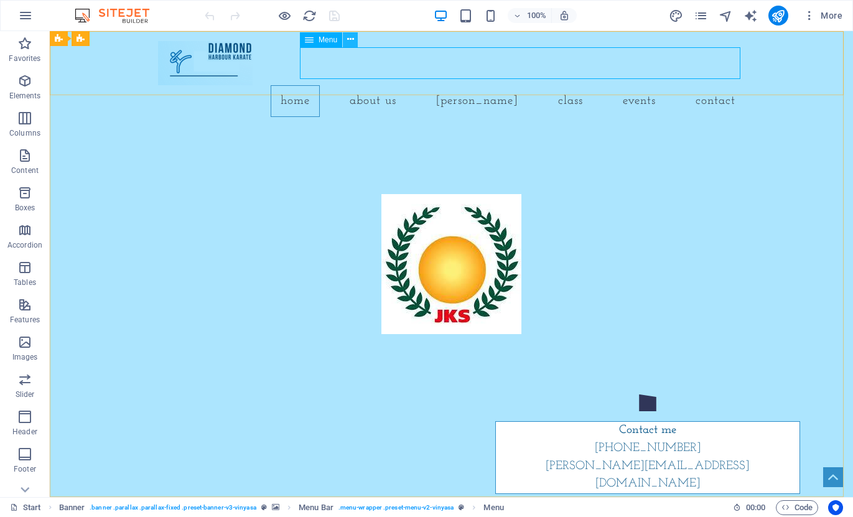
click at [348, 40] on icon at bounding box center [350, 39] width 7 height 13
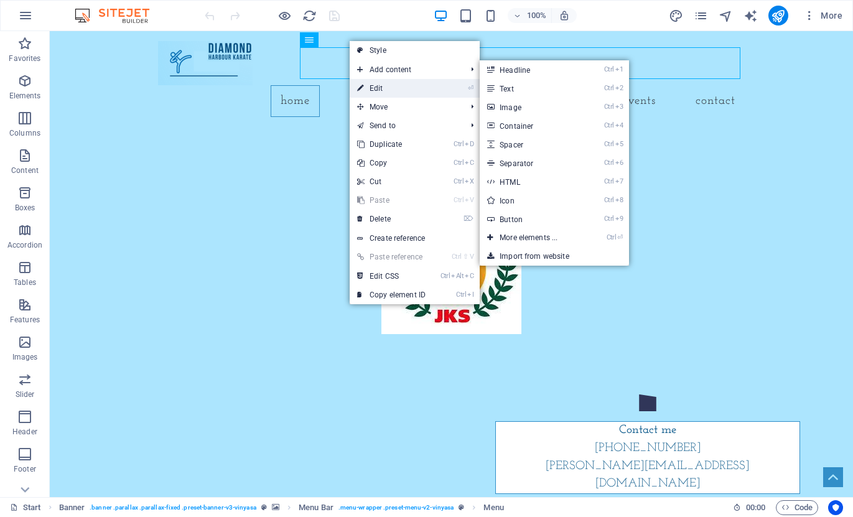
click at [375, 83] on link "⏎ Edit" at bounding box center [391, 88] width 83 height 19
select select
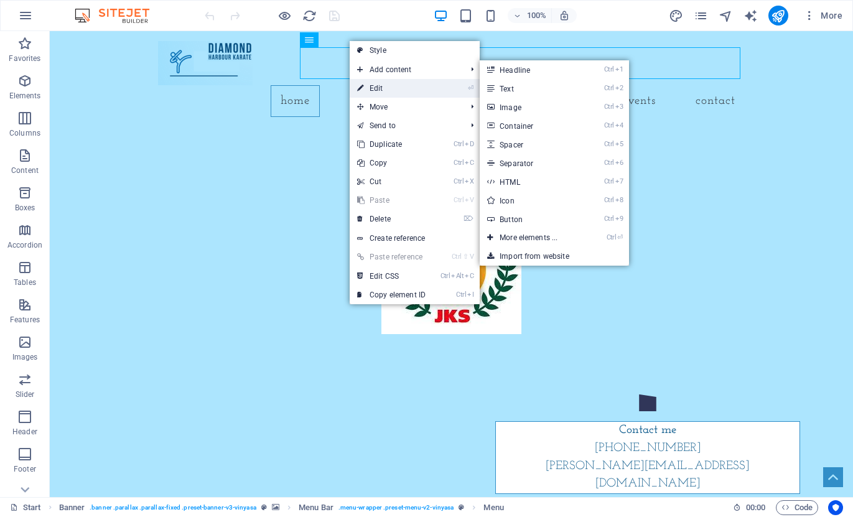
select select
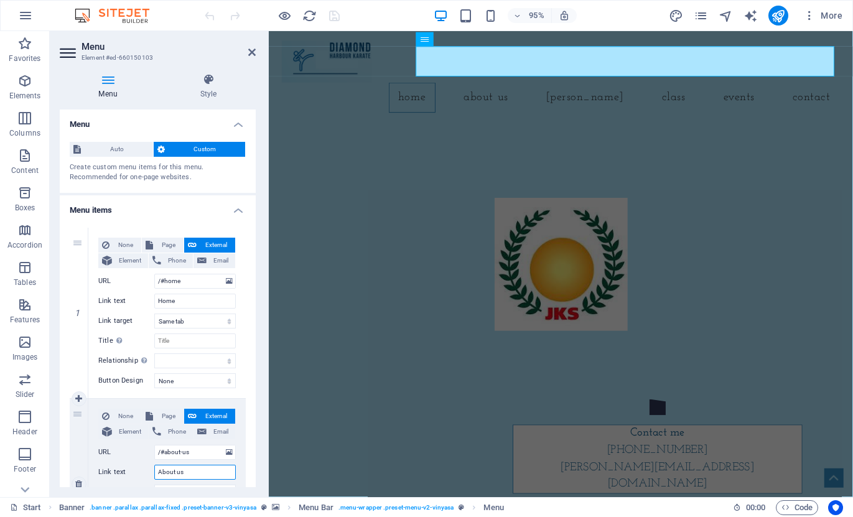
click at [188, 475] on input "About us" at bounding box center [194, 472] width 81 height 15
type input "About D"
select select
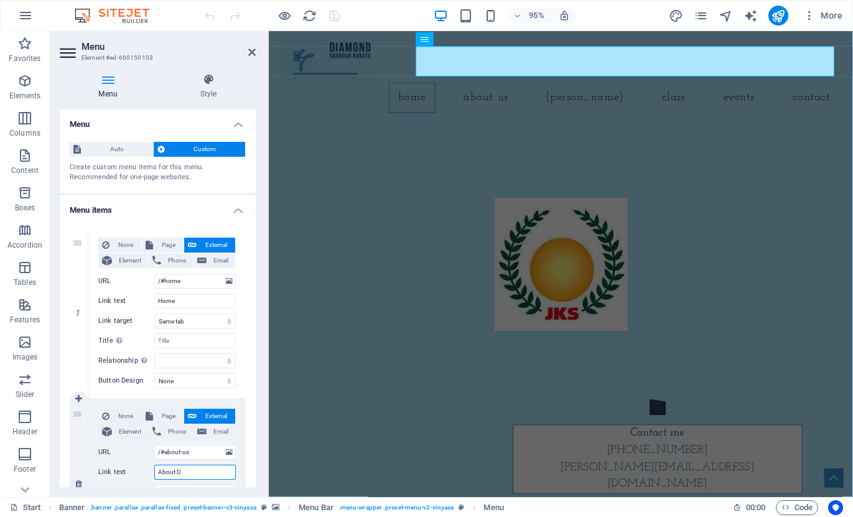
select select
type input "About DHK"
select select
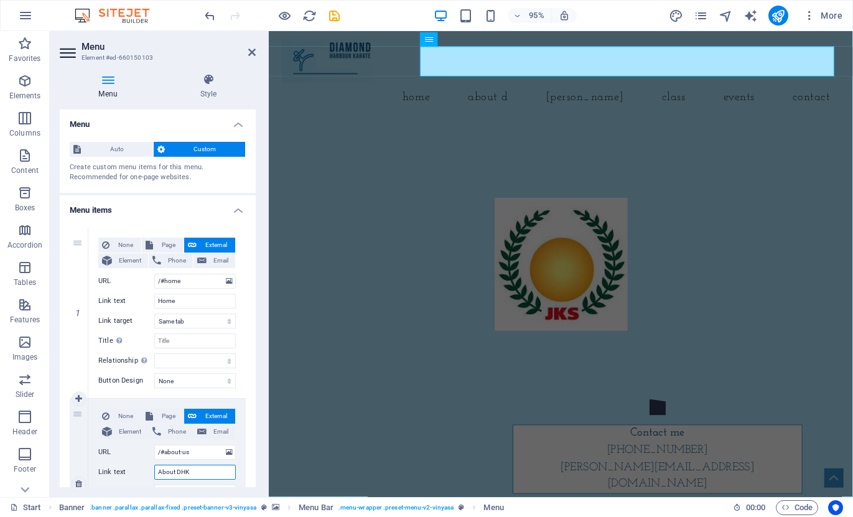
select select
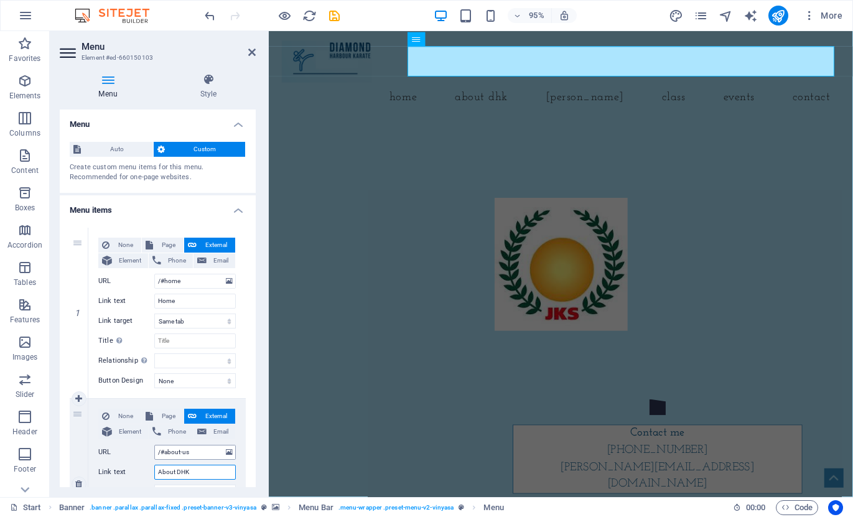
type input "About DHK"
click at [197, 447] on input "/#about-us" at bounding box center [194, 452] width 81 height 15
type input "/#about-D"
select select
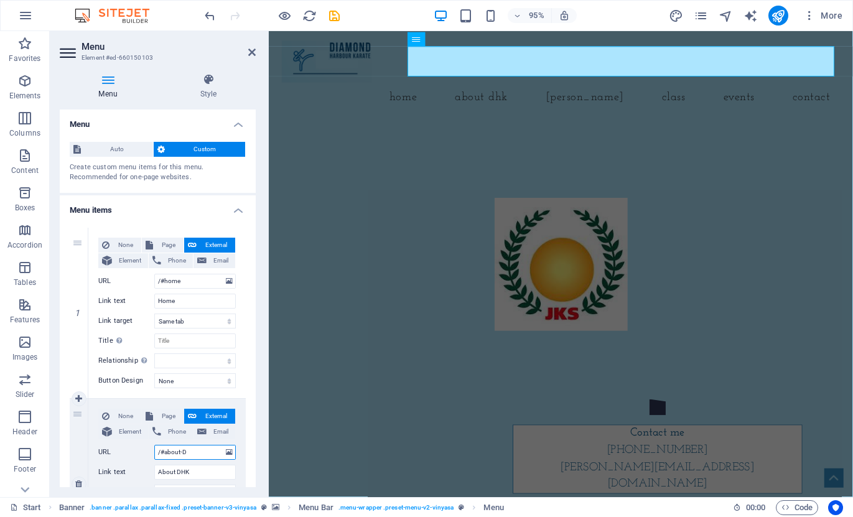
select select
type input "/#about-DHK"
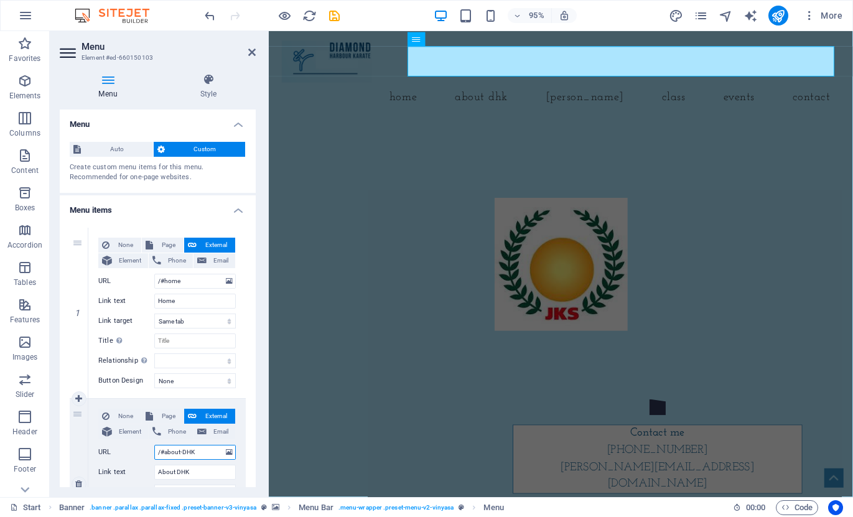
select select
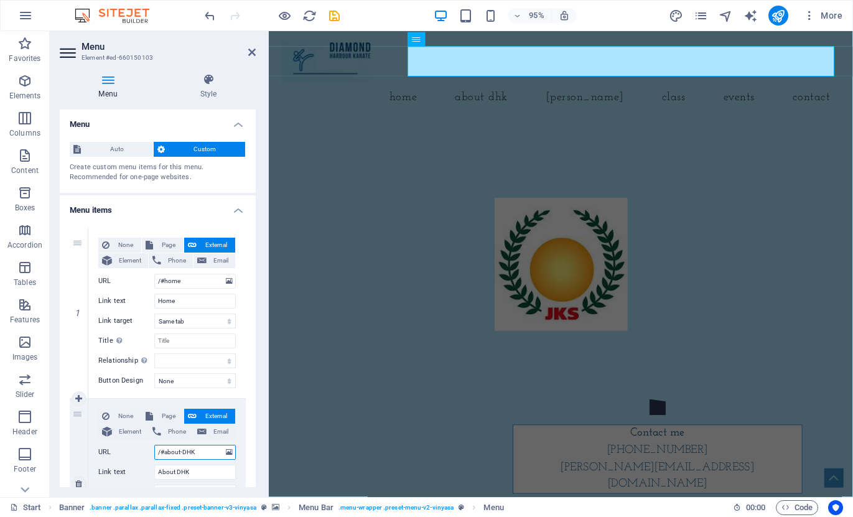
select select
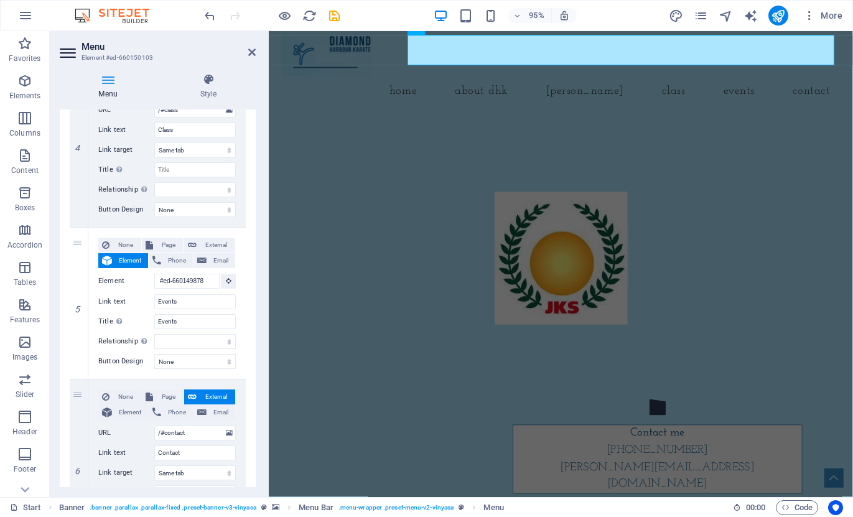
scroll to position [2, 0]
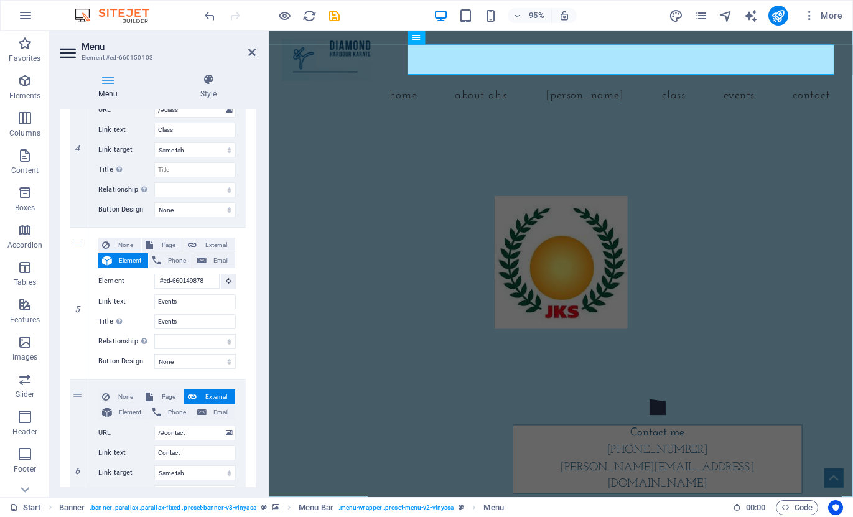
type input "/#about-DHK"
click at [779, 17] on icon "publish" at bounding box center [778, 16] width 14 height 14
checkbox input "false"
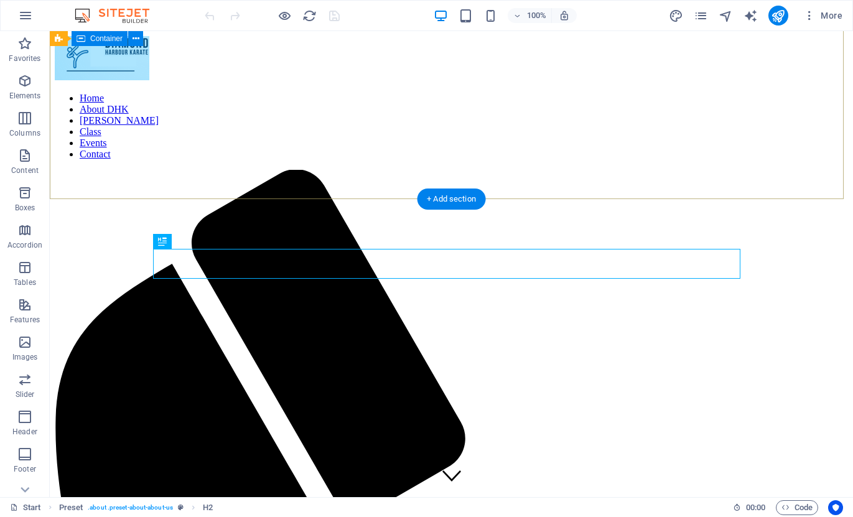
scroll to position [298, 0]
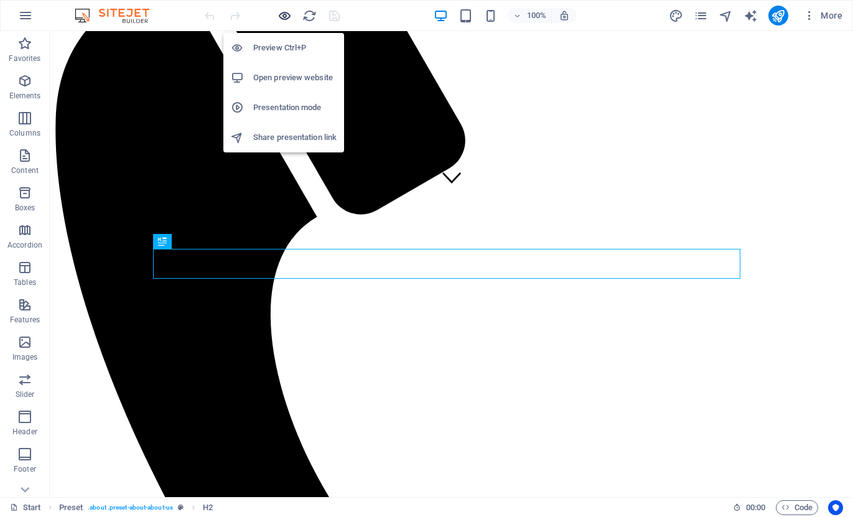
click at [284, 15] on icon "button" at bounding box center [284, 16] width 14 height 14
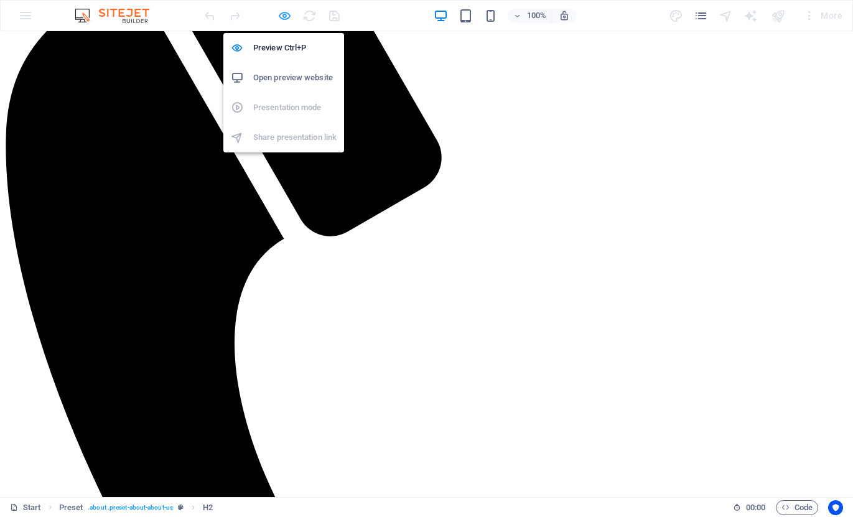
click at [284, 15] on icon "button" at bounding box center [284, 16] width 14 height 14
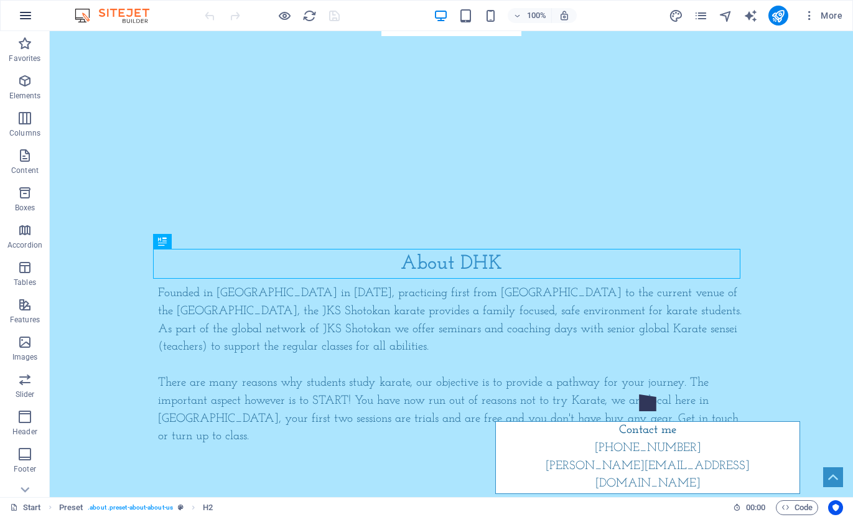
click at [30, 19] on icon "button" at bounding box center [25, 15] width 15 height 15
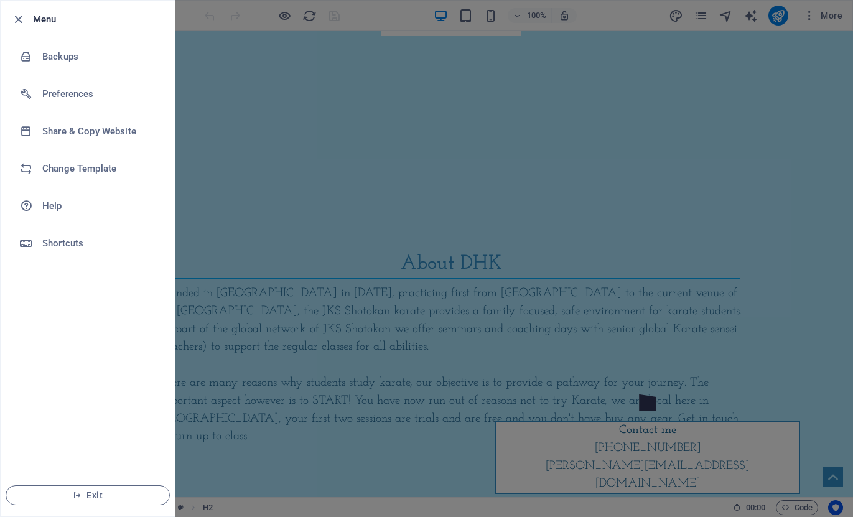
click at [207, 36] on div at bounding box center [426, 258] width 853 height 517
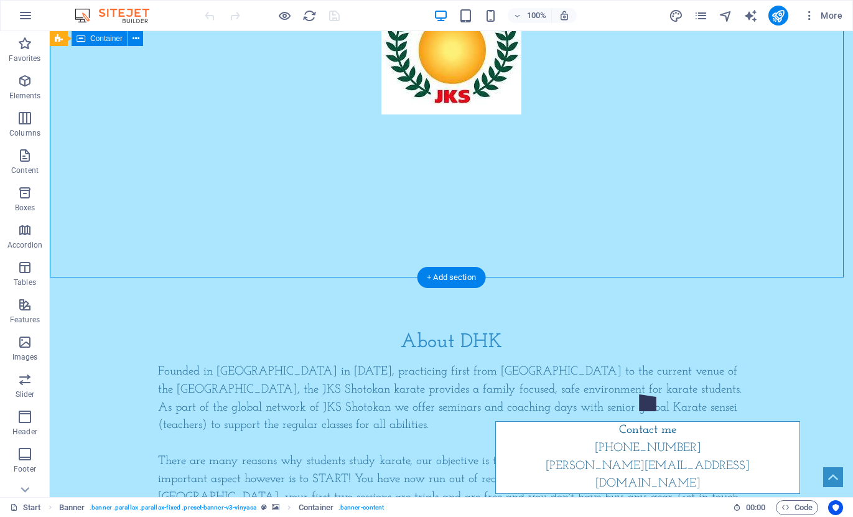
scroll to position [0, 0]
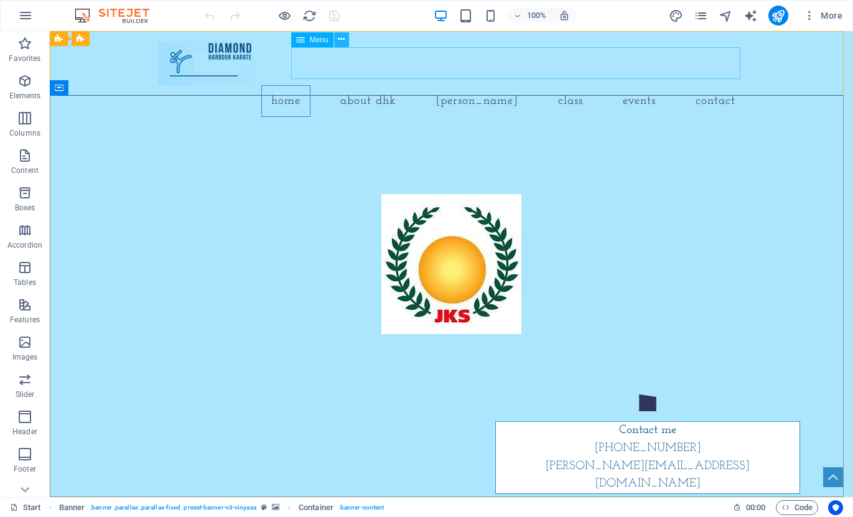
click at [341, 42] on icon at bounding box center [341, 39] width 7 height 13
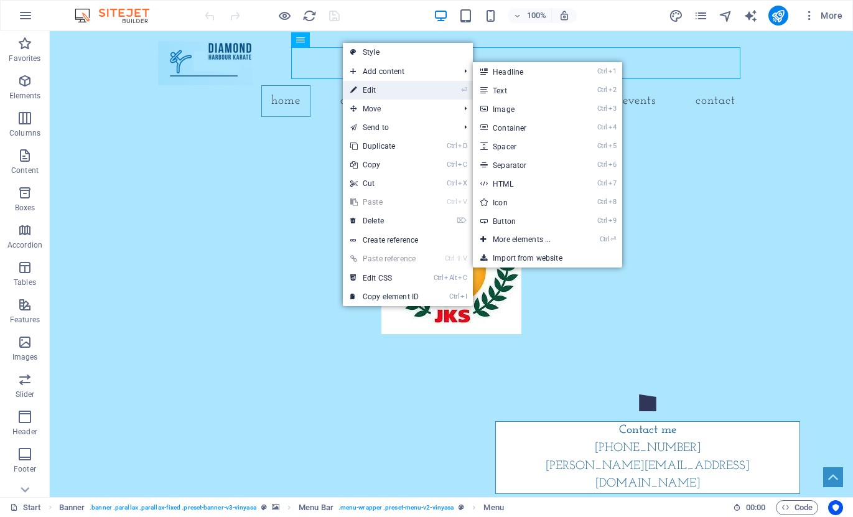
click at [366, 86] on link "⏎ Edit" at bounding box center [384, 90] width 83 height 19
select select
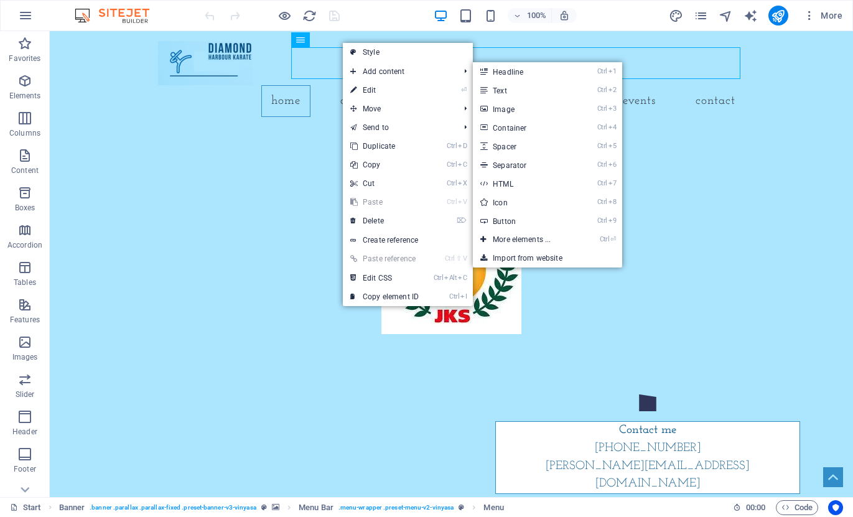
select select
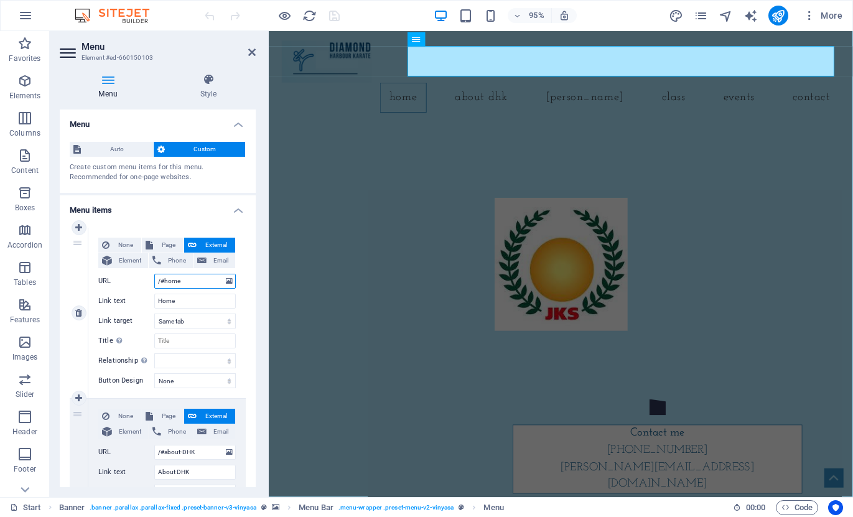
click at [194, 281] on input "/#home" at bounding box center [194, 281] width 81 height 15
click at [184, 302] on input "Home" at bounding box center [194, 301] width 81 height 15
click at [535, 134] on div at bounding box center [576, 181] width 615 height 109
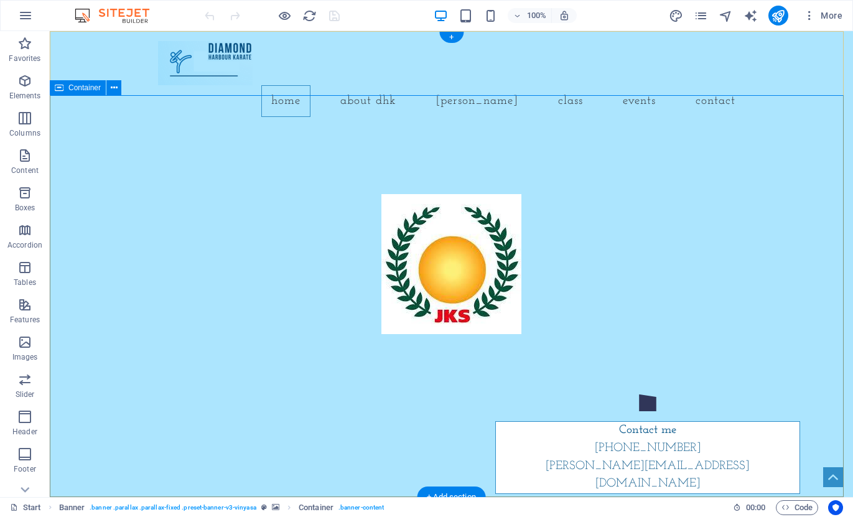
click at [329, 132] on div at bounding box center [451, 181] width 803 height 109
click at [427, 208] on div at bounding box center [451, 181] width 803 height 109
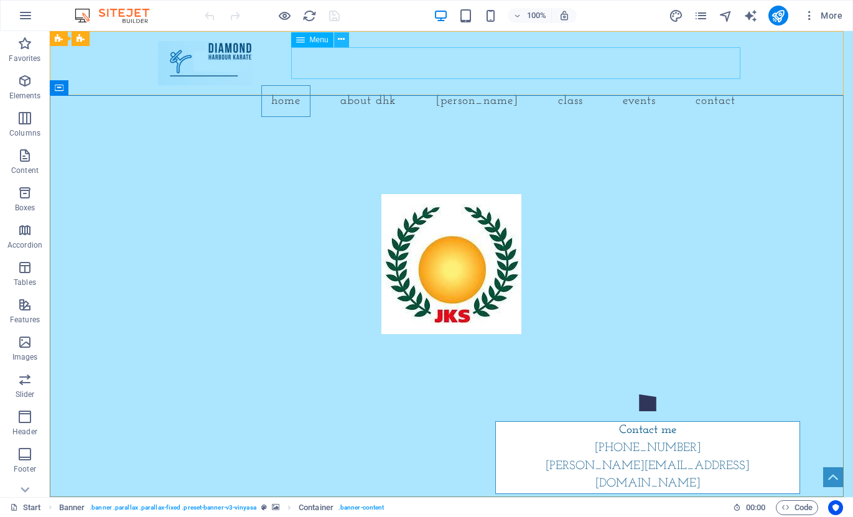
click at [339, 42] on icon at bounding box center [341, 39] width 7 height 13
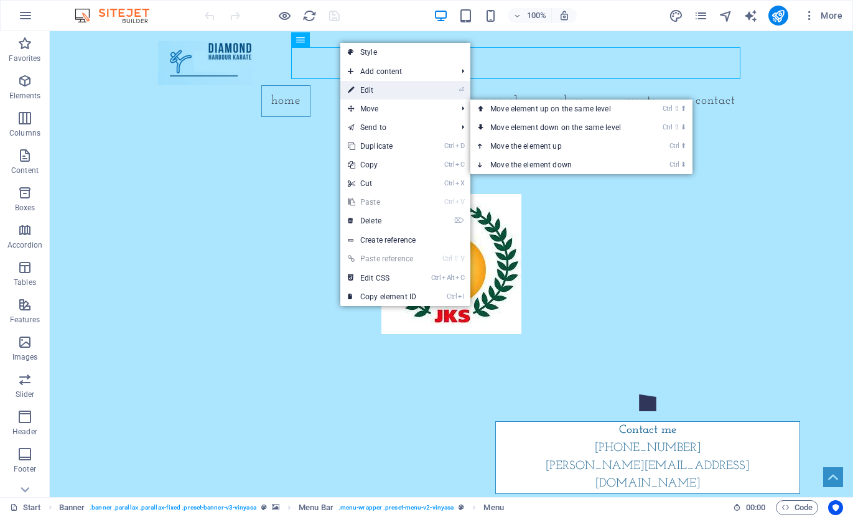
click at [383, 88] on link "⏎ Edit" at bounding box center [381, 90] width 83 height 19
select select
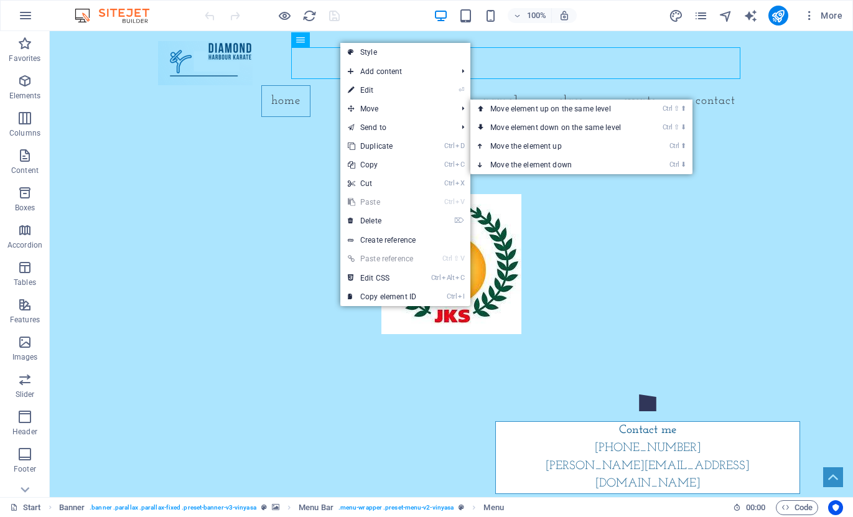
select select
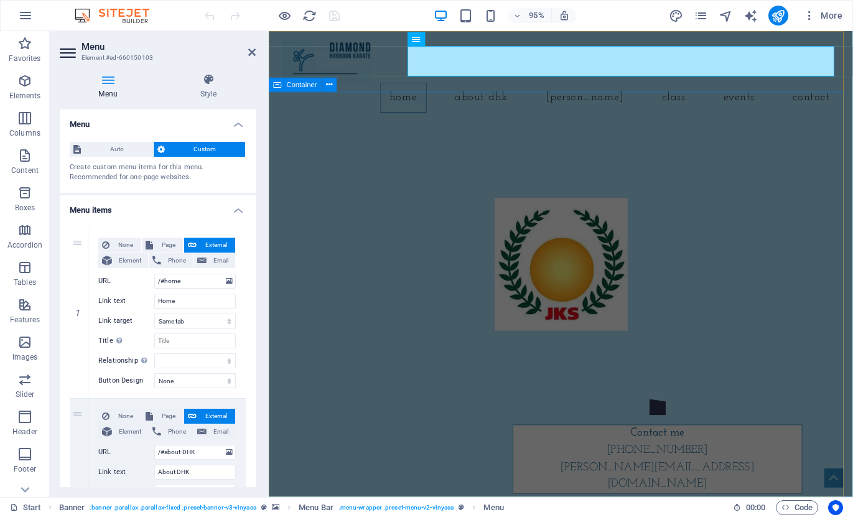
click at [365, 127] on div at bounding box center [576, 181] width 615 height 109
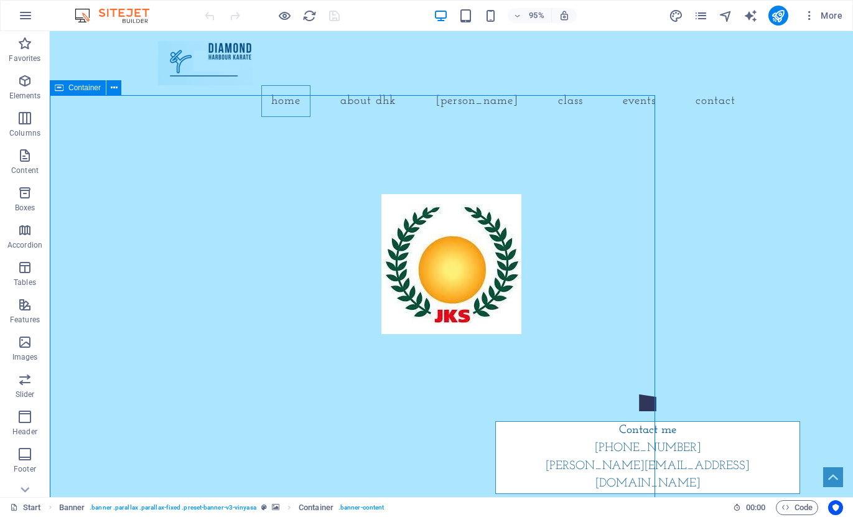
click at [530, 210] on div at bounding box center [451, 181] width 803 height 109
click at [462, 208] on div at bounding box center [451, 181] width 803 height 109
click at [444, 203] on div at bounding box center [451, 181] width 803 height 109
click at [404, 202] on div at bounding box center [451, 181] width 803 height 109
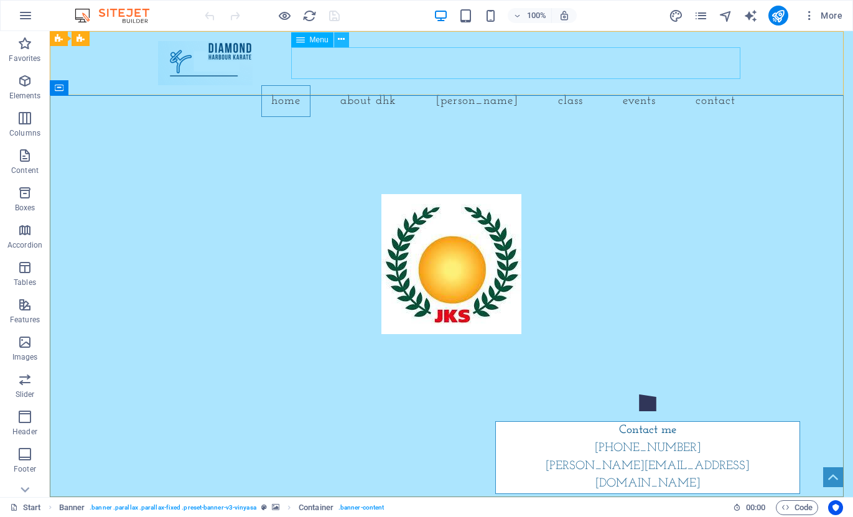
click at [339, 40] on icon at bounding box center [341, 39] width 7 height 13
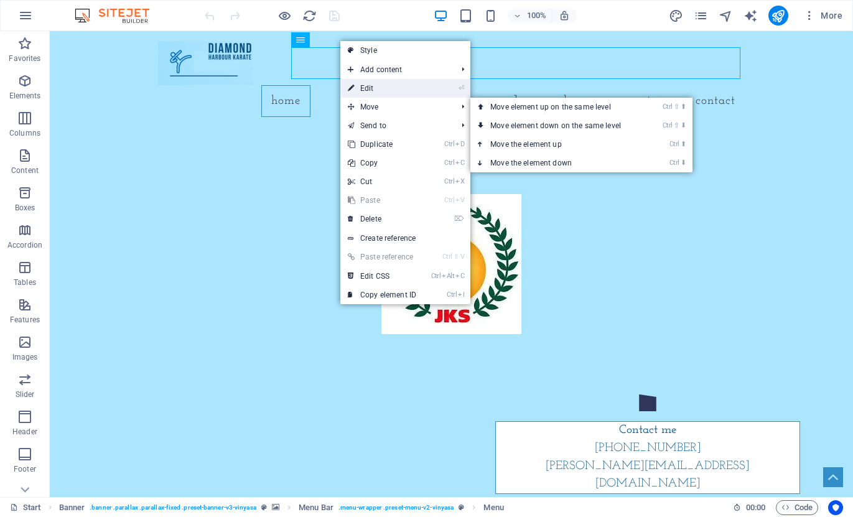
click at [386, 93] on link "⏎ Edit" at bounding box center [381, 88] width 83 height 19
select select
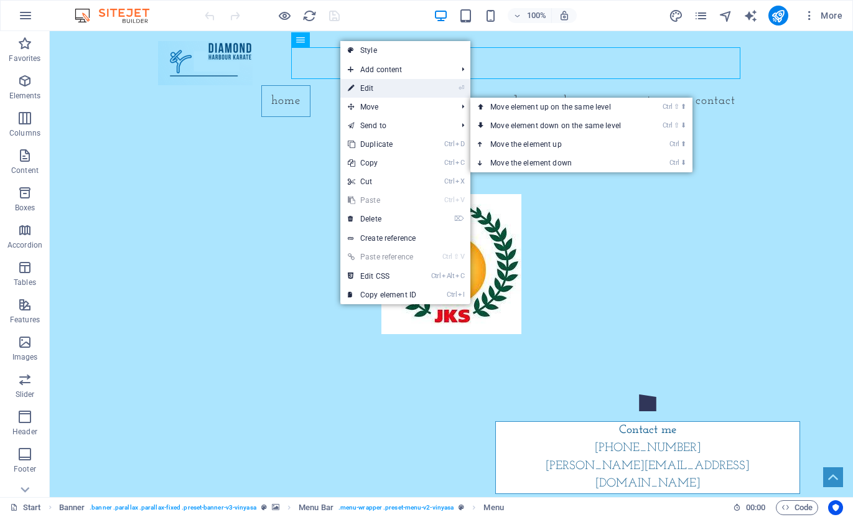
select select
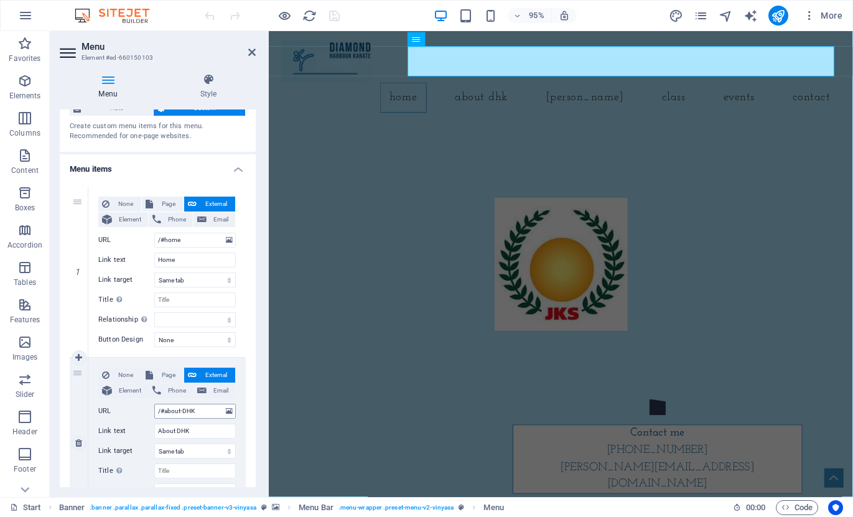
scroll to position [62, 0]
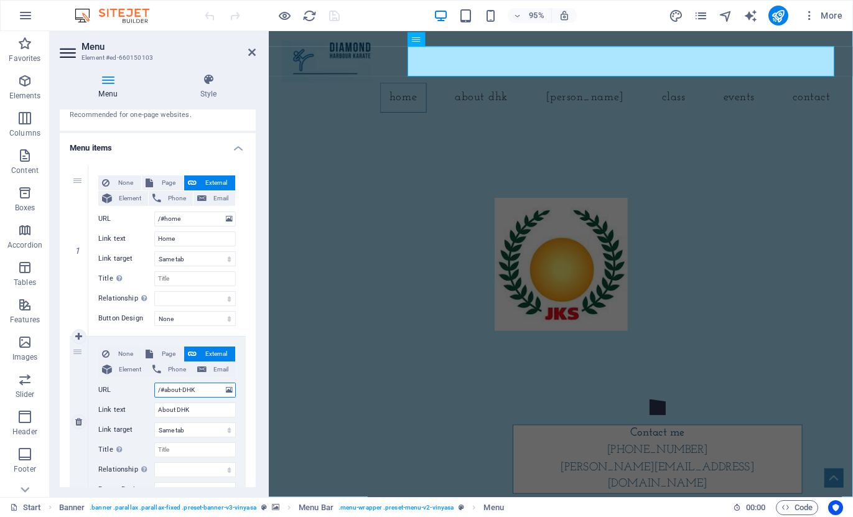
click at [207, 386] on input "/#about-DHK" at bounding box center [194, 390] width 81 height 15
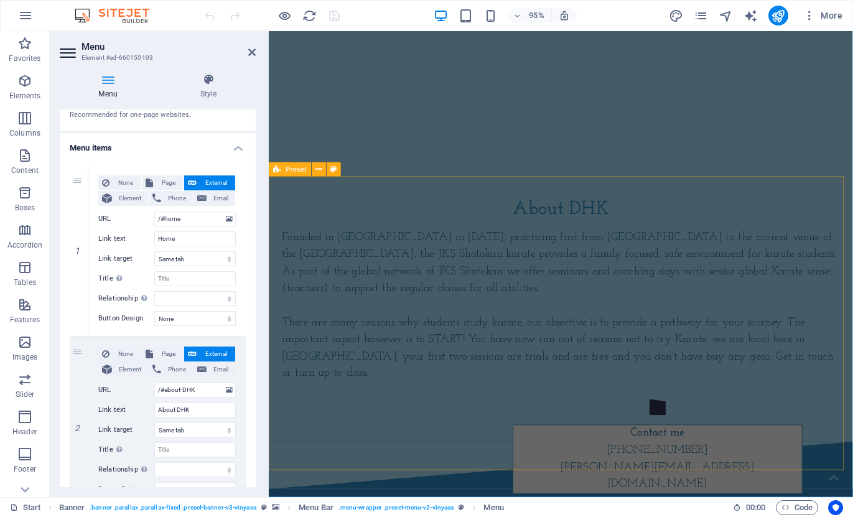
scroll to position [435, 0]
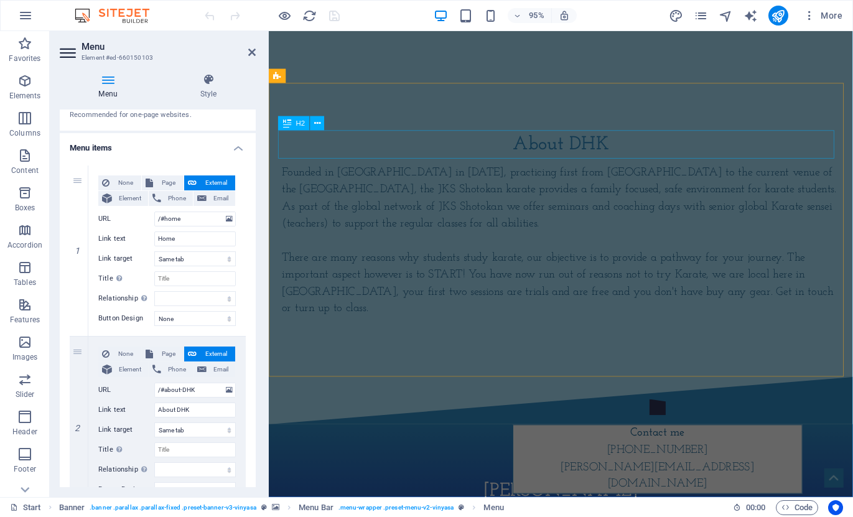
click at [544, 146] on div "About DHK" at bounding box center [575, 151] width 587 height 30
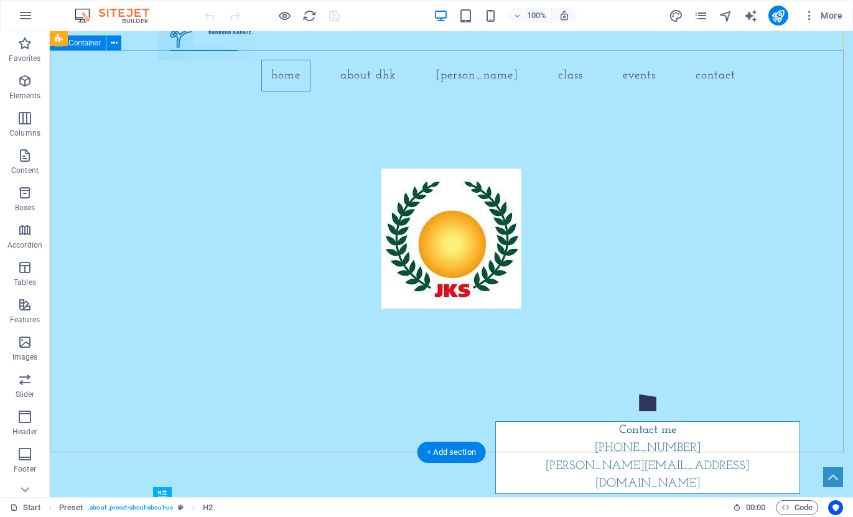
scroll to position [0, 0]
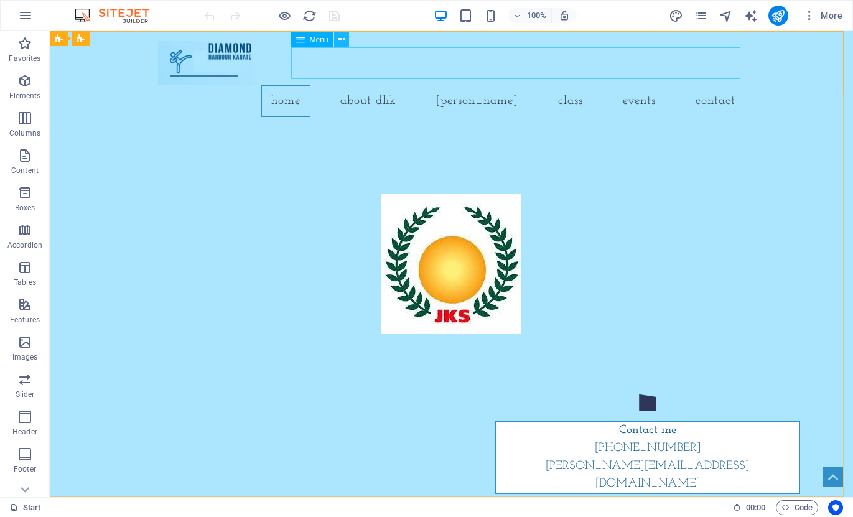
click at [344, 42] on icon at bounding box center [341, 39] width 7 height 13
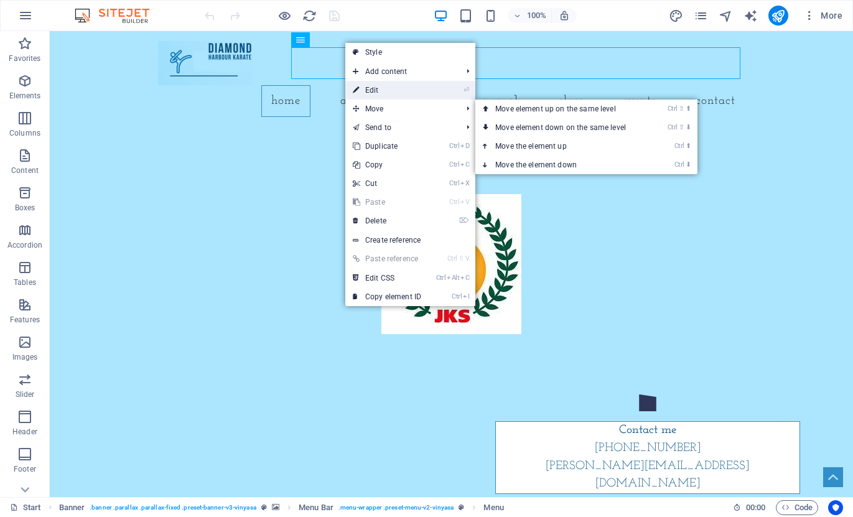
click at [378, 88] on link "⏎ Edit" at bounding box center [386, 90] width 83 height 19
select select
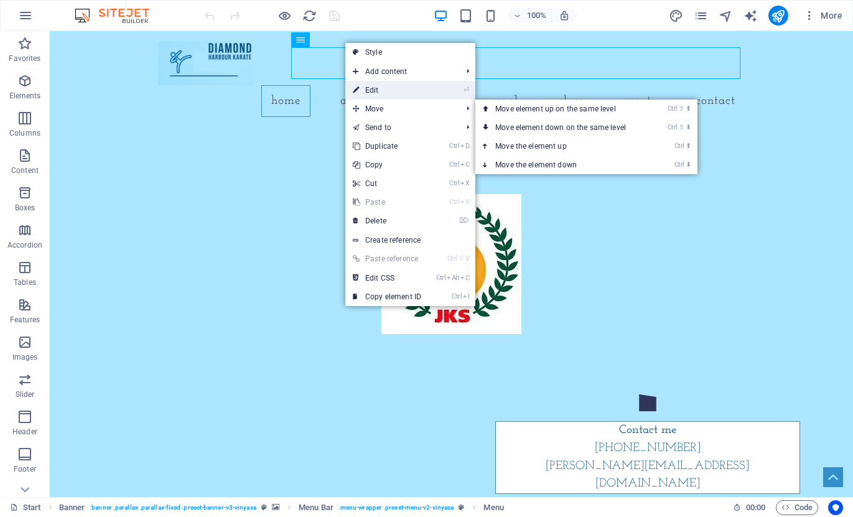
select select
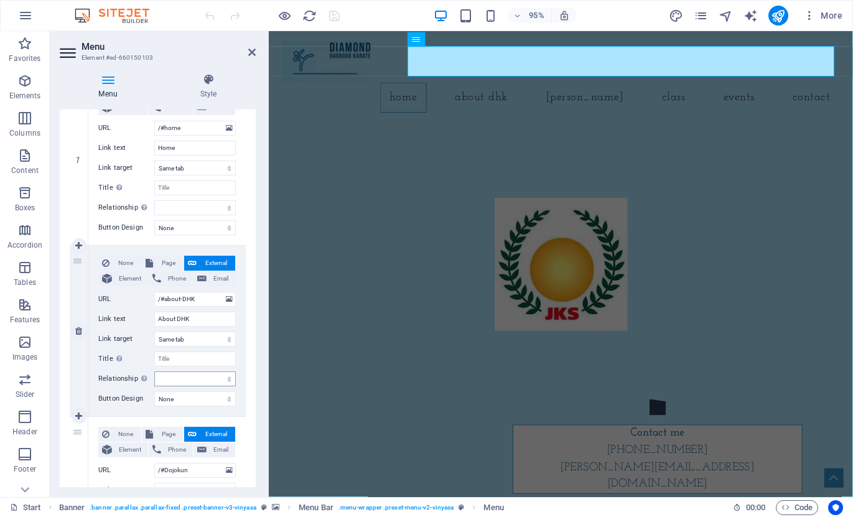
scroll to position [187, 0]
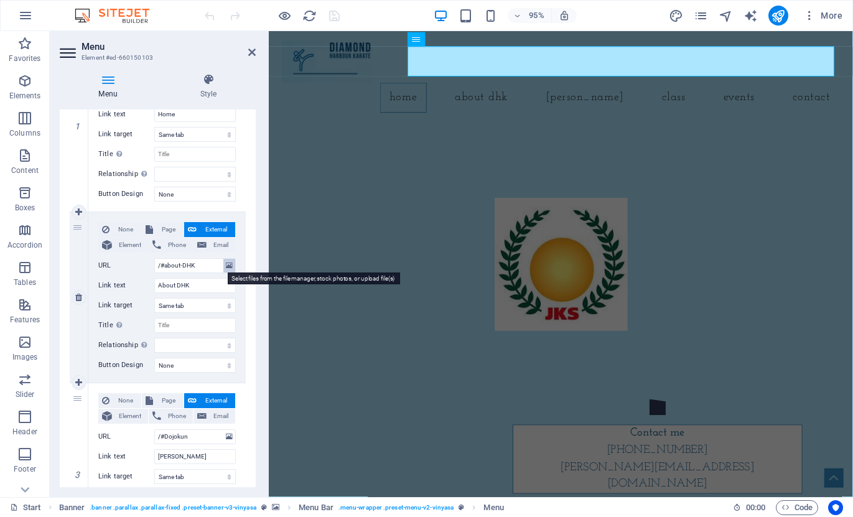
click at [228, 265] on icon at bounding box center [229, 266] width 7 height 14
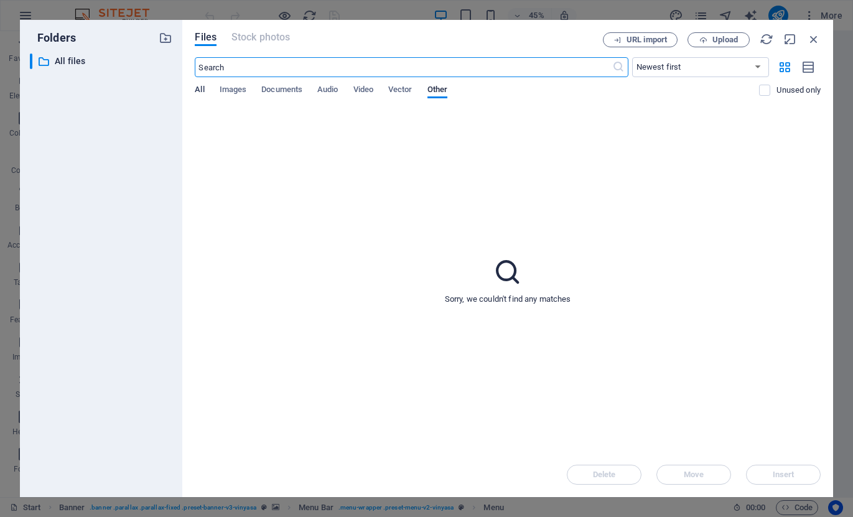
click at [200, 86] on span "All" at bounding box center [199, 90] width 9 height 17
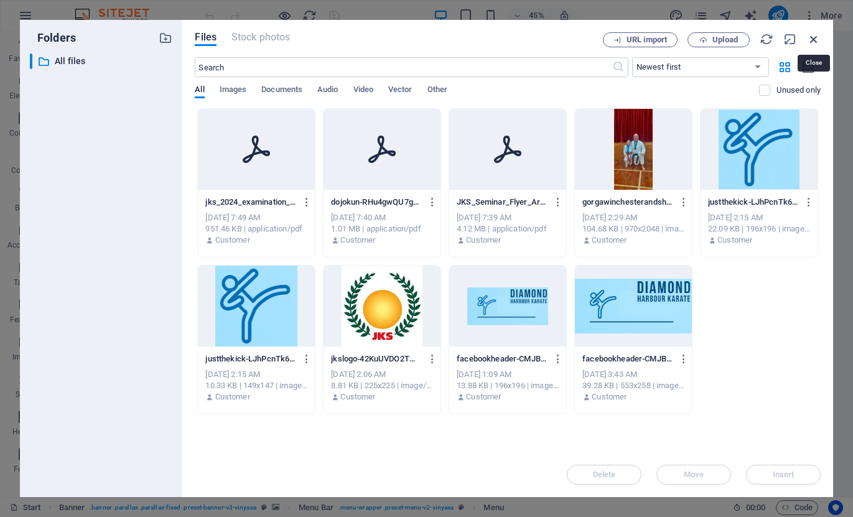
click at [810, 40] on icon "button" at bounding box center [814, 39] width 14 height 14
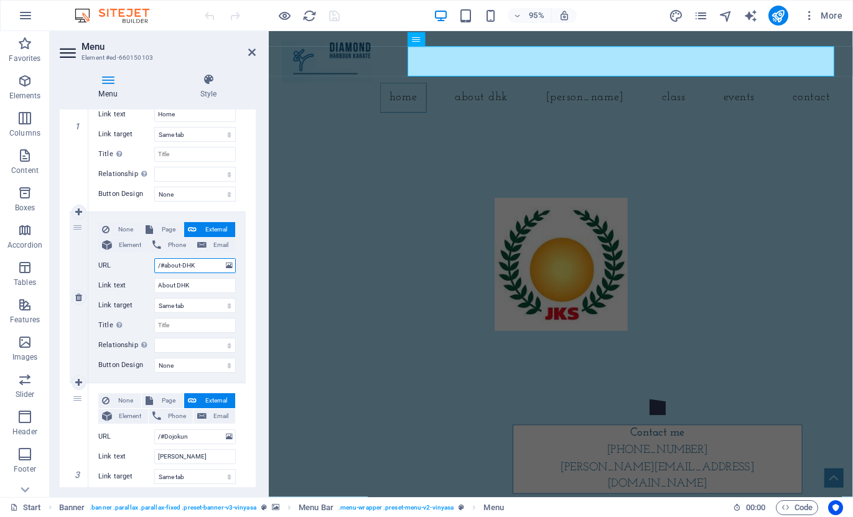
click at [202, 265] on input "/#about-DHK" at bounding box center [194, 265] width 81 height 15
type input "/#about"
select select
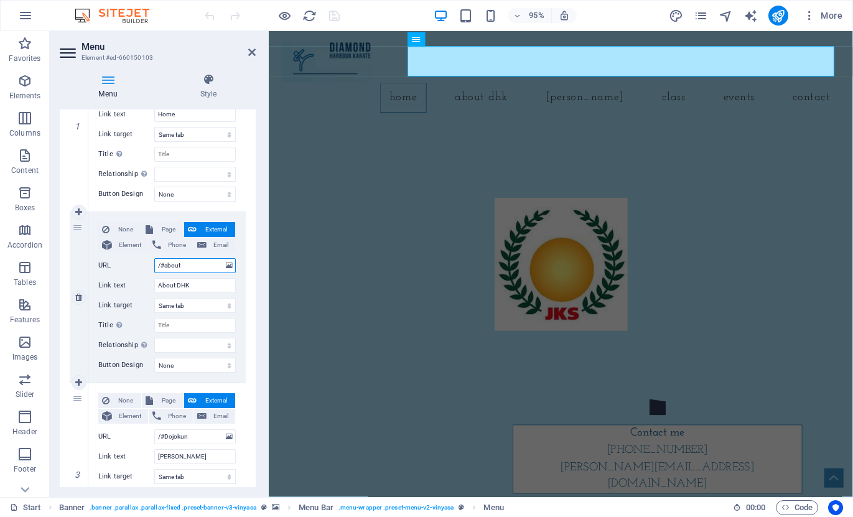
select select
type input "/#about"
click at [517, 85] on nav "Home About DHK Dojo Kun Class Events Contact" at bounding box center [575, 101] width 587 height 32
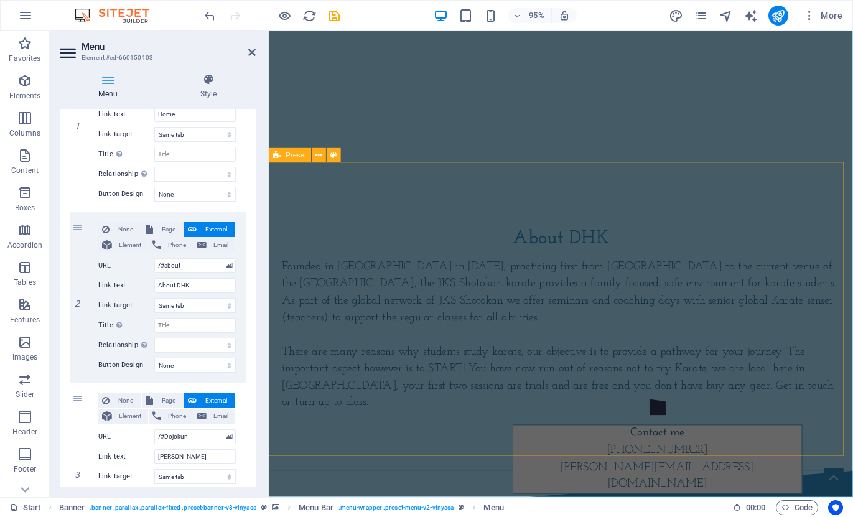
scroll to position [373, 0]
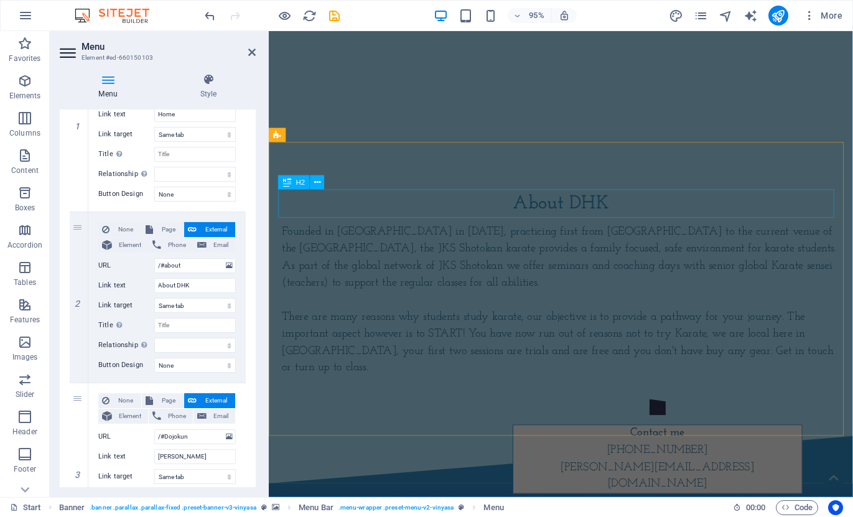
click at [334, 215] on div "About DHK" at bounding box center [575, 213] width 587 height 30
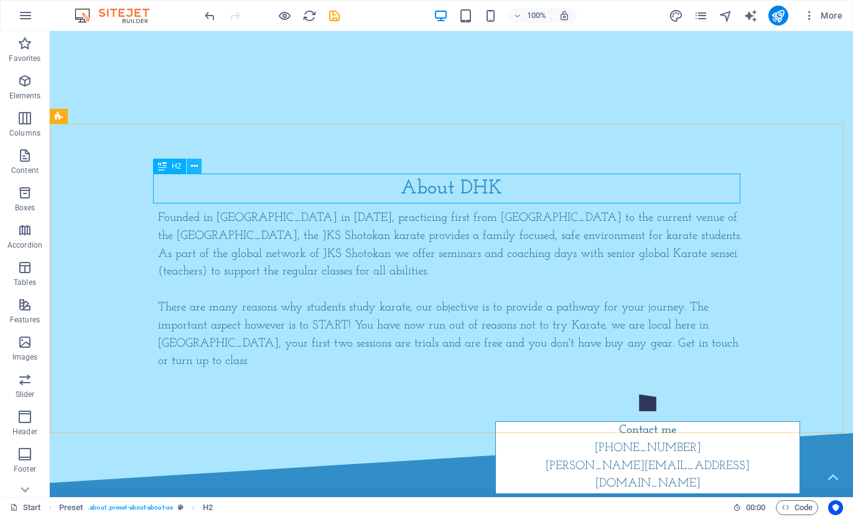
click at [197, 166] on icon at bounding box center [194, 166] width 7 height 13
click at [194, 168] on icon at bounding box center [194, 166] width 7 height 13
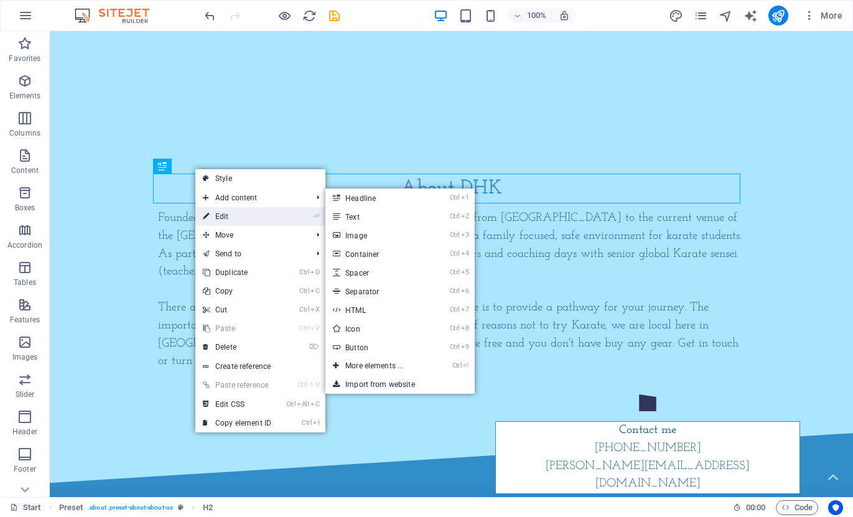
click at [231, 213] on link "⏎ Edit" at bounding box center [236, 216] width 83 height 19
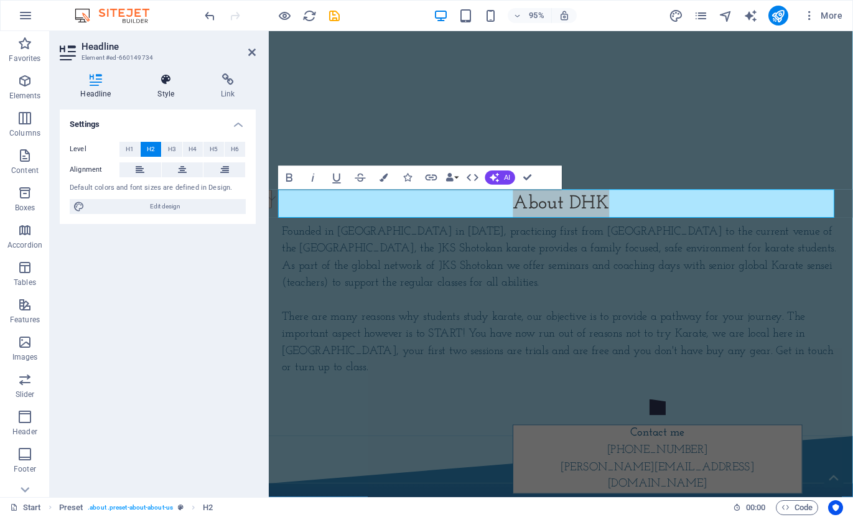
click at [167, 85] on icon at bounding box center [166, 79] width 58 height 12
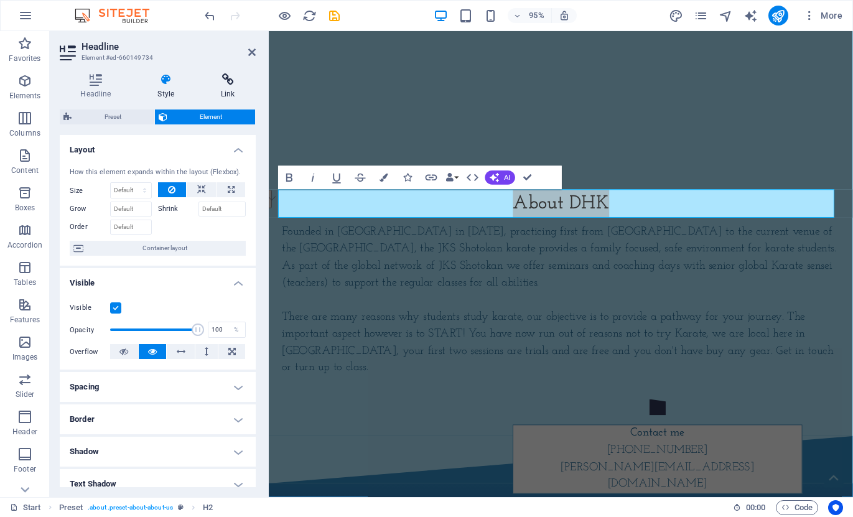
click at [220, 85] on icon at bounding box center [227, 79] width 55 height 12
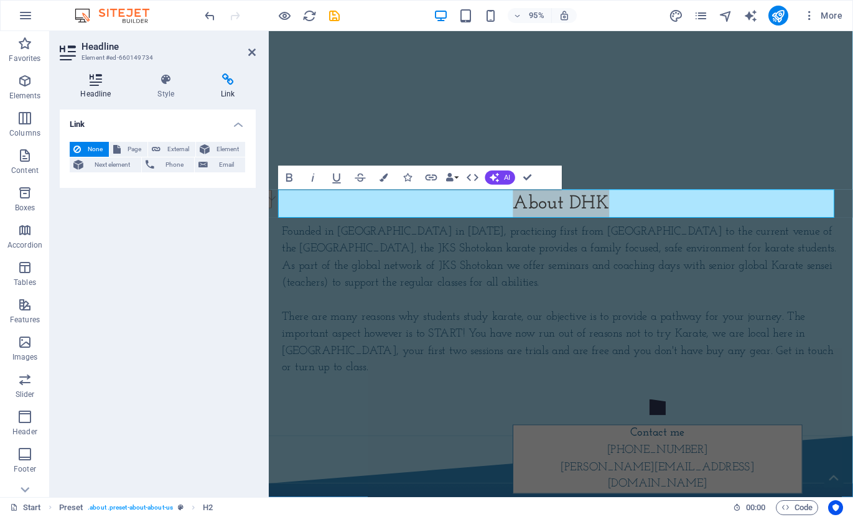
click at [101, 96] on h4 "Headline" at bounding box center [98, 86] width 77 height 26
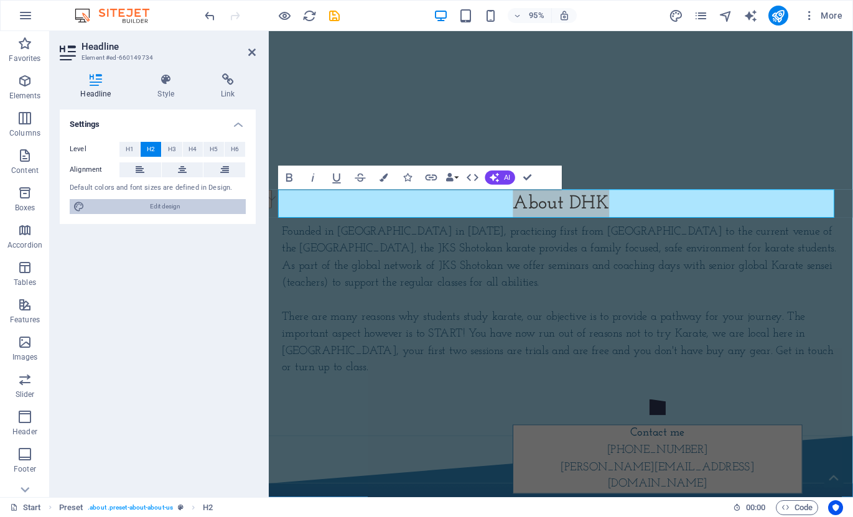
click at [164, 204] on span "Edit design" at bounding box center [165, 206] width 154 height 15
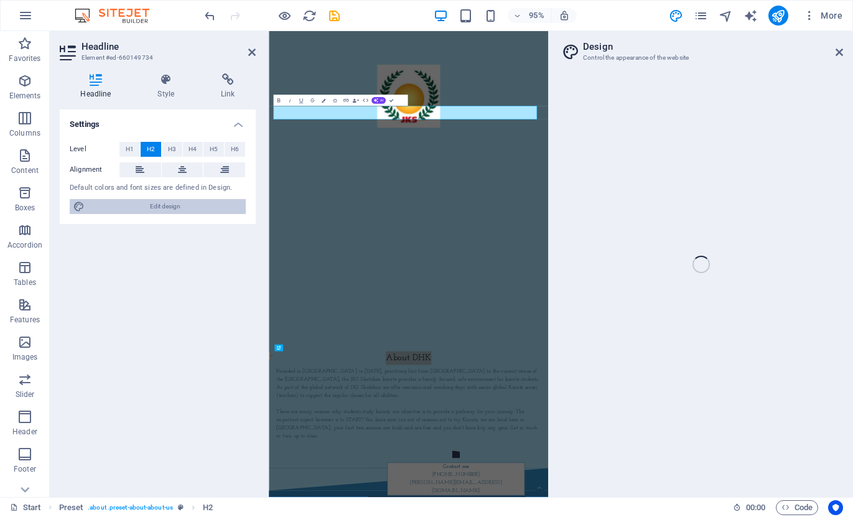
select select "rem"
select select "300"
select select "px"
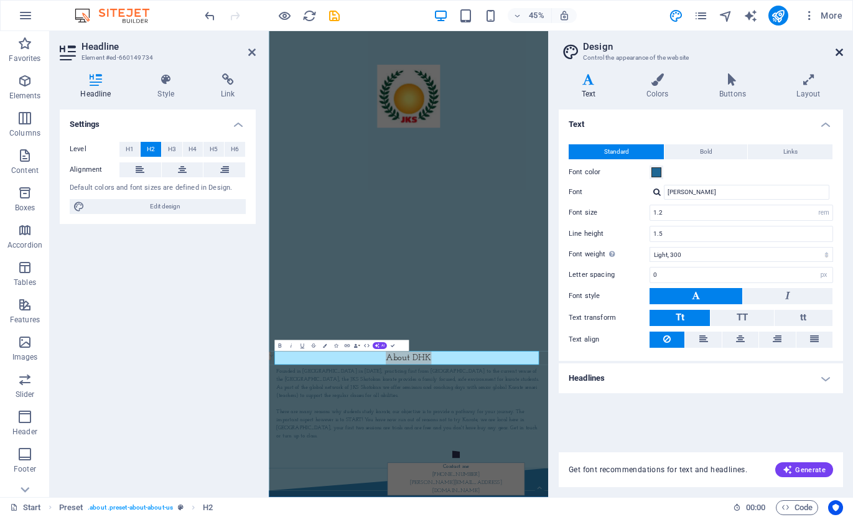
click at [837, 52] on icon at bounding box center [838, 52] width 7 height 10
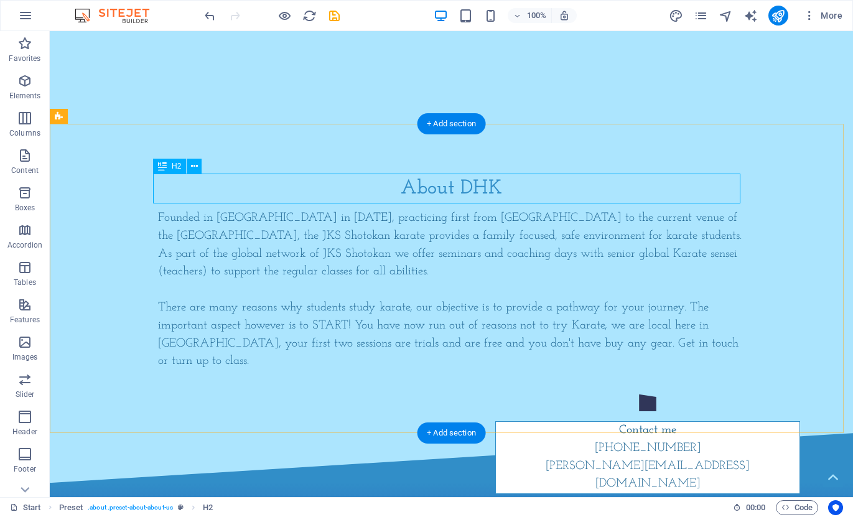
click at [469, 187] on div "About DHK" at bounding box center [451, 189] width 587 height 30
click at [376, 184] on div "About DHK" at bounding box center [451, 189] width 587 height 30
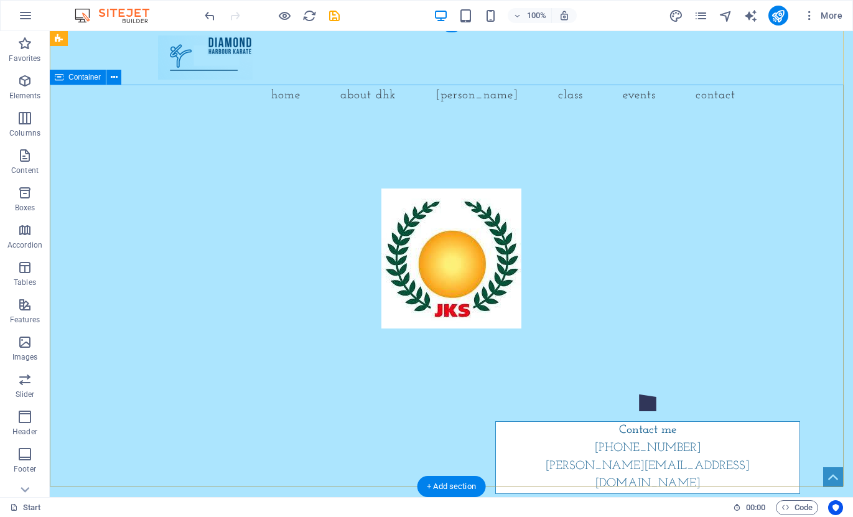
scroll to position [0, 0]
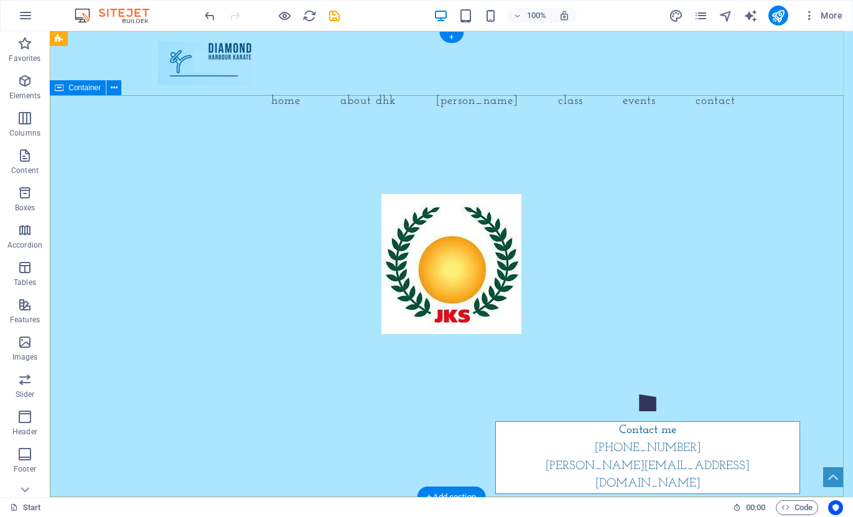
click at [334, 167] on div at bounding box center [451, 181] width 803 height 109
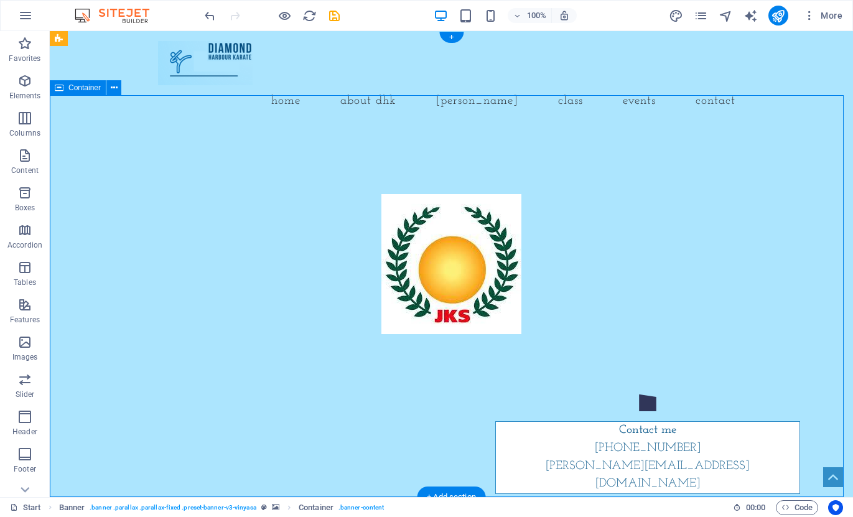
click at [301, 236] on div at bounding box center [451, 181] width 803 height 109
click at [314, 236] on div at bounding box center [451, 181] width 803 height 109
click at [322, 236] on div at bounding box center [451, 181] width 803 height 109
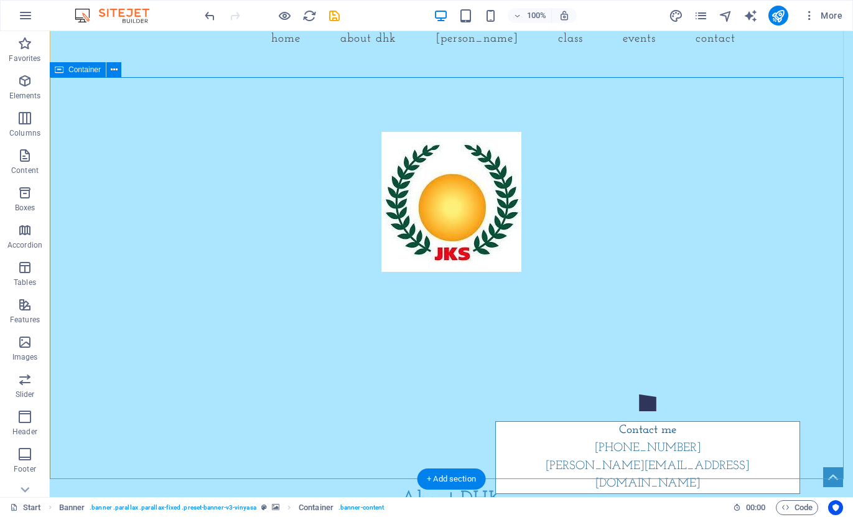
scroll to position [124, 0]
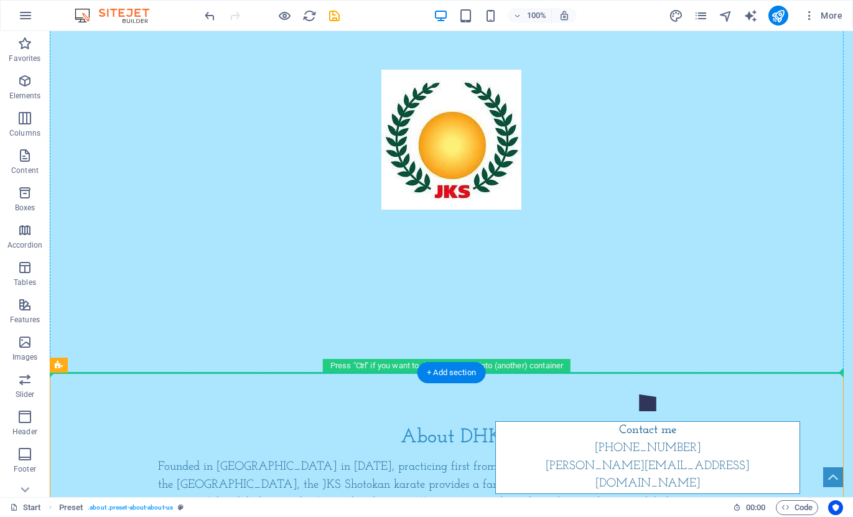
drag, startPoint x: 220, startPoint y: 374, endPoint x: 216, endPoint y: 322, distance: 51.8
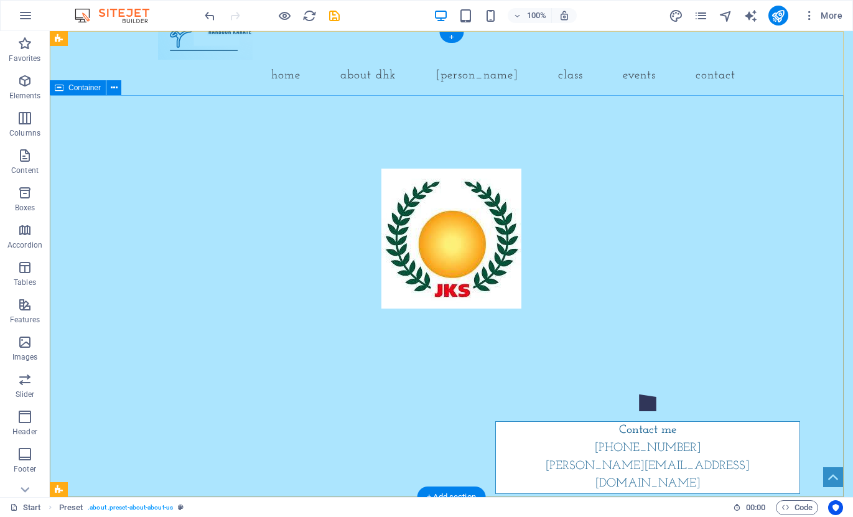
scroll to position [0, 0]
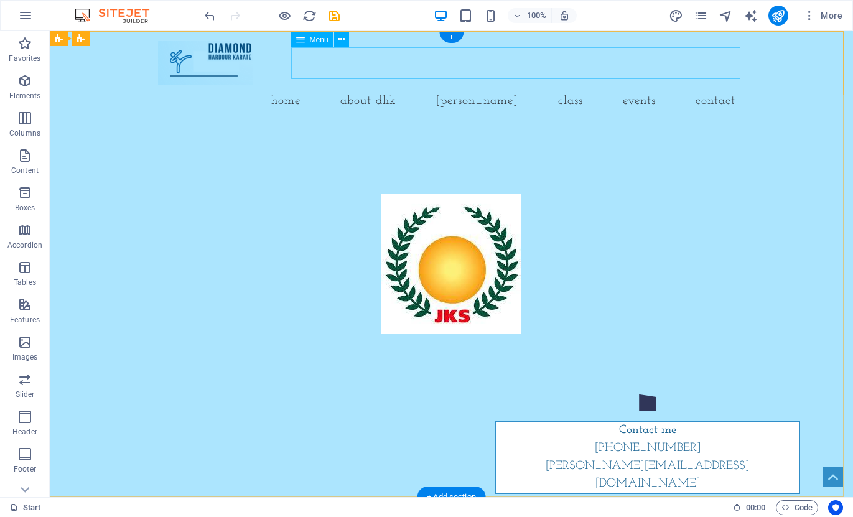
click at [407, 85] on nav "Home About DHK Dojo Kun Class Events Contact" at bounding box center [451, 101] width 587 height 32
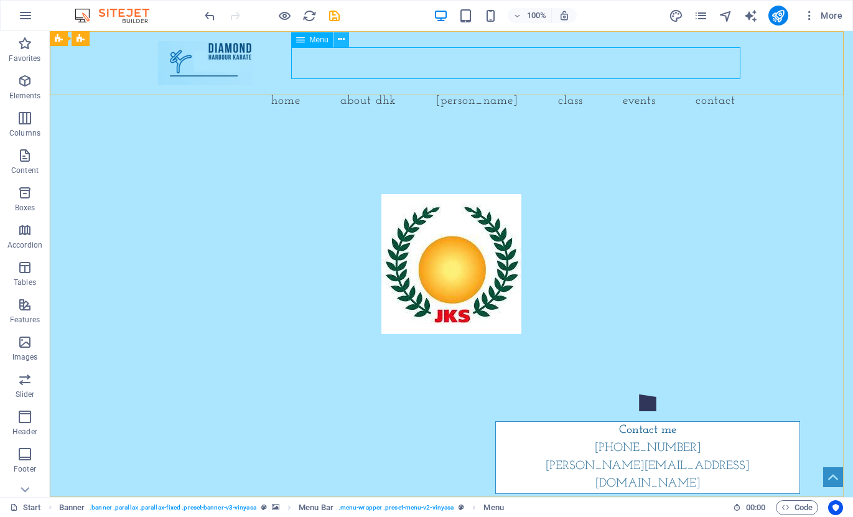
click at [346, 43] on button at bounding box center [341, 39] width 15 height 15
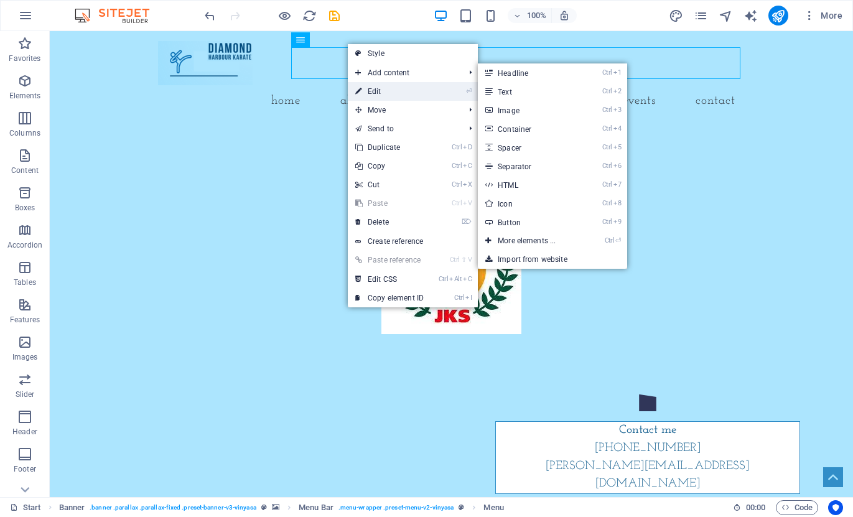
click at [395, 90] on link "⏎ Edit" at bounding box center [389, 91] width 83 height 19
select select
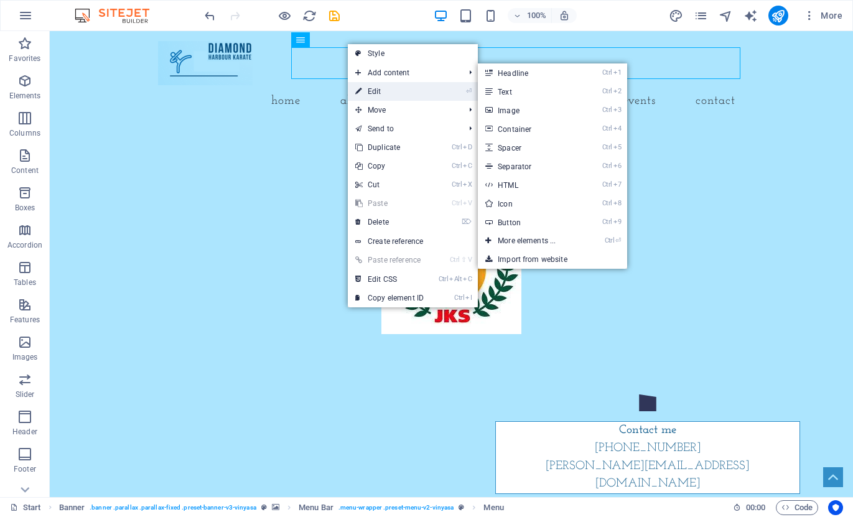
select select
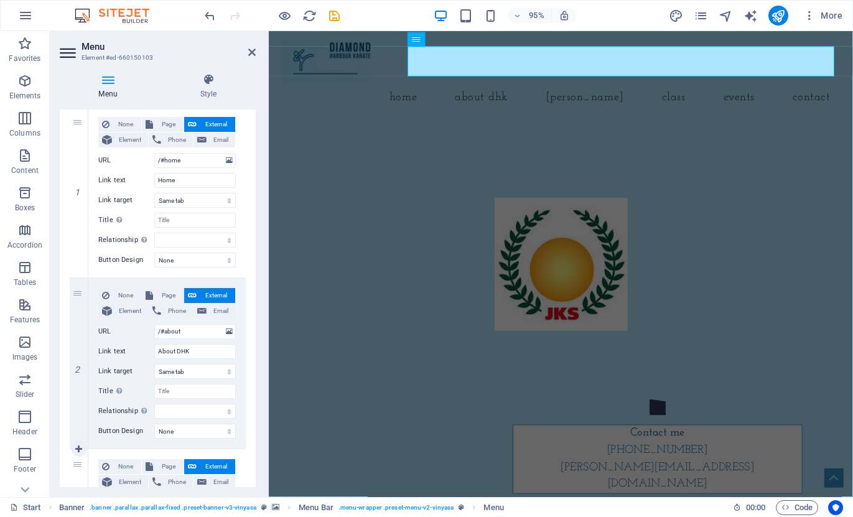
scroll to position [249, 0]
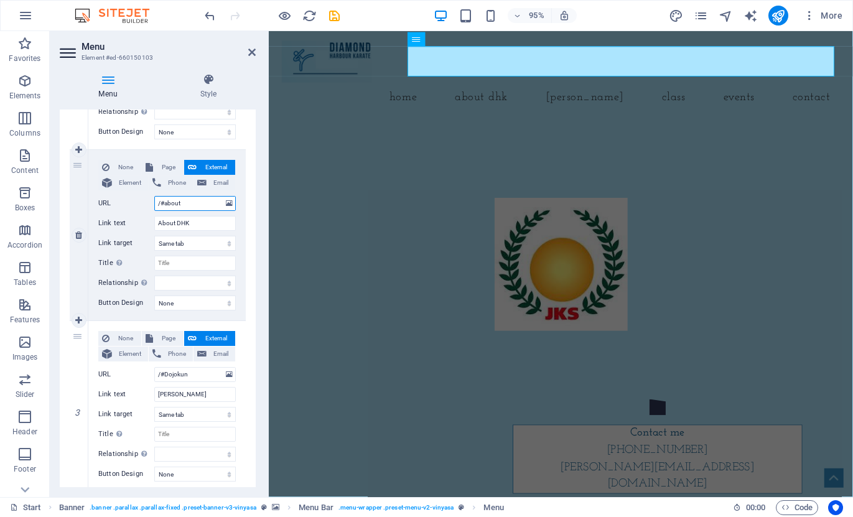
click at [190, 201] on input "/#about" at bounding box center [194, 203] width 81 height 15
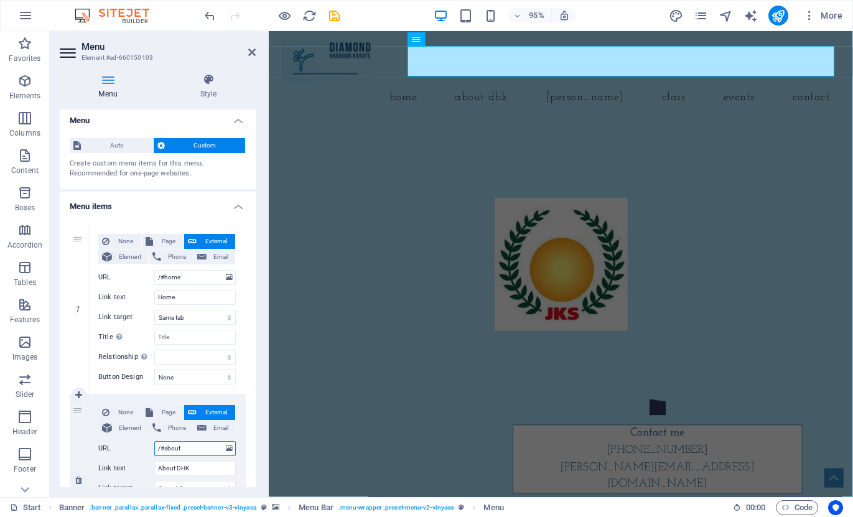
scroll to position [0, 0]
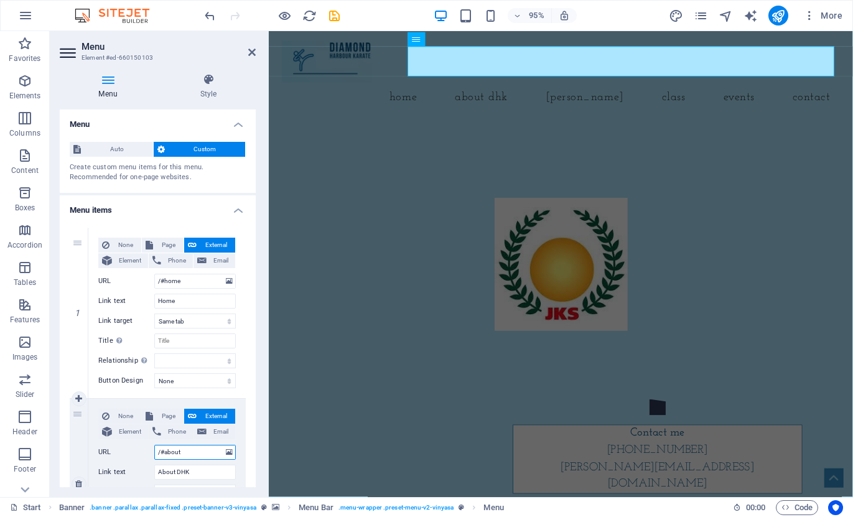
click at [197, 452] on input "/#about" at bounding box center [194, 452] width 81 height 15
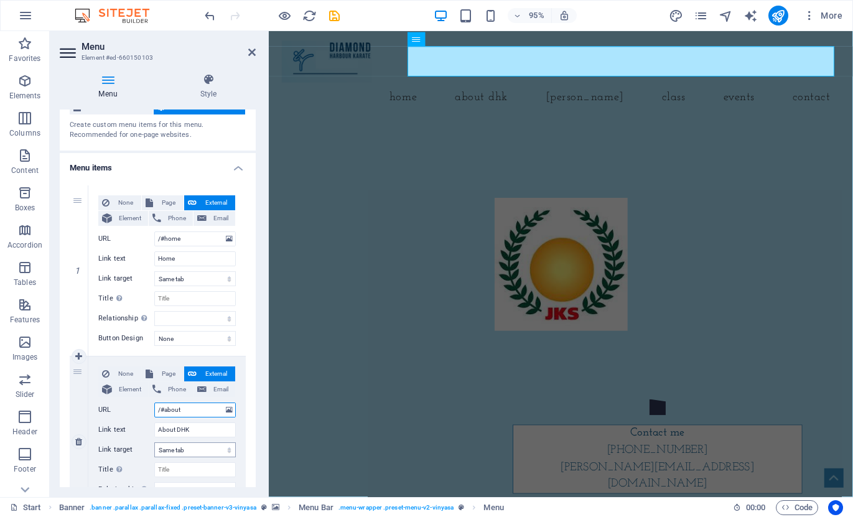
scroll to position [62, 0]
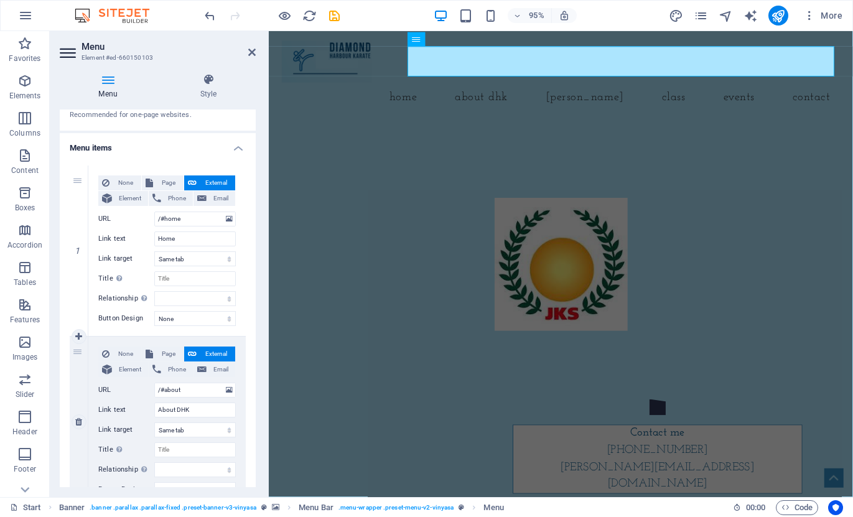
click at [206, 353] on span "External" at bounding box center [215, 353] width 31 height 15
click at [198, 388] on input "/#about" at bounding box center [194, 390] width 81 height 15
click at [197, 411] on input "About DHK" at bounding box center [194, 409] width 81 height 15
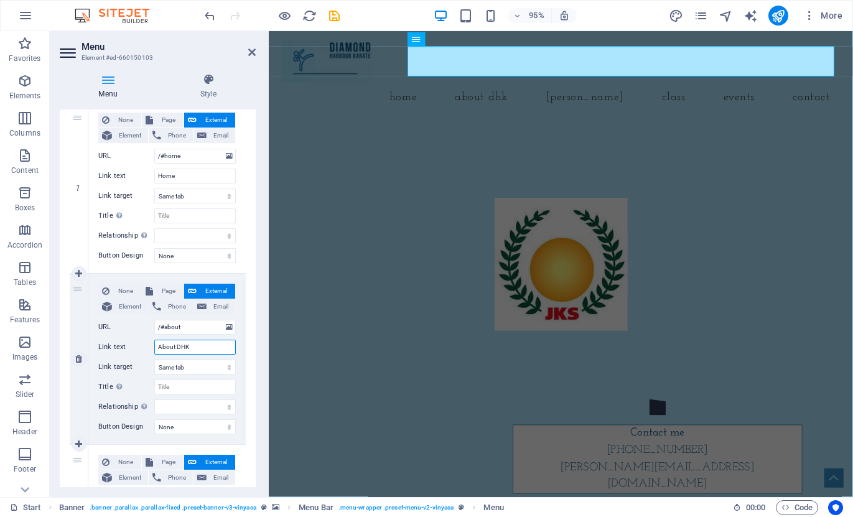
scroll to position [124, 0]
click at [192, 389] on input "Title Additional link description, should not be the same as the link text. The…" at bounding box center [194, 387] width 81 height 15
click at [188, 407] on select "alternate author bookmark external help license next nofollow noreferrer noopen…" at bounding box center [194, 407] width 81 height 15
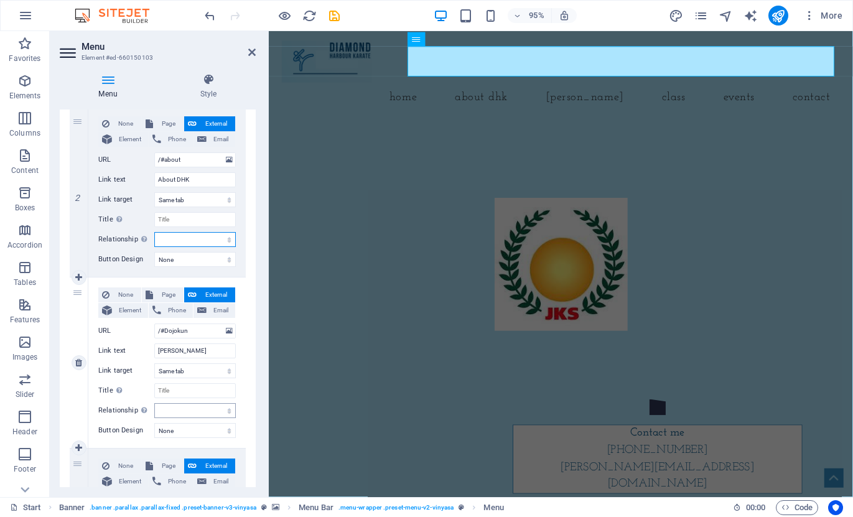
scroll to position [311, 0]
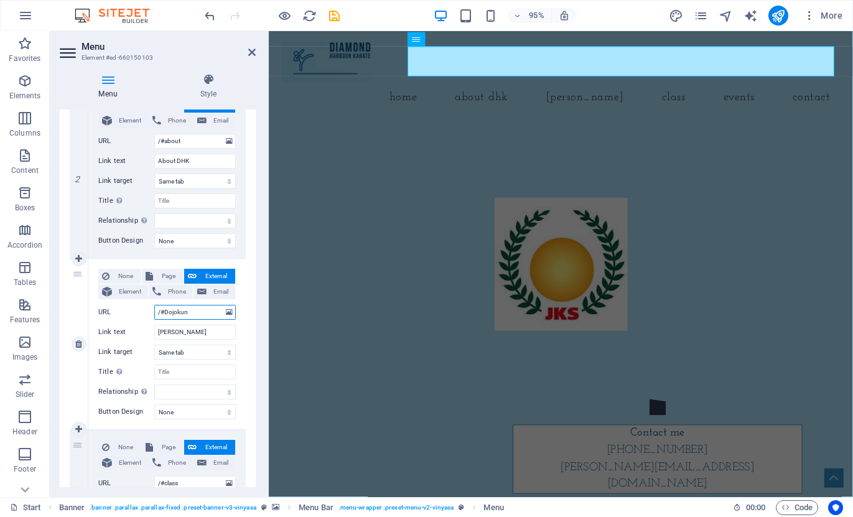
click at [198, 314] on input "/#Dojokun" at bounding box center [194, 312] width 81 height 15
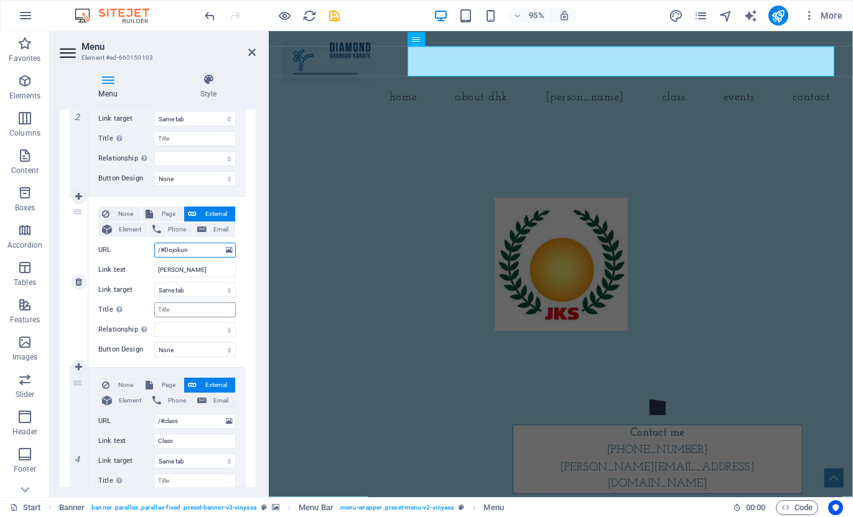
scroll to position [435, 0]
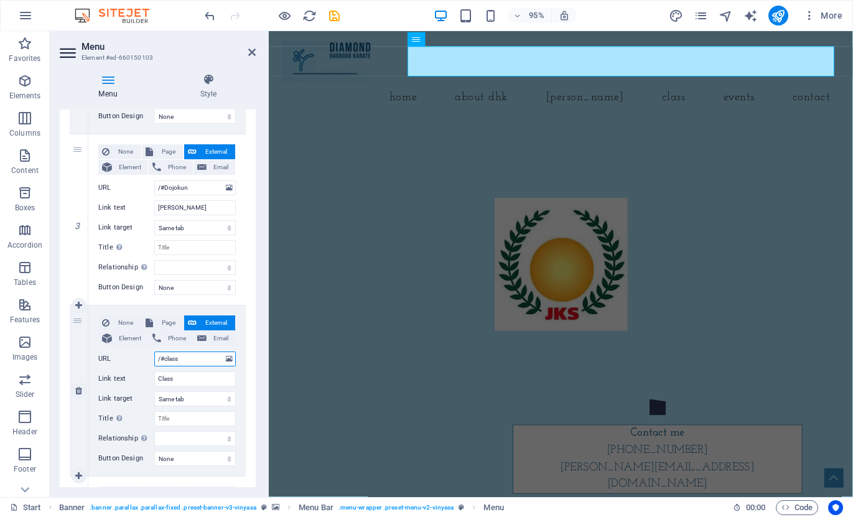
click at [197, 361] on input "/#class" at bounding box center [194, 358] width 81 height 15
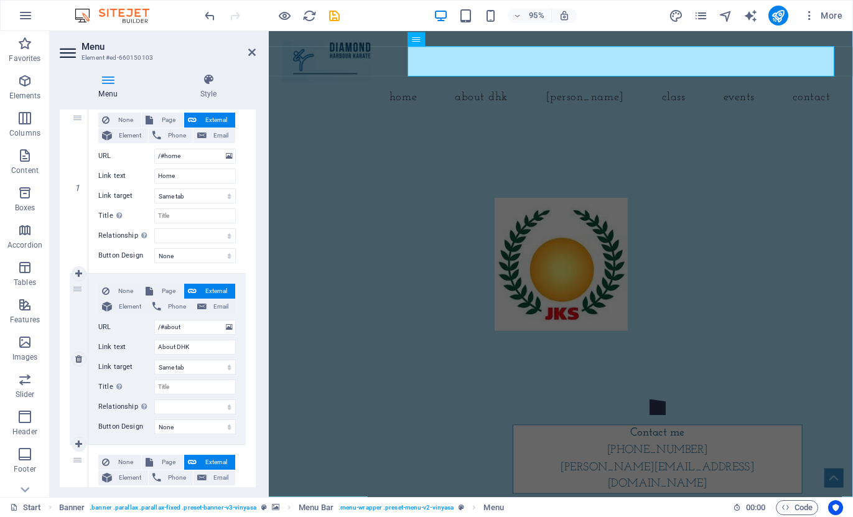
scroll to position [124, 0]
click at [111, 327] on label "URL" at bounding box center [126, 327] width 56 height 15
click at [154, 327] on input "/#about" at bounding box center [194, 327] width 81 height 15
click at [120, 307] on span "Element" at bounding box center [130, 307] width 29 height 15
select select
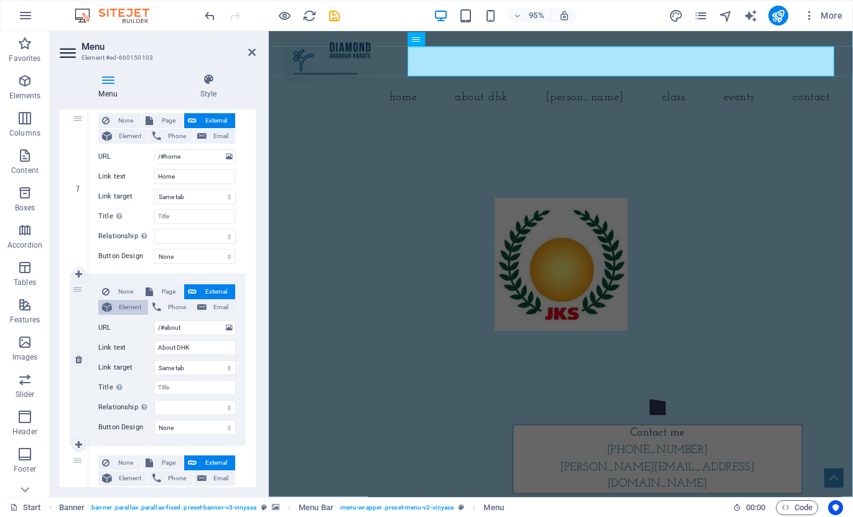
select select
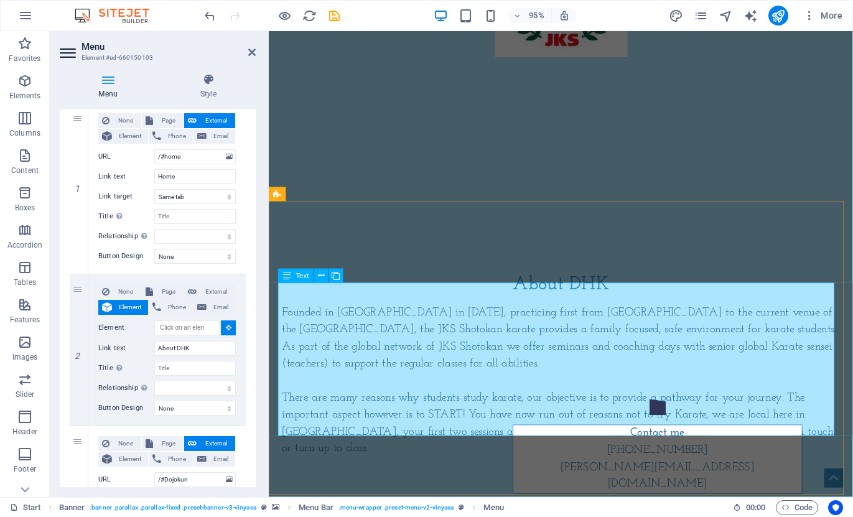
scroll to position [311, 0]
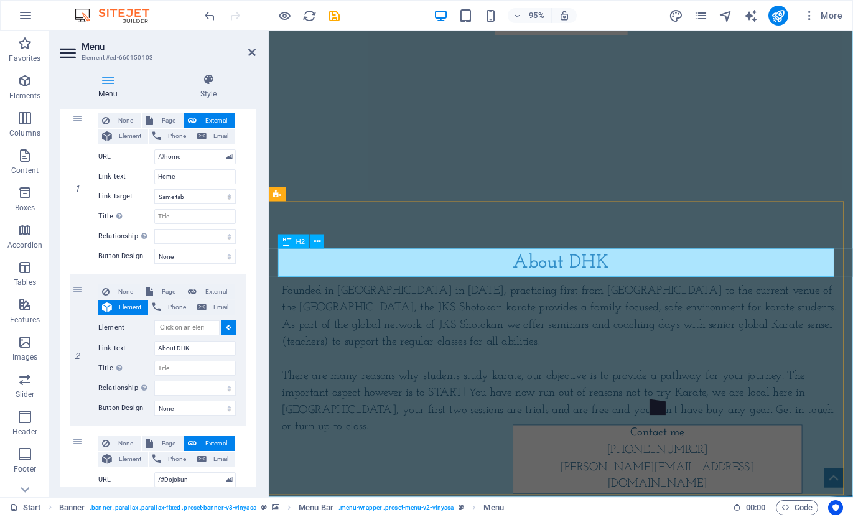
click at [547, 281] on div "About DHK" at bounding box center [575, 275] width 587 height 30
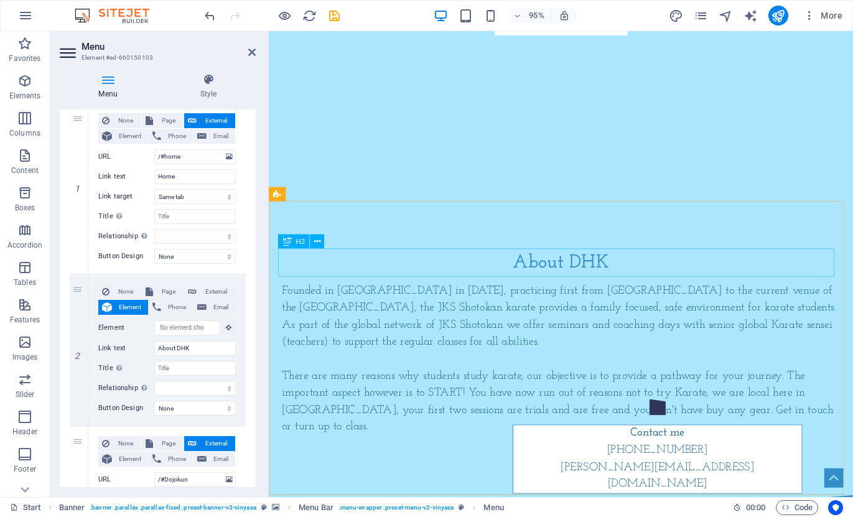
select select
type input "#ed-660149734"
select select
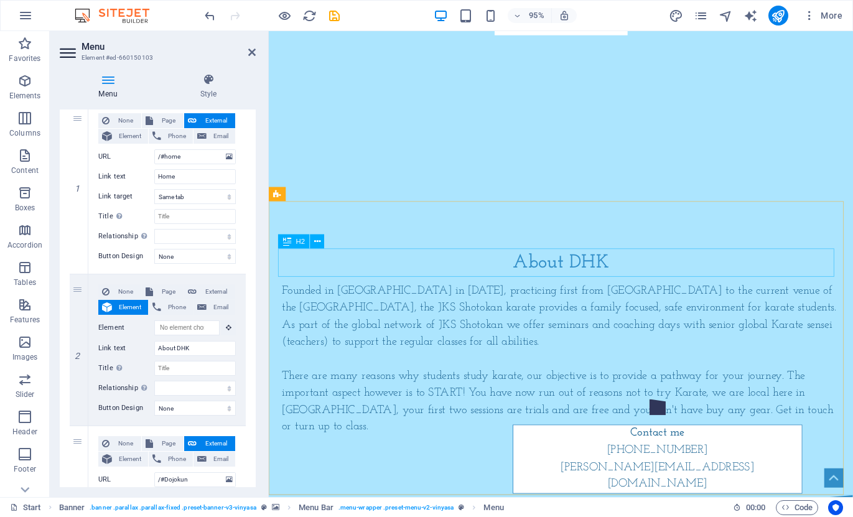
select select
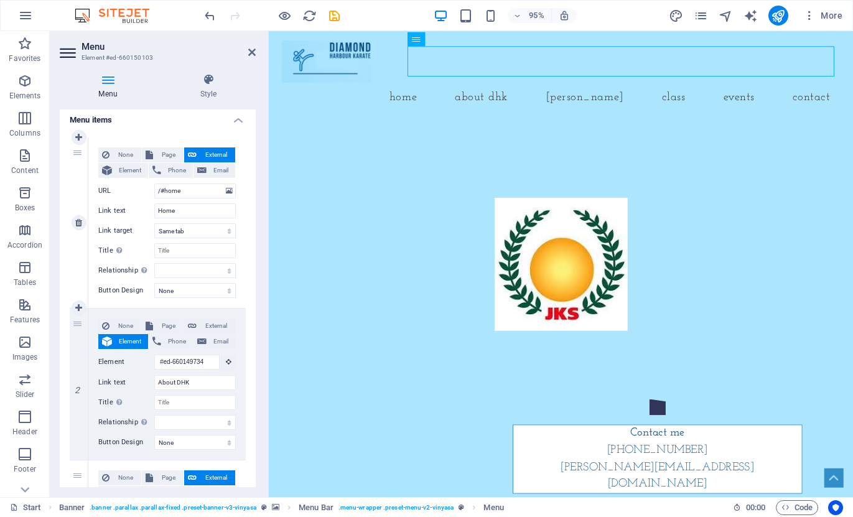
scroll to position [0, 0]
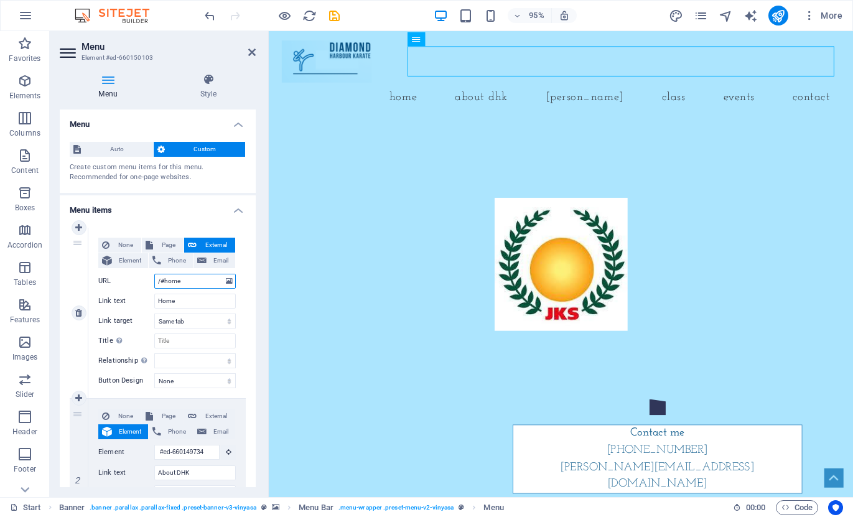
click at [162, 280] on input "/#home" at bounding box center [194, 281] width 81 height 15
click at [125, 260] on span "Element" at bounding box center [130, 260] width 29 height 15
select select
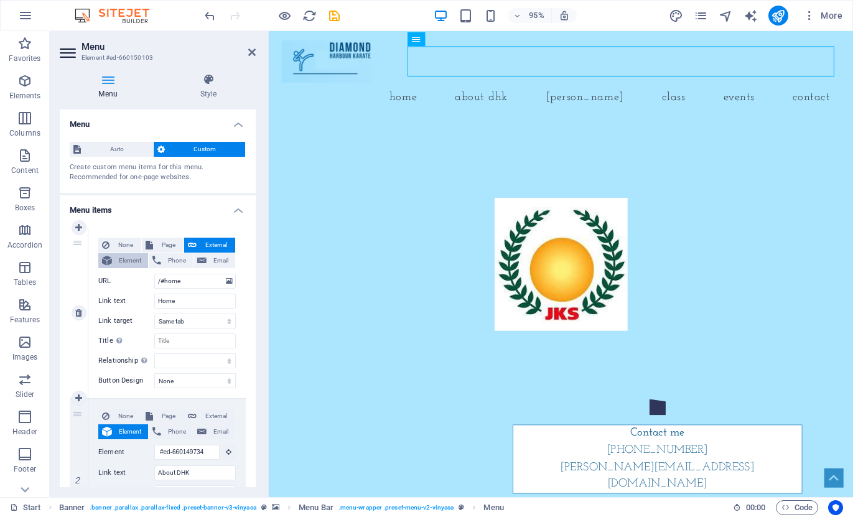
select select
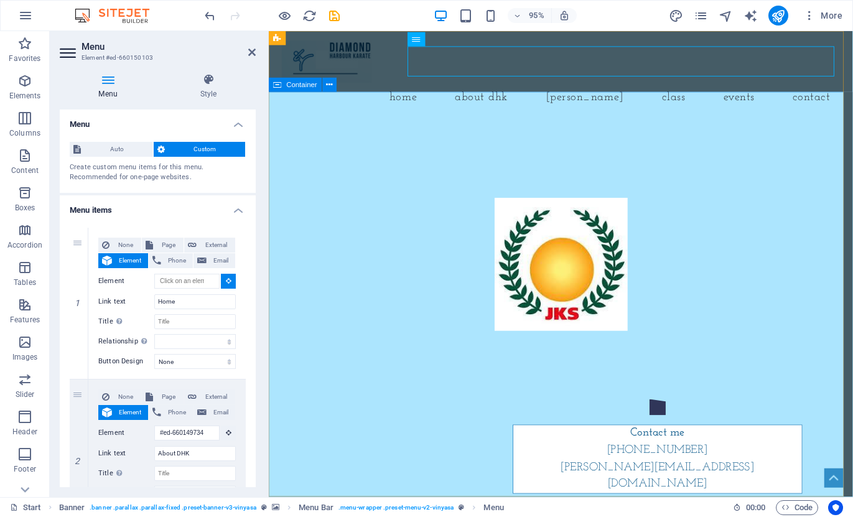
click at [552, 236] on div at bounding box center [576, 181] width 615 height 109
type input "#ed-660150115"
select select
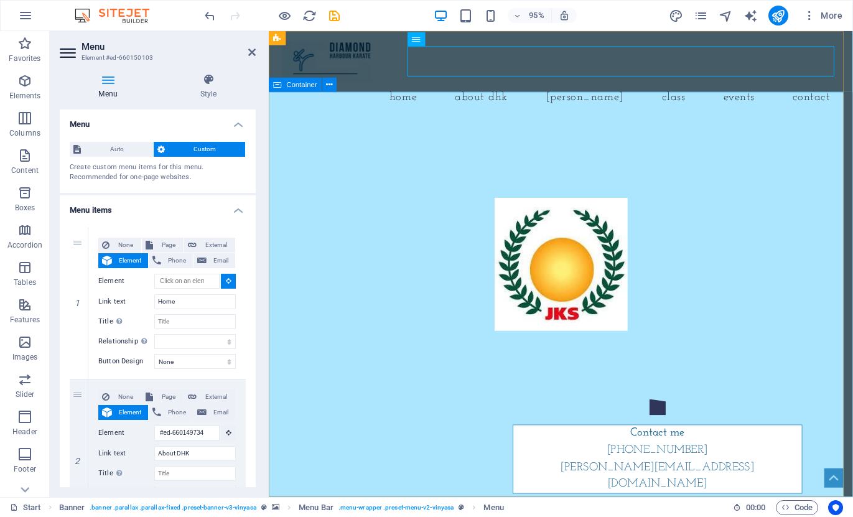
select select
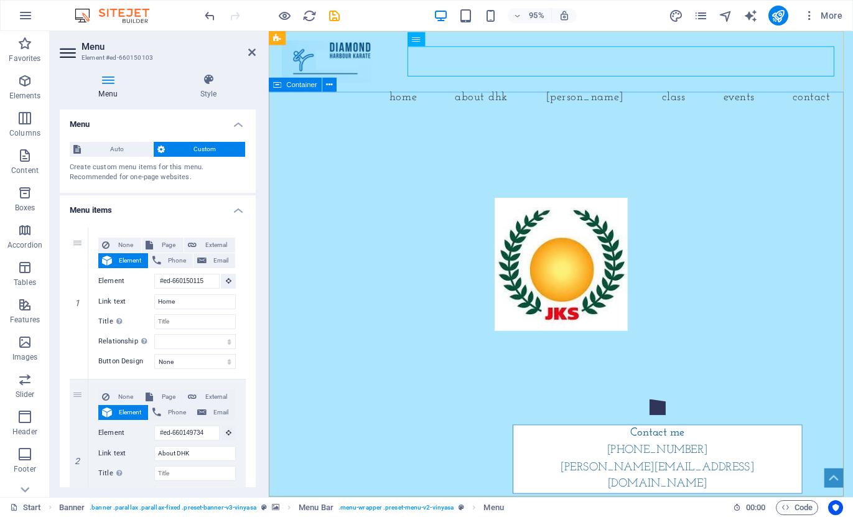
click at [552, 236] on div at bounding box center [576, 181] width 615 height 109
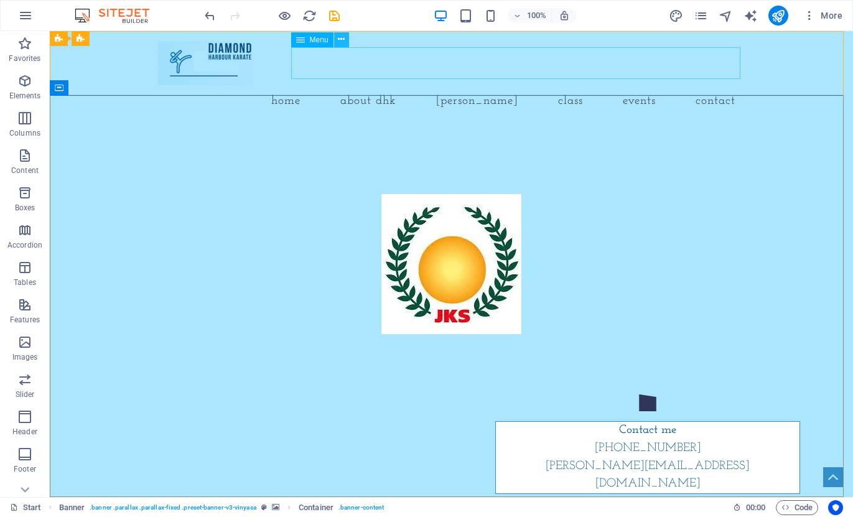
click at [339, 45] on icon at bounding box center [341, 39] width 7 height 13
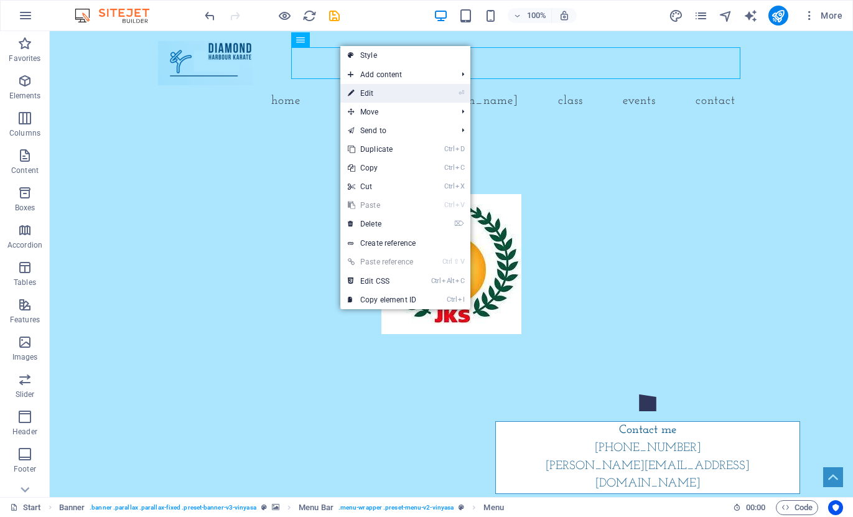
click at [374, 88] on link "⏎ Edit" at bounding box center [381, 93] width 83 height 19
select select
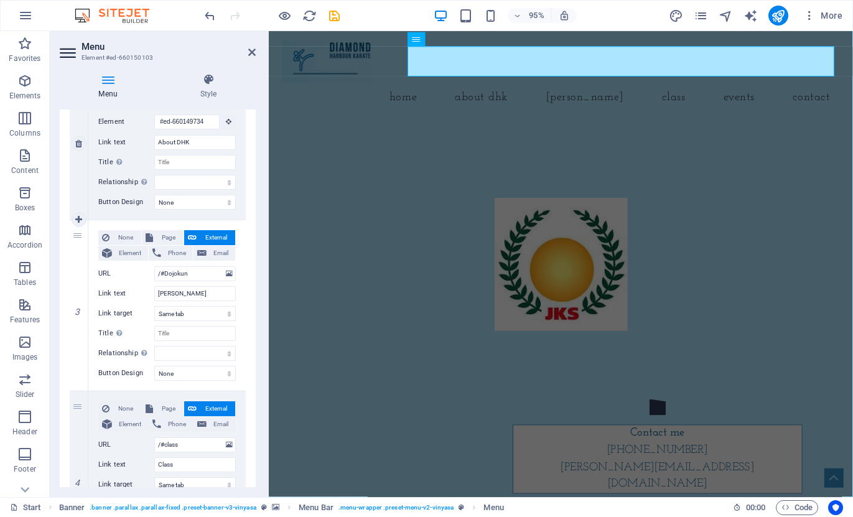
scroll to position [373, 0]
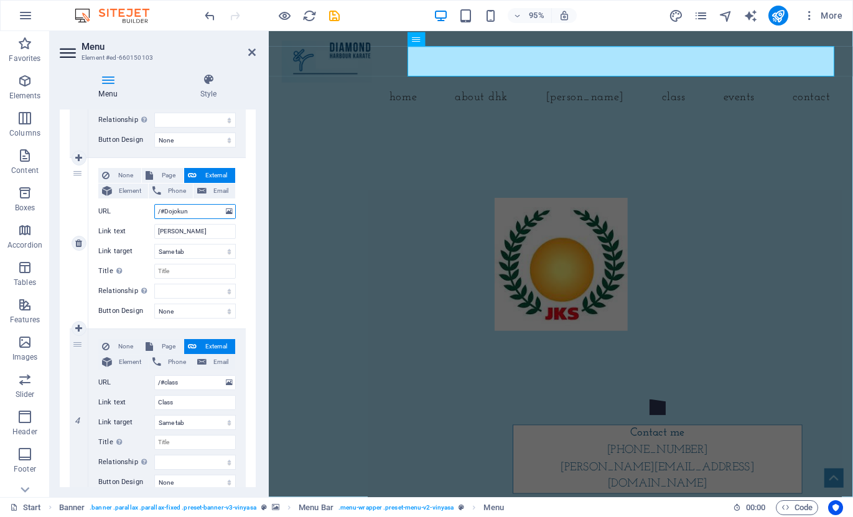
click at [202, 215] on input "/#Dojokun" at bounding box center [194, 211] width 81 height 15
click at [134, 194] on span "Element" at bounding box center [130, 190] width 29 height 15
select select
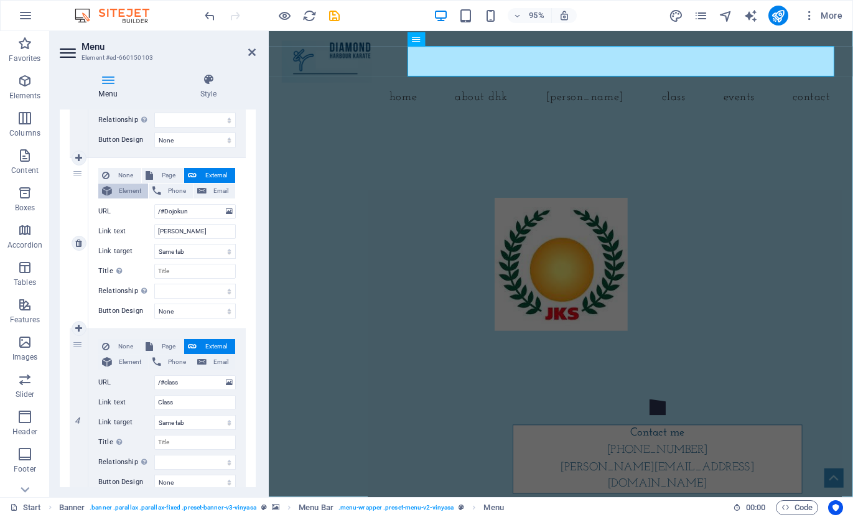
select select
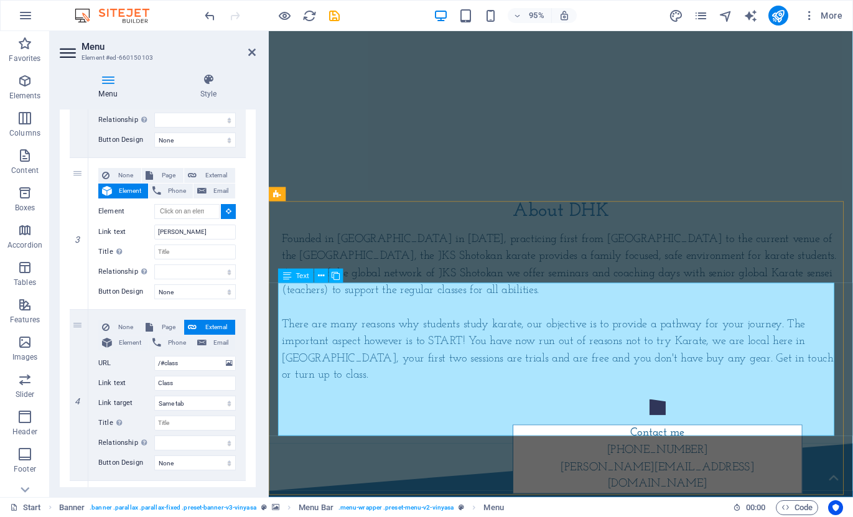
scroll to position [435, 0]
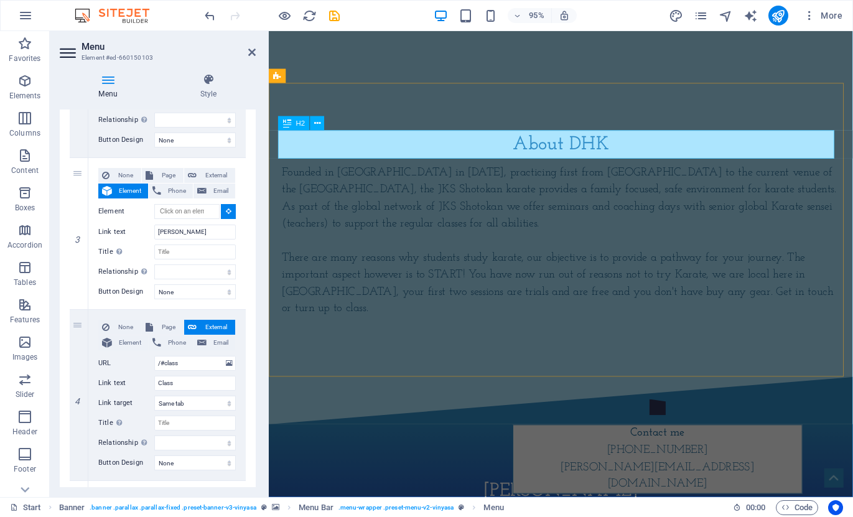
click at [560, 149] on div "About DHK" at bounding box center [575, 151] width 587 height 30
select select
type input "#ed-660149734"
select select
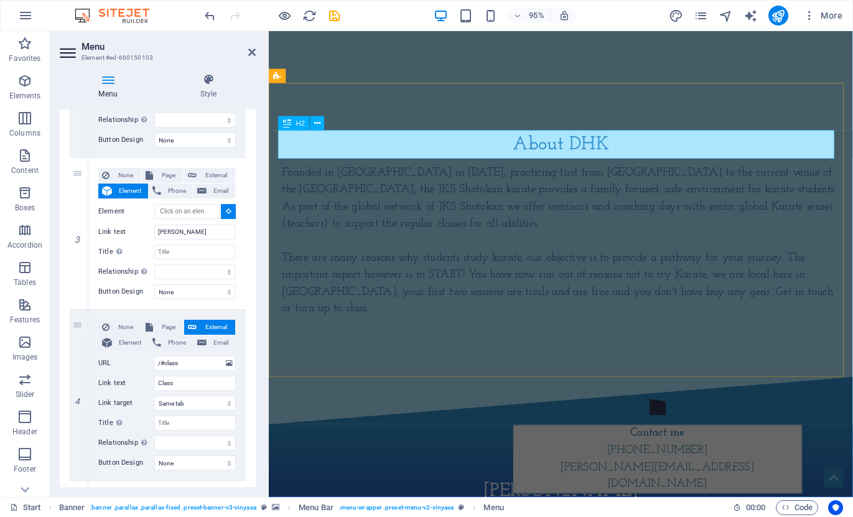
select select
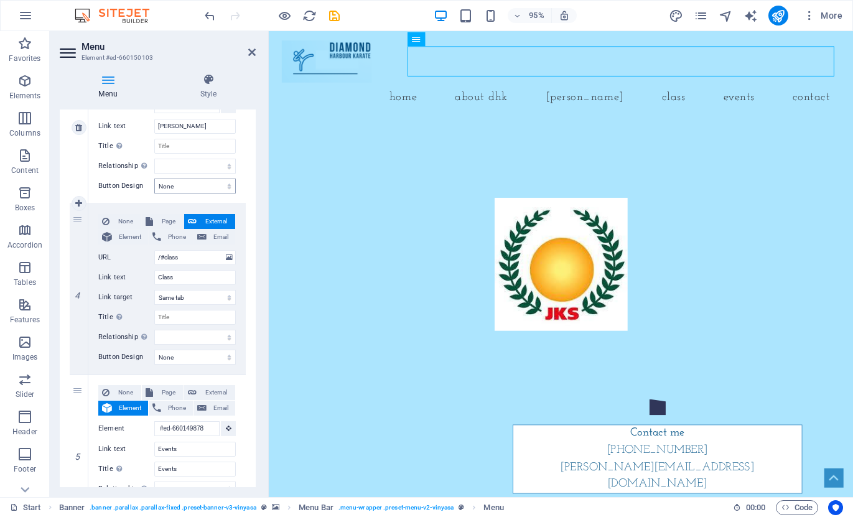
scroll to position [0, 0]
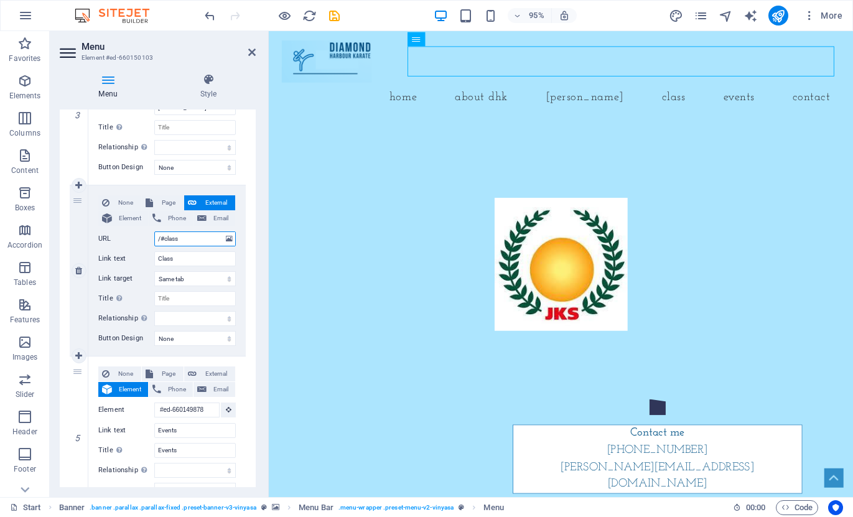
click at [194, 240] on input "/#class" at bounding box center [194, 238] width 81 height 15
click at [111, 220] on icon at bounding box center [107, 218] width 10 height 15
select select
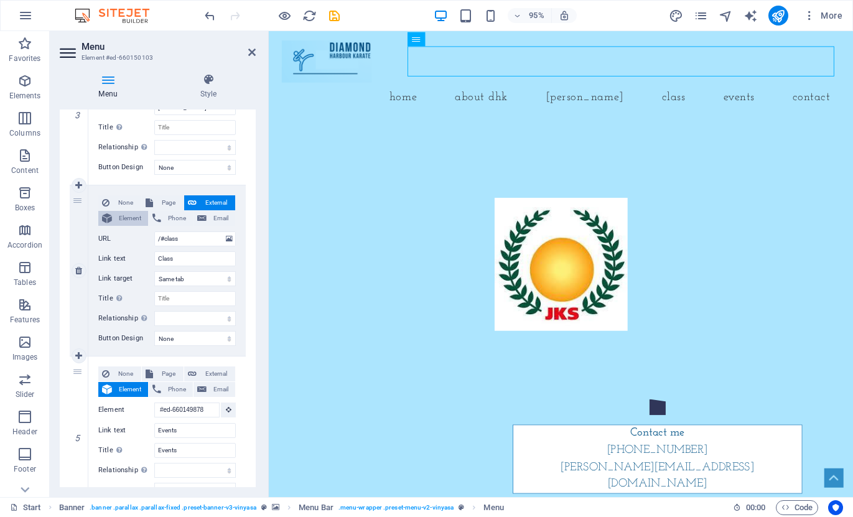
select select
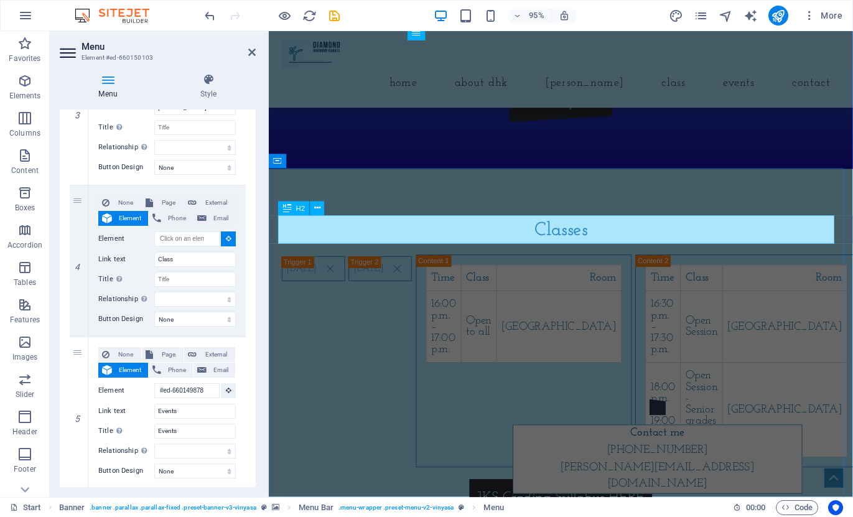
click at [564, 241] on div "Classes" at bounding box center [575, 241] width 587 height 30
select select
type input "#ed-660149782"
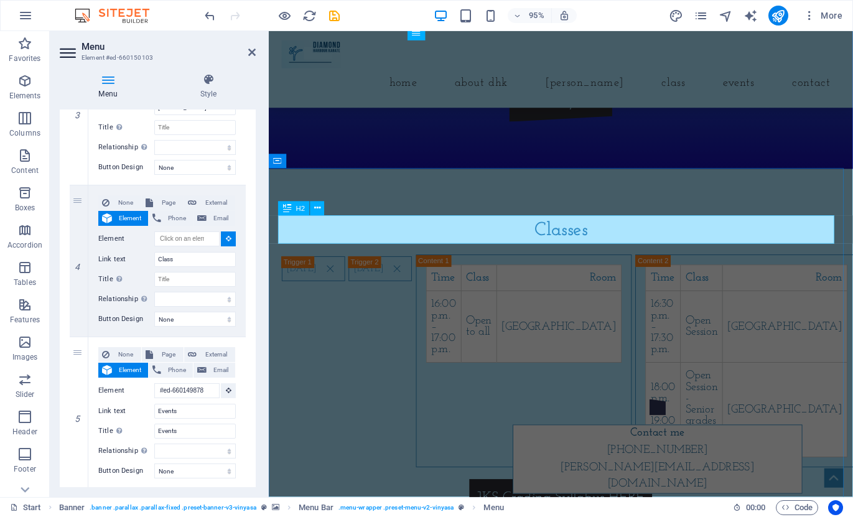
select select
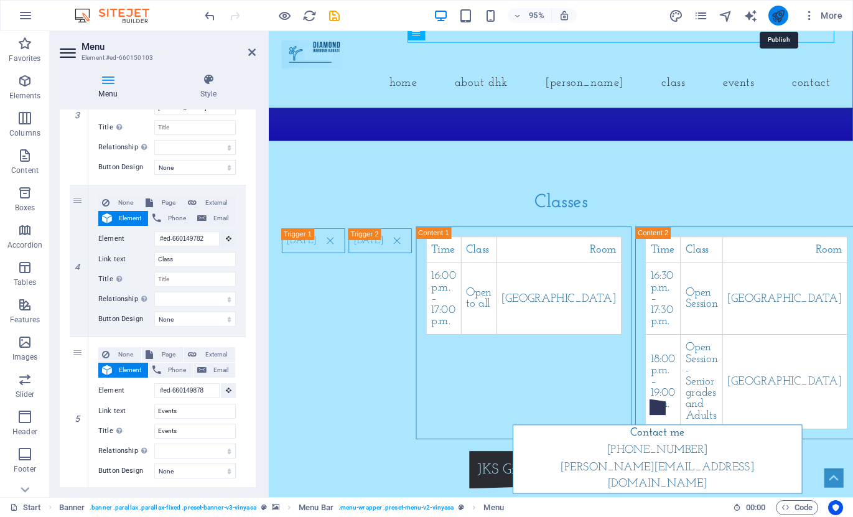
click at [774, 14] on icon "publish" at bounding box center [778, 16] width 14 height 14
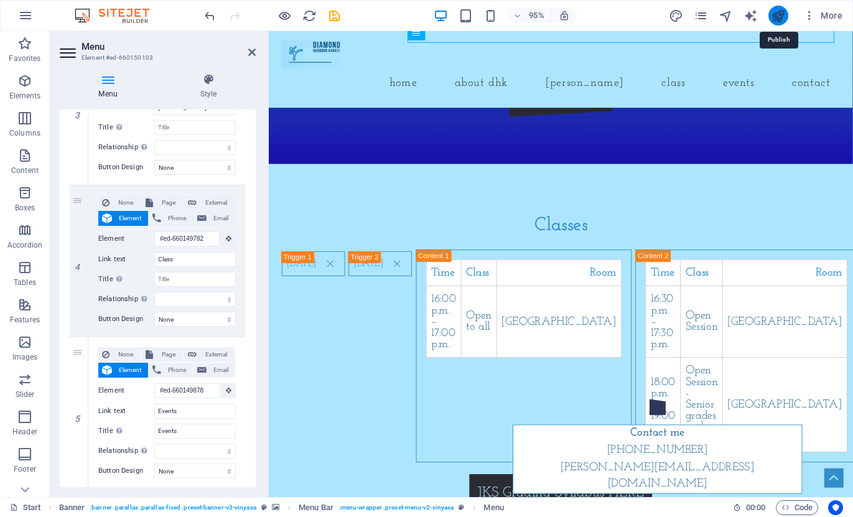
checkbox input "false"
